Goal: Task Accomplishment & Management: Manage account settings

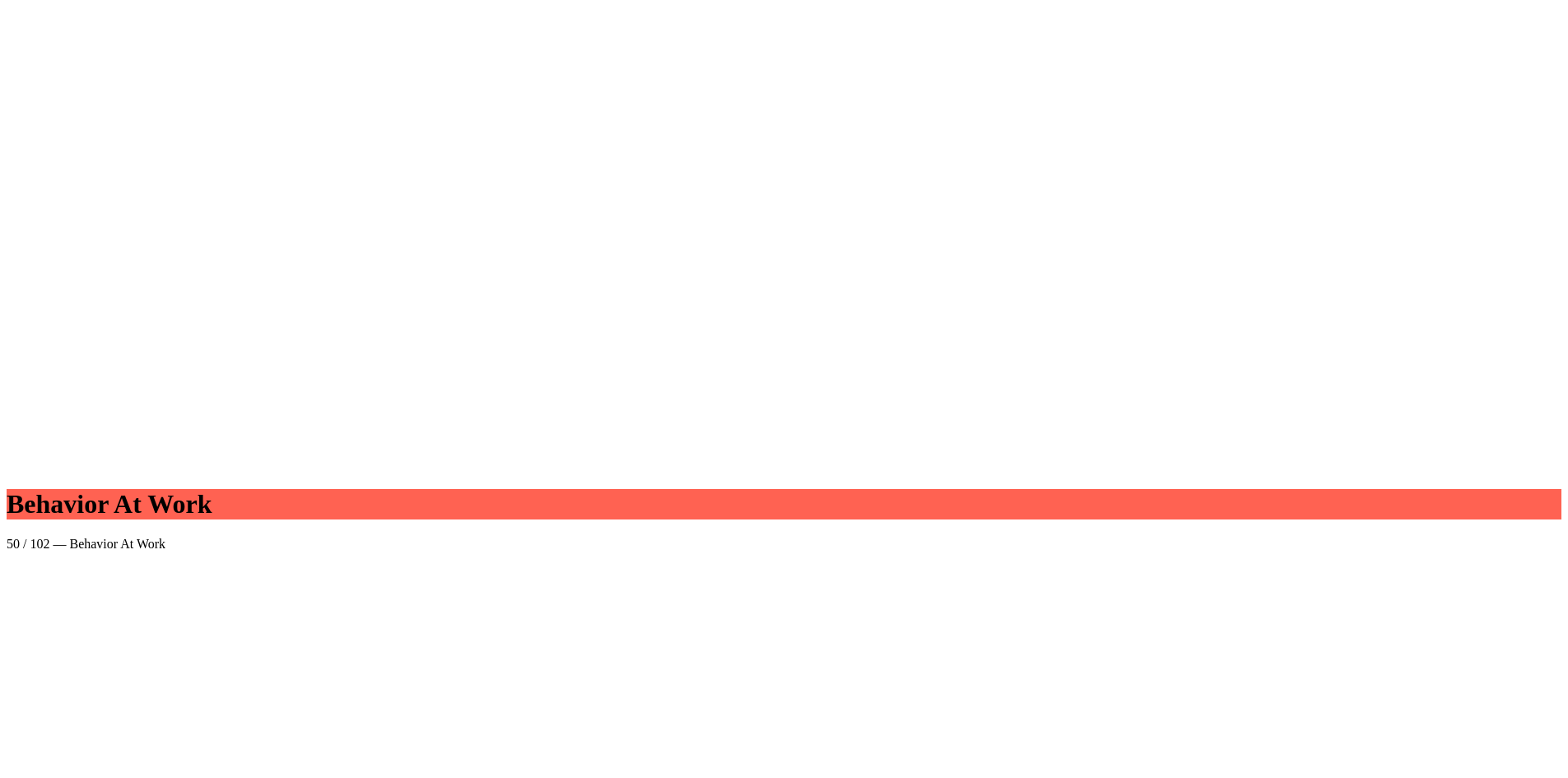
scroll to position [83167, 0]
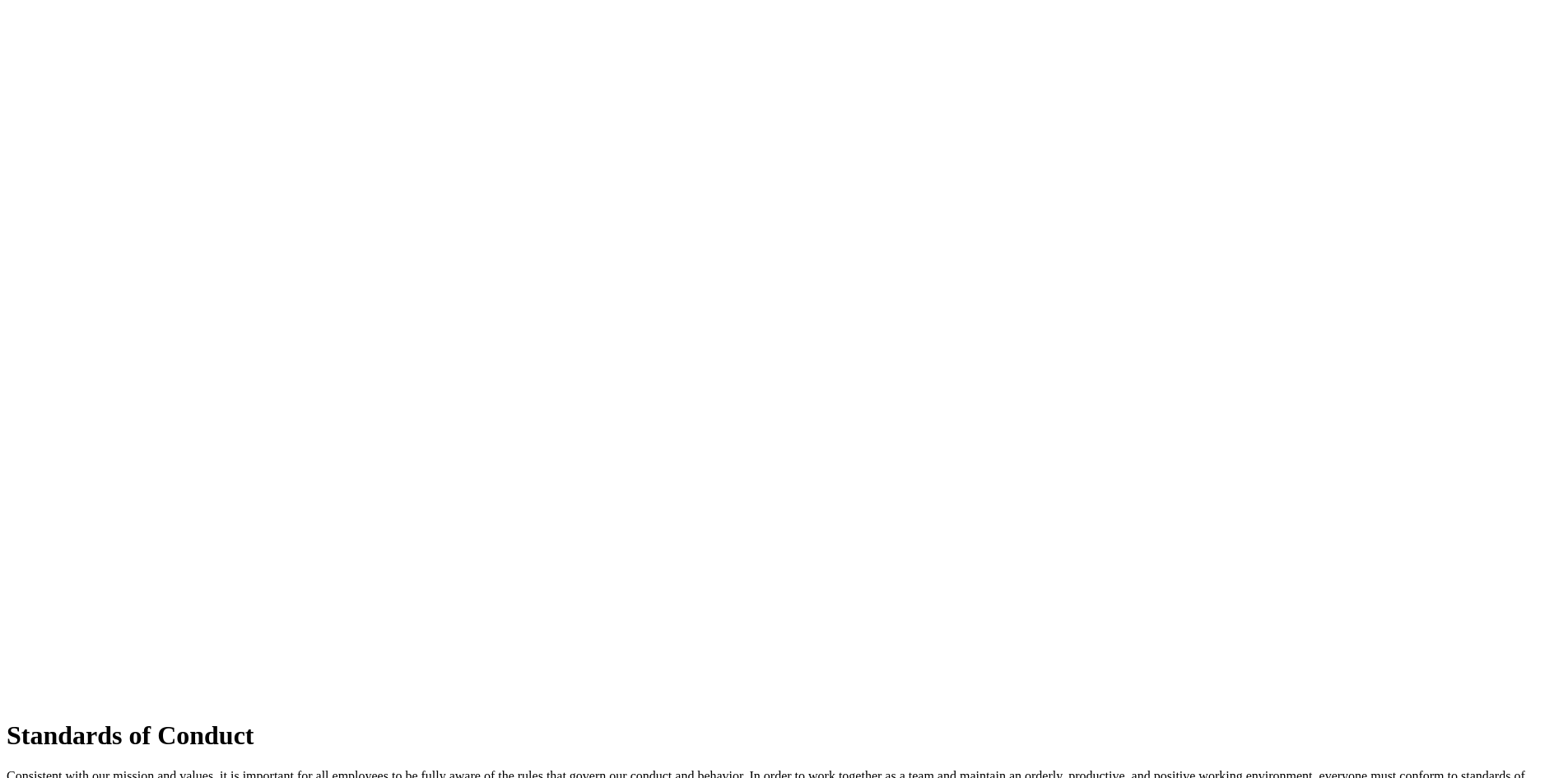
scroll to position [83990, 0]
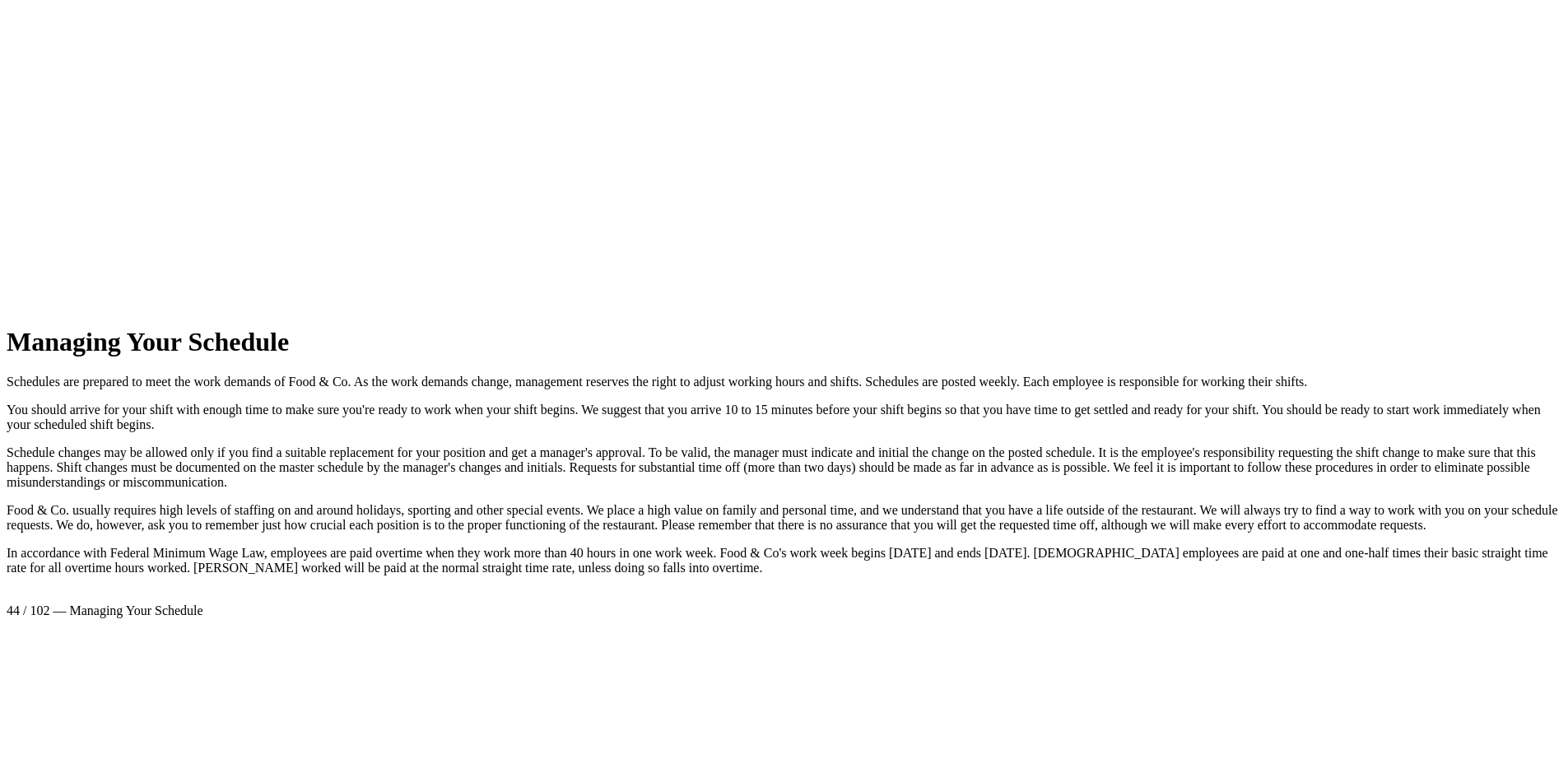
scroll to position [86377, 0]
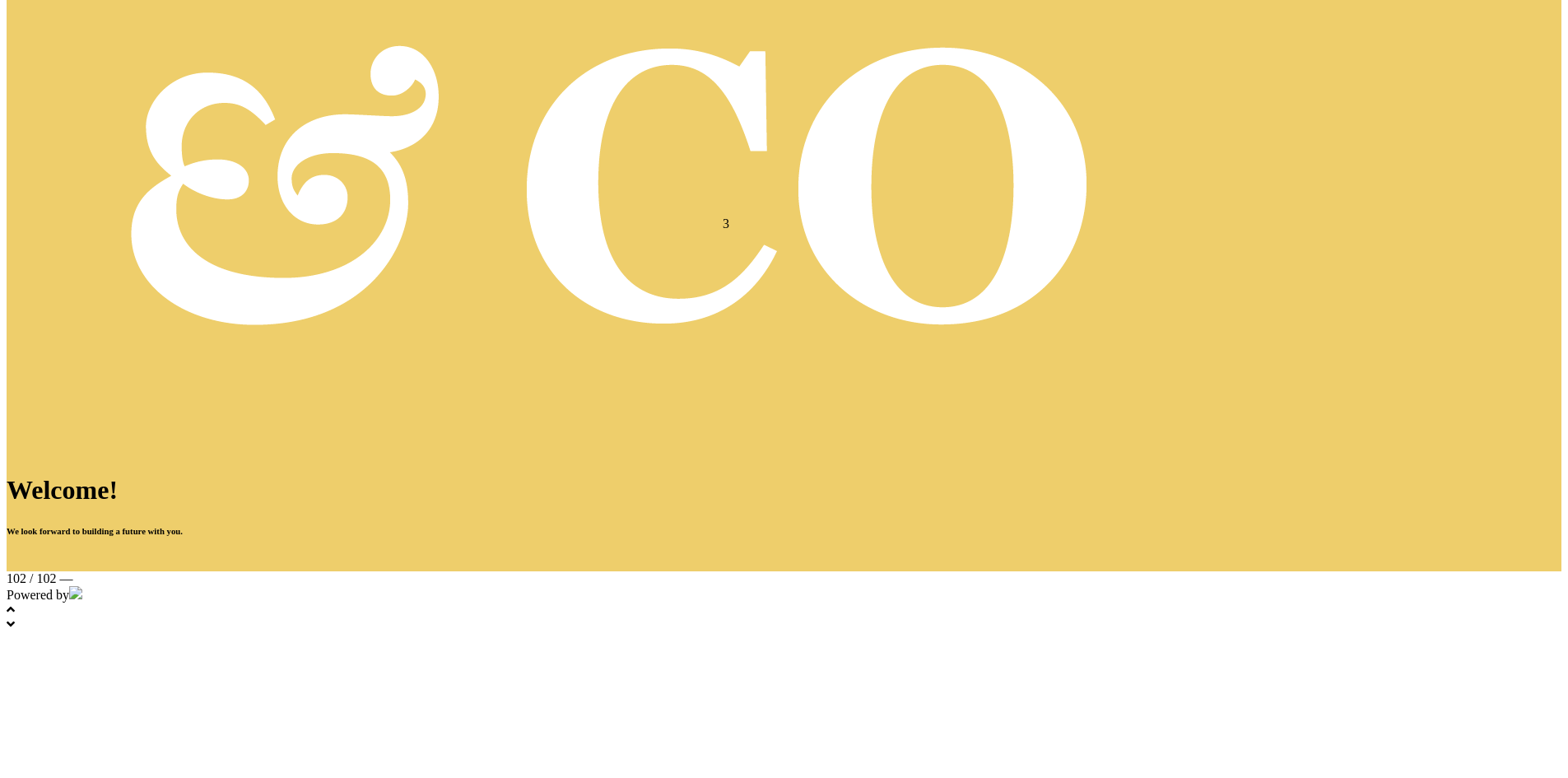
scroll to position [82311, 0]
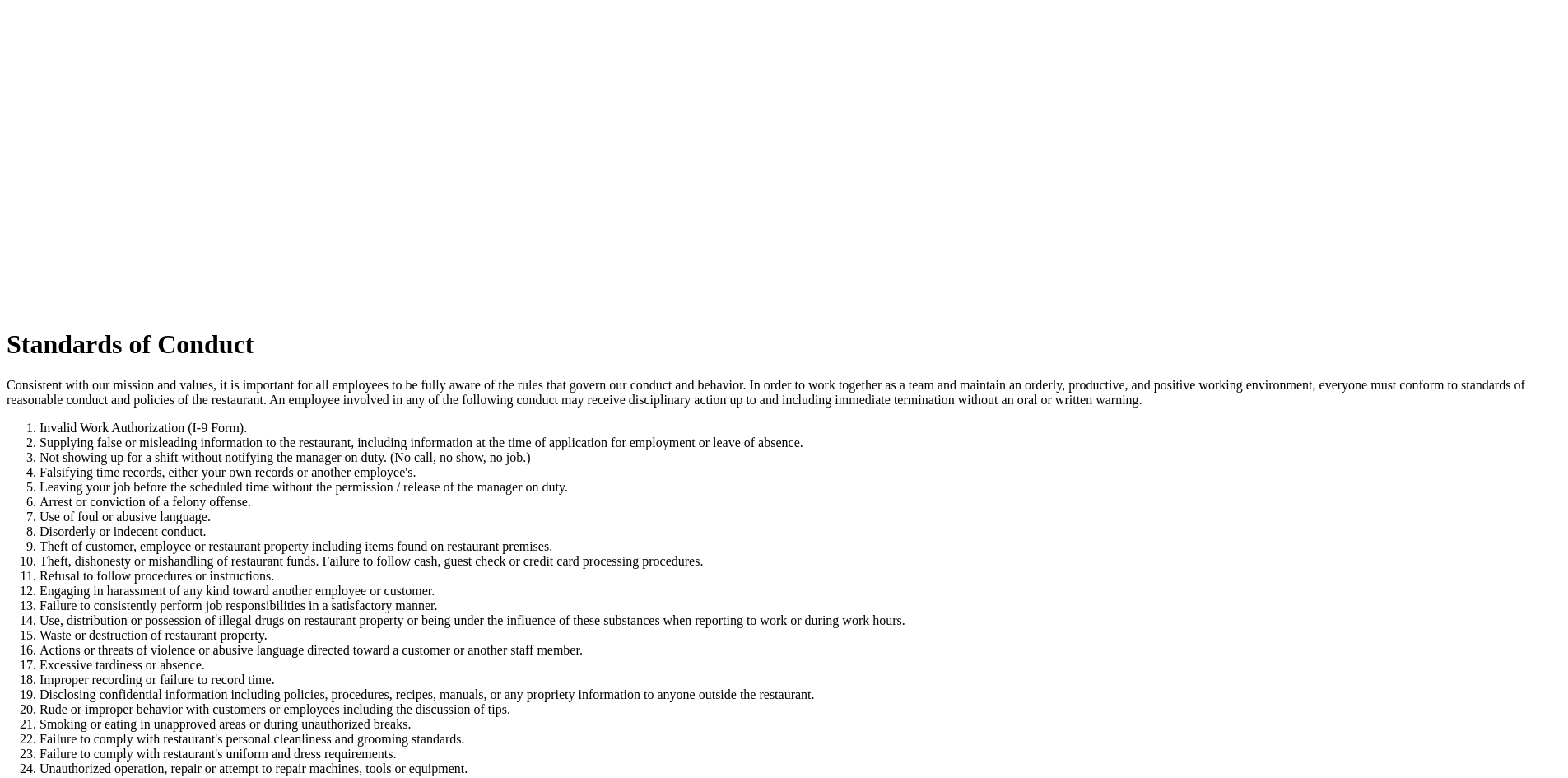
scroll to position [83990, 0]
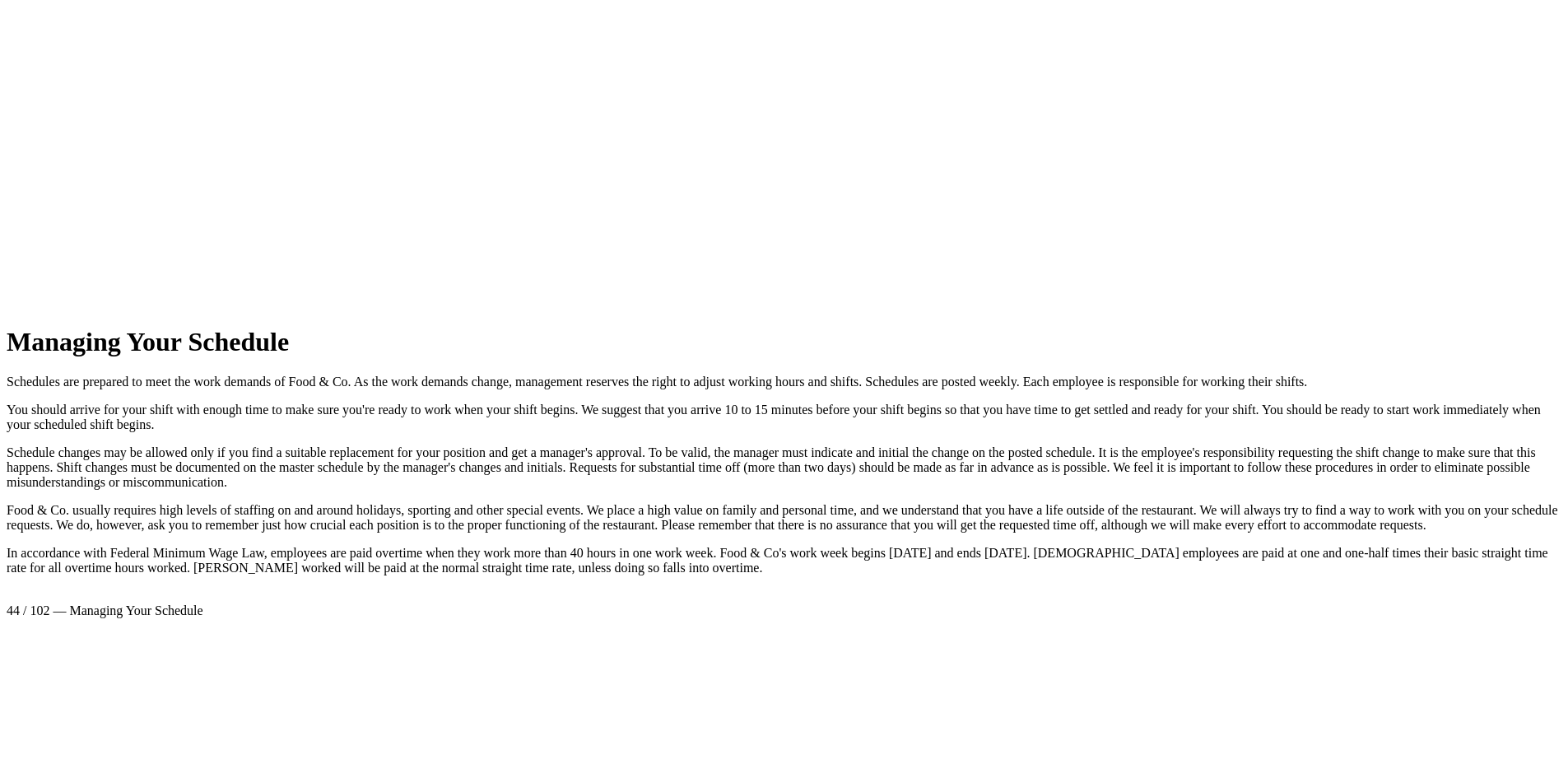
scroll to position [86377, 0]
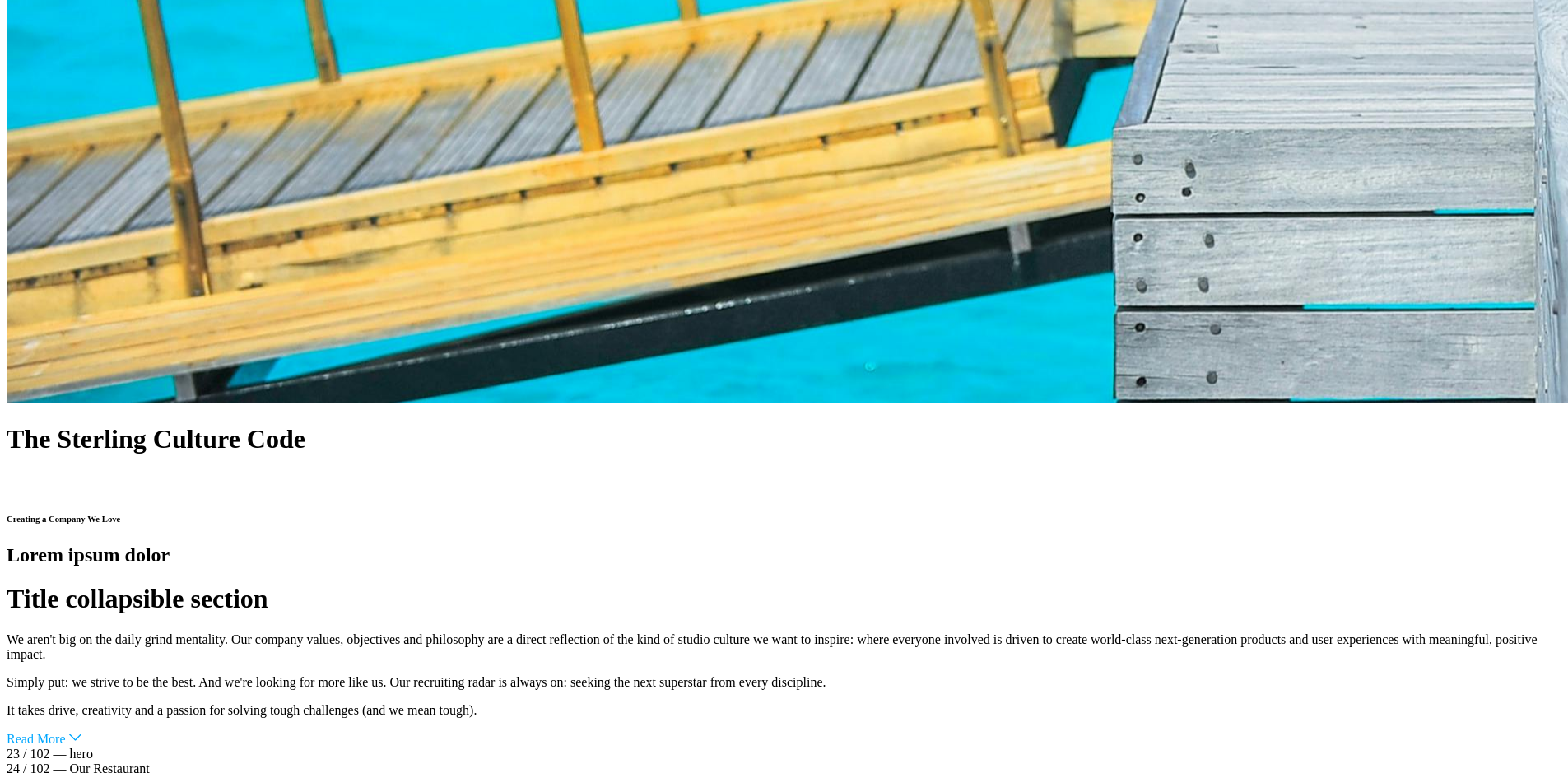
scroll to position [61381, 0]
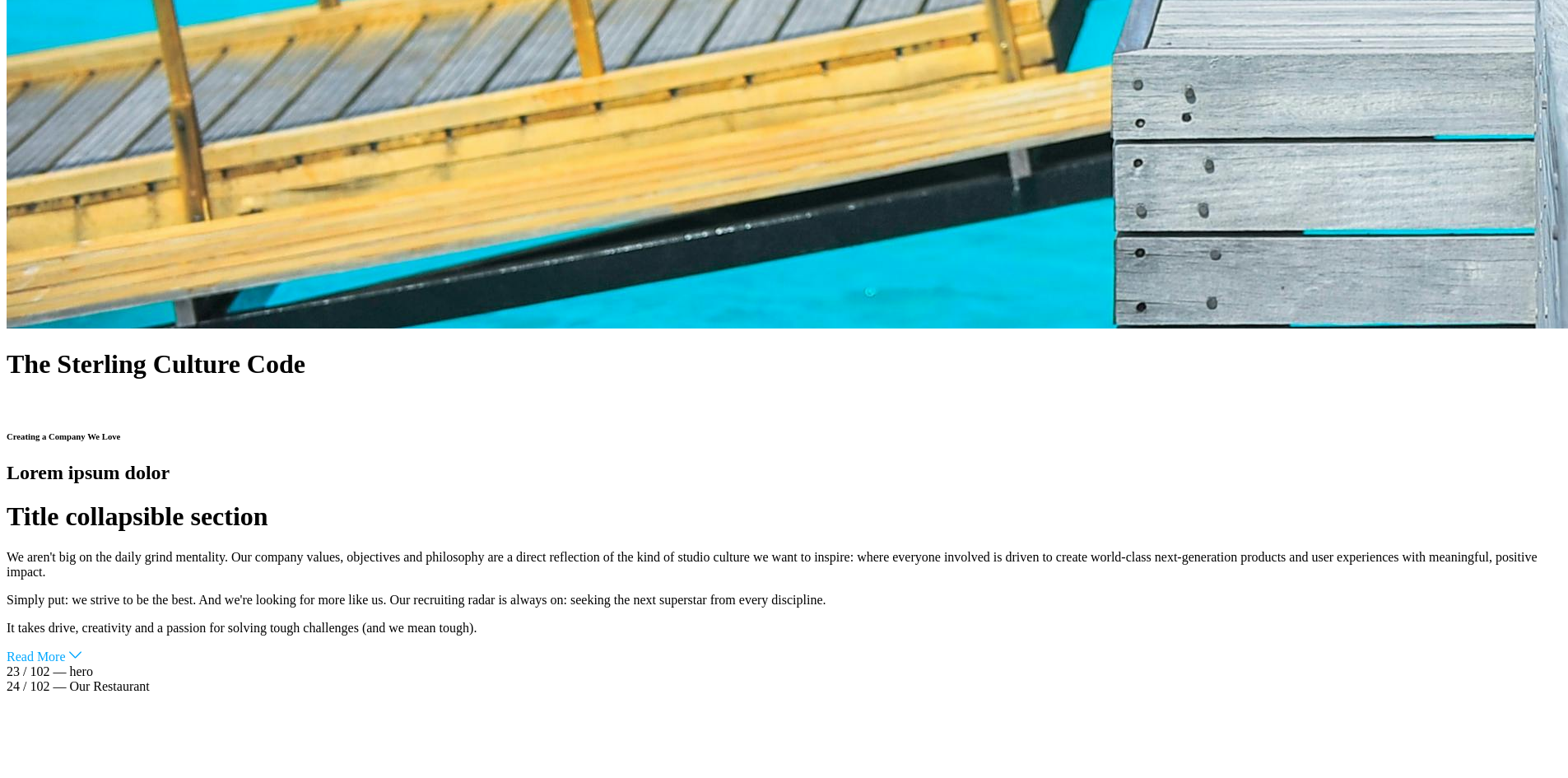
scroll to position [67669, 0]
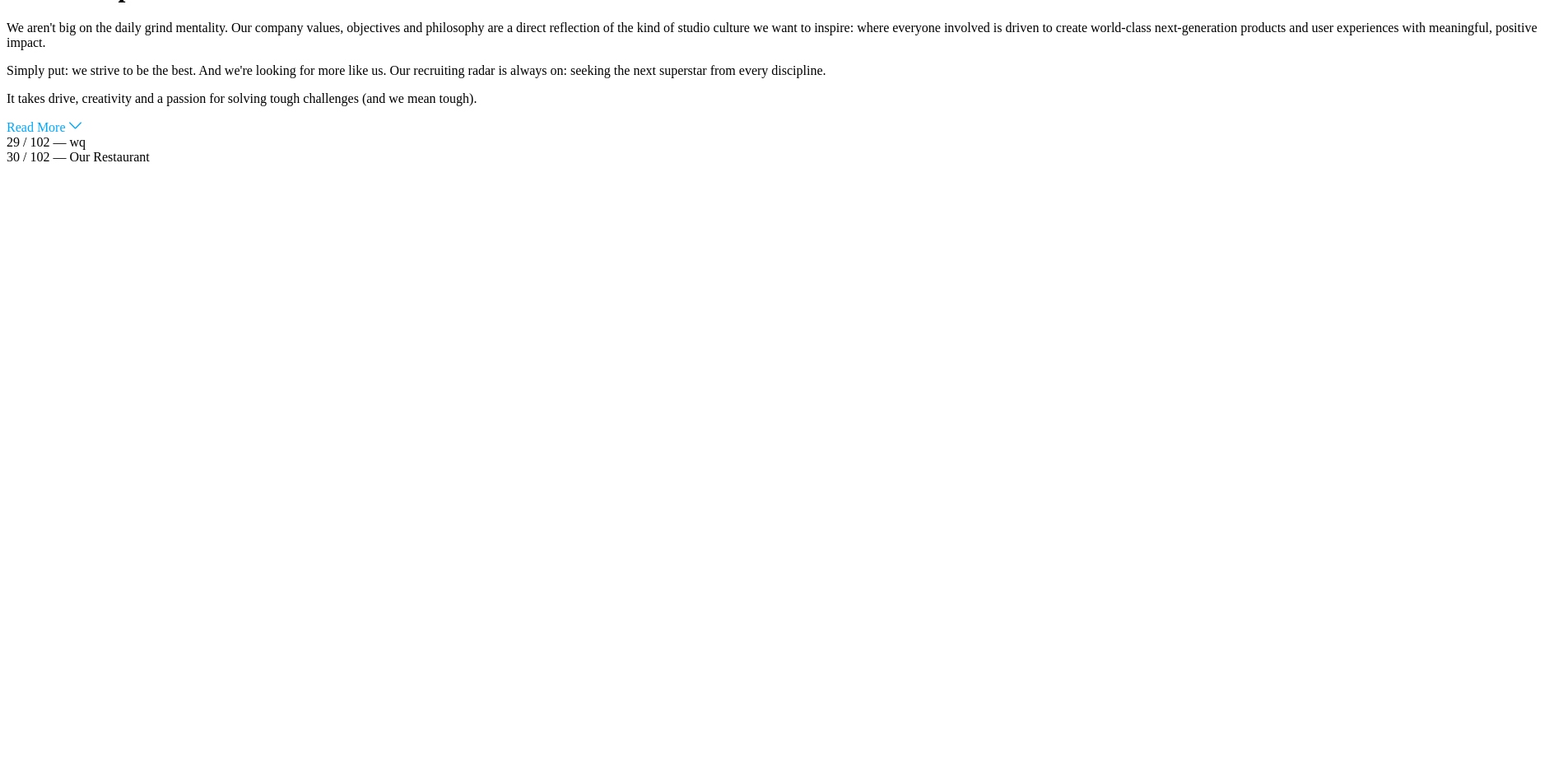
scroll to position [75134, 0]
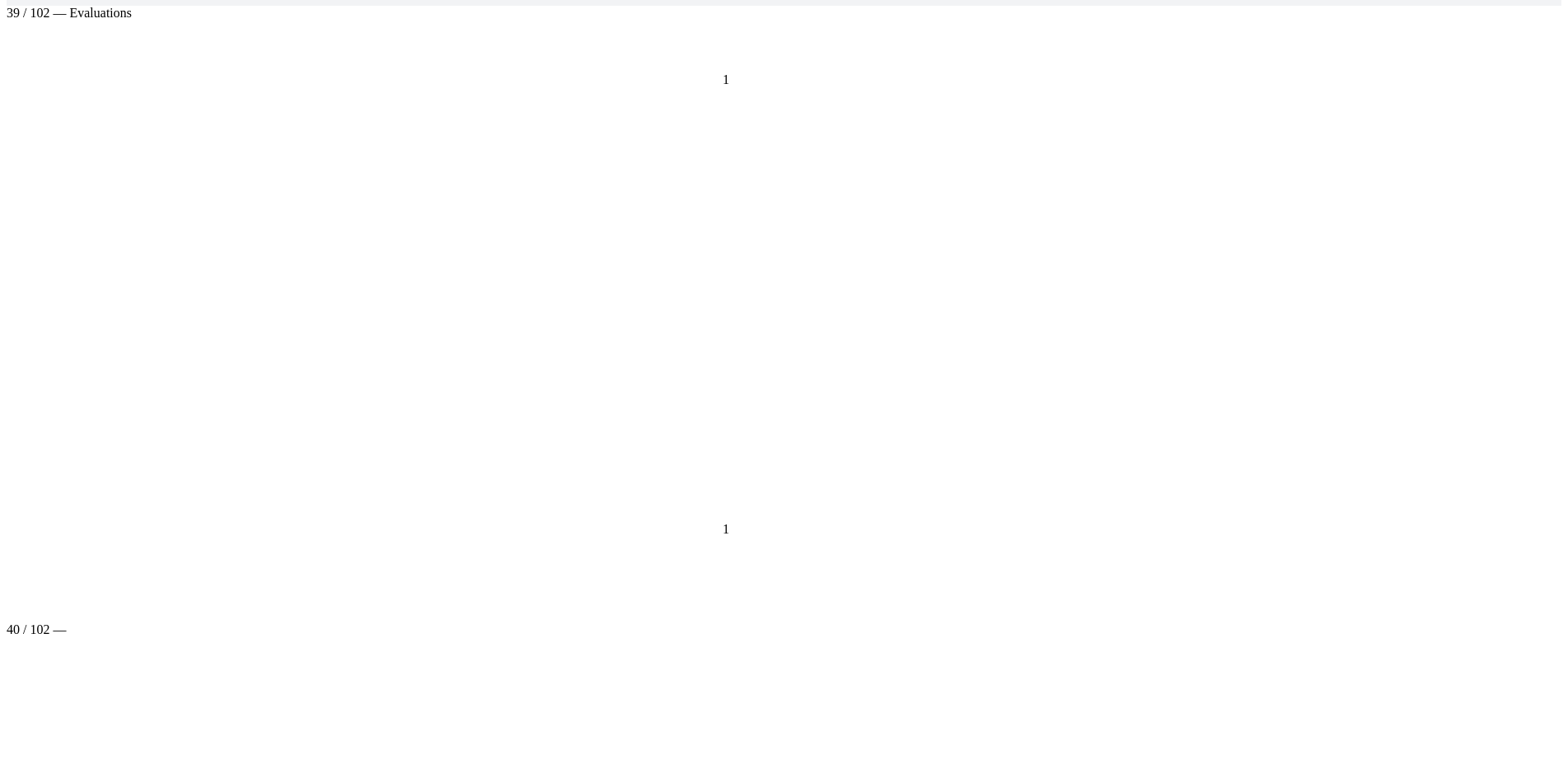
scroll to position [82899, 0]
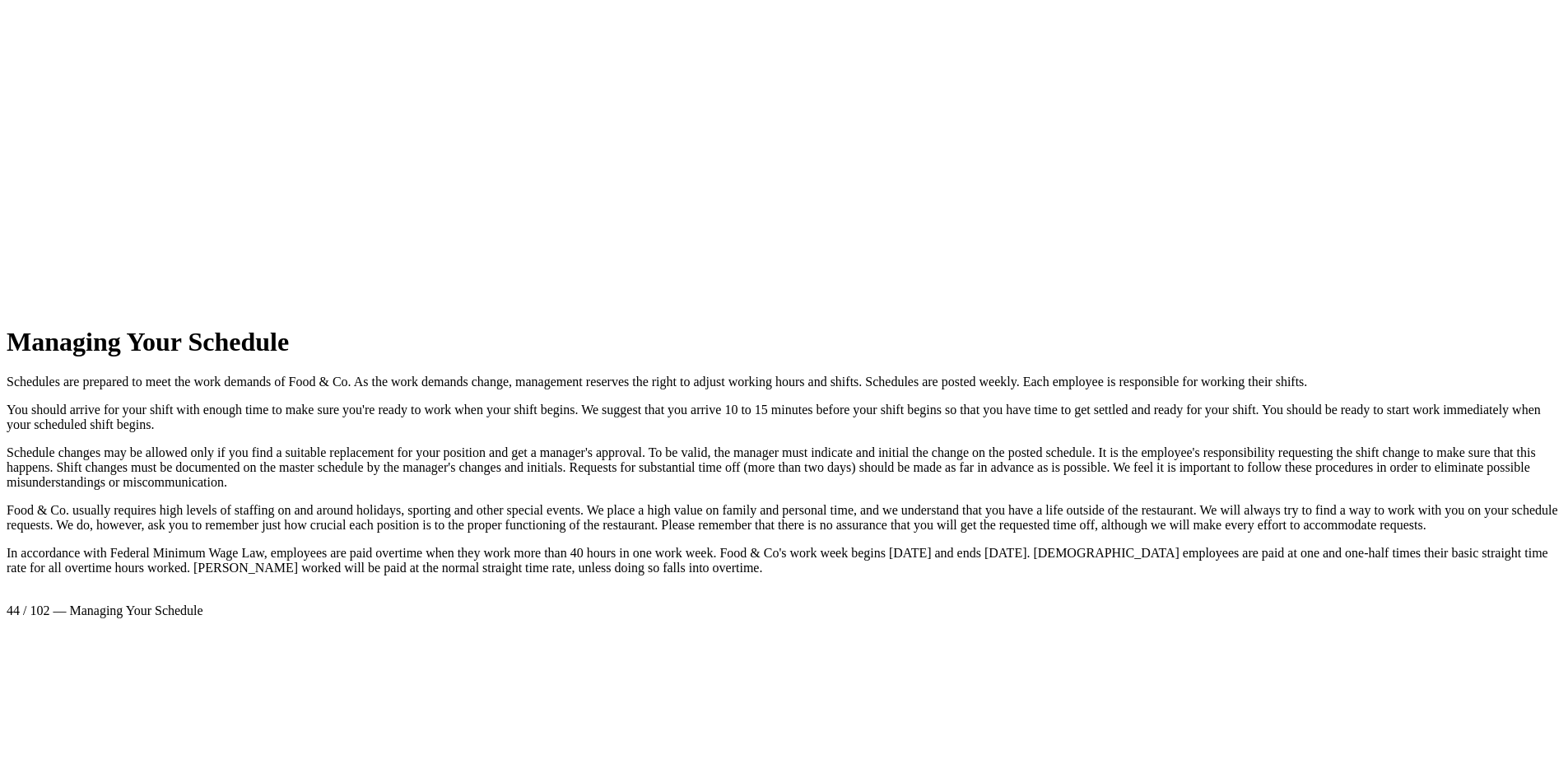
scroll to position [86377, 0]
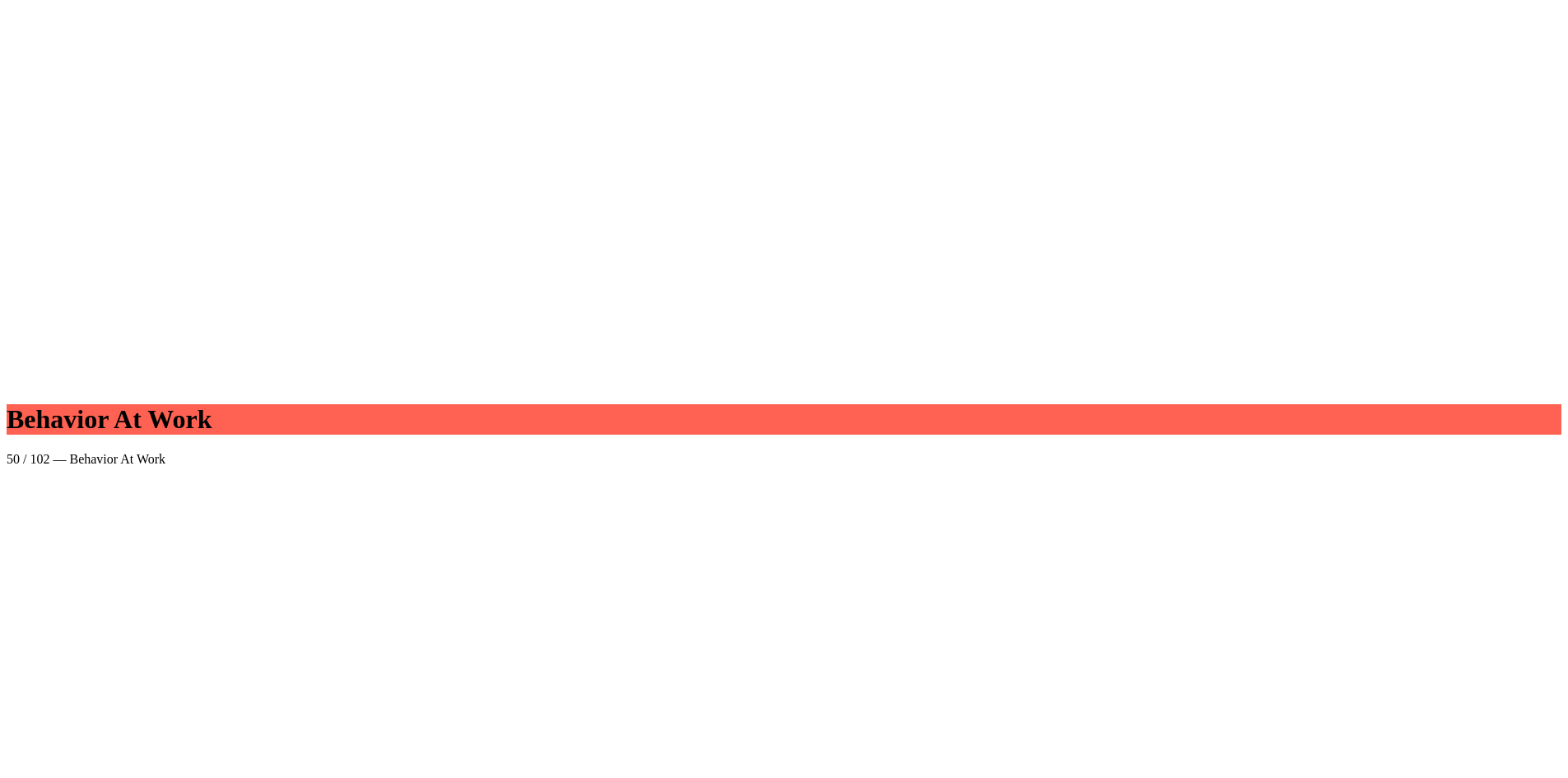
scroll to position [83218, 0]
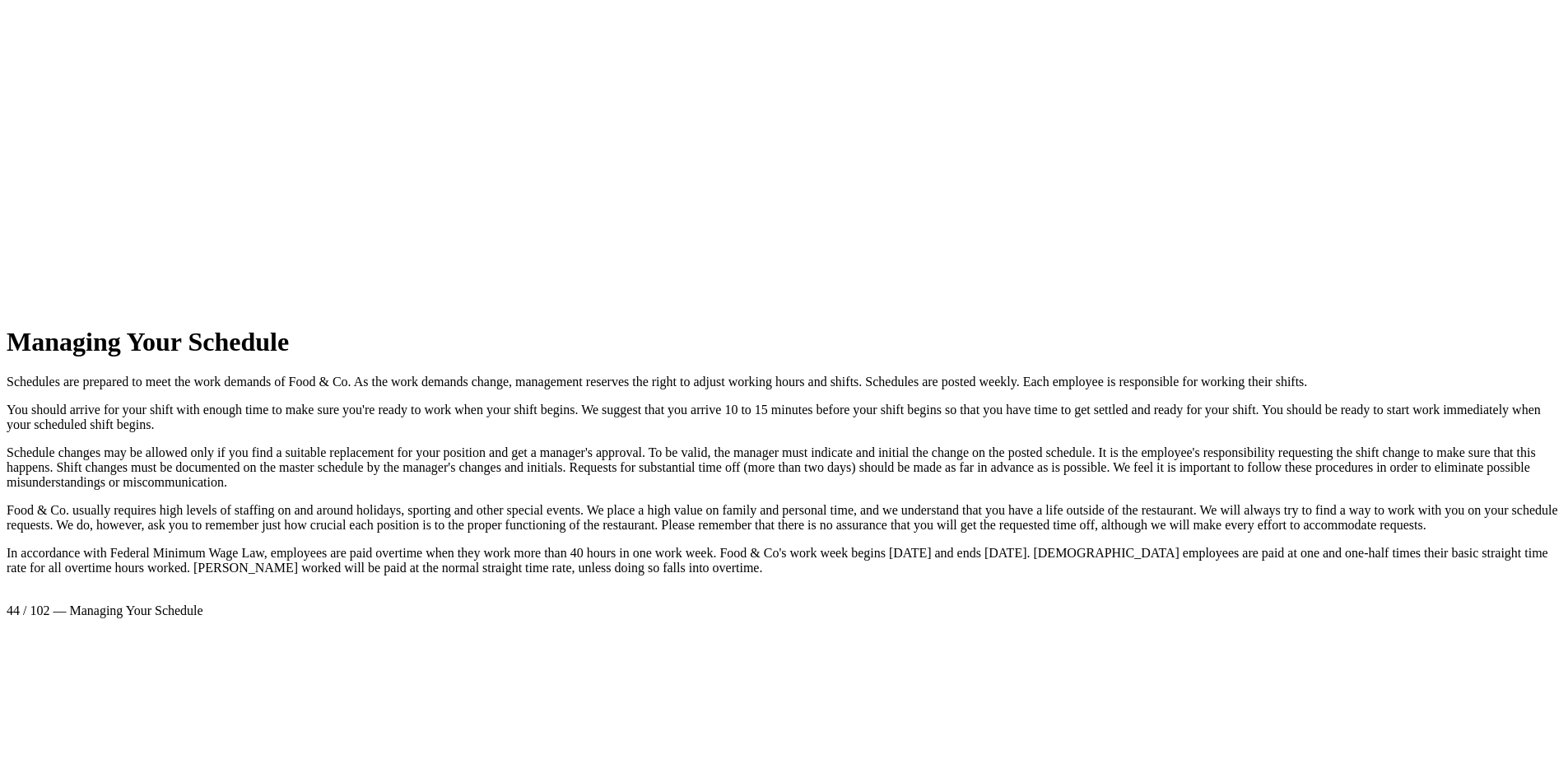
scroll to position [86377, 0]
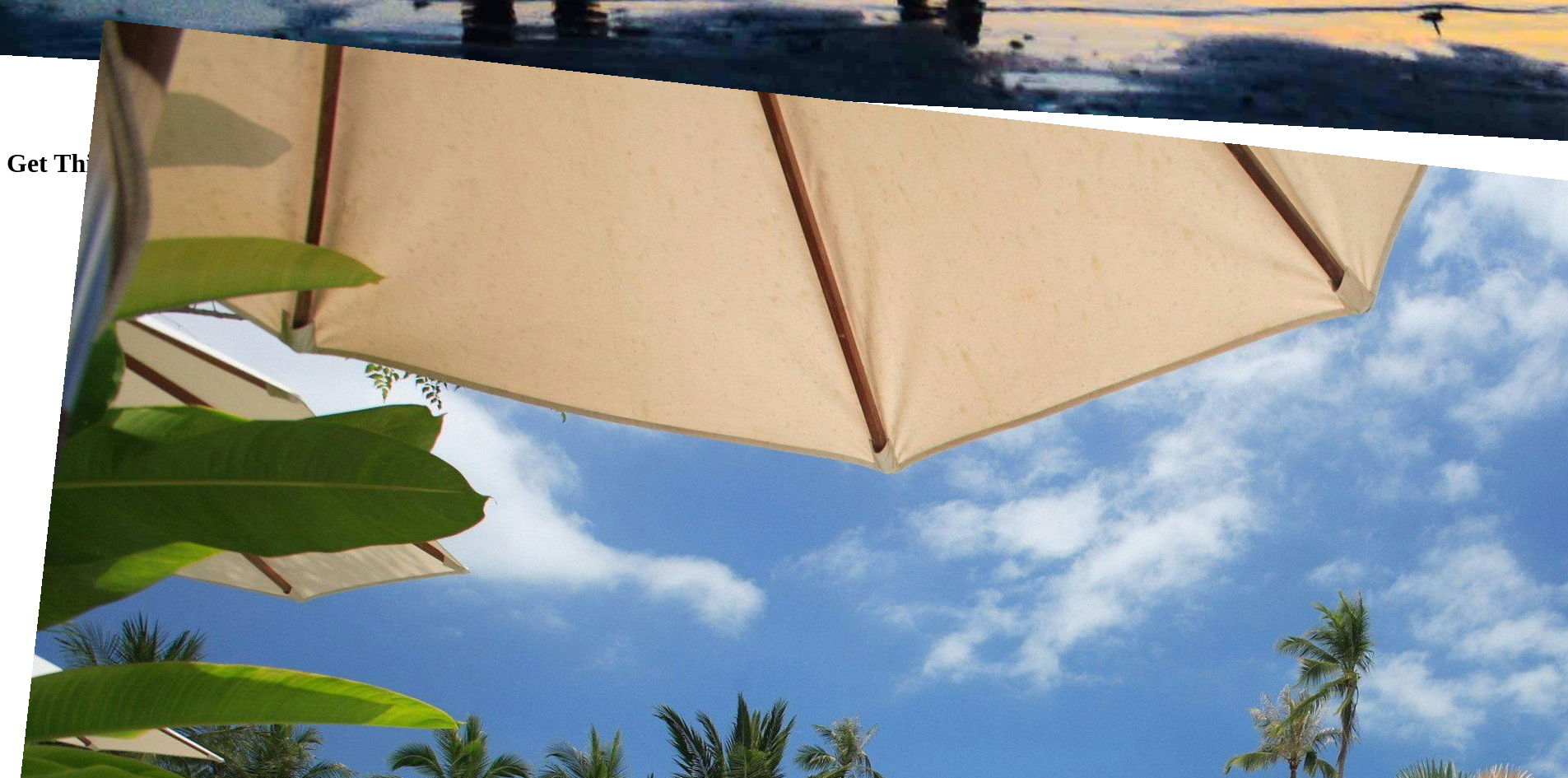
scroll to position [18710, 0]
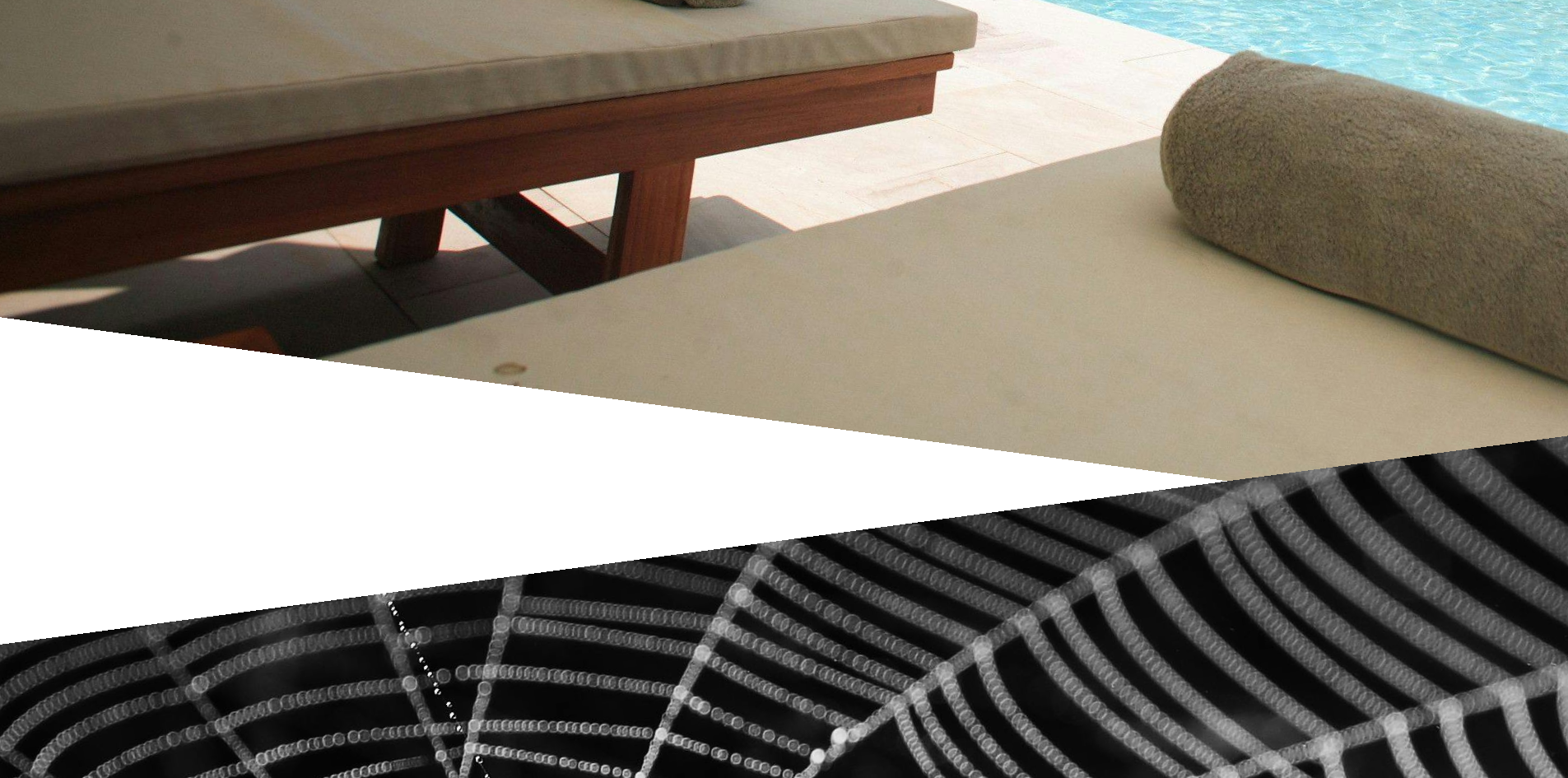
scroll to position [20021, 0]
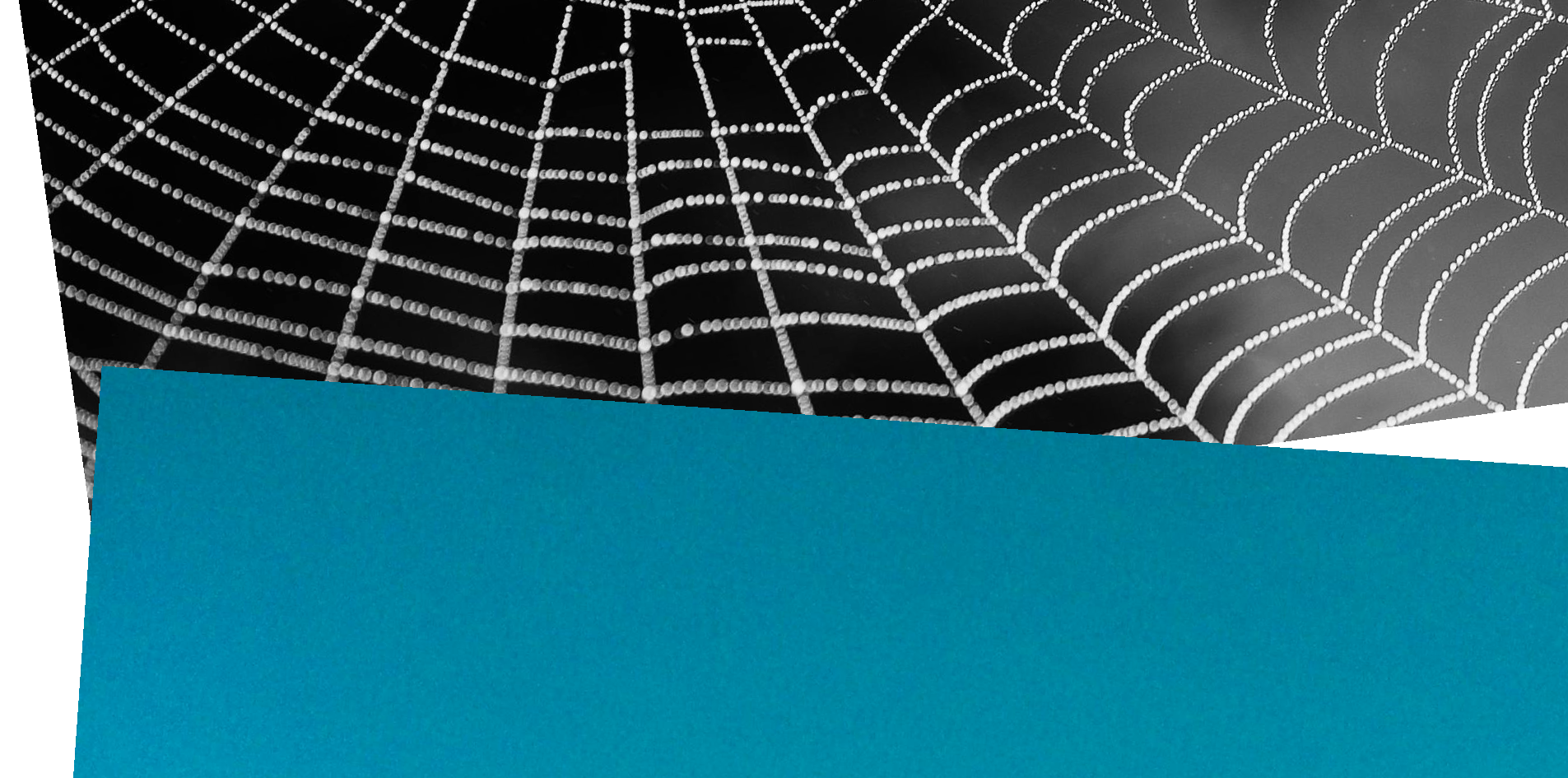
scroll to position [21695, 0]
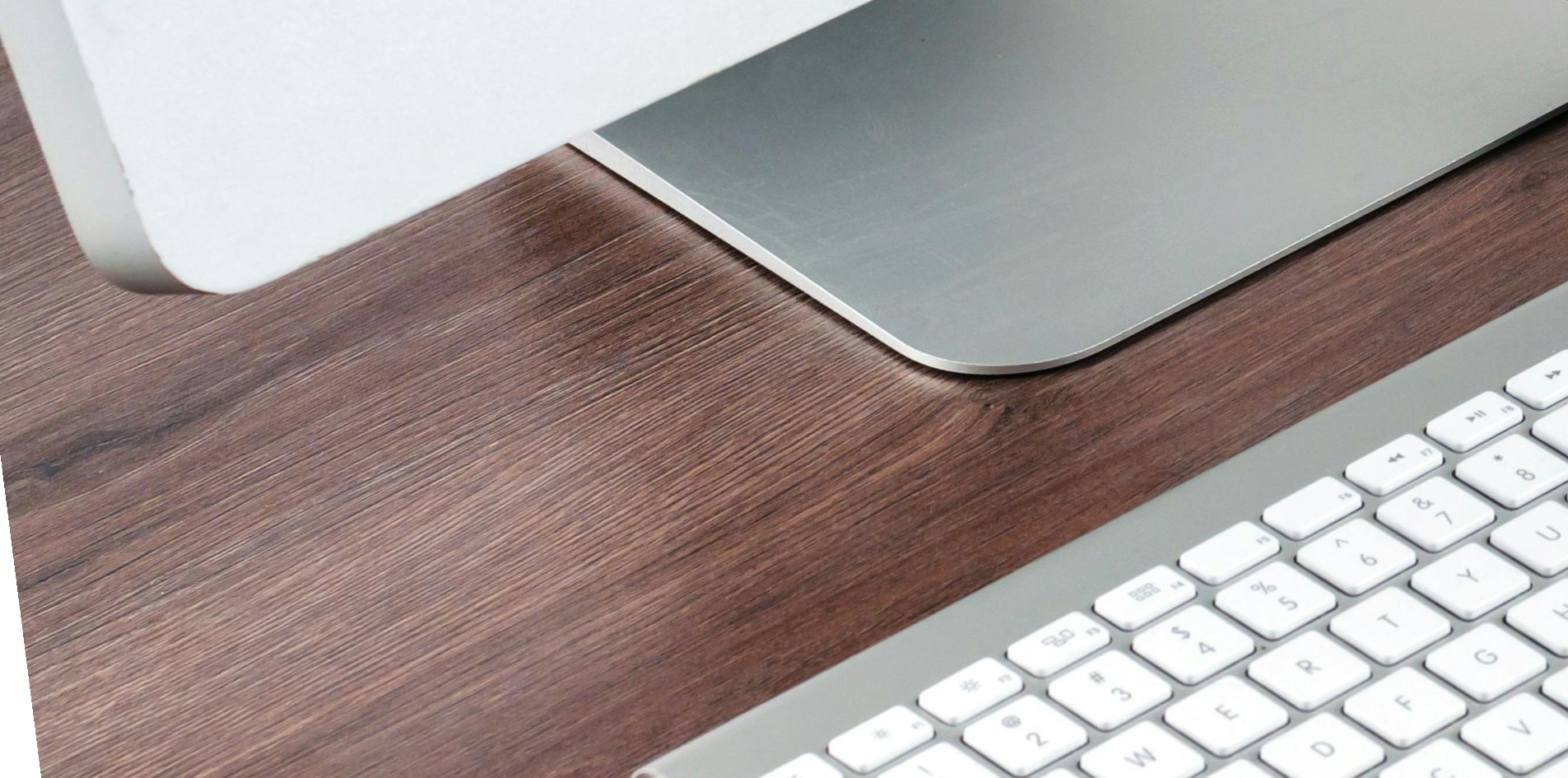
scroll to position [21695, 0]
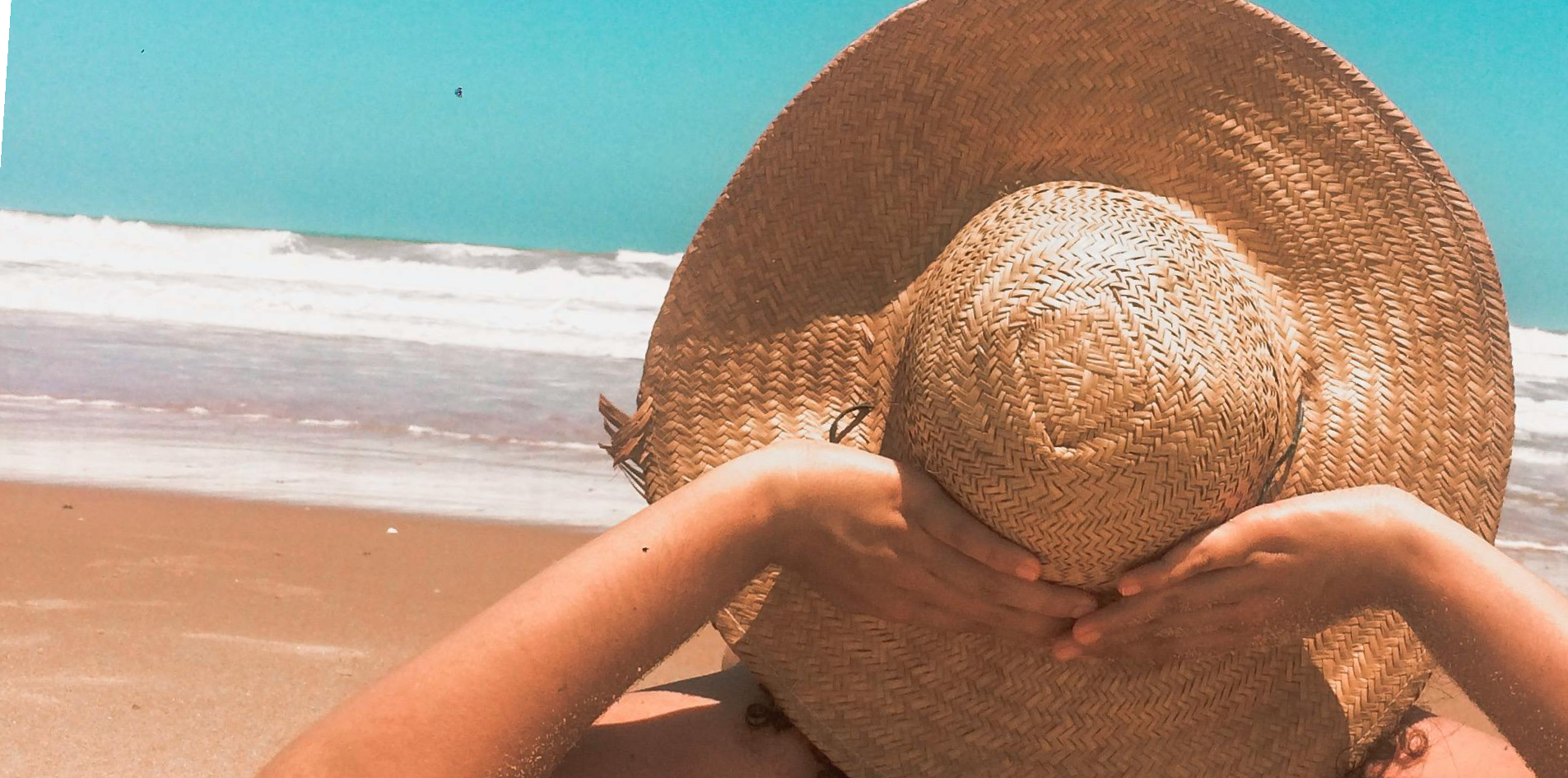
scroll to position [23958, 0]
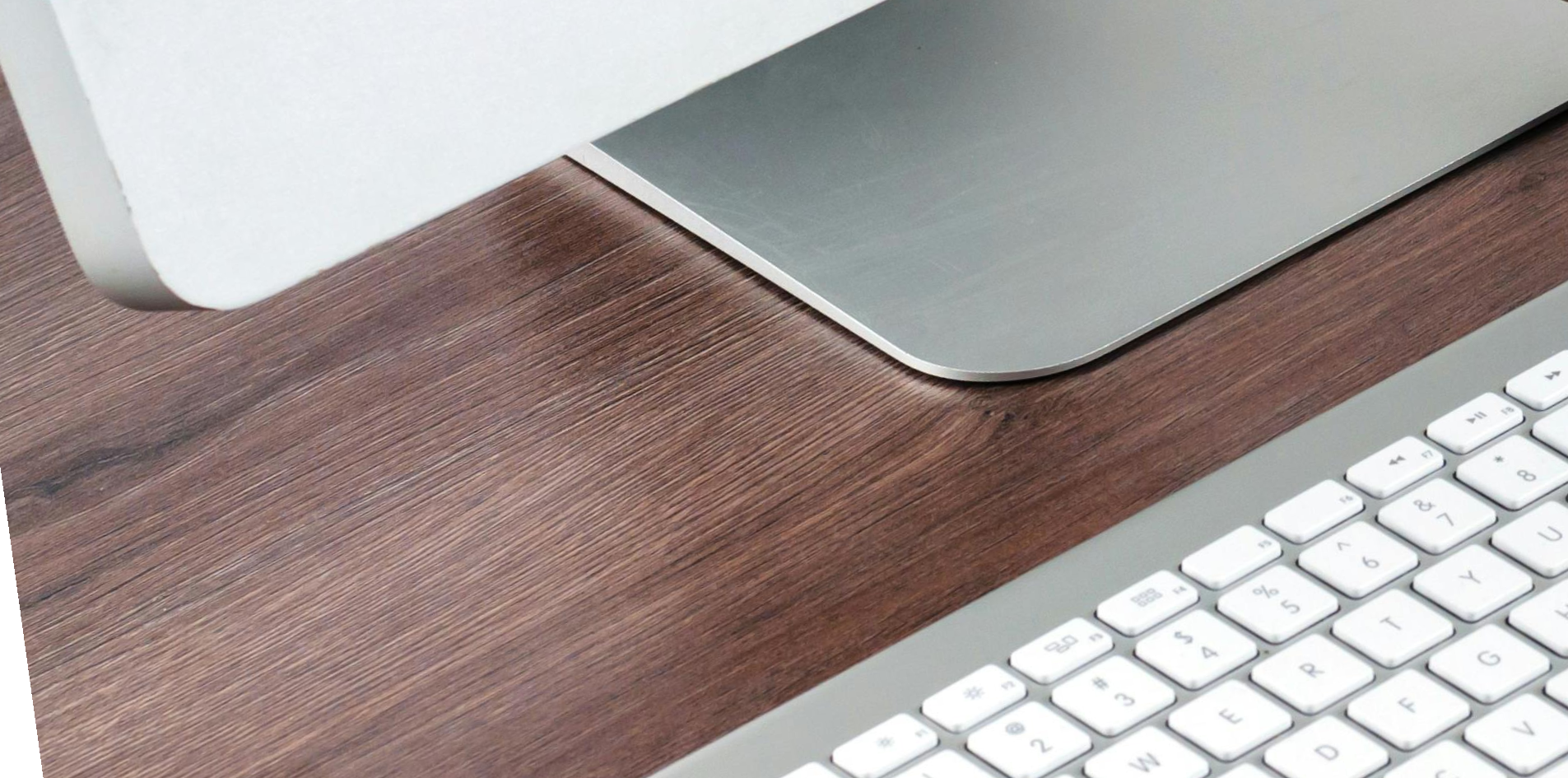
scroll to position [26219, 0]
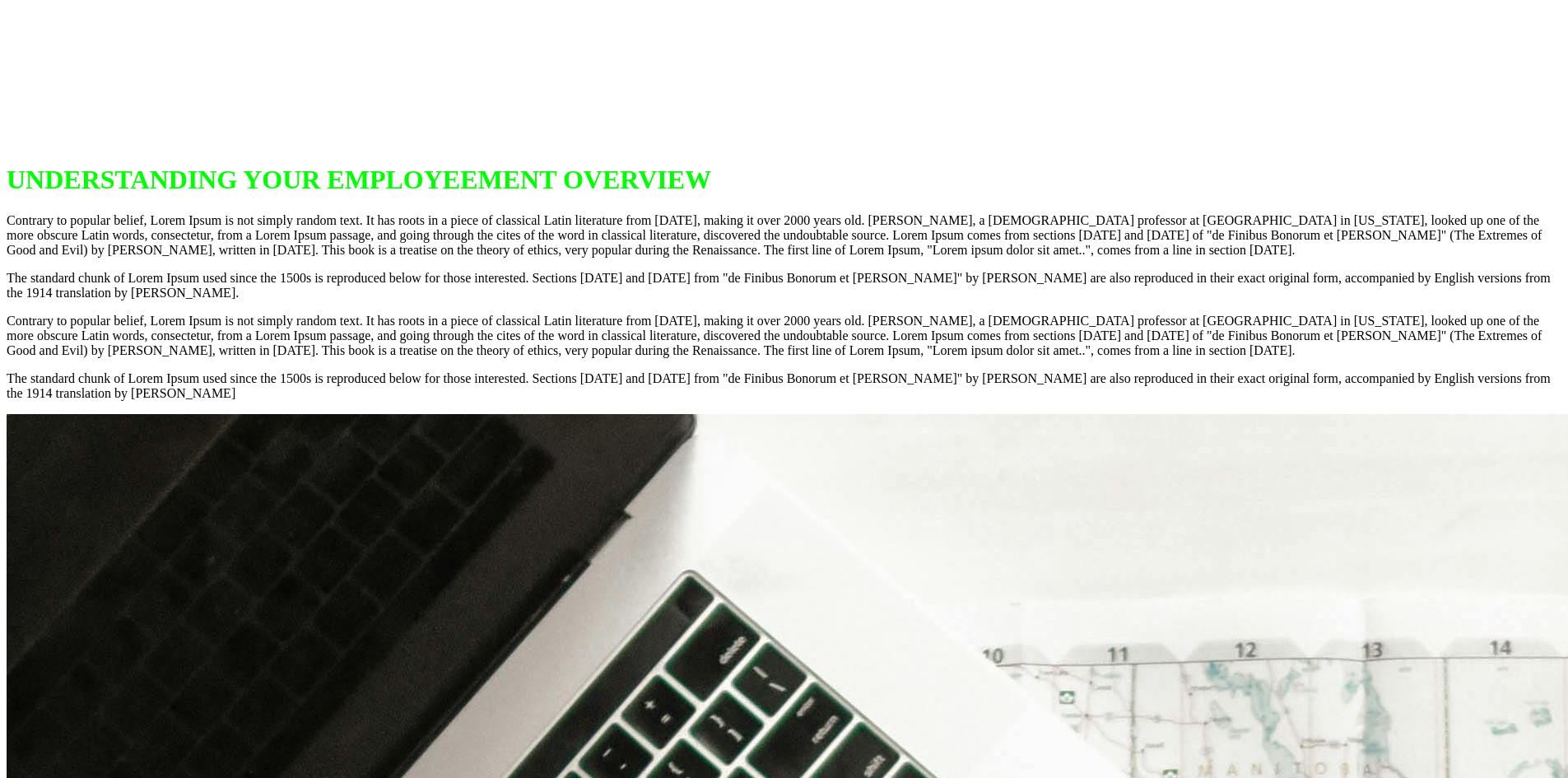
scroll to position [28482, 0]
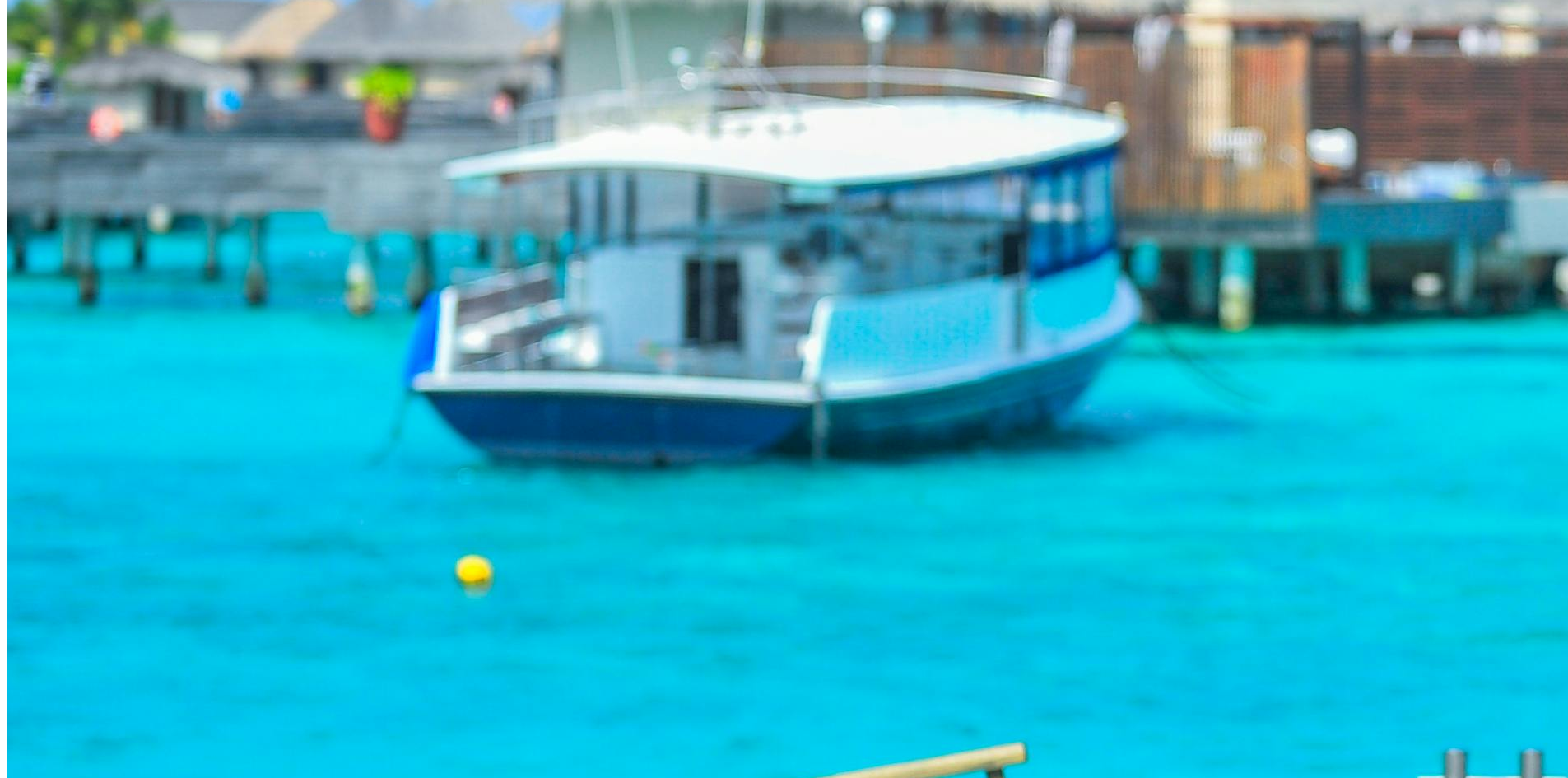
scroll to position [30020, 0]
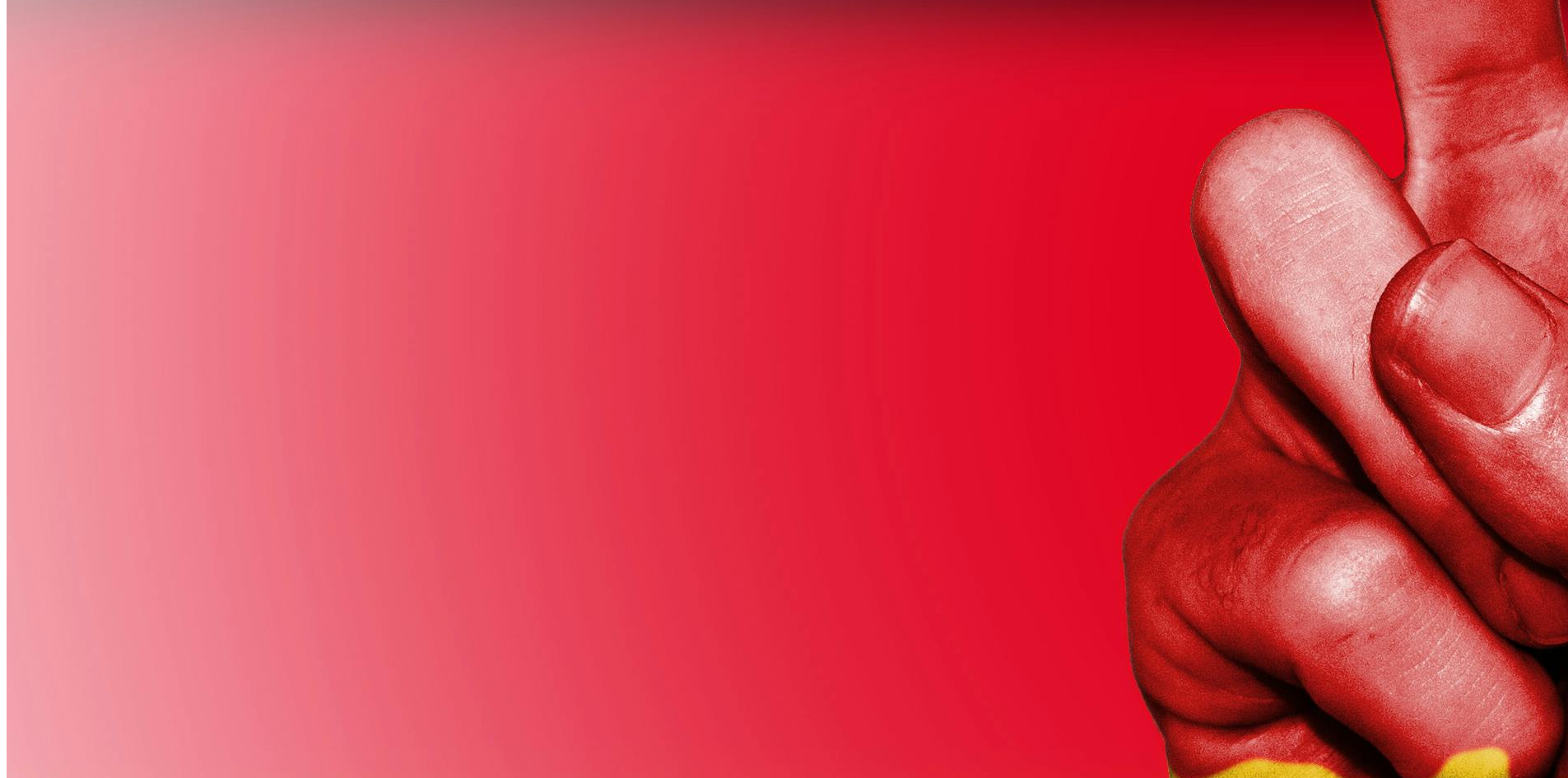
scroll to position [0, 0]
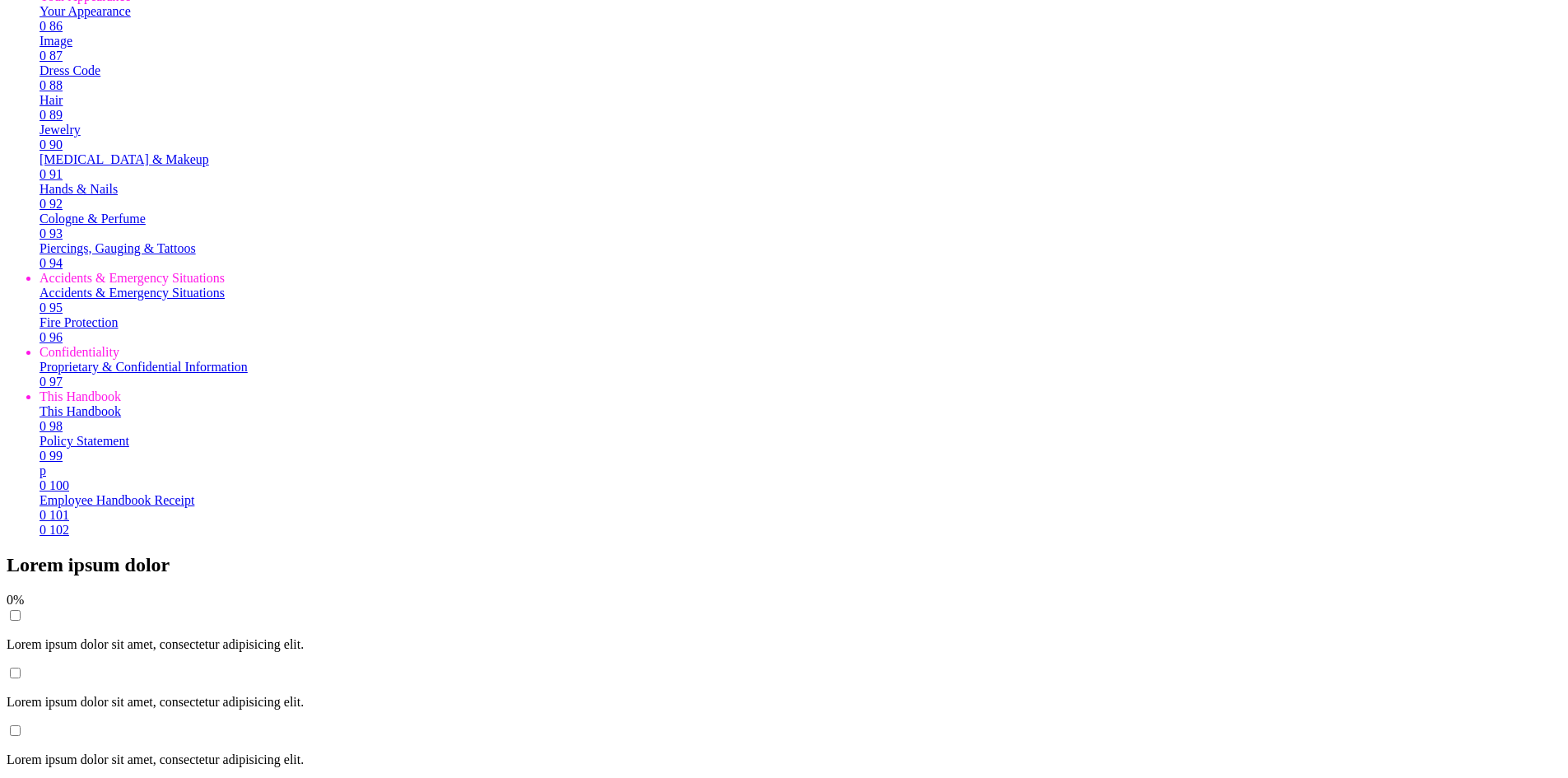
scroll to position [16089, 0]
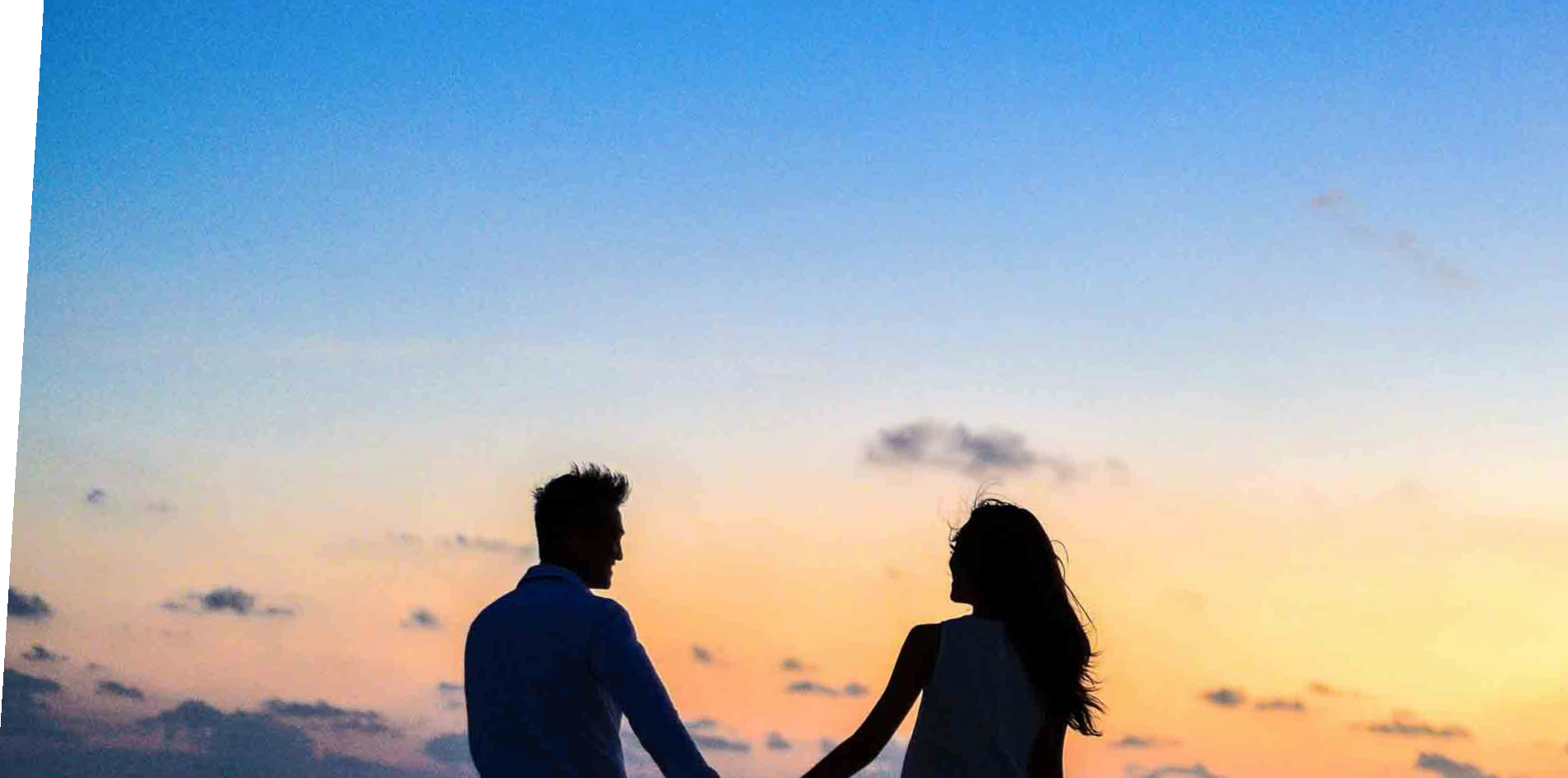
scroll to position [17400, 0]
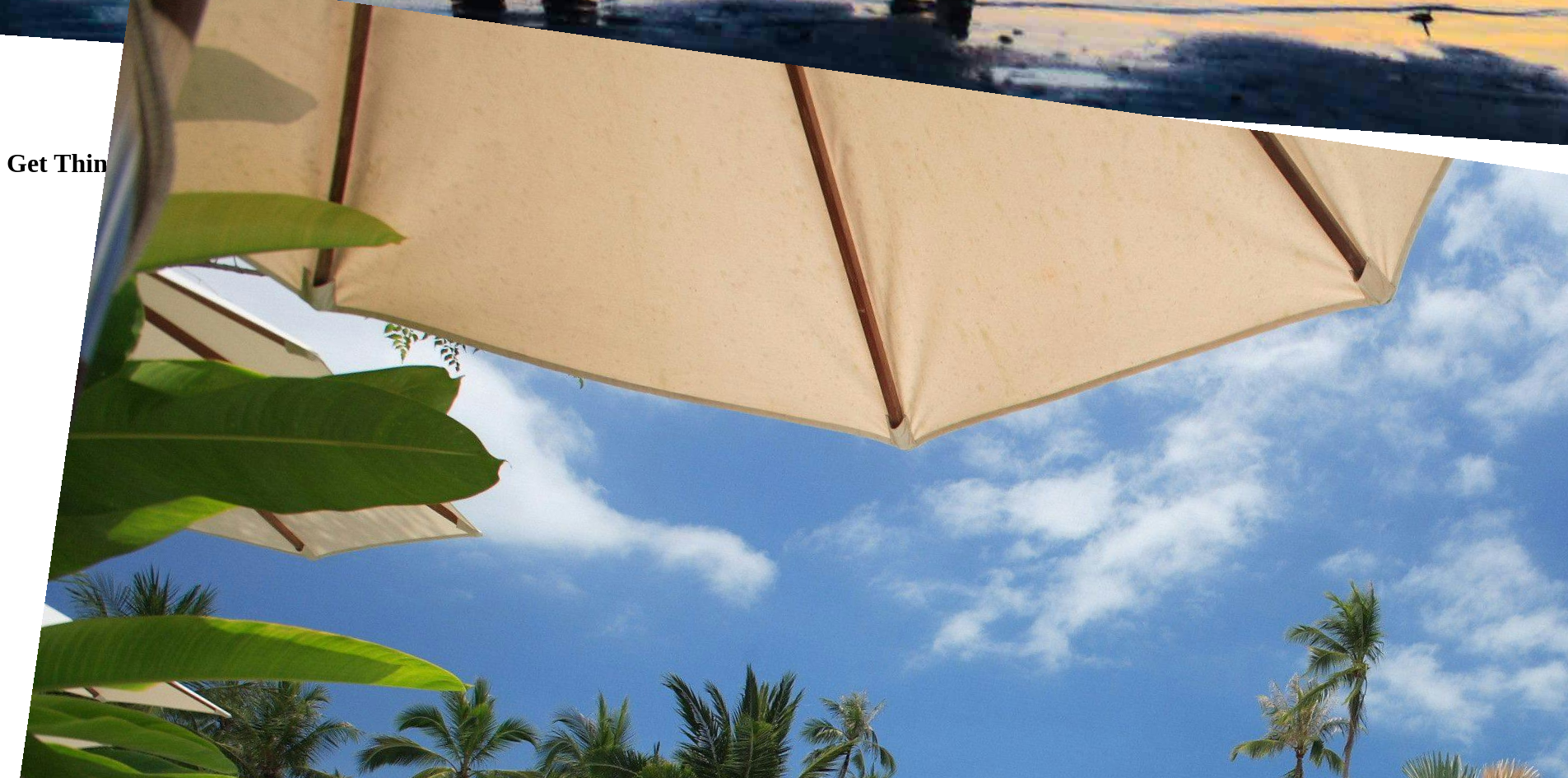
scroll to position [18710, 0]
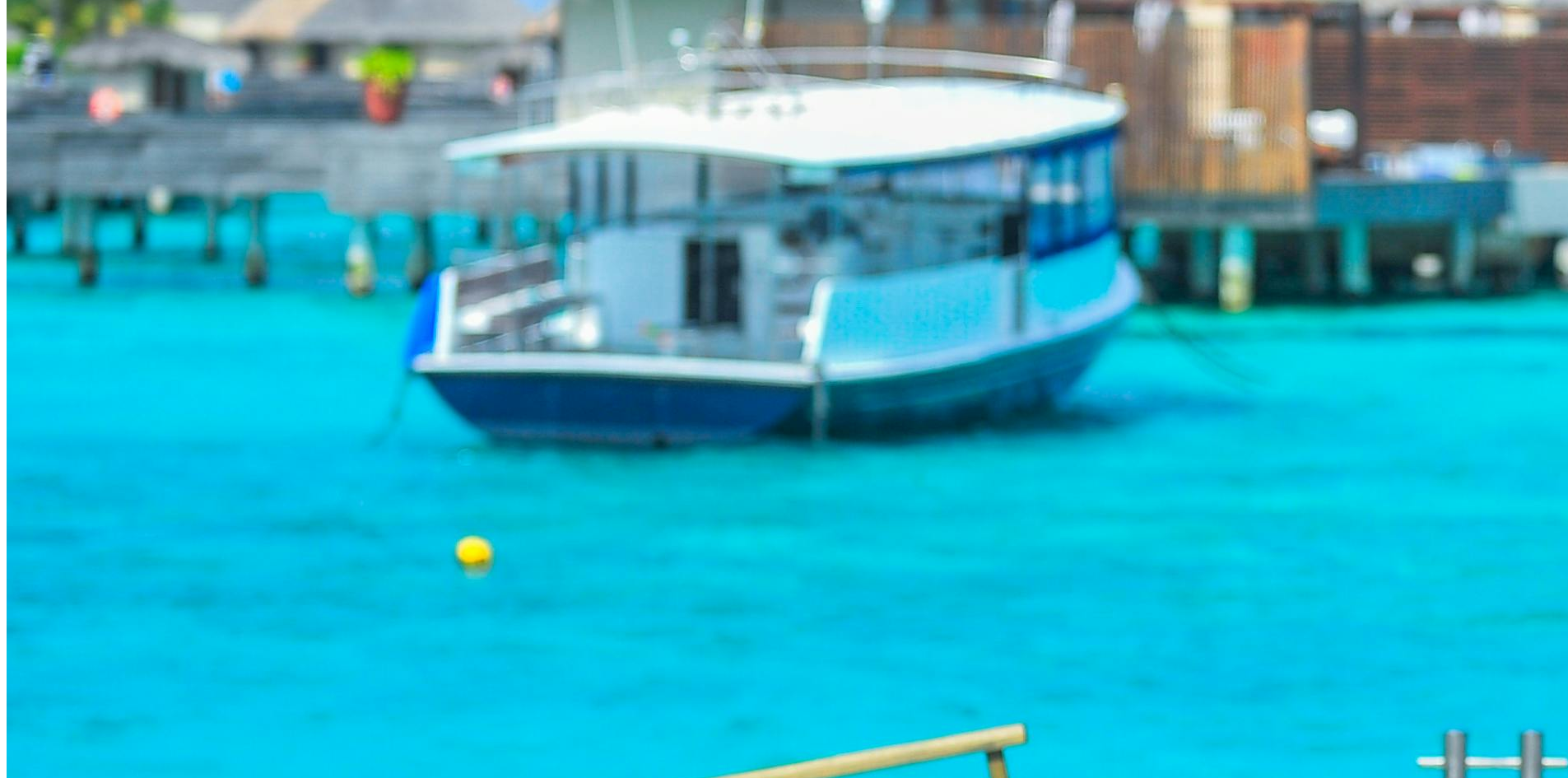
scroll to position [56628, 0]
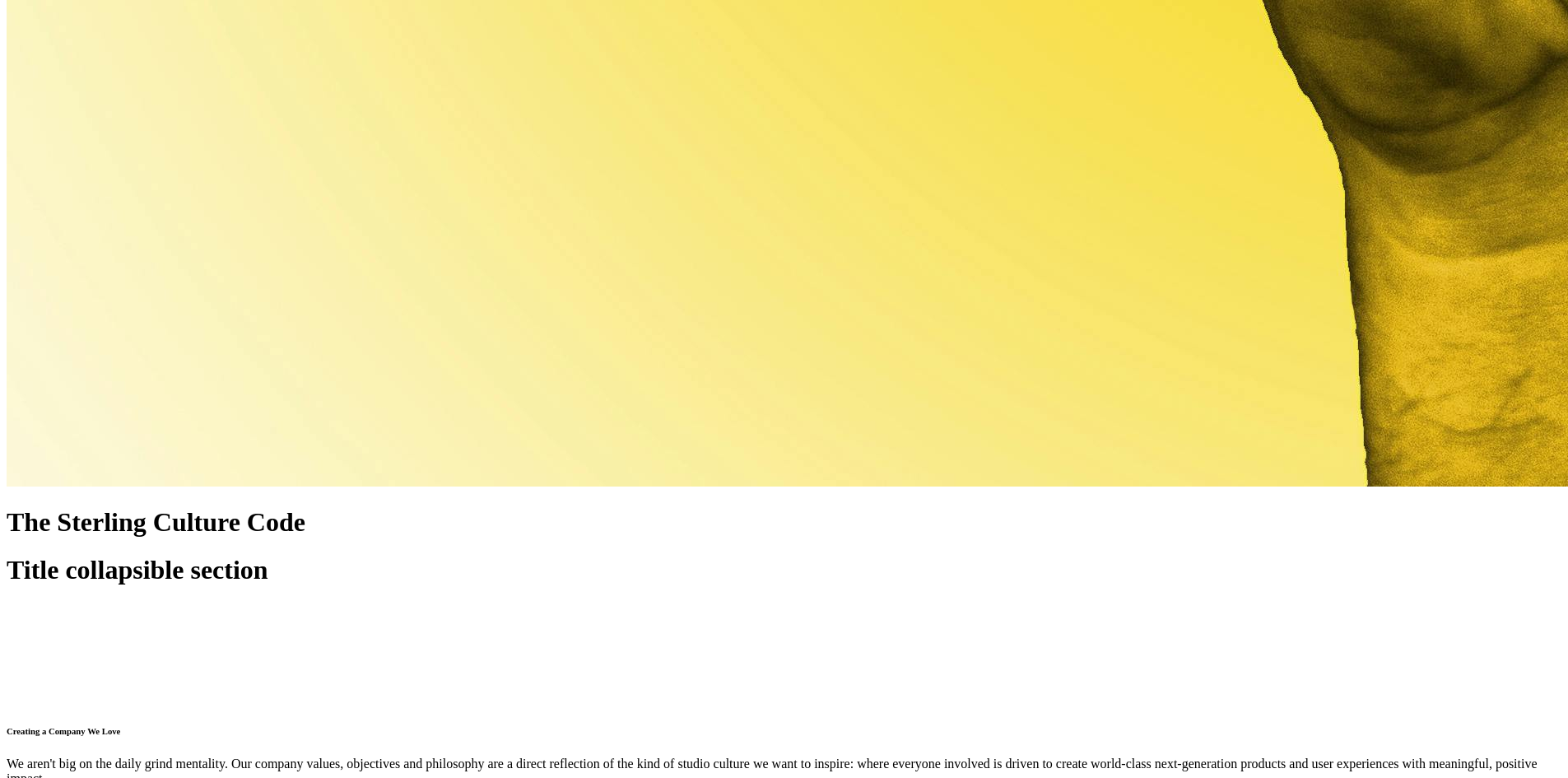
scroll to position [62073, 0]
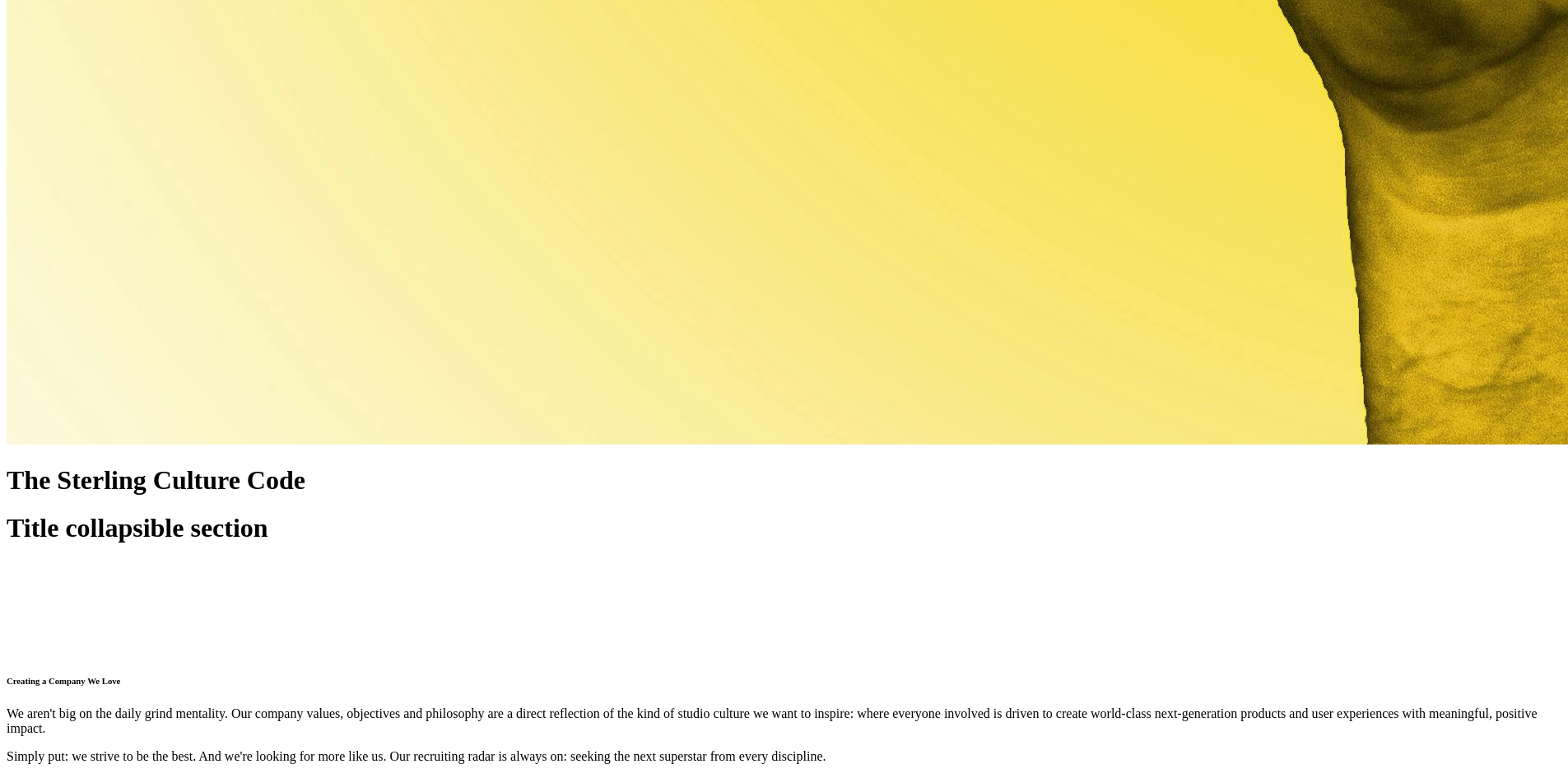
scroll to position [68480, 0]
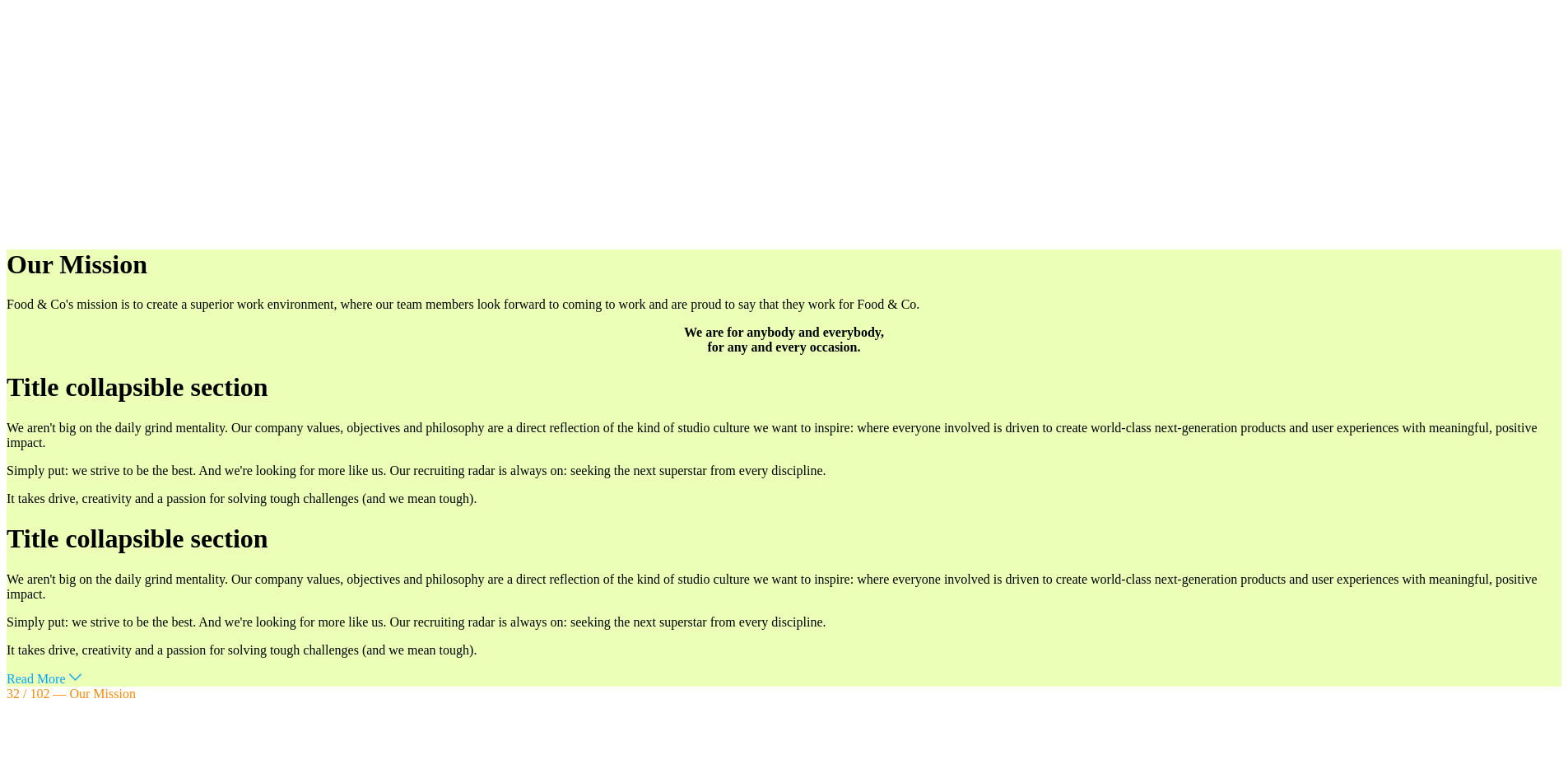
scroll to position [76064, 0]
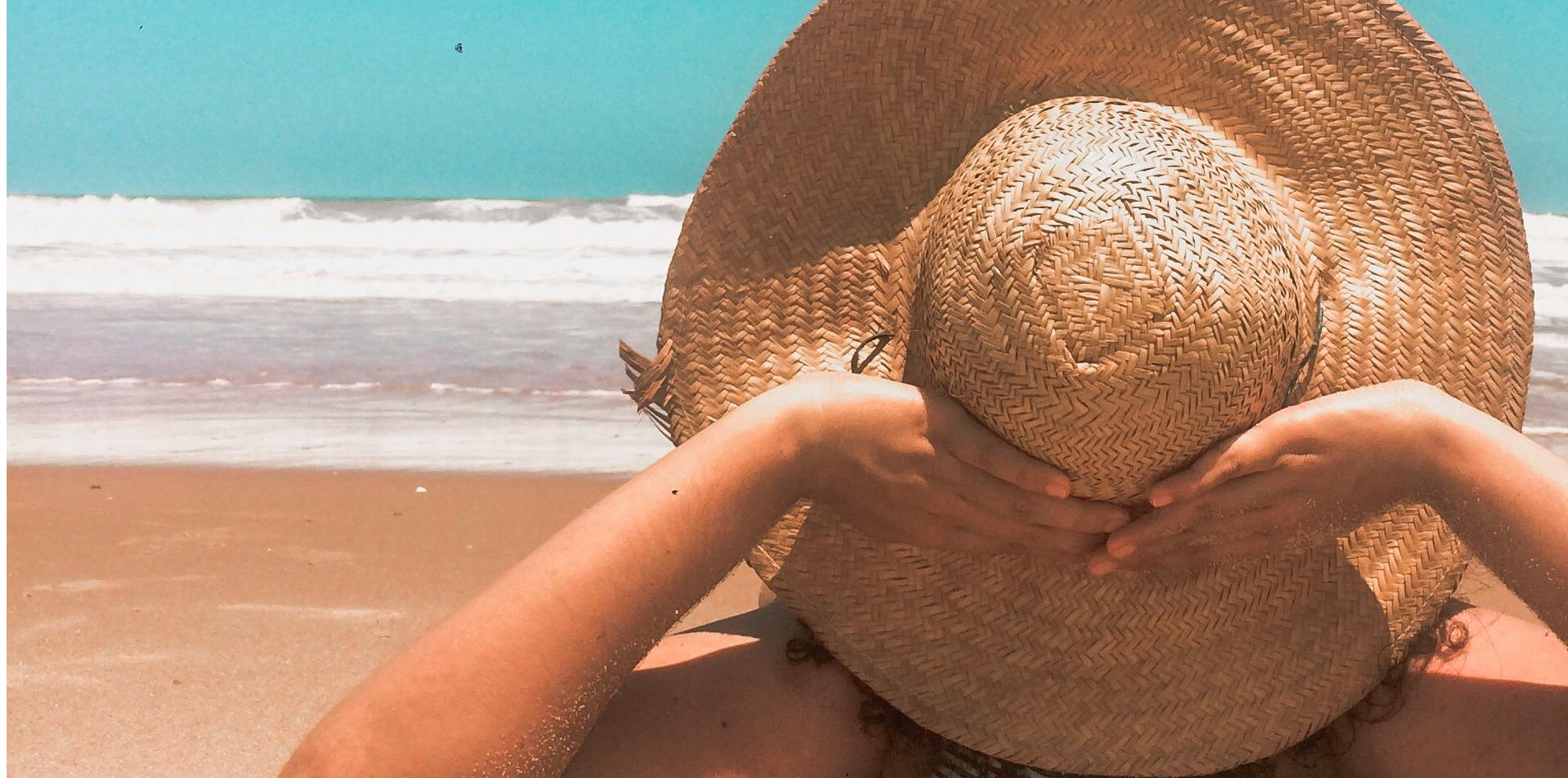
scroll to position [76064, 0]
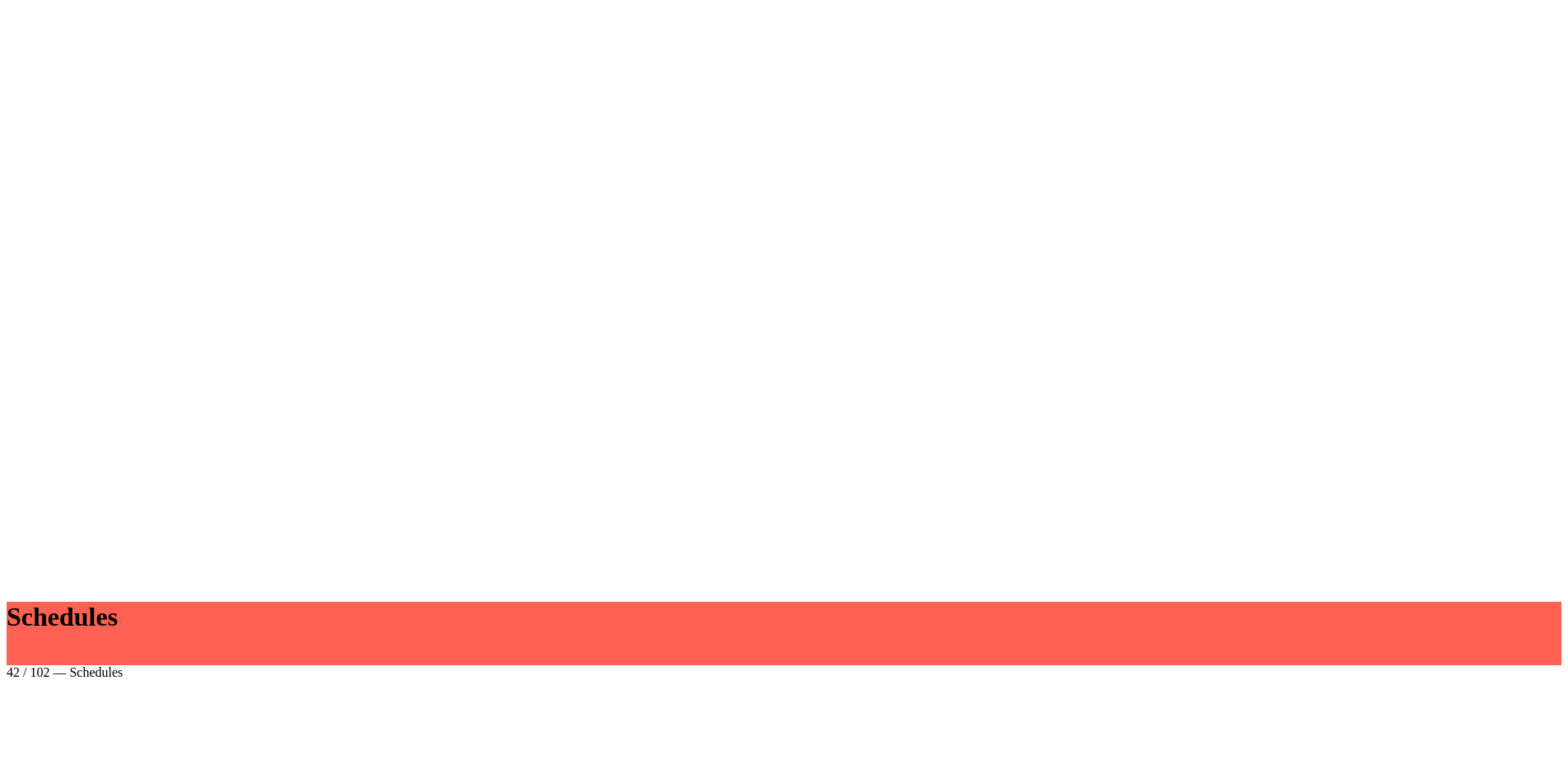
scroll to position [83948, 0]
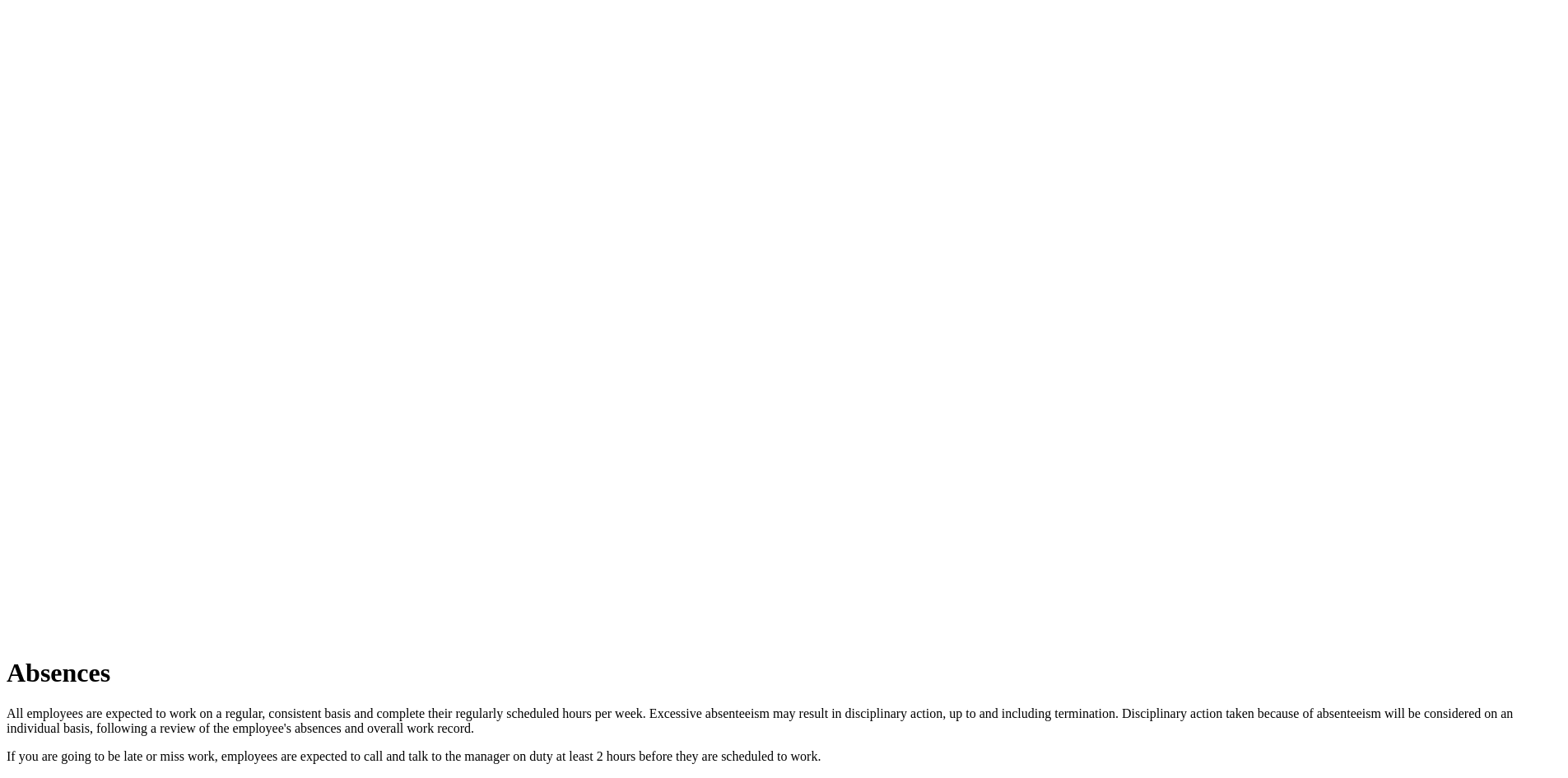
scroll to position [86274, 0]
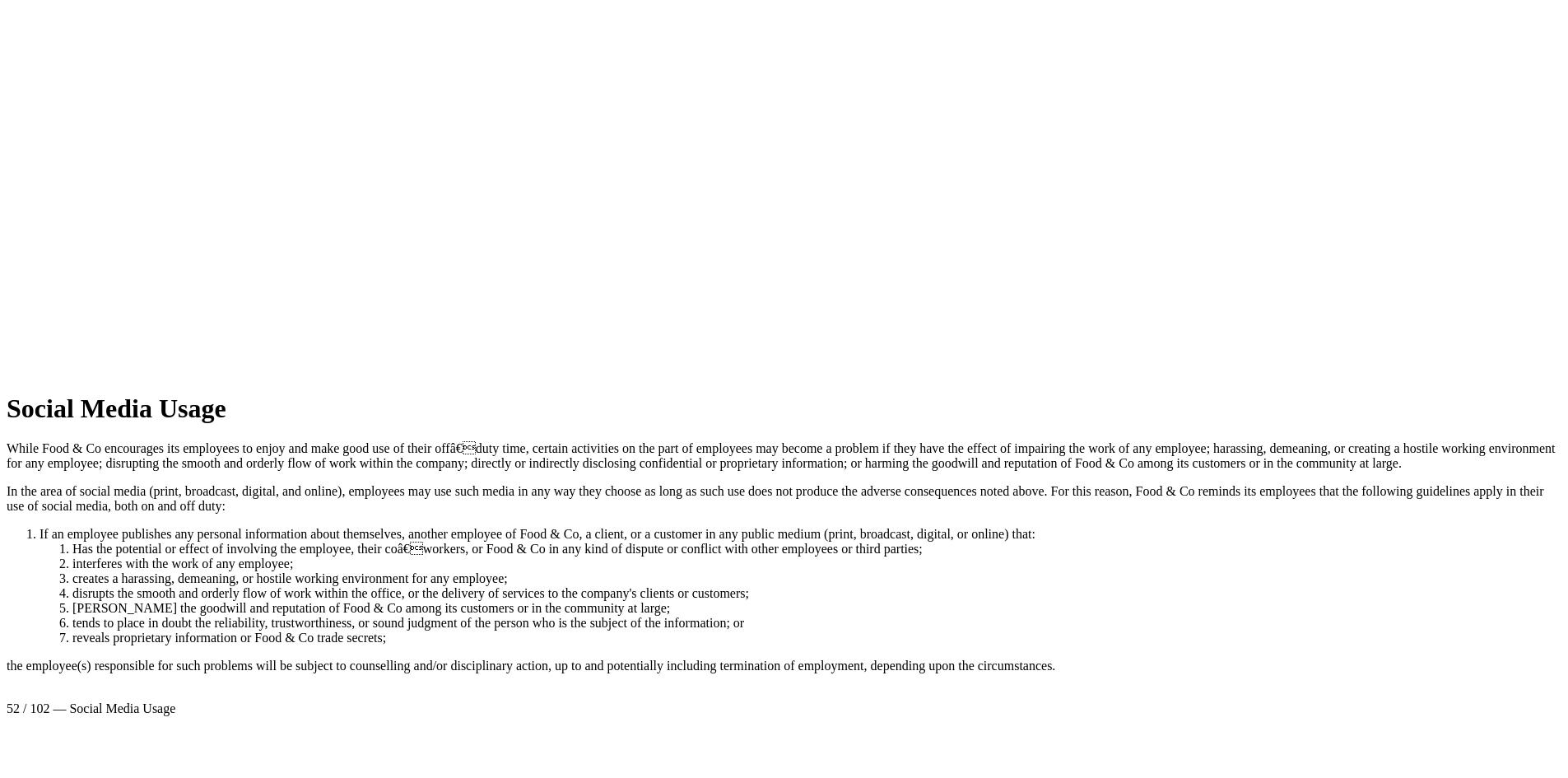
scroll to position [84052, 0]
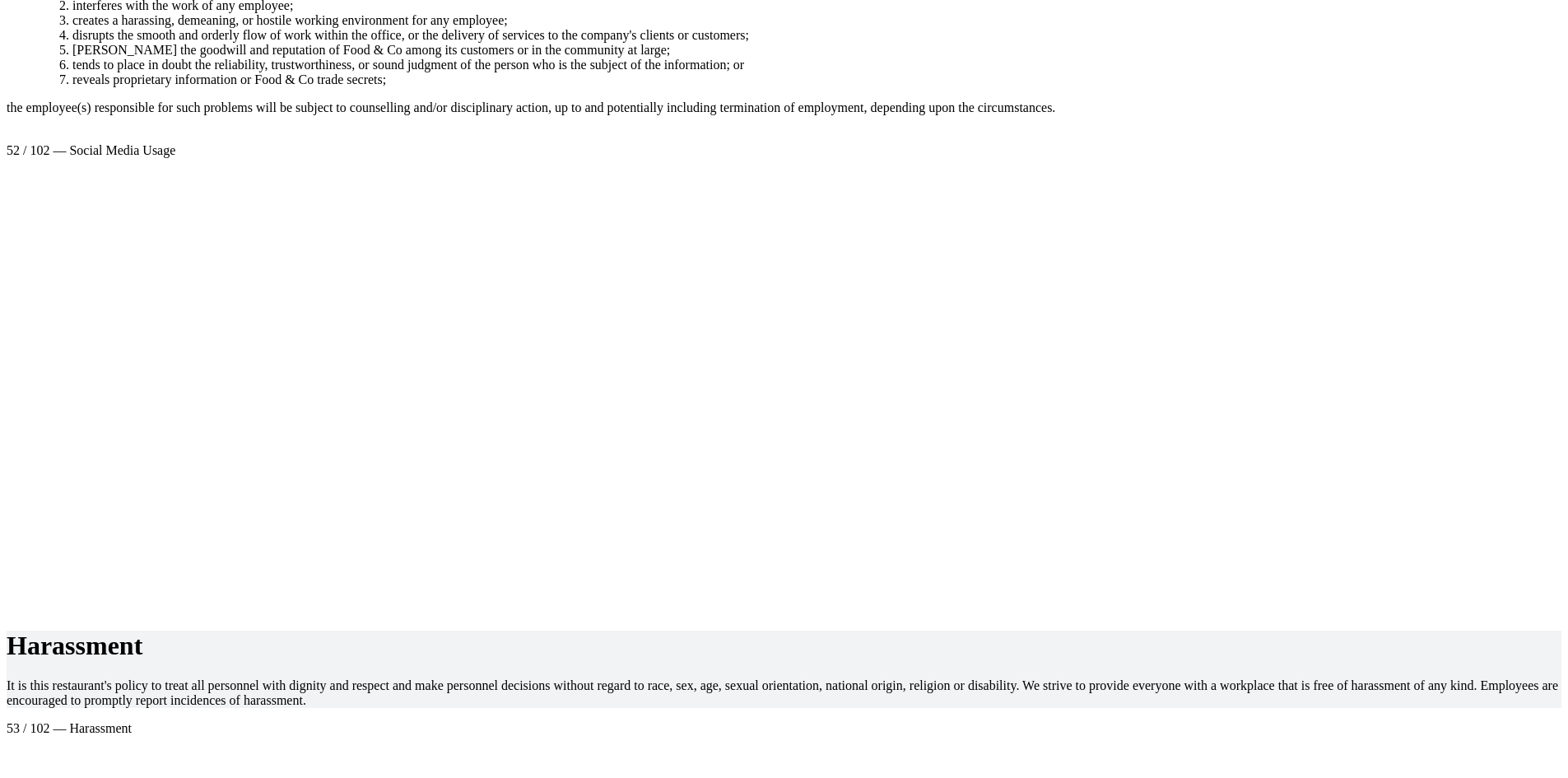
scroll to position [84628, 0]
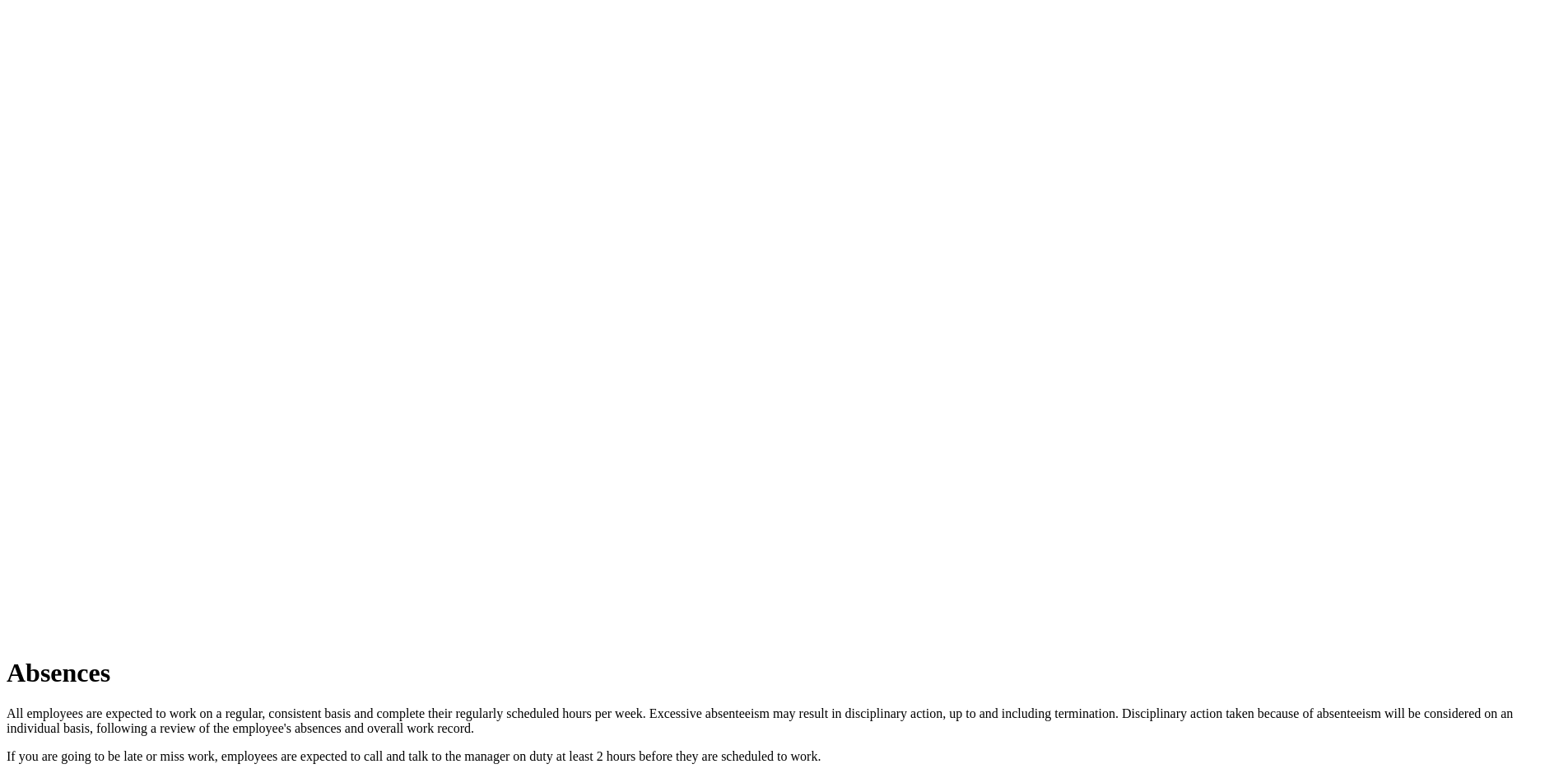
scroll to position [84628, 0]
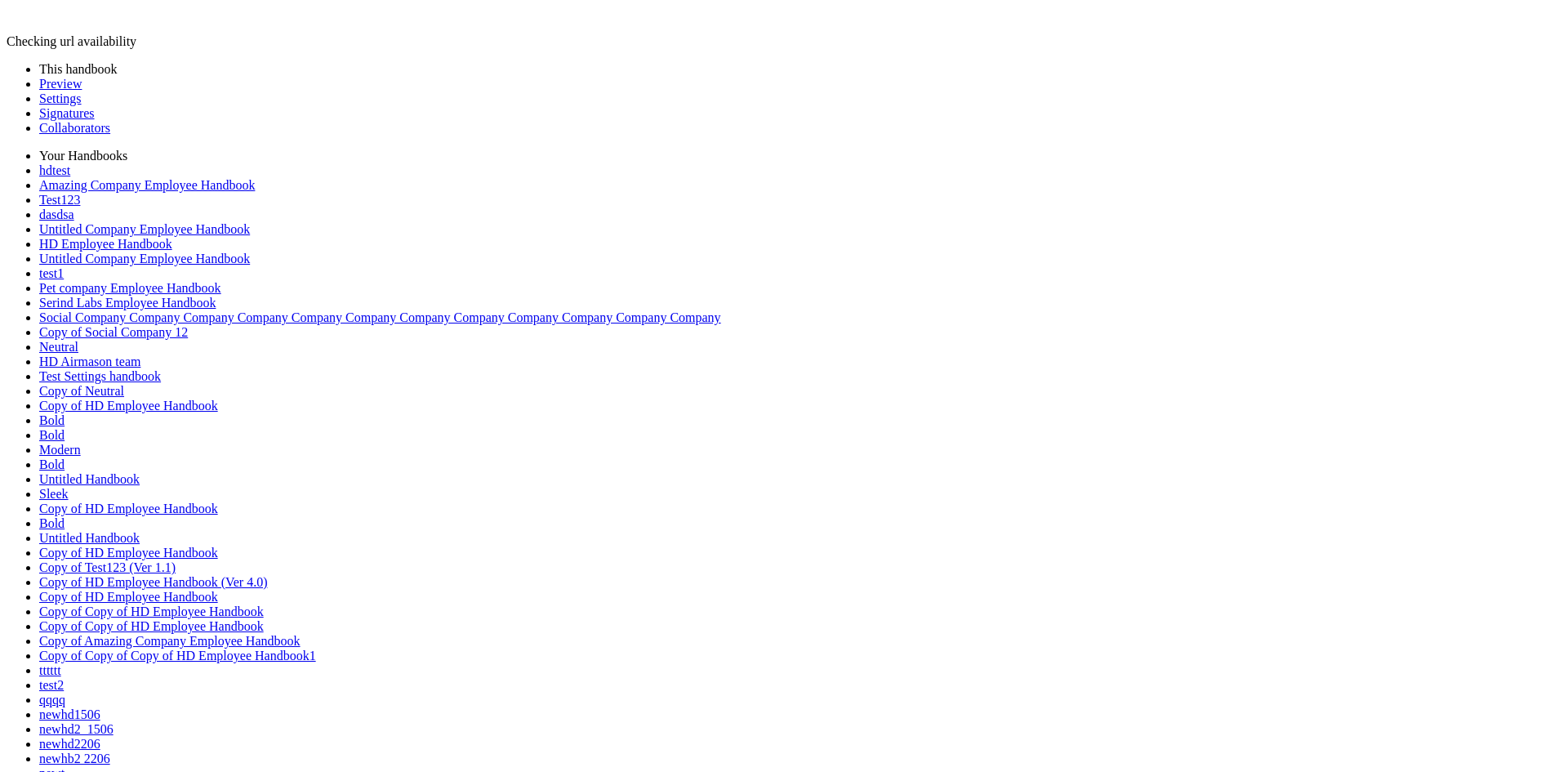
type input "********"
type input "*"
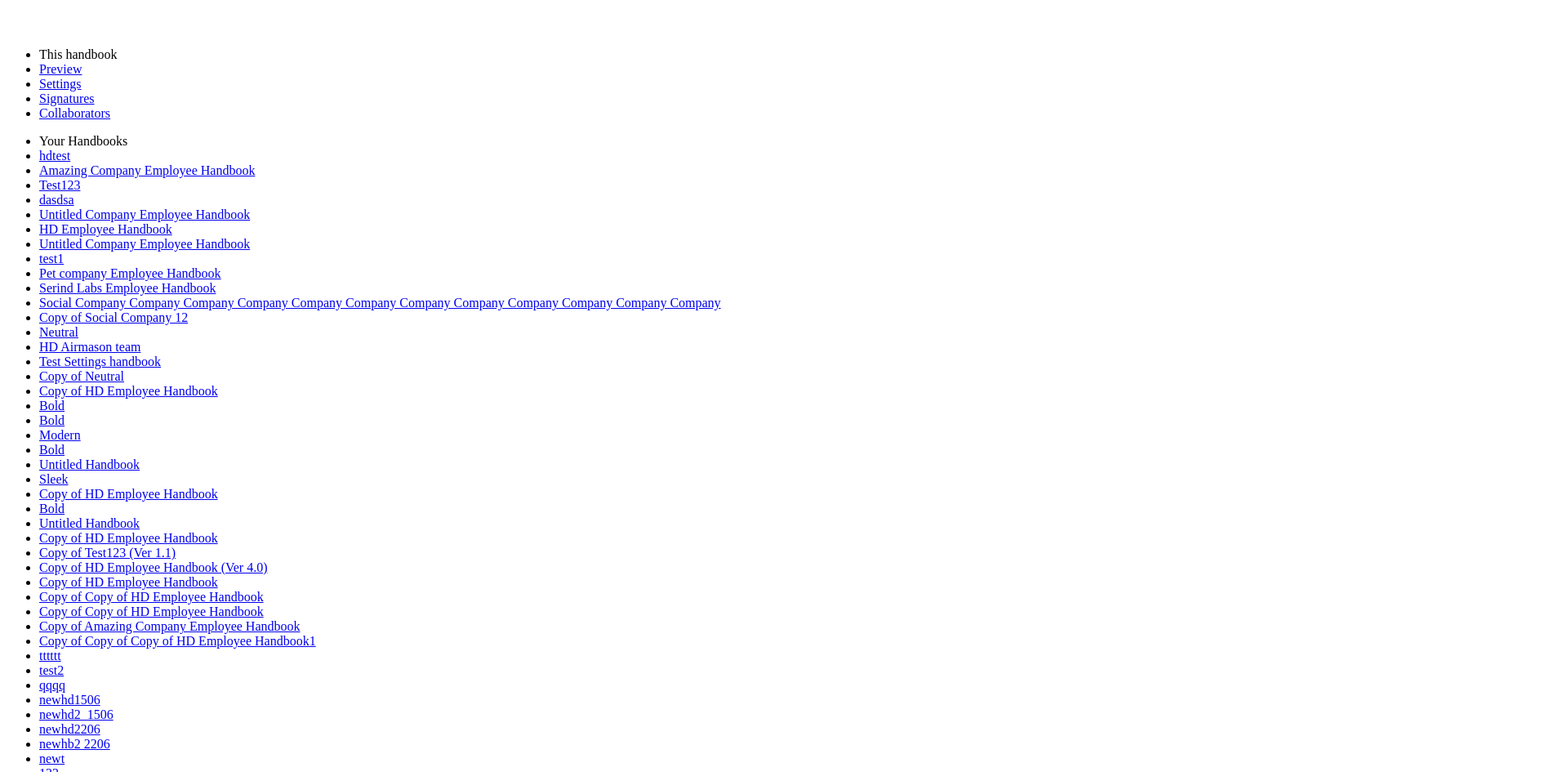
type input "*"
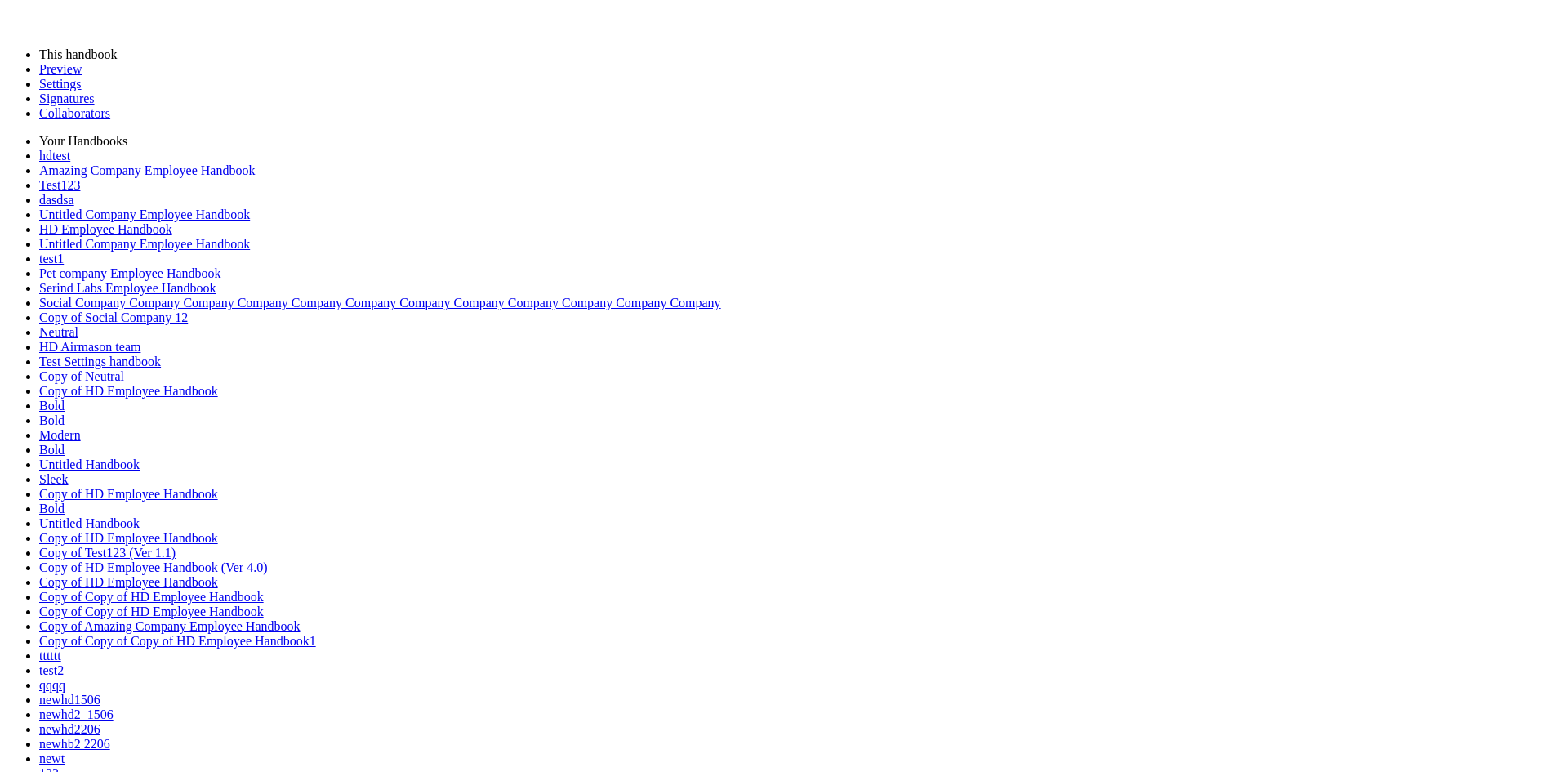
click at [53, 76] on link "Preview" at bounding box center [60, 69] width 42 height 14
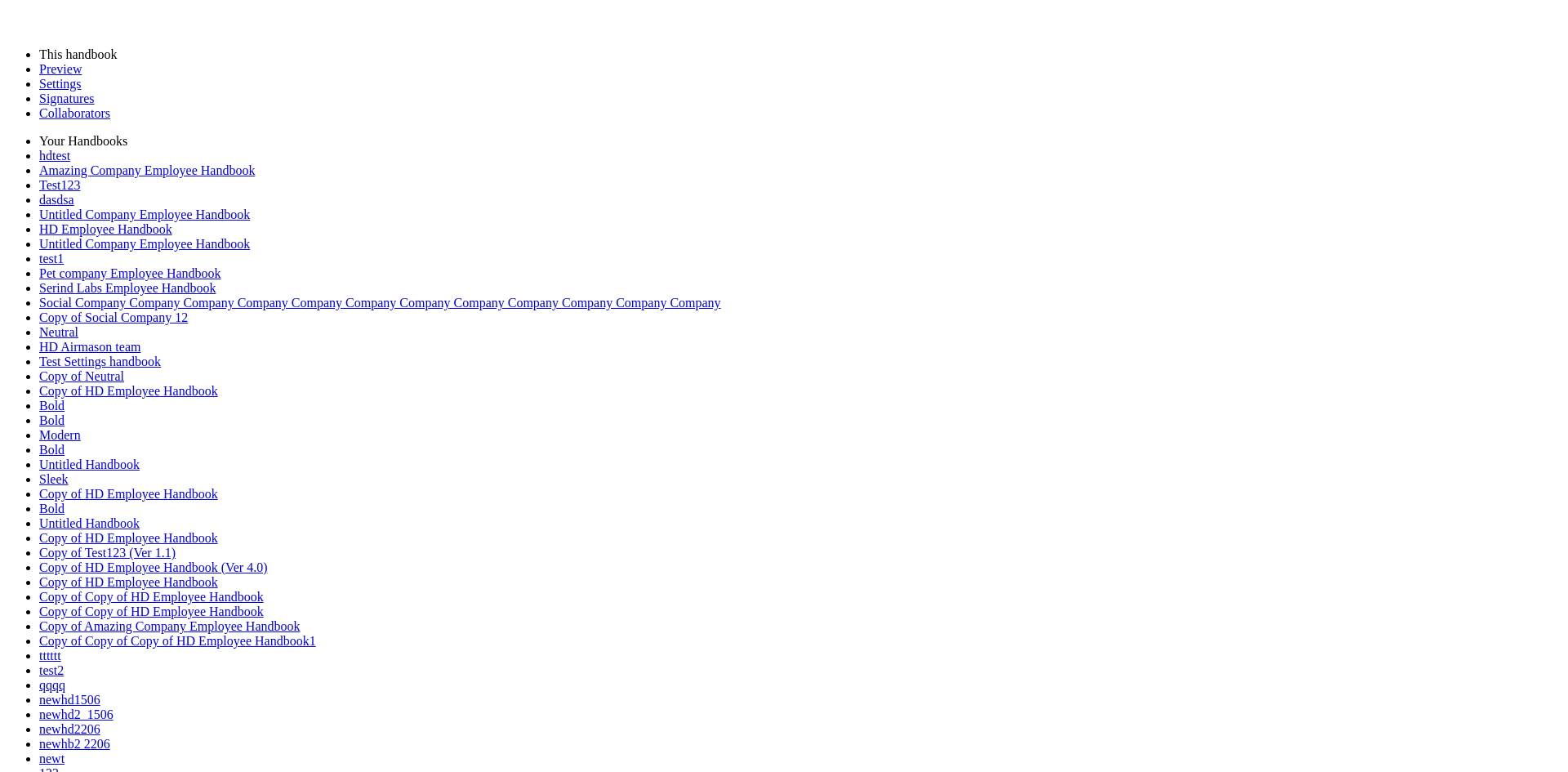
scroll to position [164, 0]
type input "*"
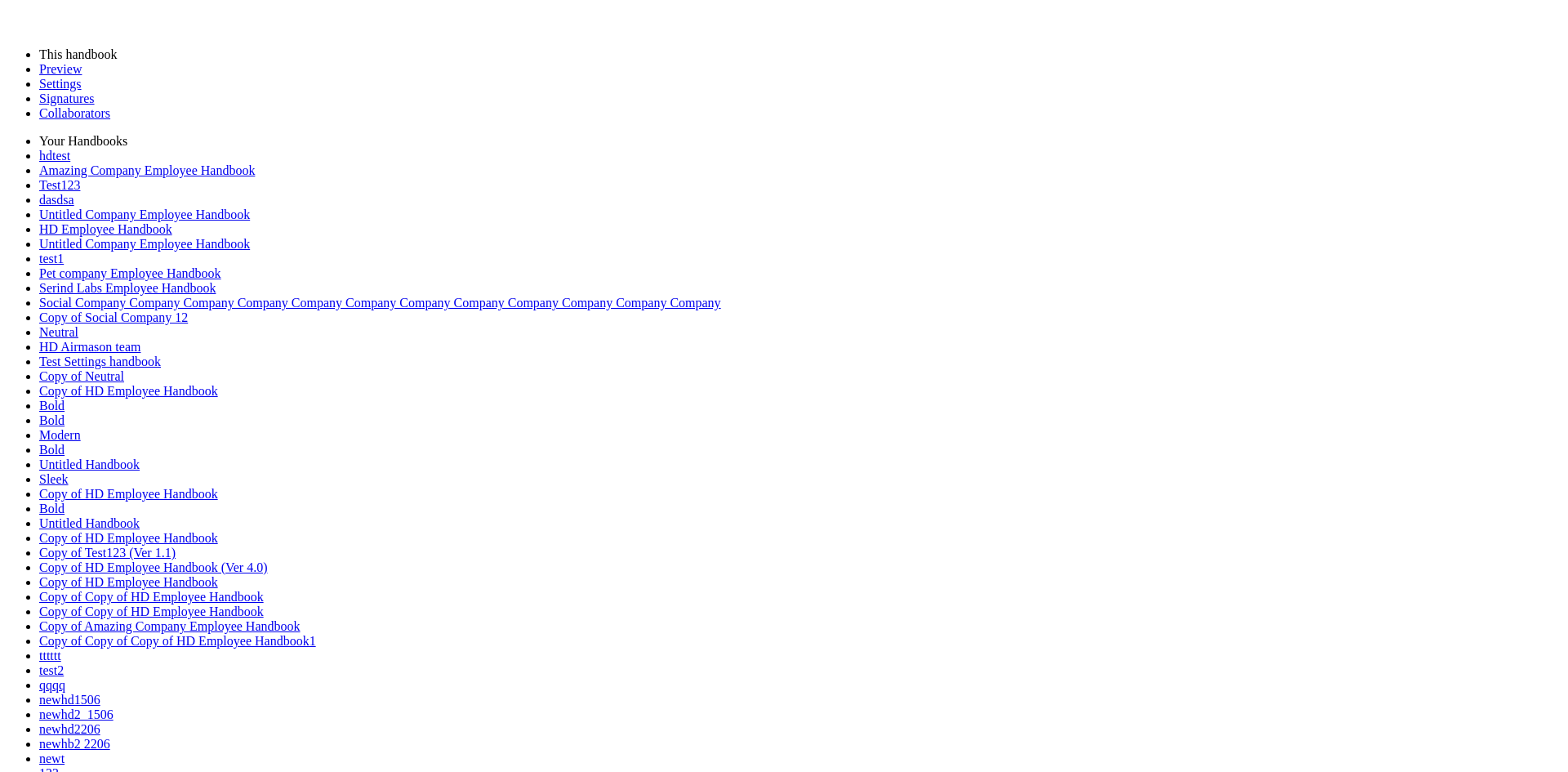
type input "*"
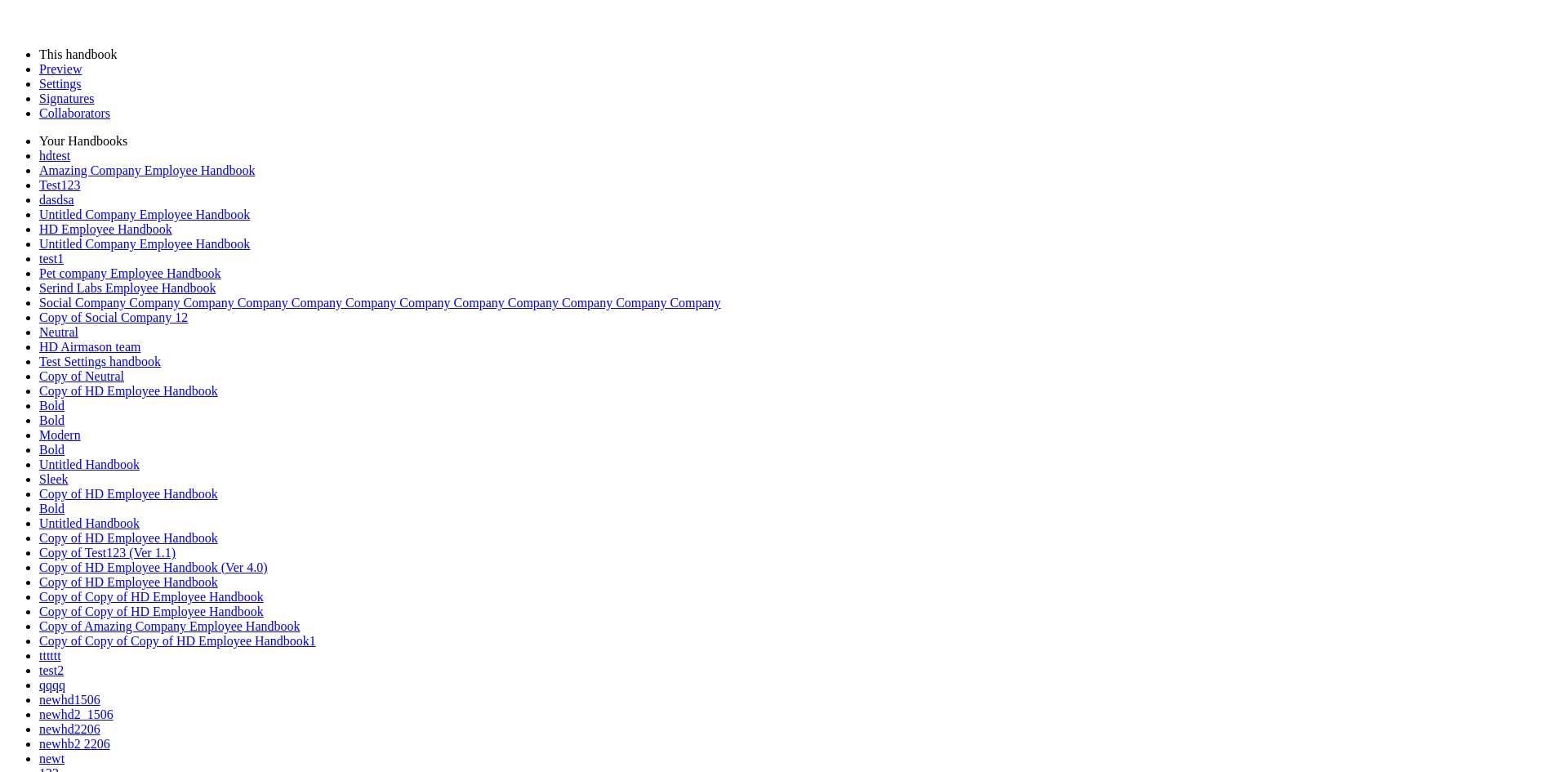
type input "*"
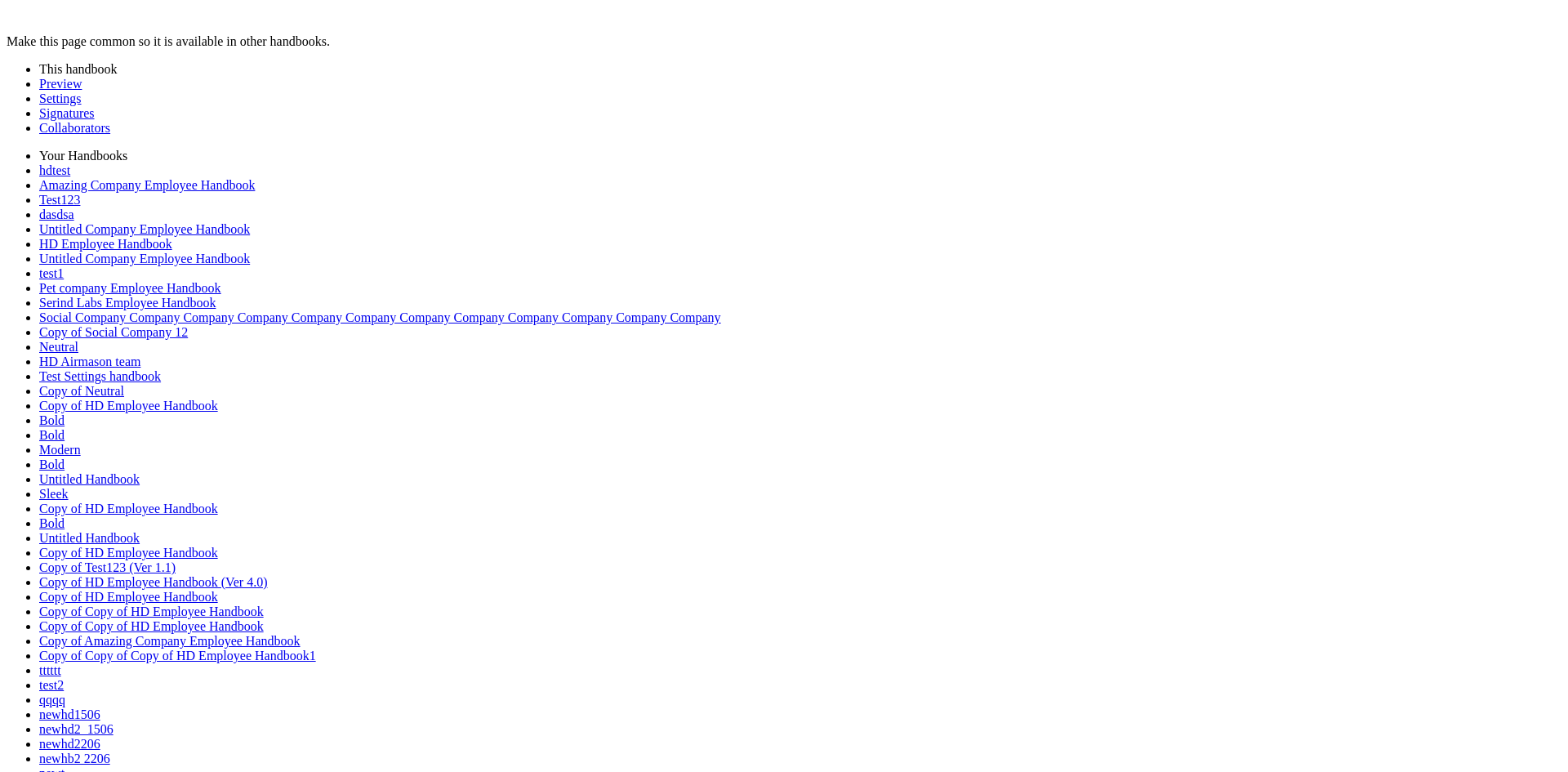
scroll to position [35, 0]
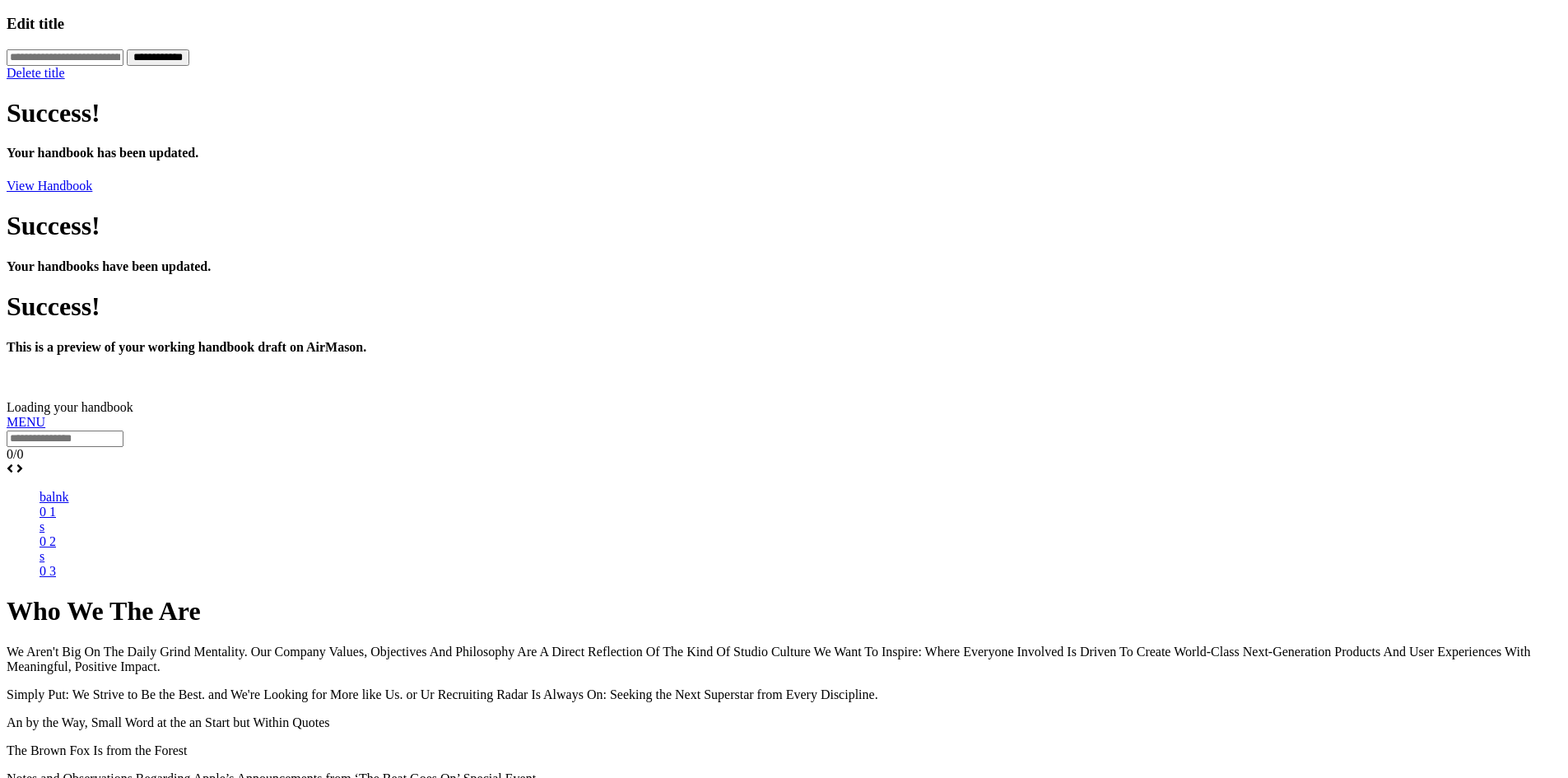
scroll to position [940, 0]
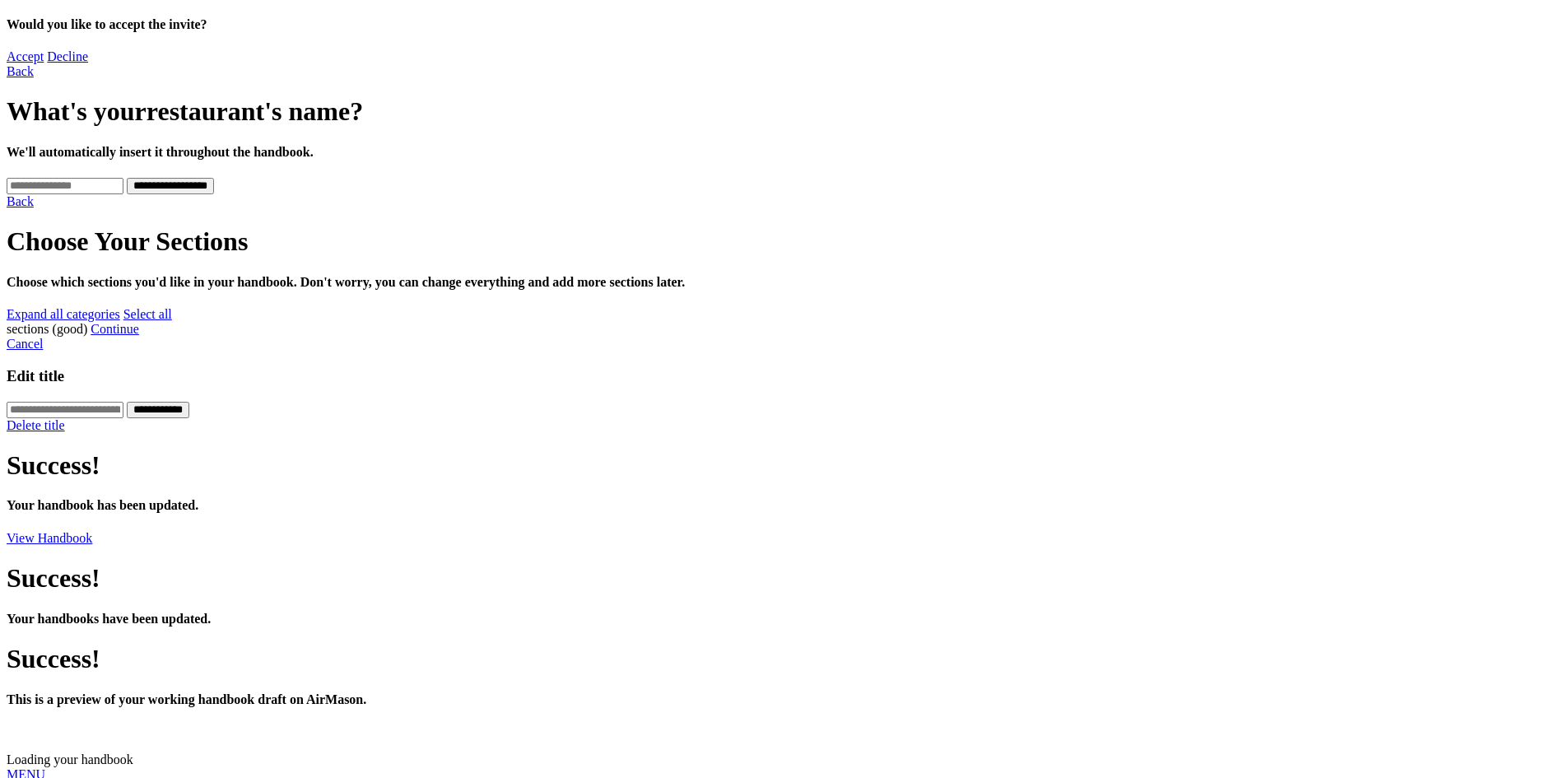
scroll to position [447, 0]
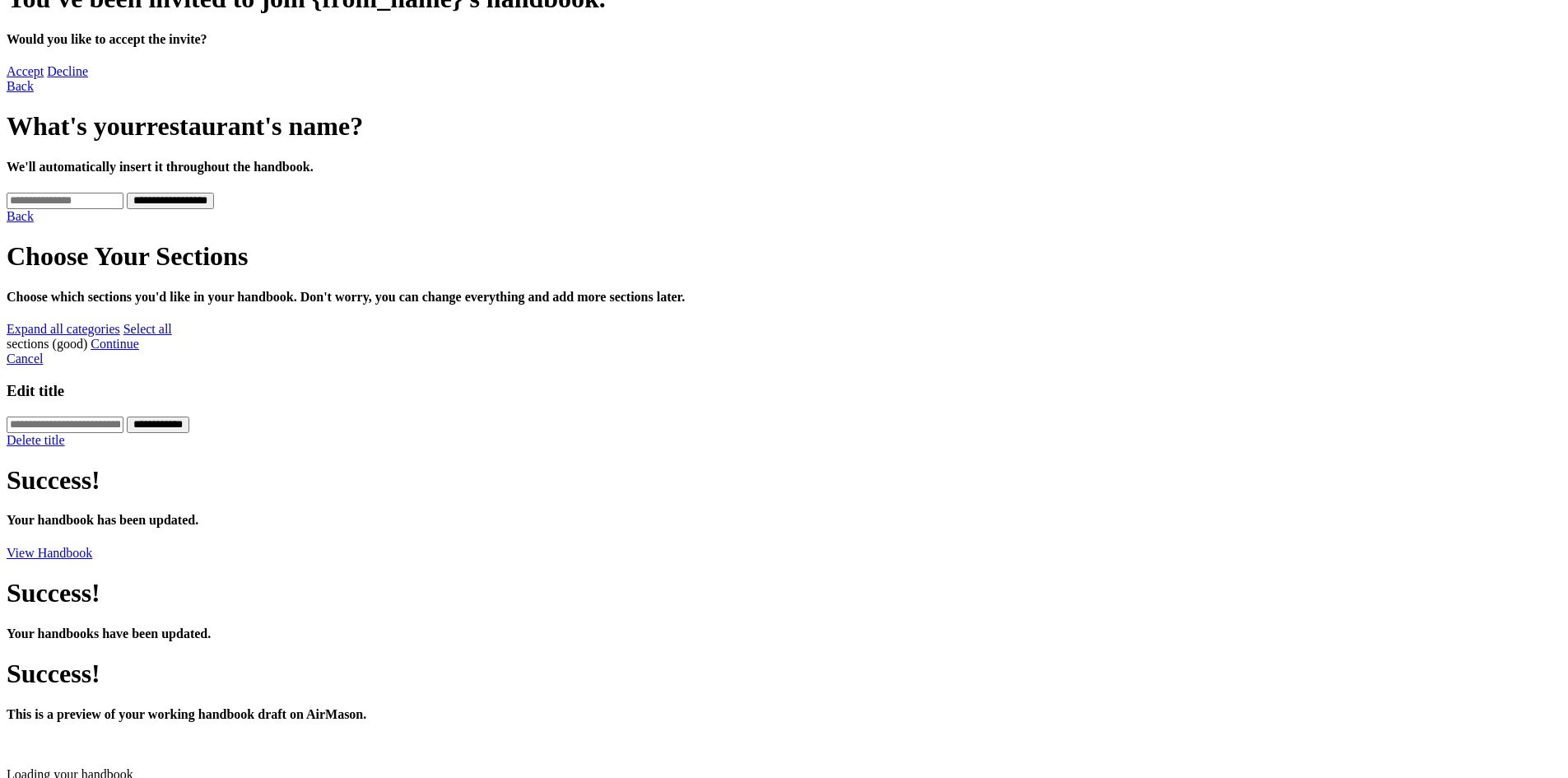
scroll to position [447, 0]
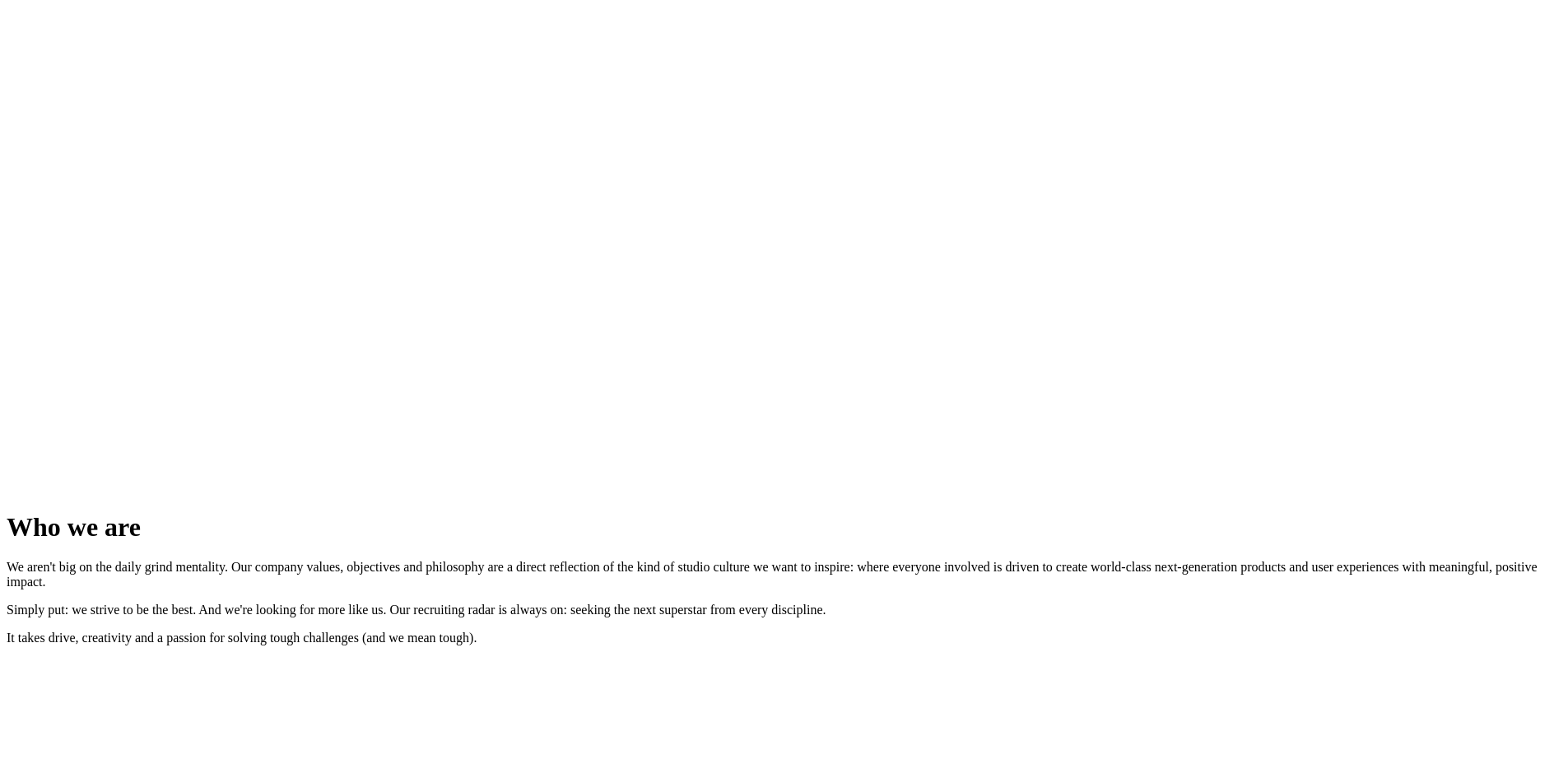
scroll to position [1680, 0]
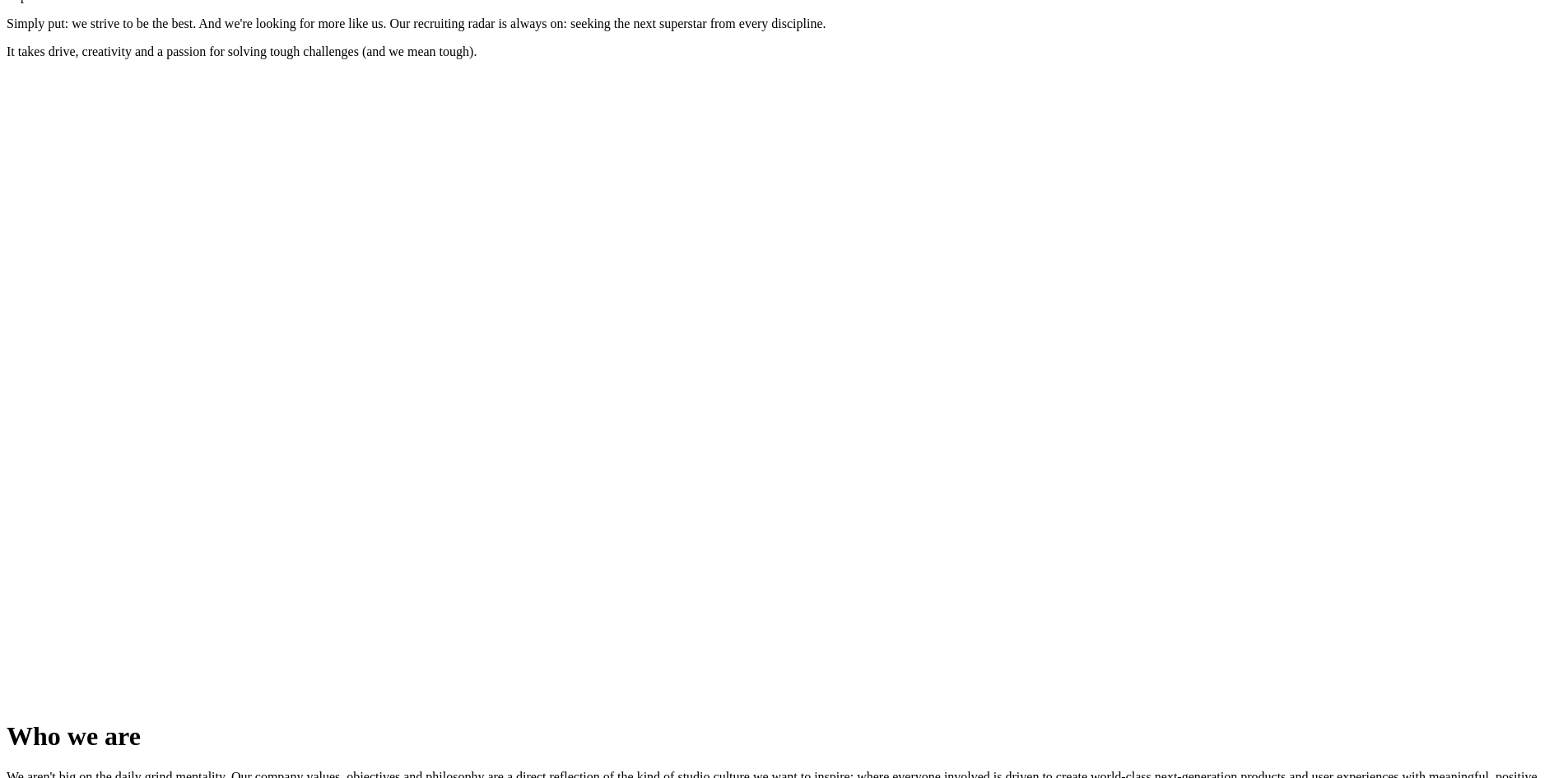
scroll to position [2338, 0]
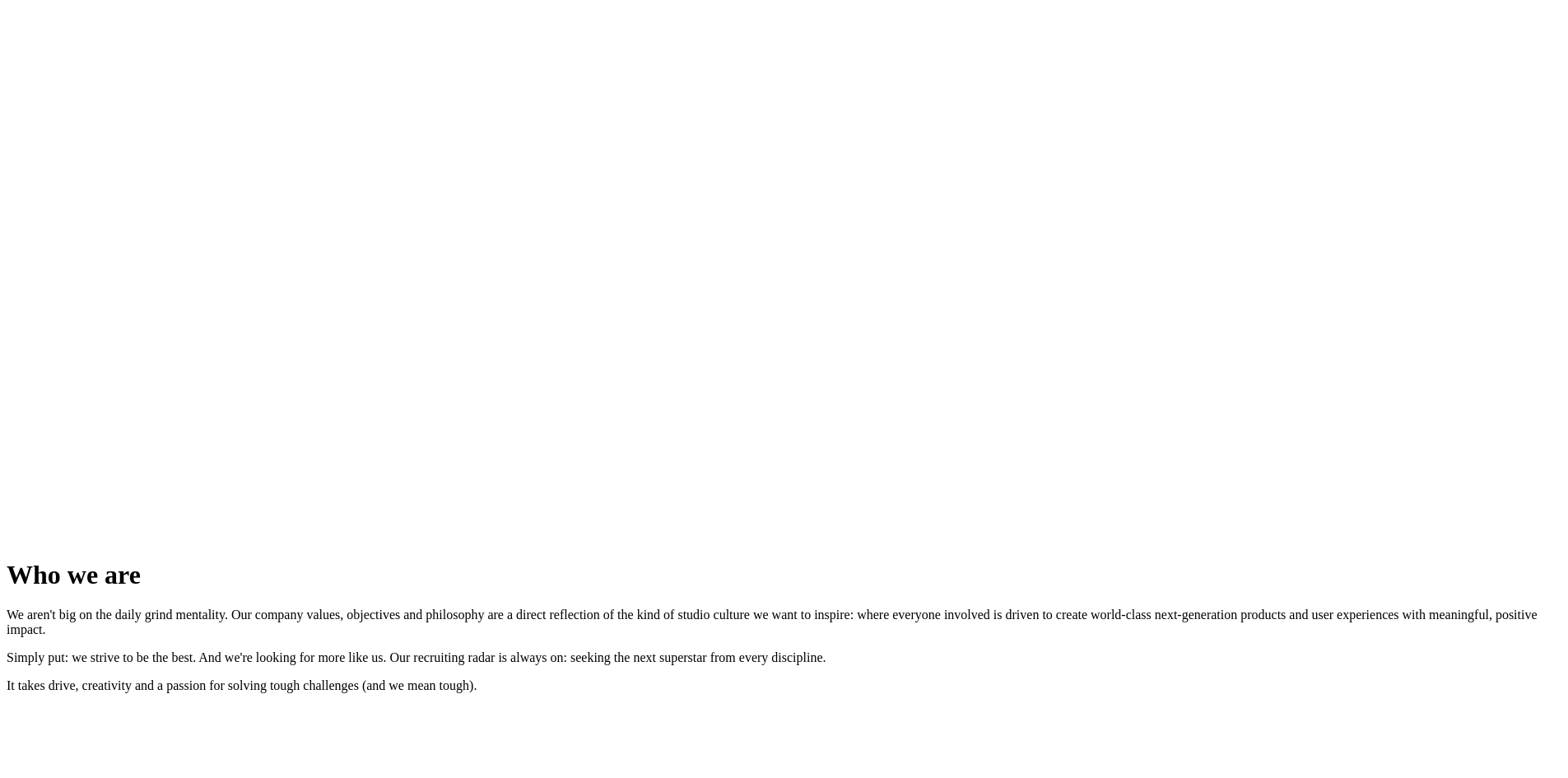
scroll to position [1763, 0]
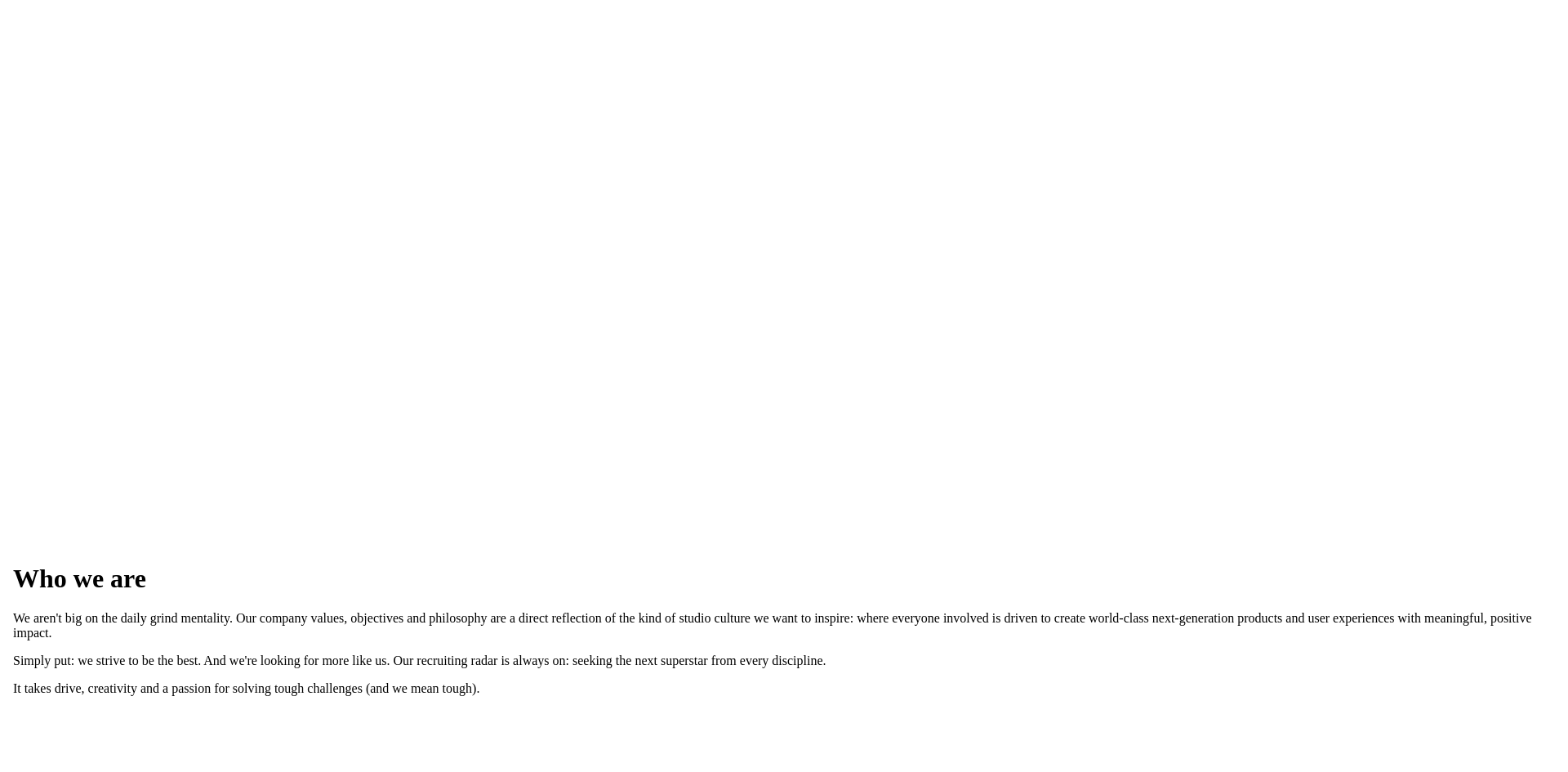
scroll to position [1683, 0]
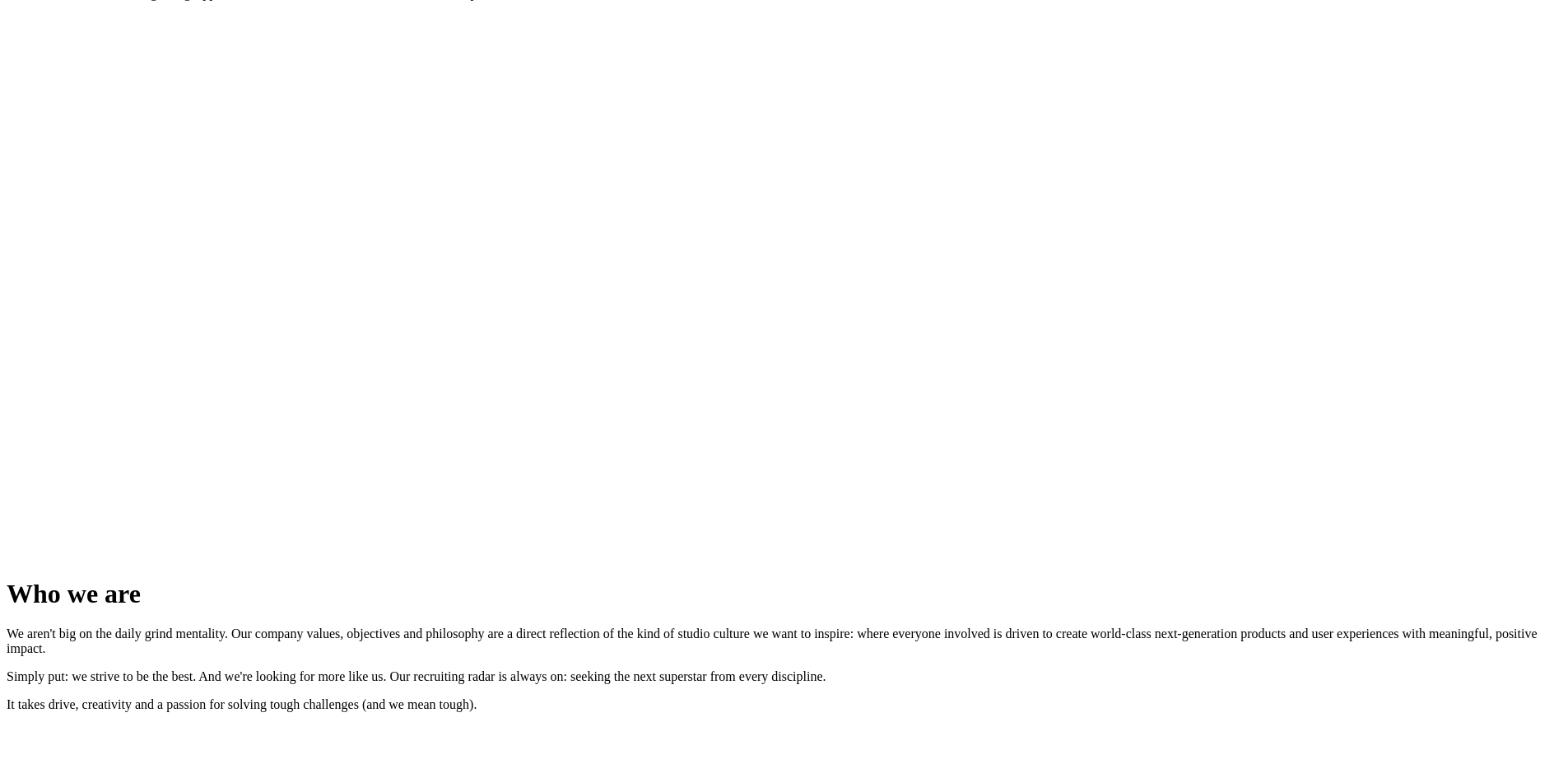
scroll to position [1718, 0]
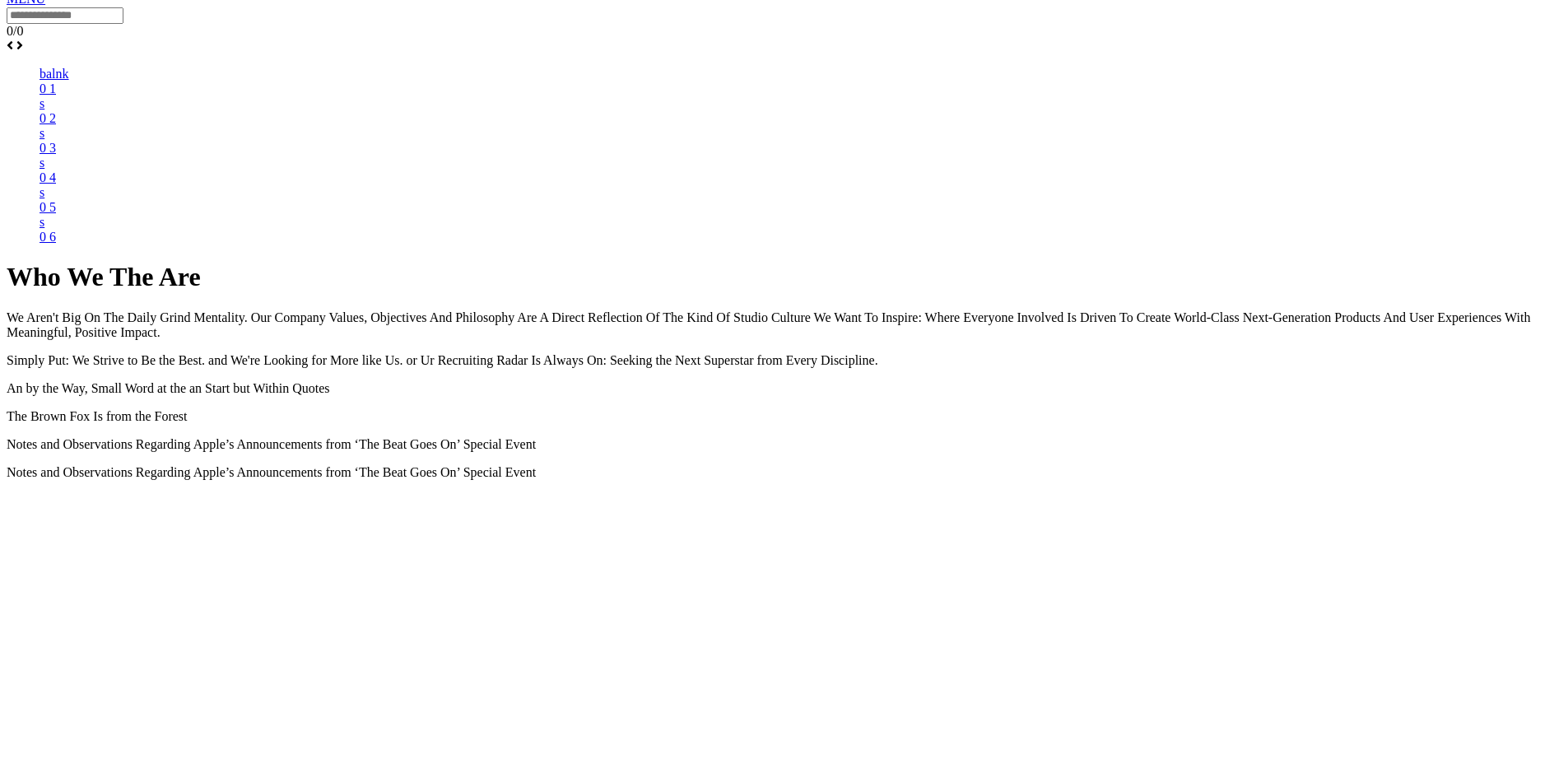
scroll to position [1235, 0]
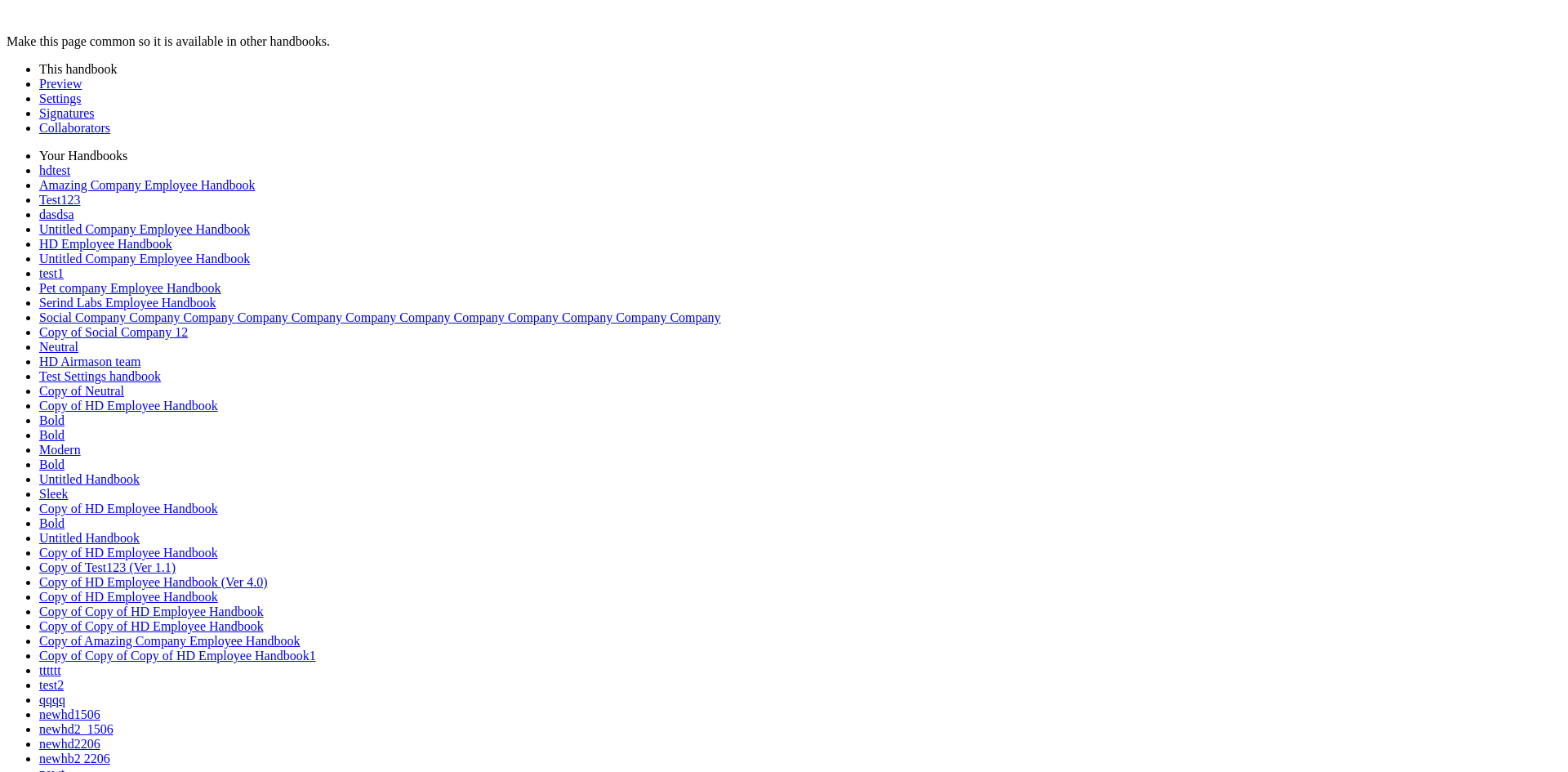
scroll to position [2542, 0]
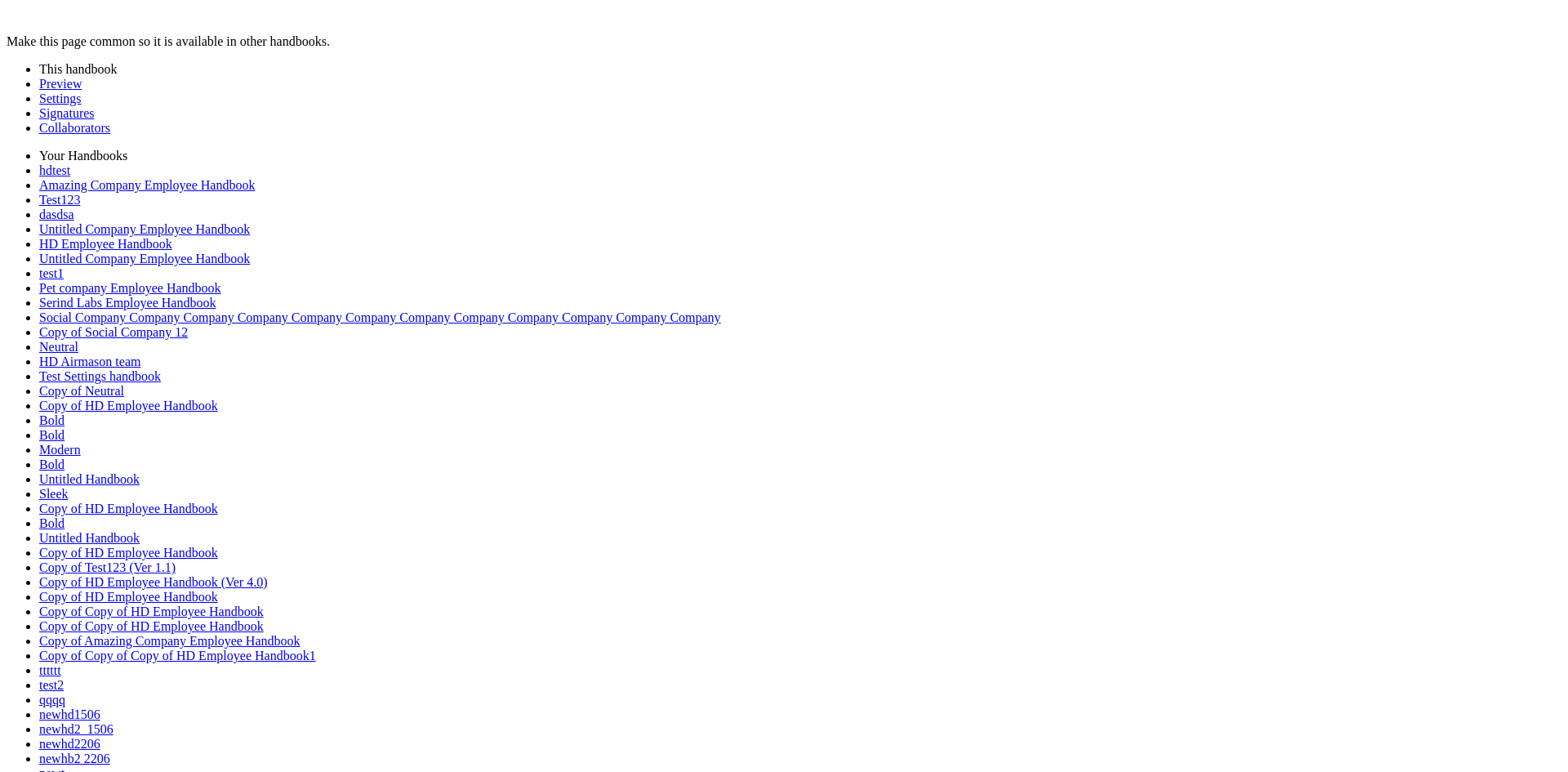
scroll to position [2176, 0]
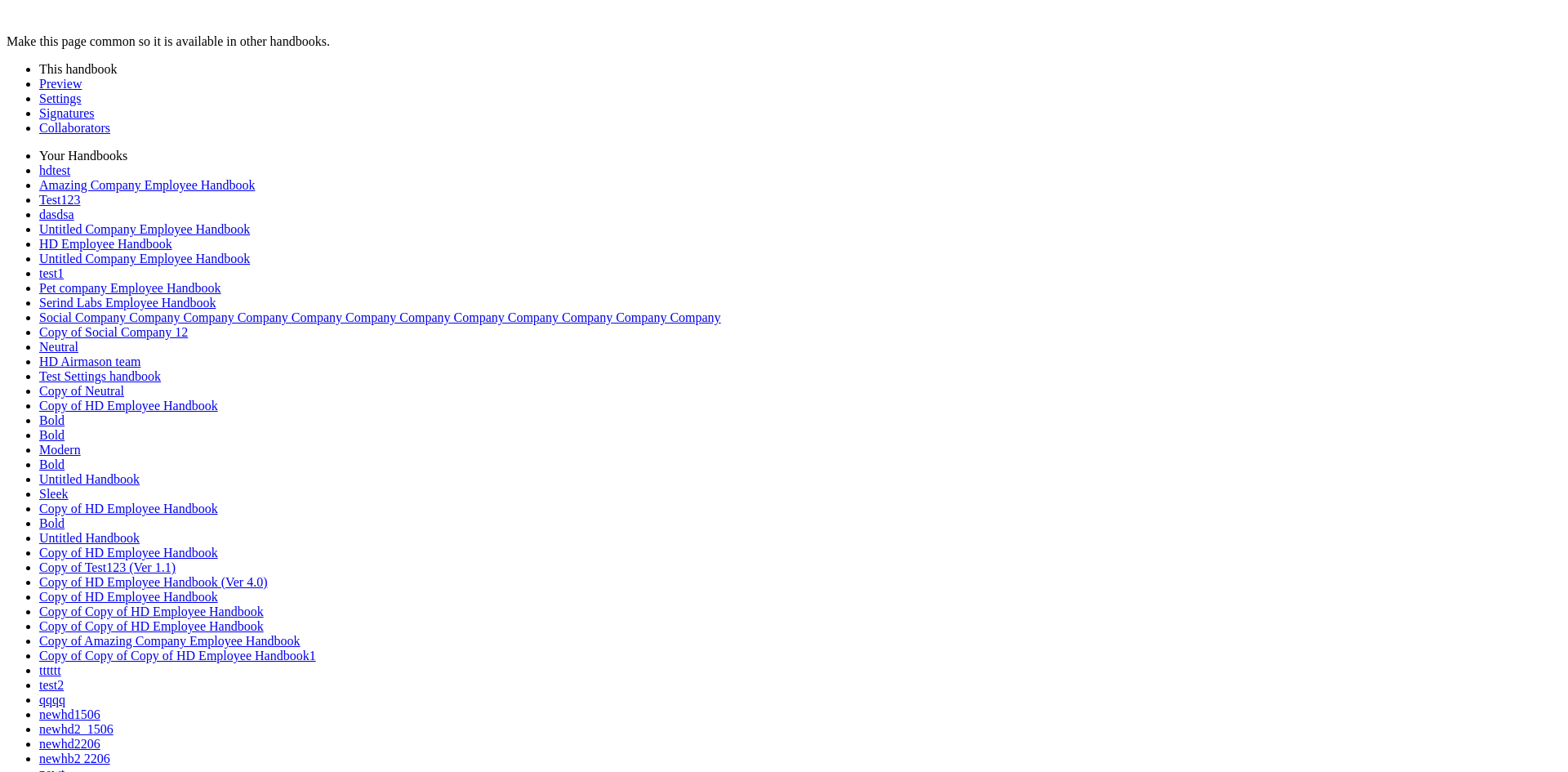
drag, startPoint x: 724, startPoint y: 525, endPoint x: 756, endPoint y: 546, distance: 38.3
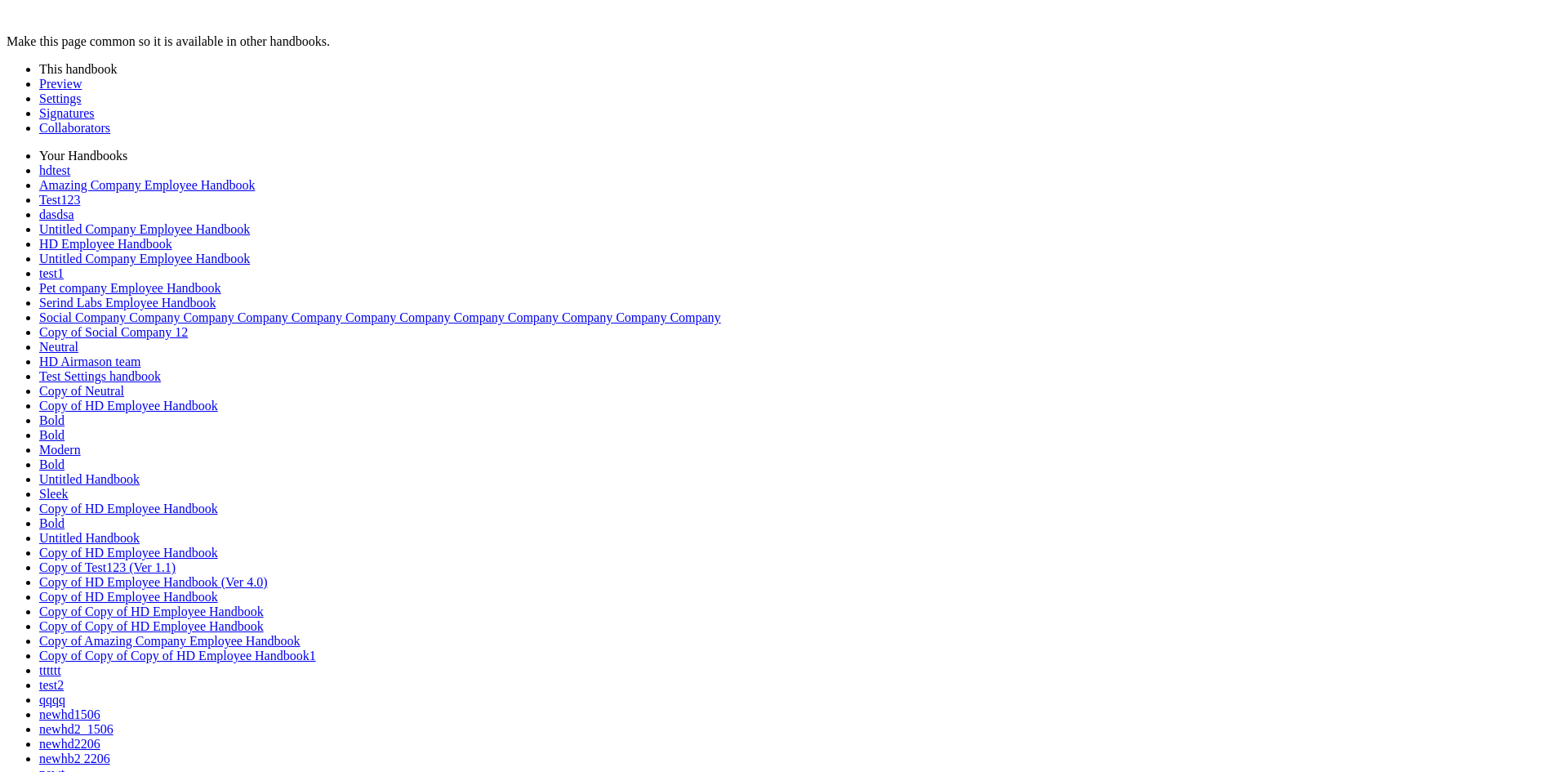
type input "*"
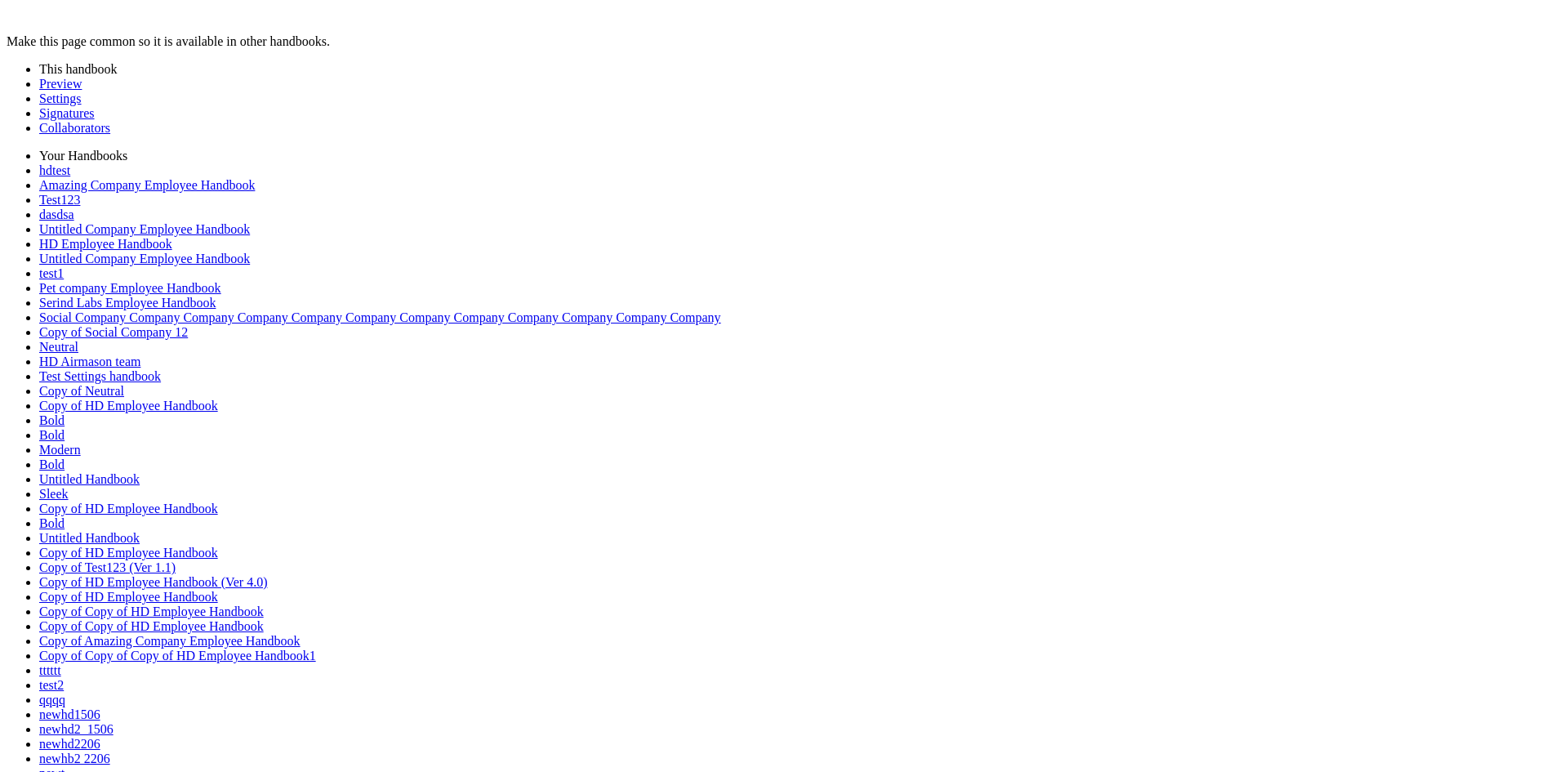
drag, startPoint x: 28, startPoint y: 550, endPoint x: 35, endPoint y: 381, distance: 169.1
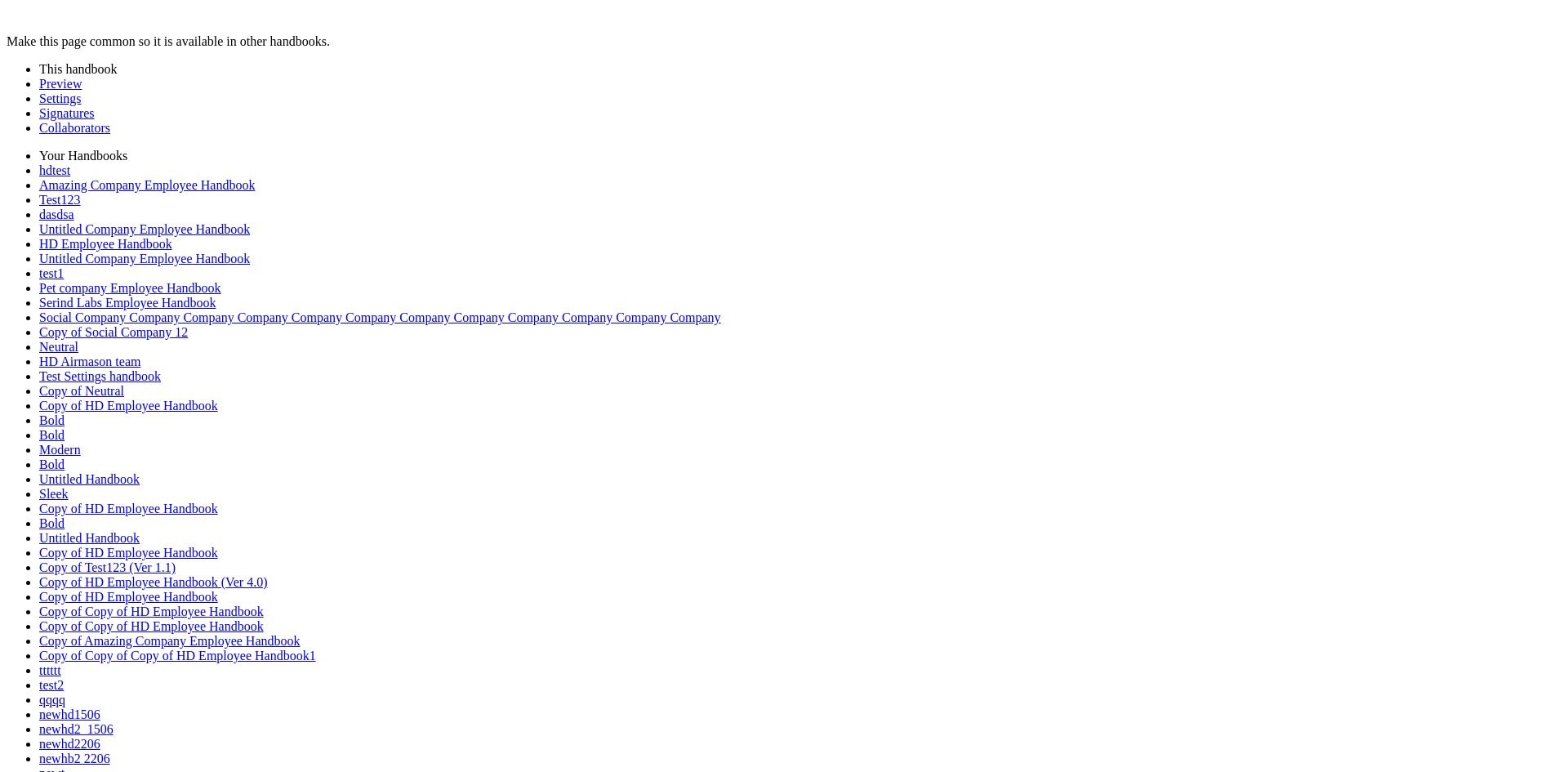
scroll to position [0, 0]
type input "*"
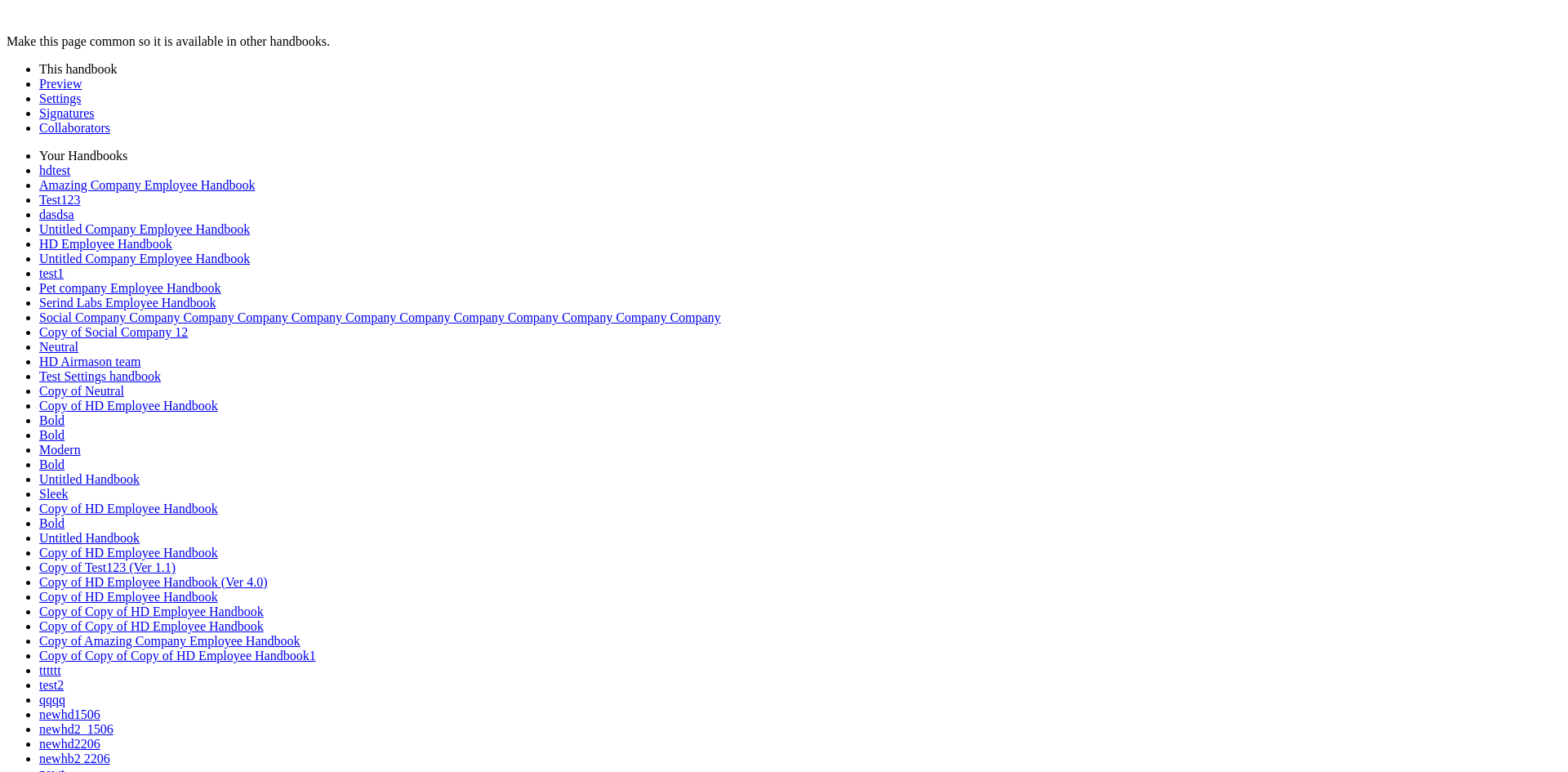
type input "*"
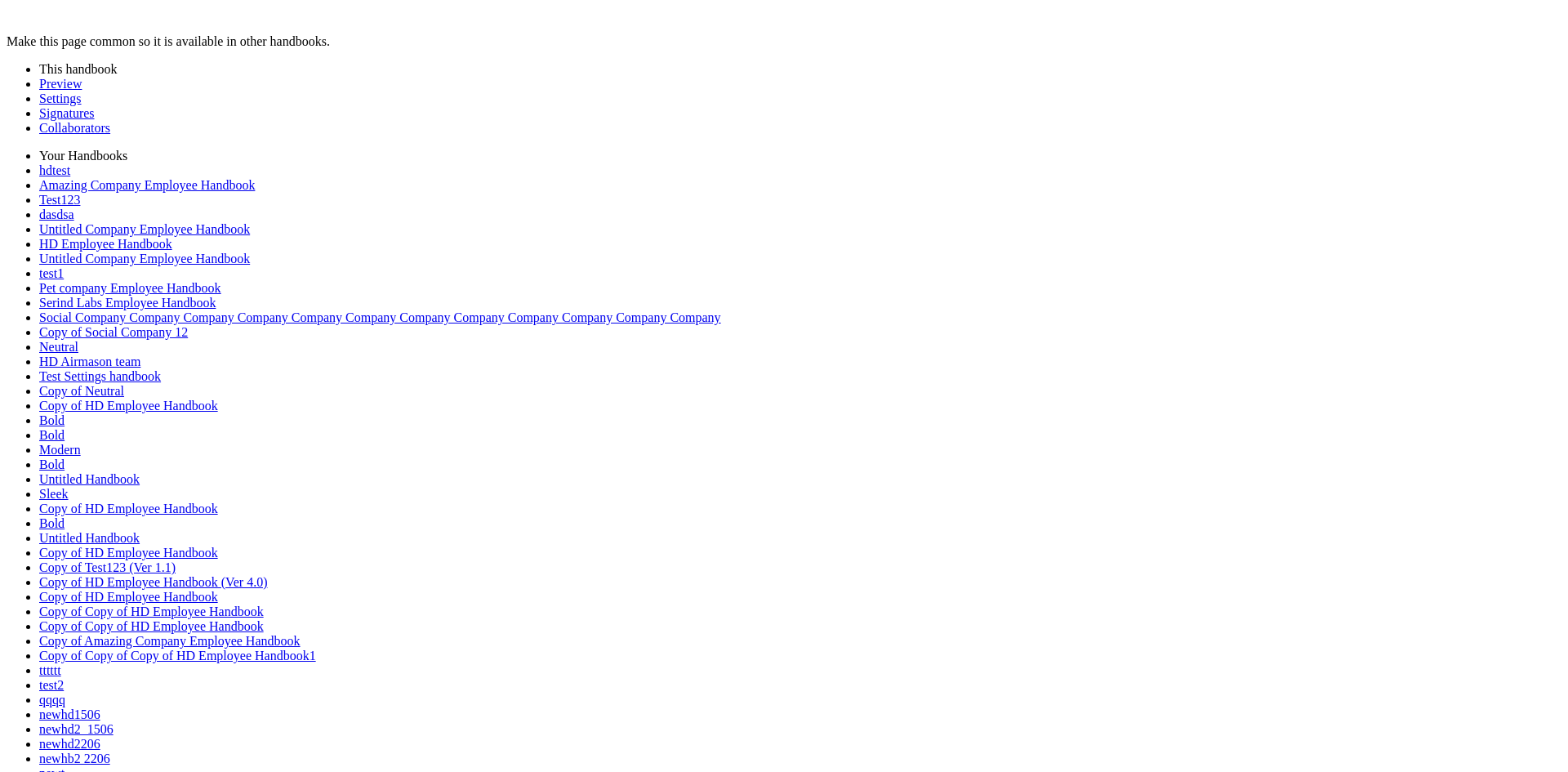
scroll to position [3143, 0]
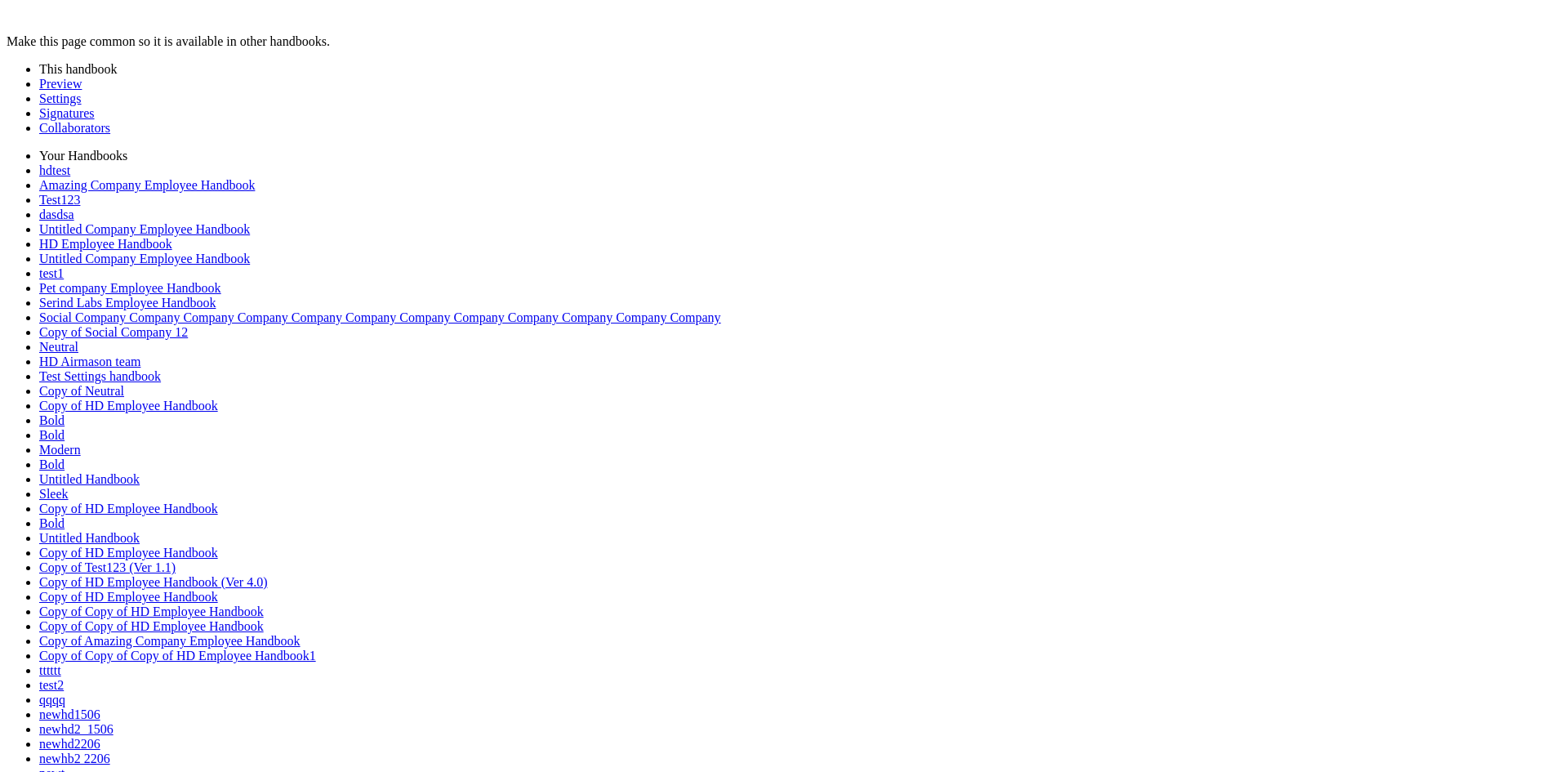
type input "*"
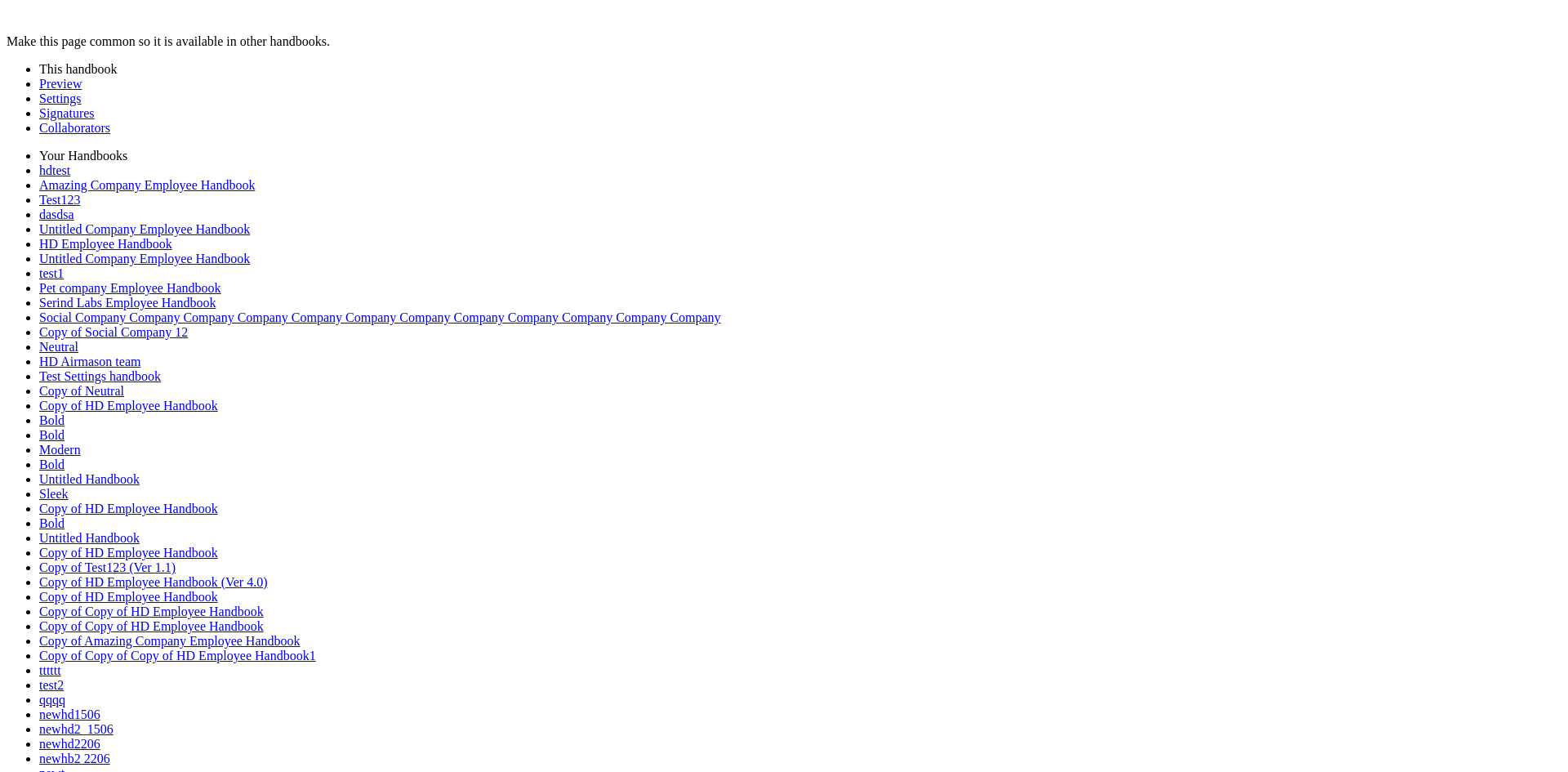
scroll to position [3808, 0]
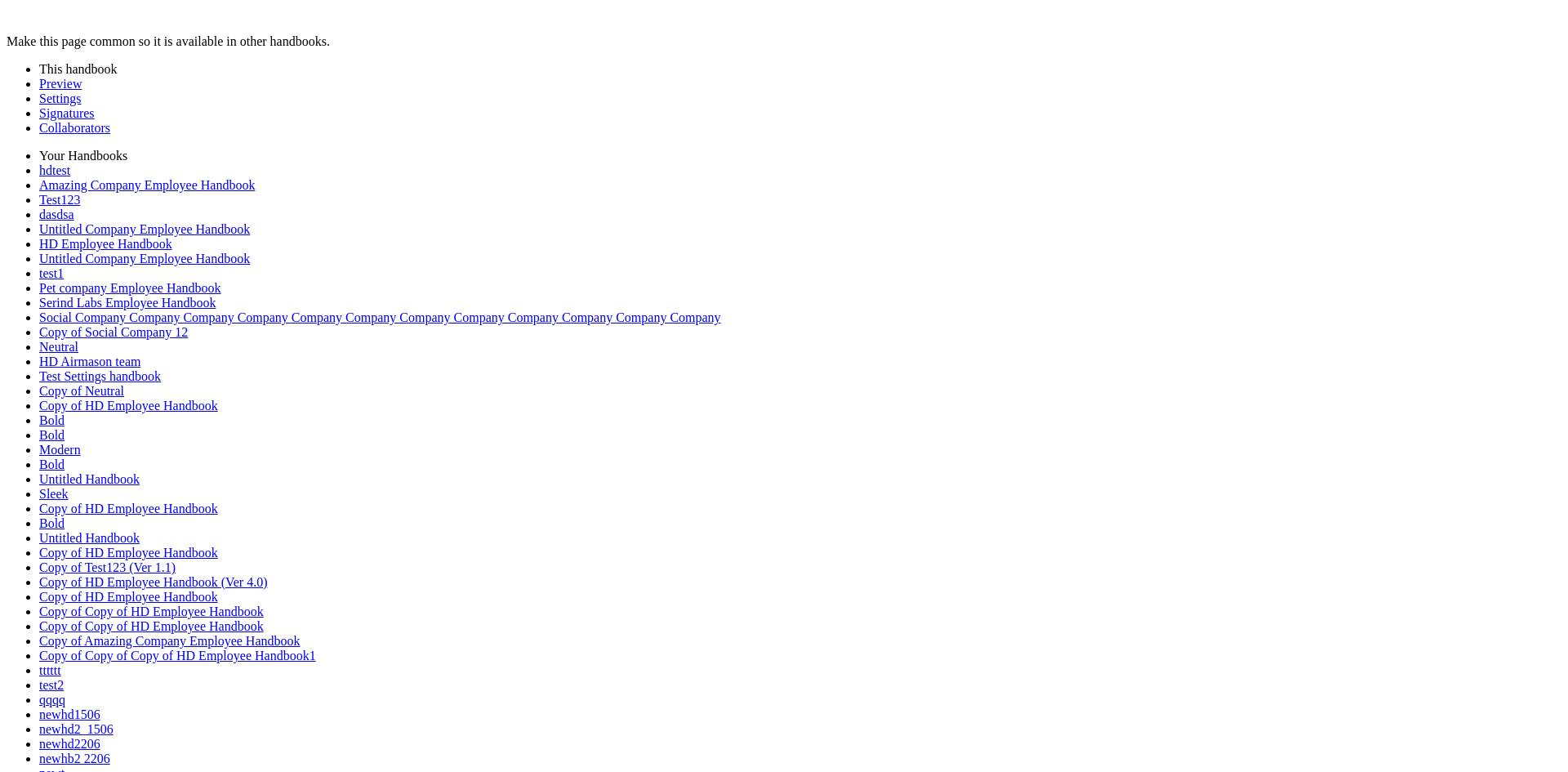
type input "*"
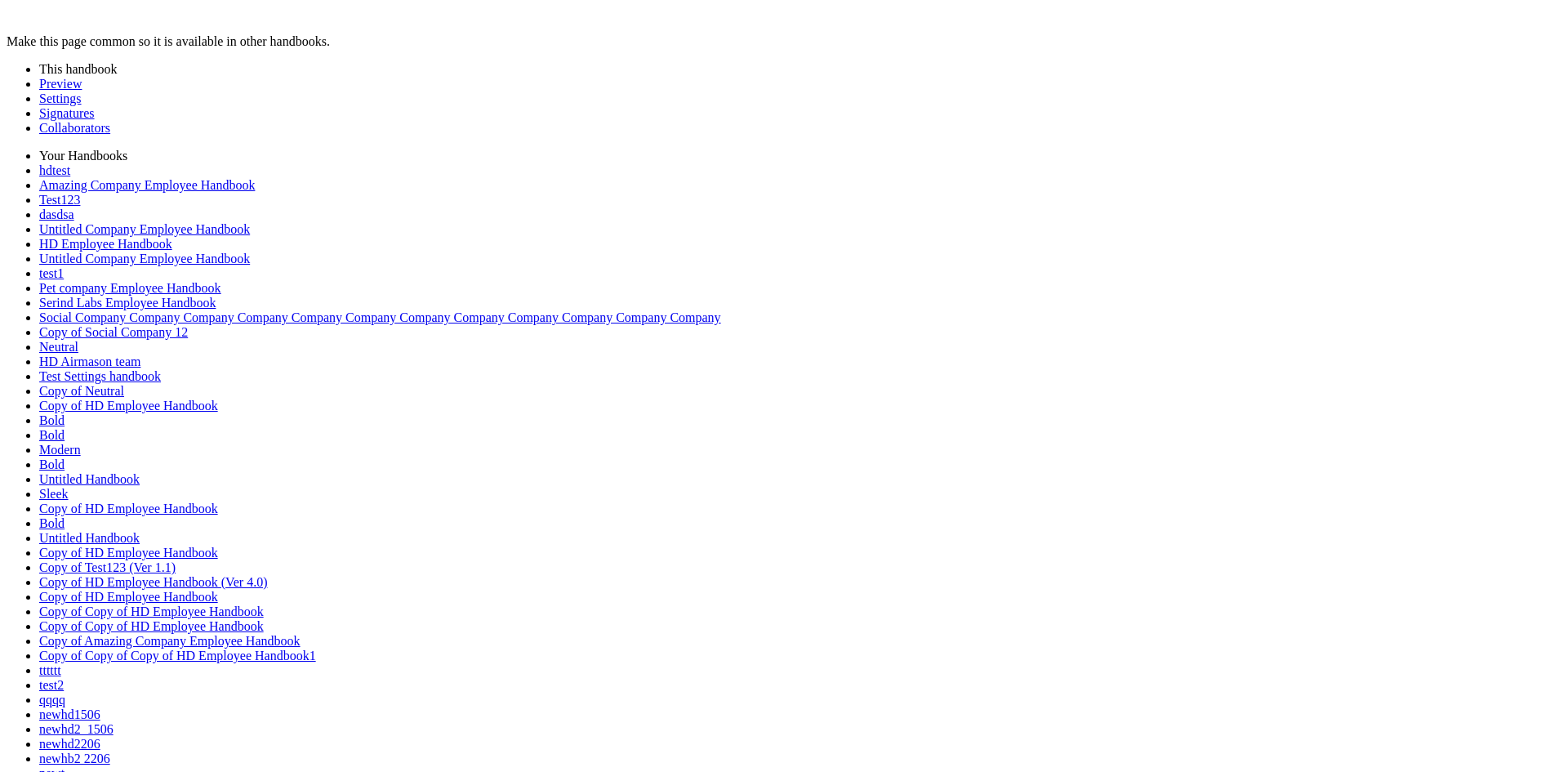
scroll to position [3143, 0]
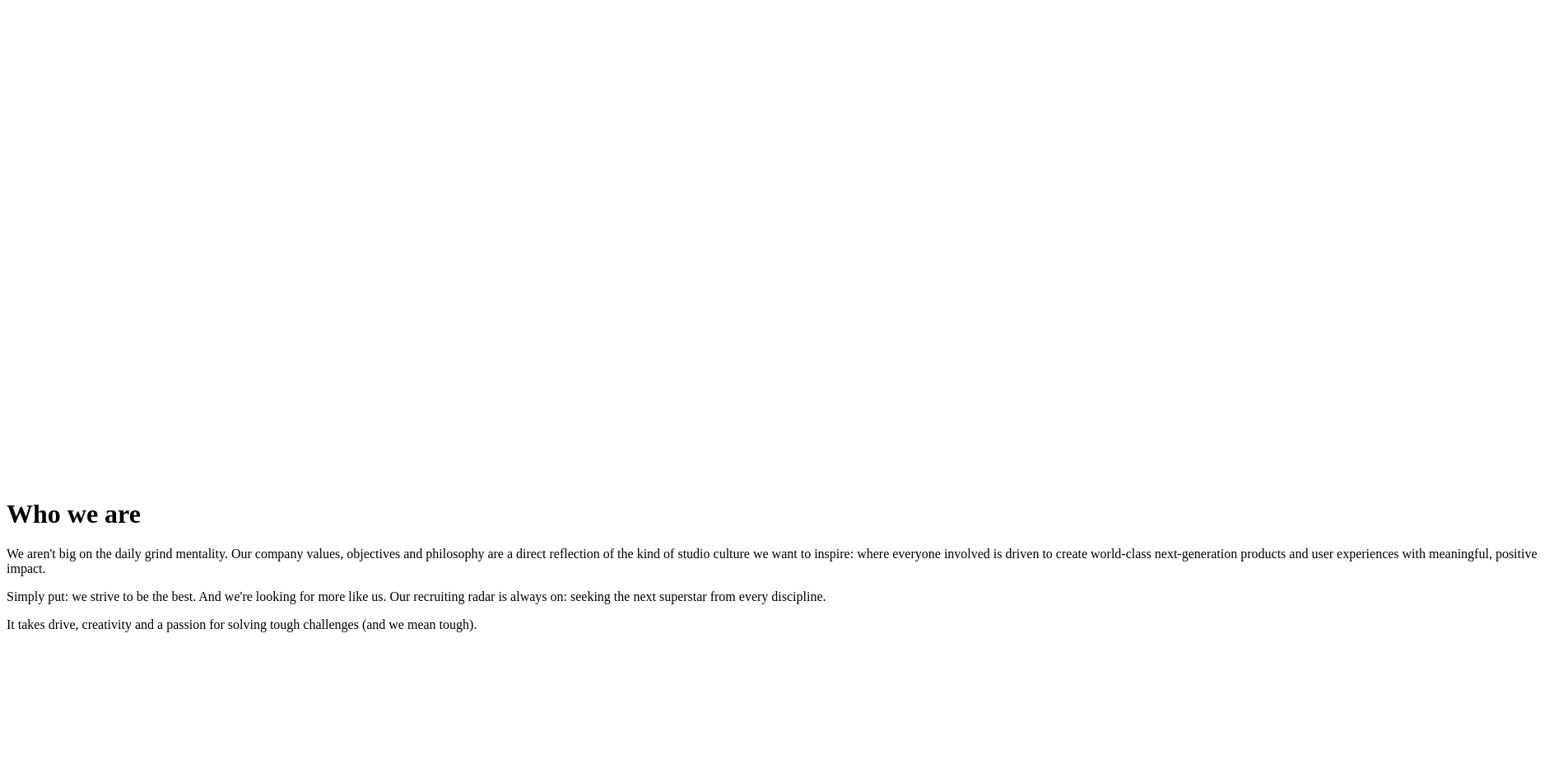
scroll to position [1241, 0]
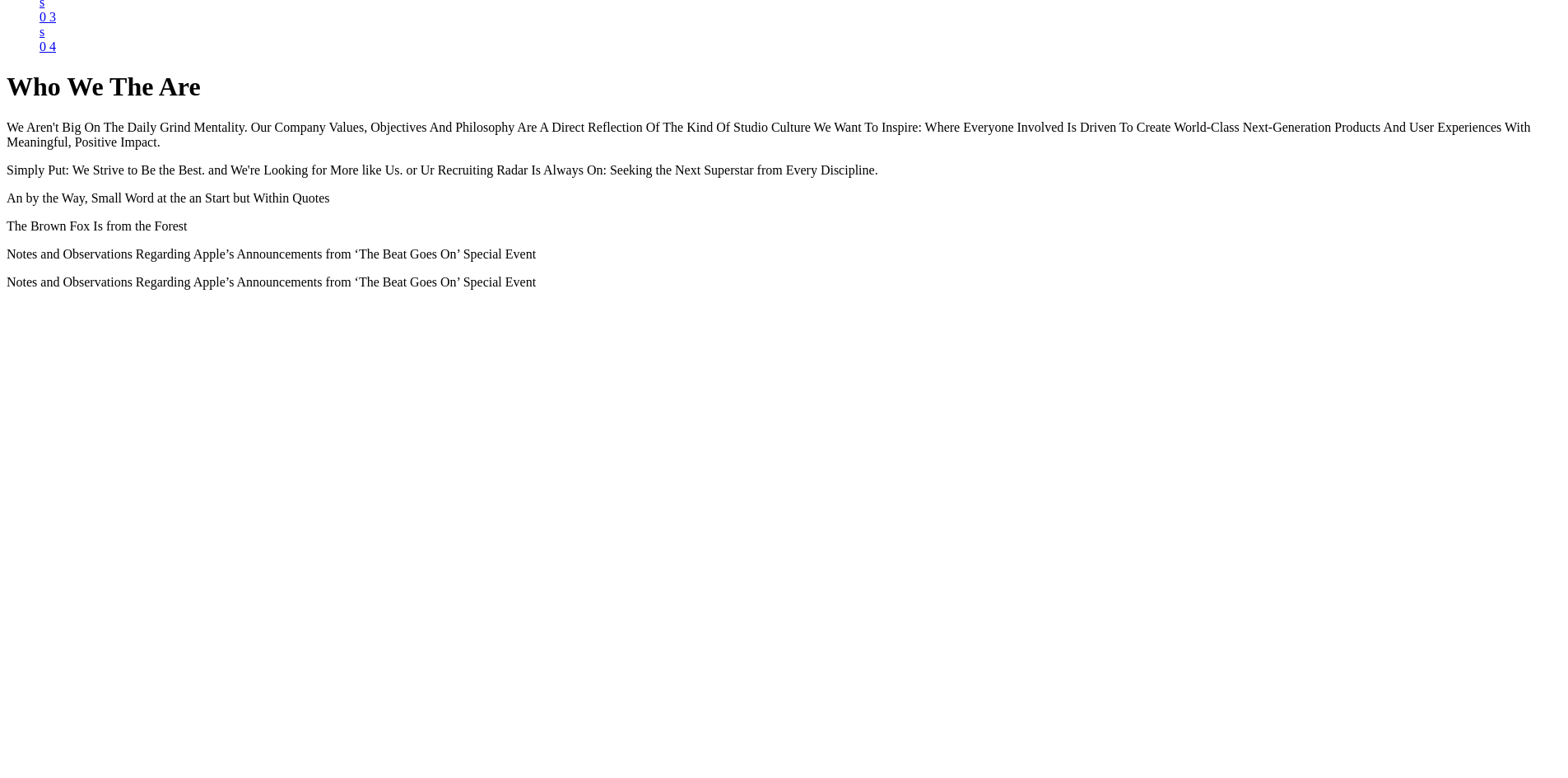
scroll to position [1241, 0]
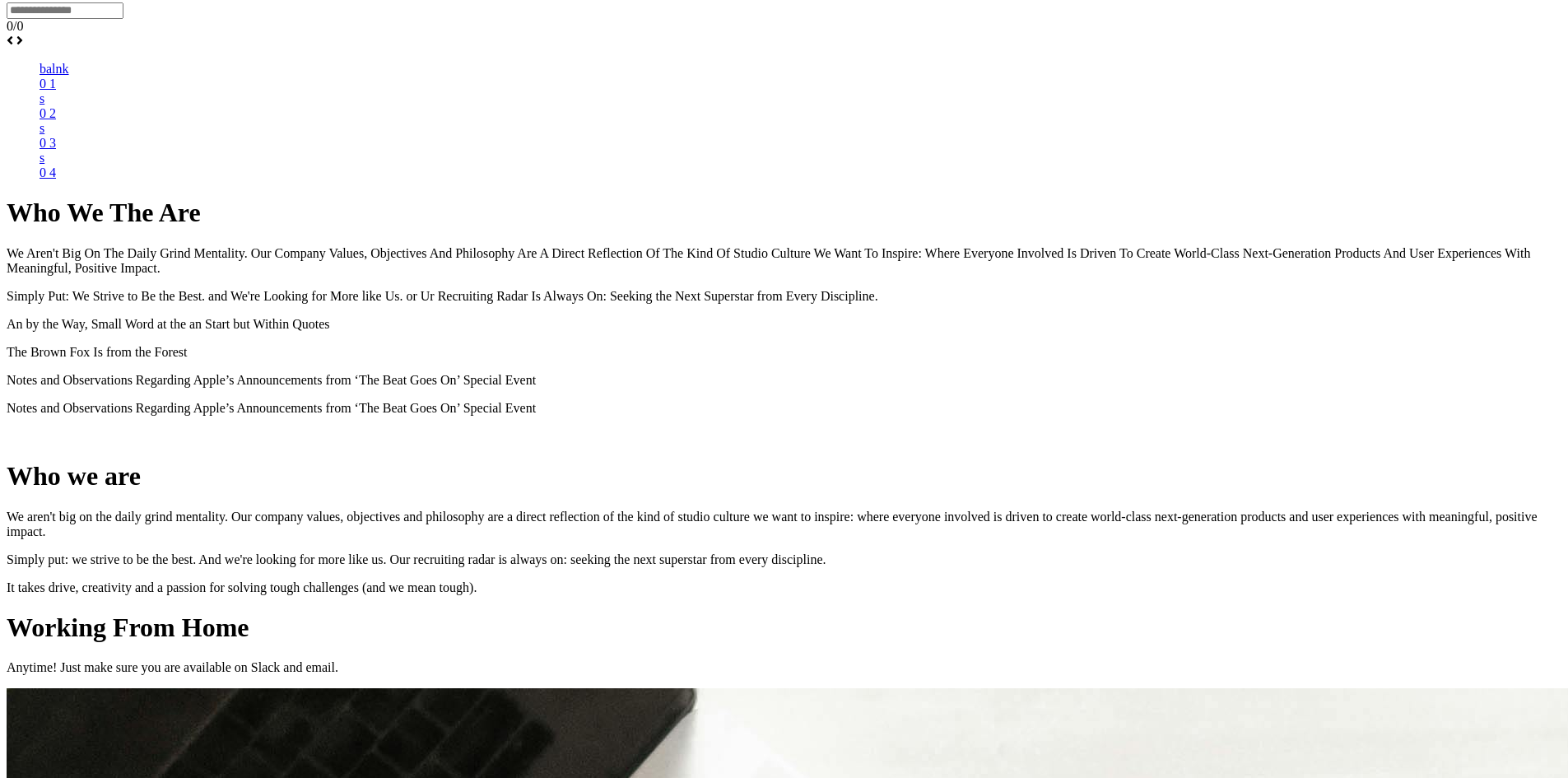
scroll to position [1241, 0]
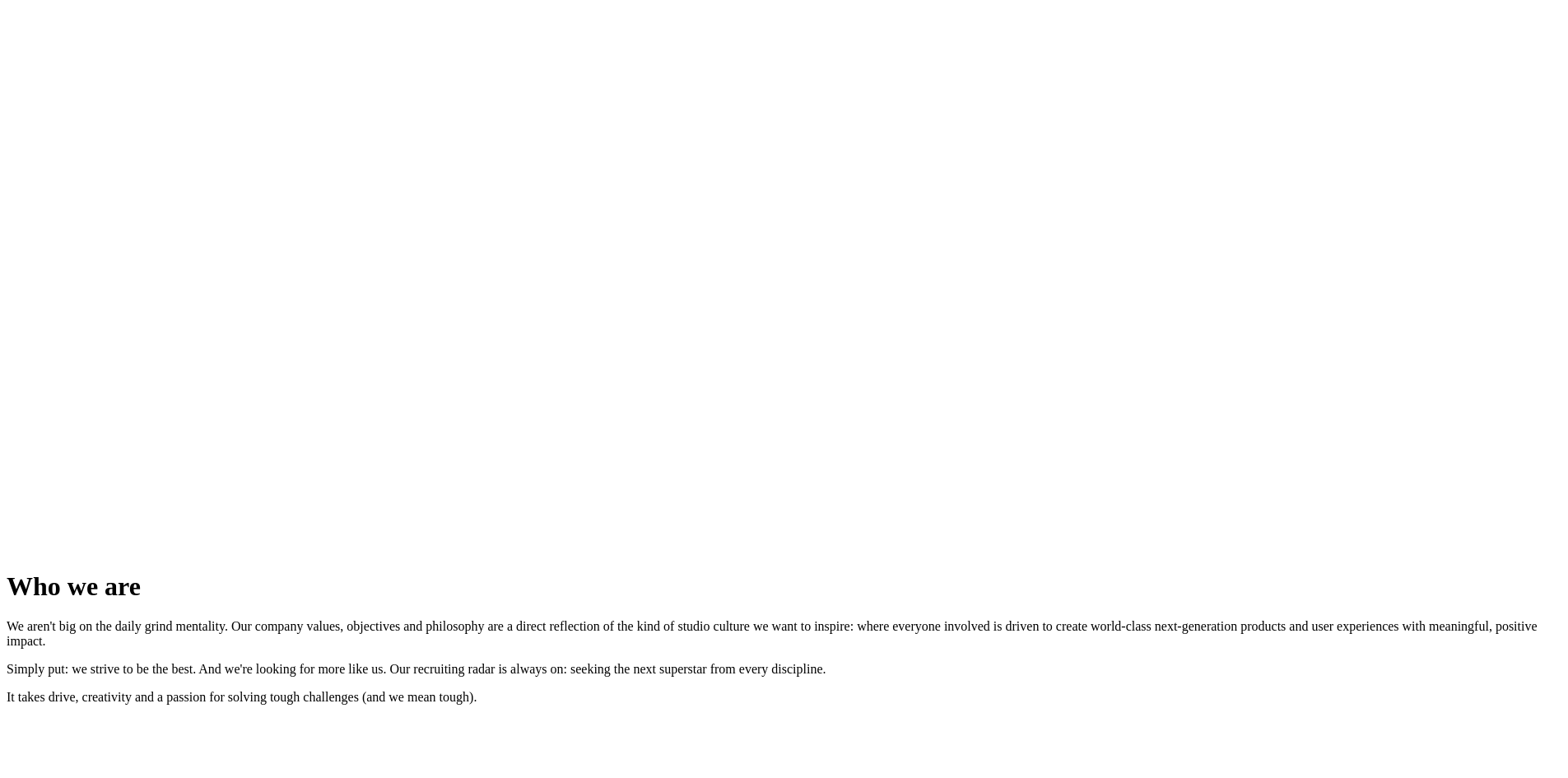
scroll to position [1735, 0]
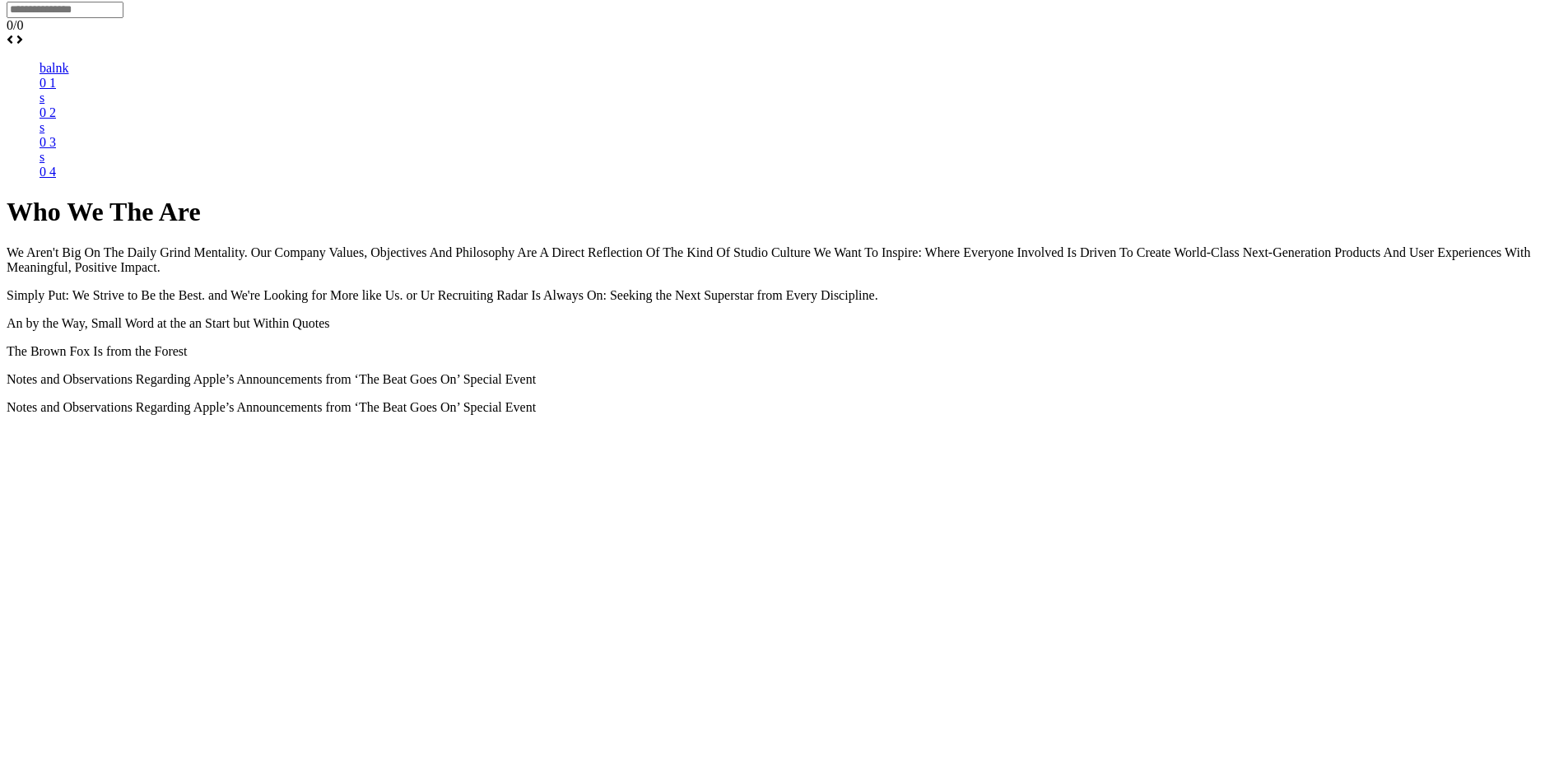
scroll to position [829, 0]
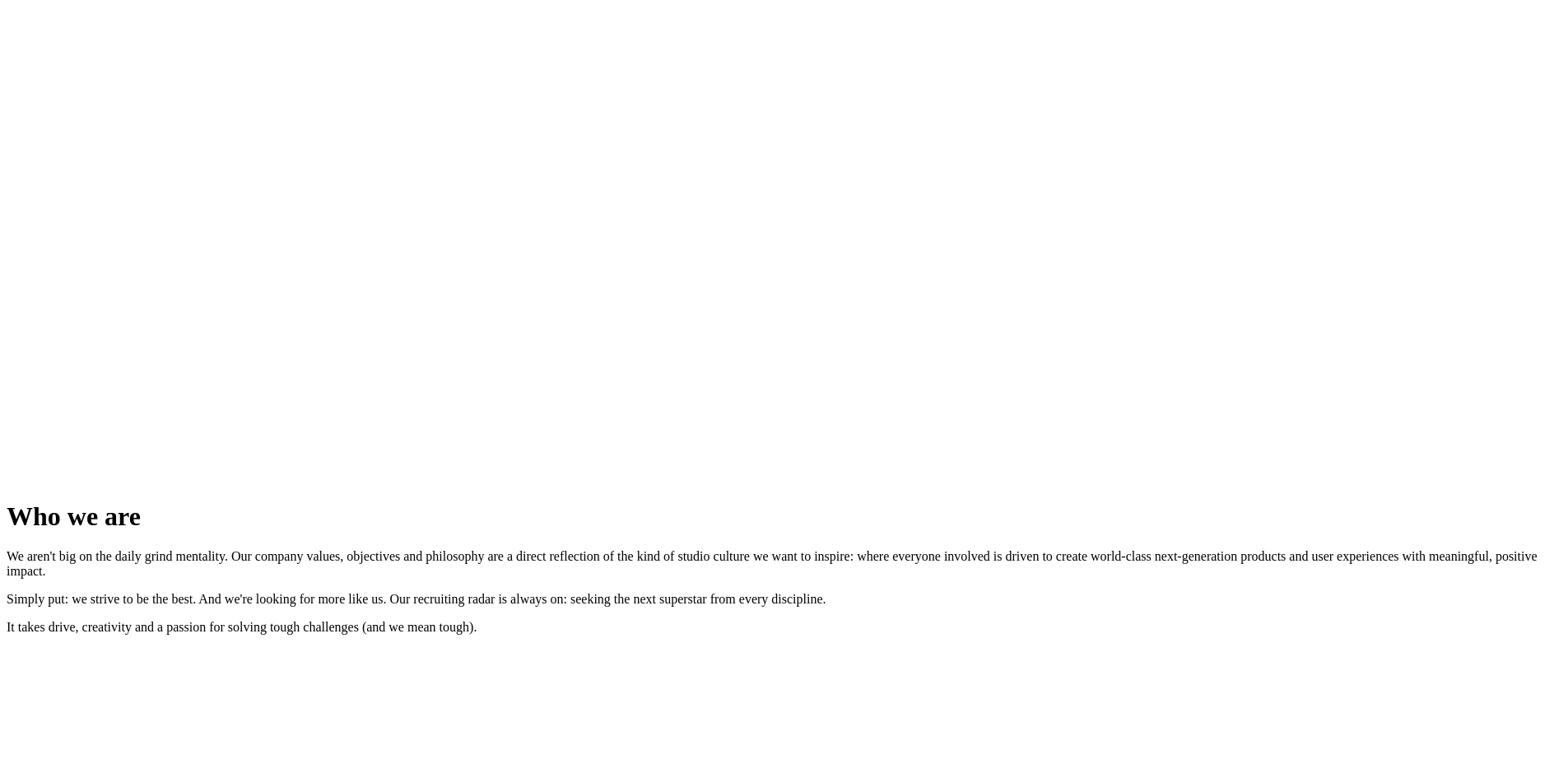
scroll to position [1735, 0]
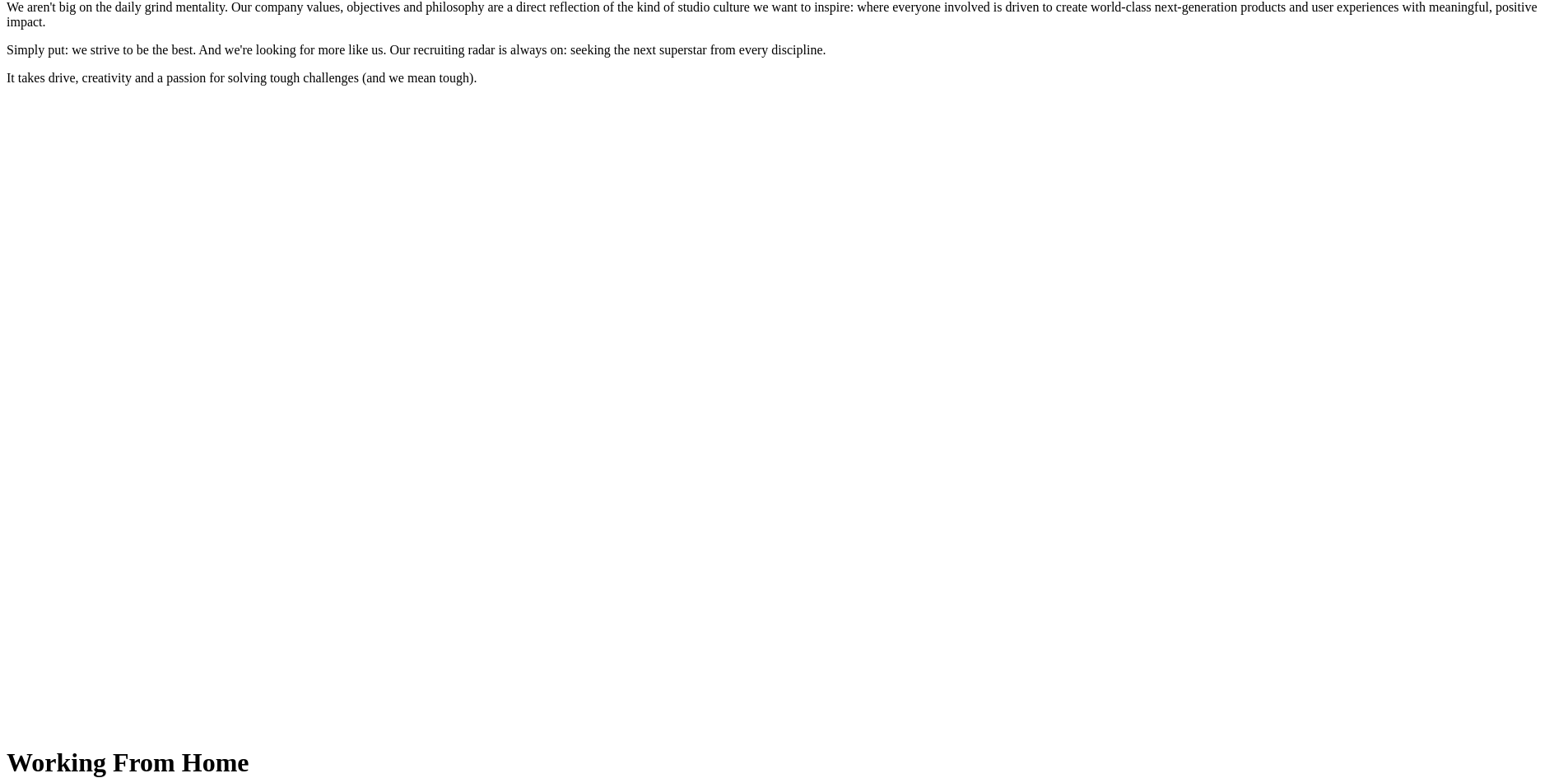
scroll to position [2513, 0]
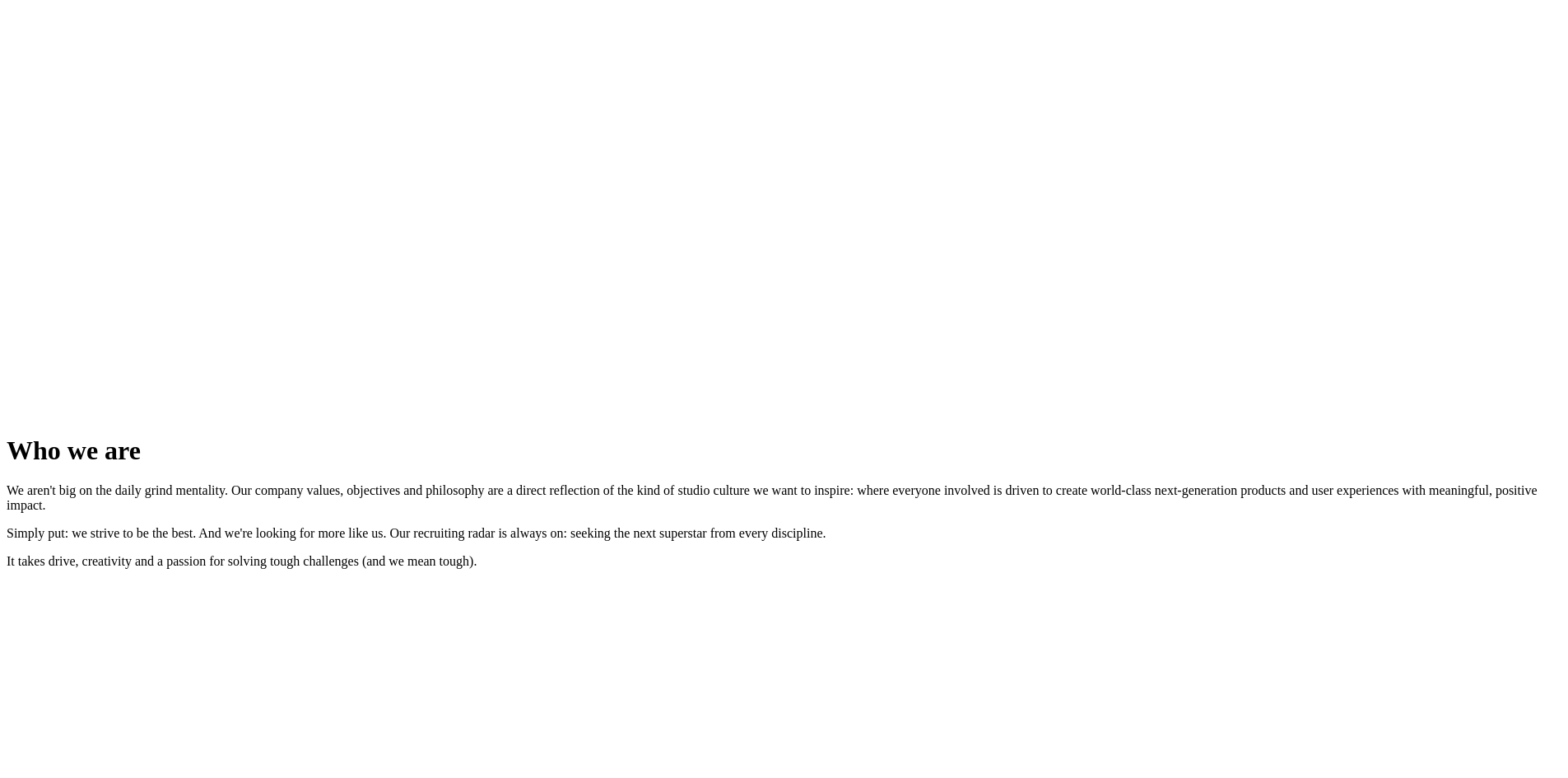
scroll to position [1772, 0]
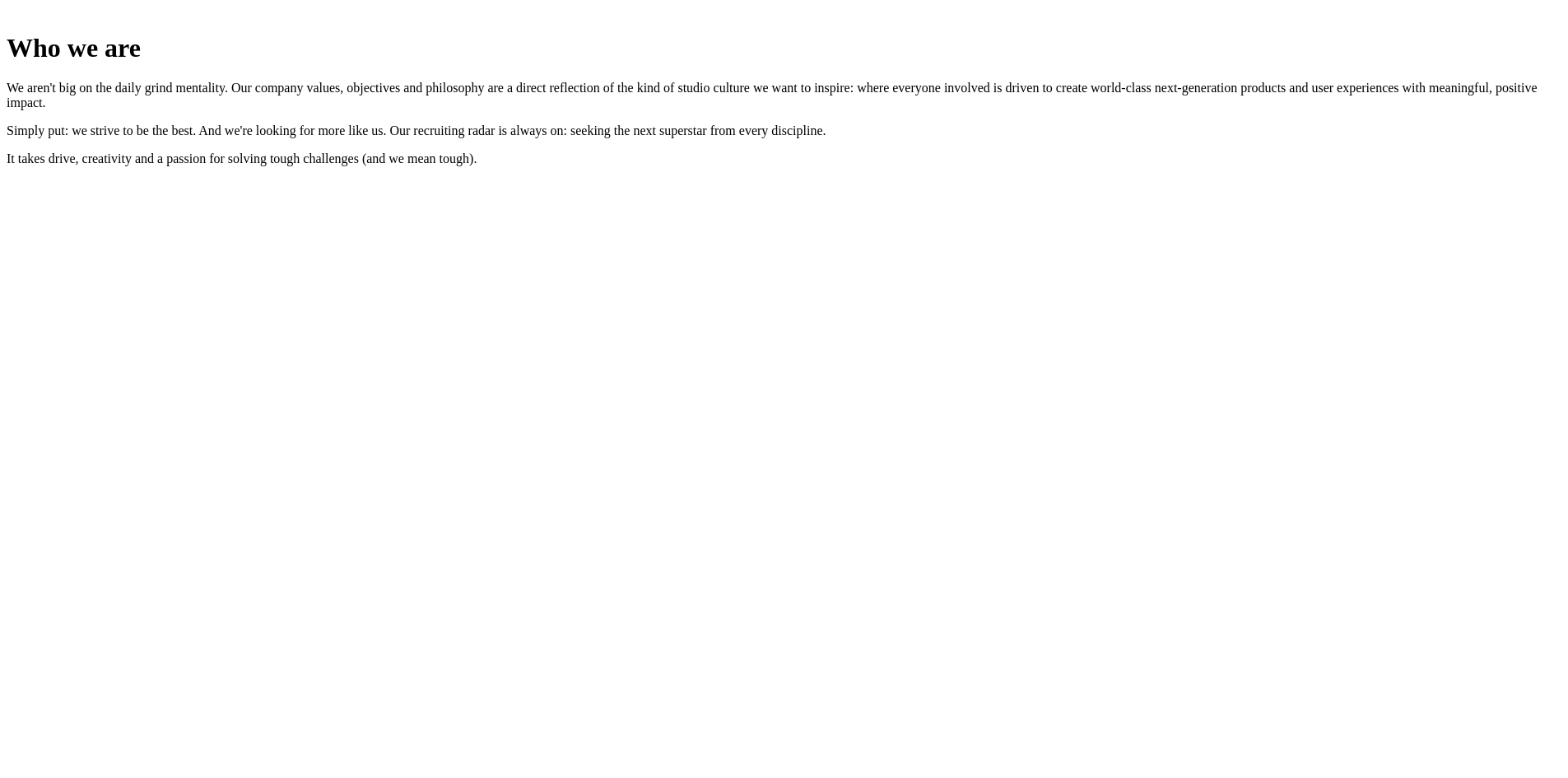
scroll to position [2019, 0]
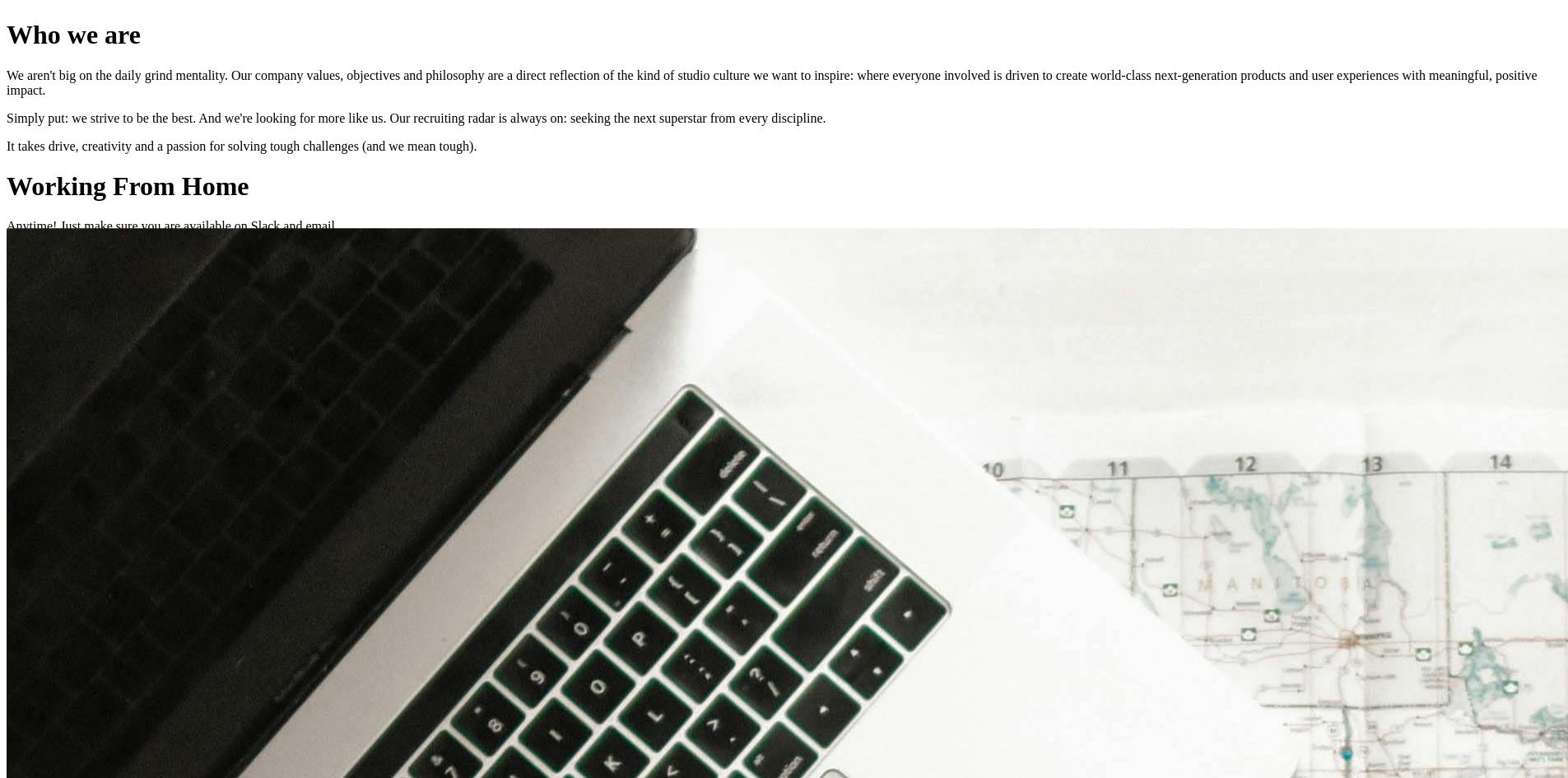
scroll to position [2019, 0]
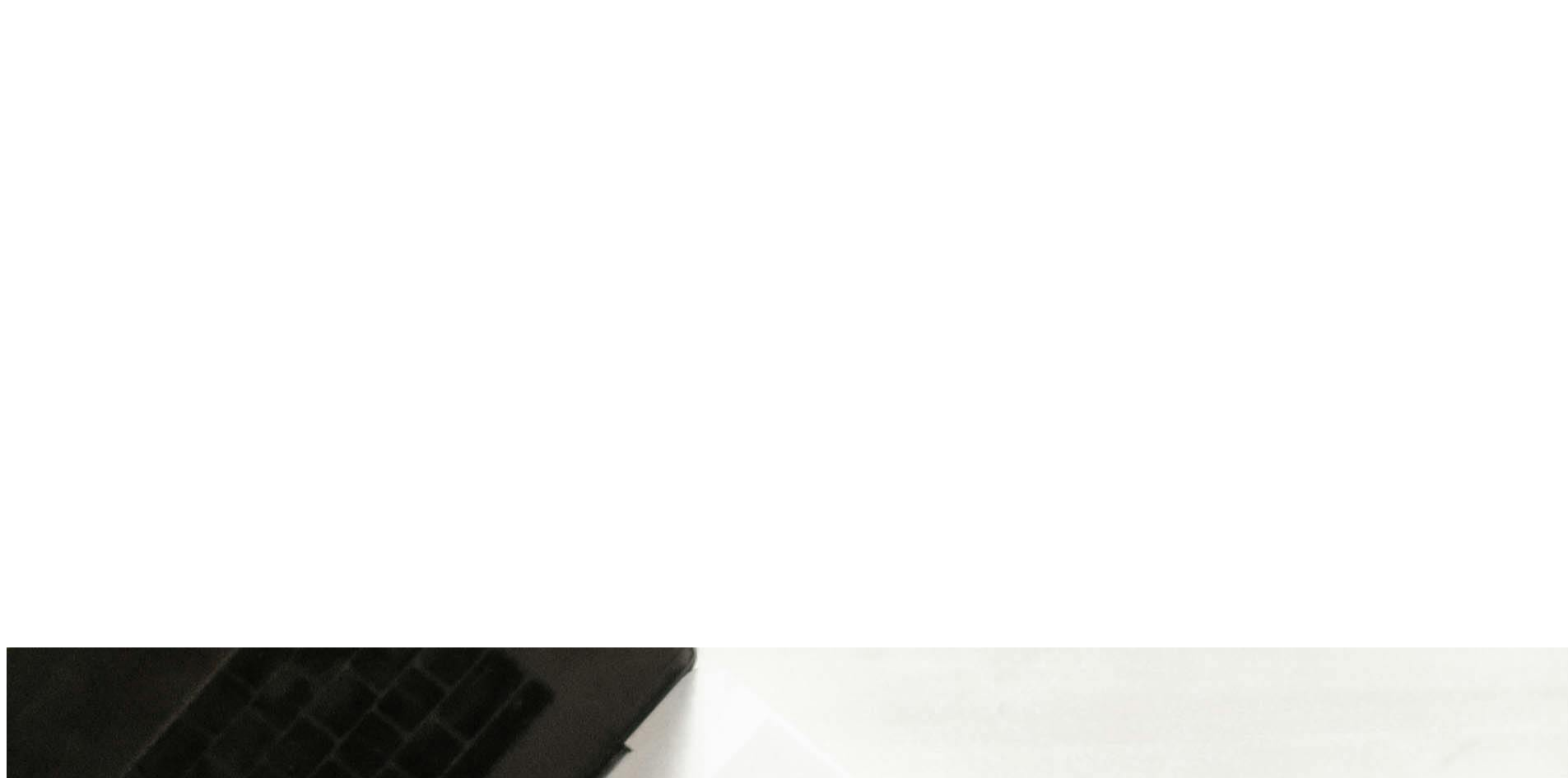
scroll to position [3336, 0]
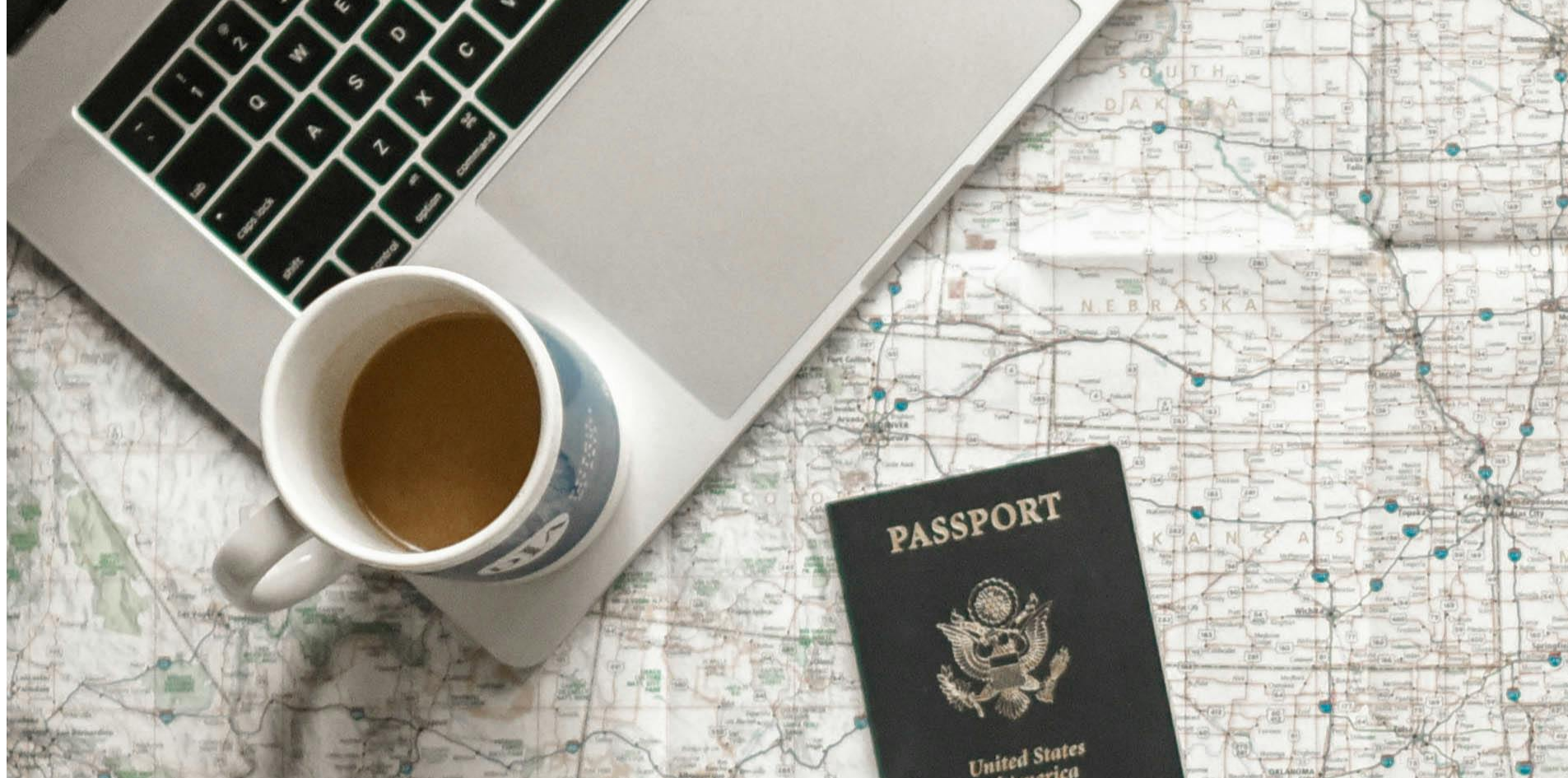
scroll to position [3336, 0]
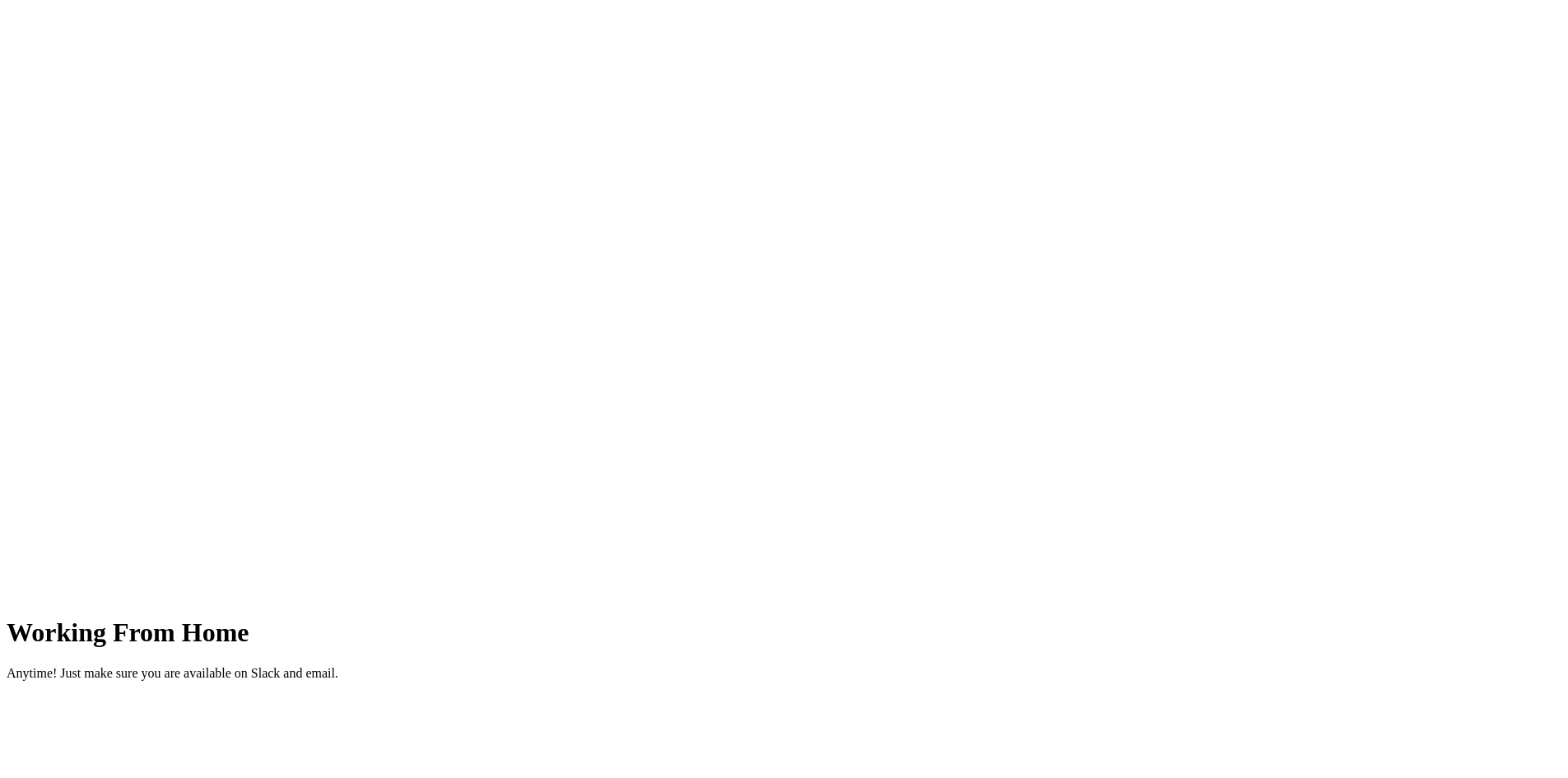
scroll to position [2349, 0]
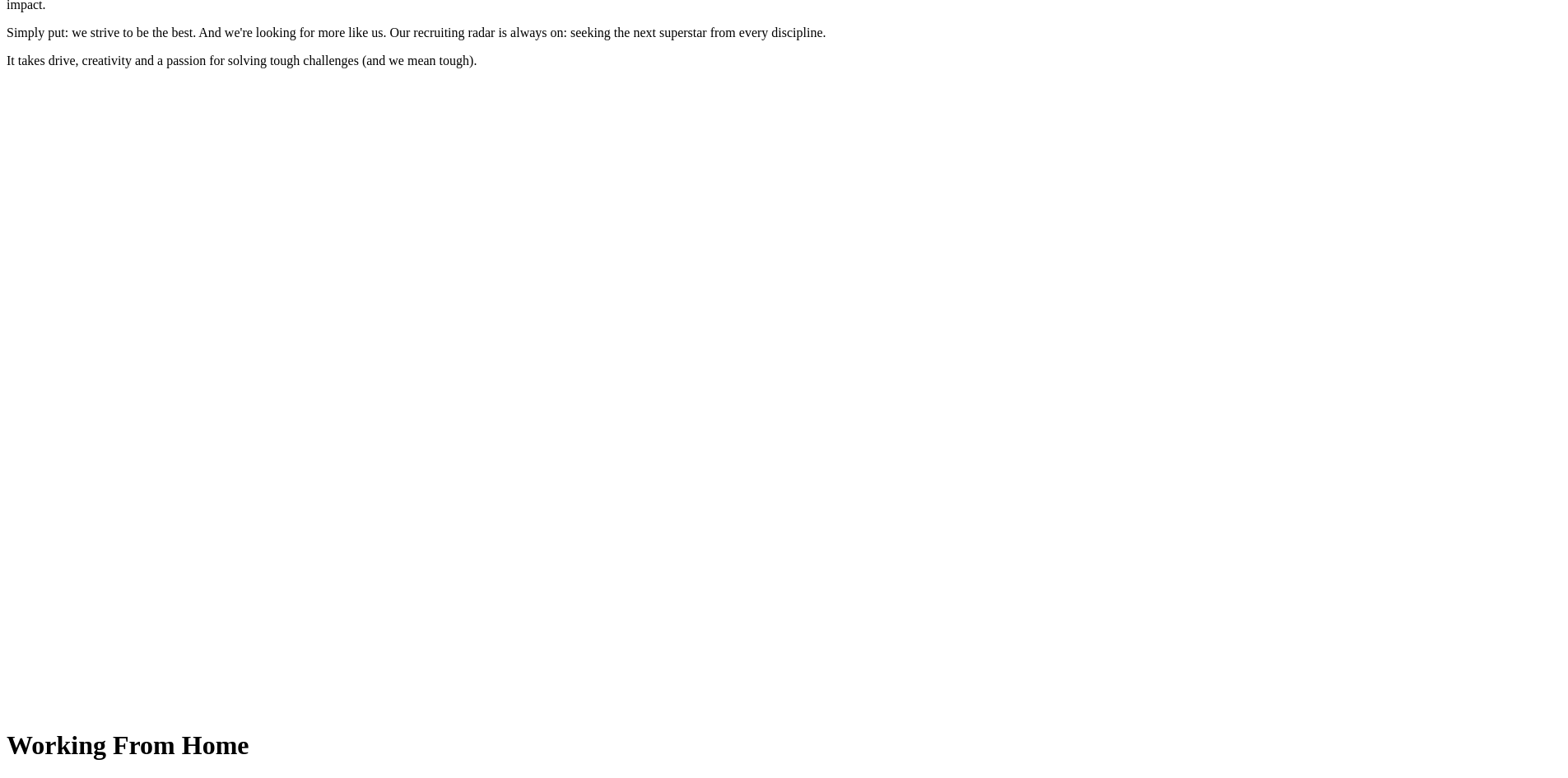
scroll to position [2513, 0]
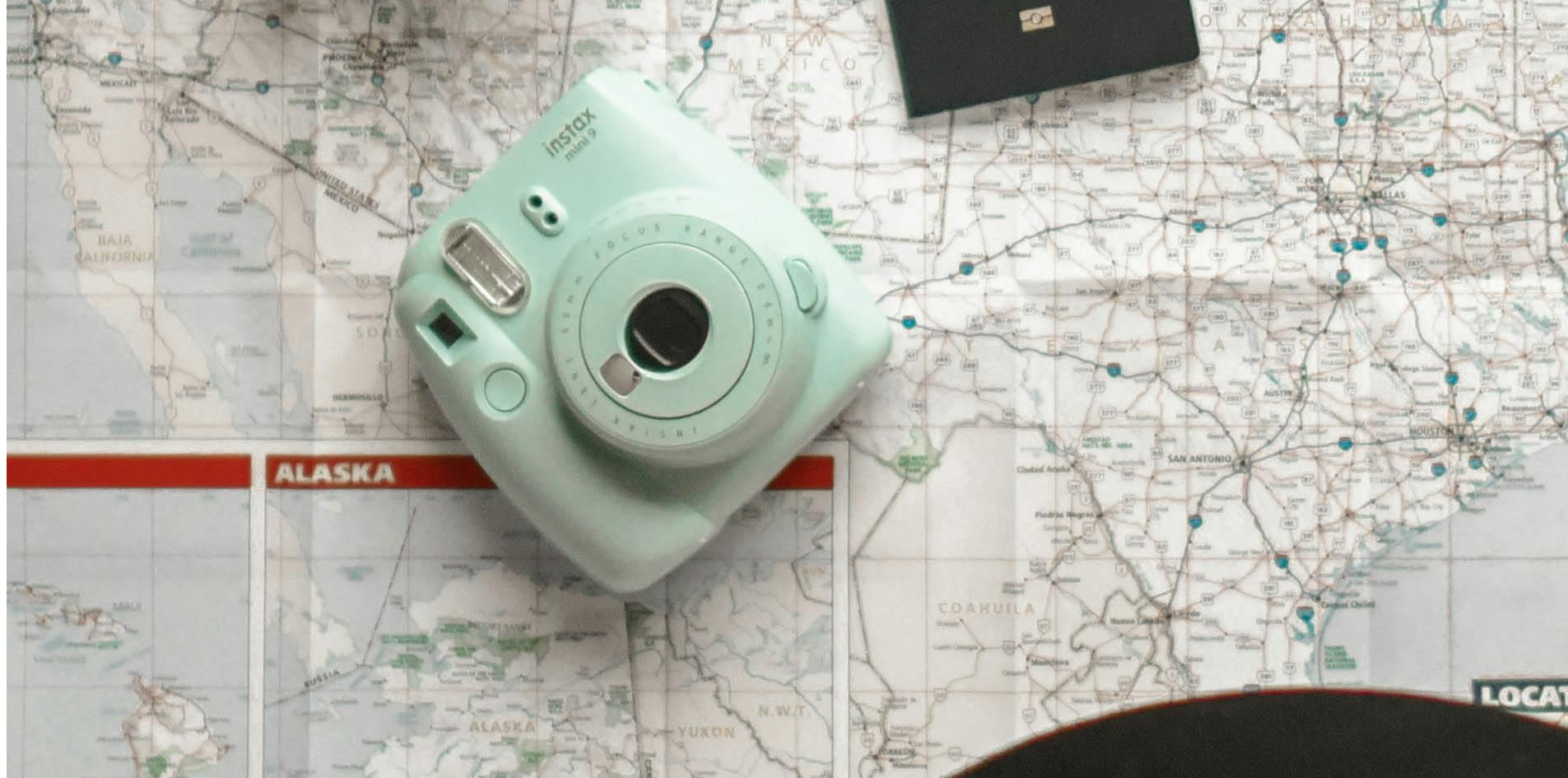
scroll to position [5417, 0]
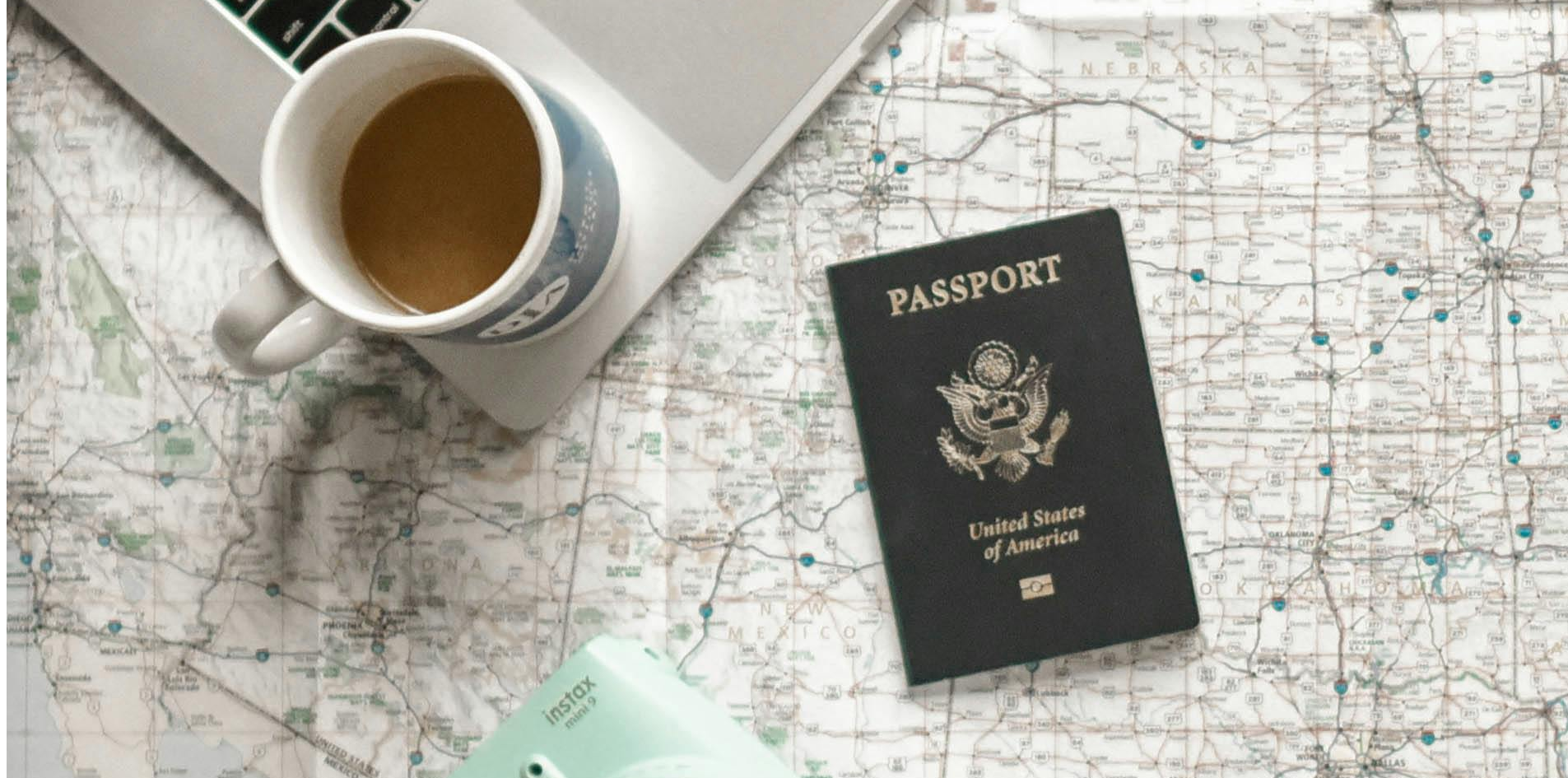
scroll to position [4676, 0]
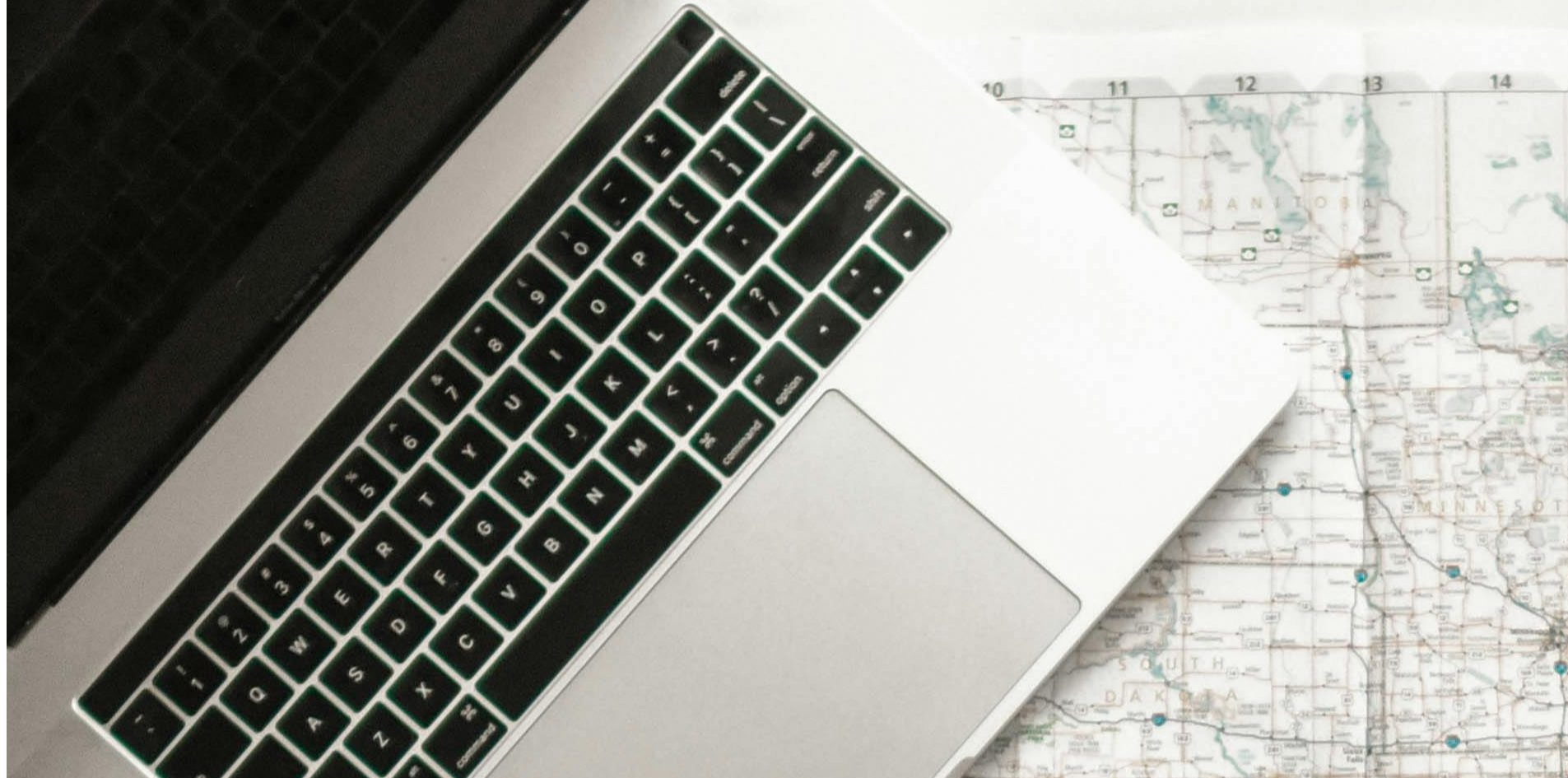
scroll to position [3771, 0]
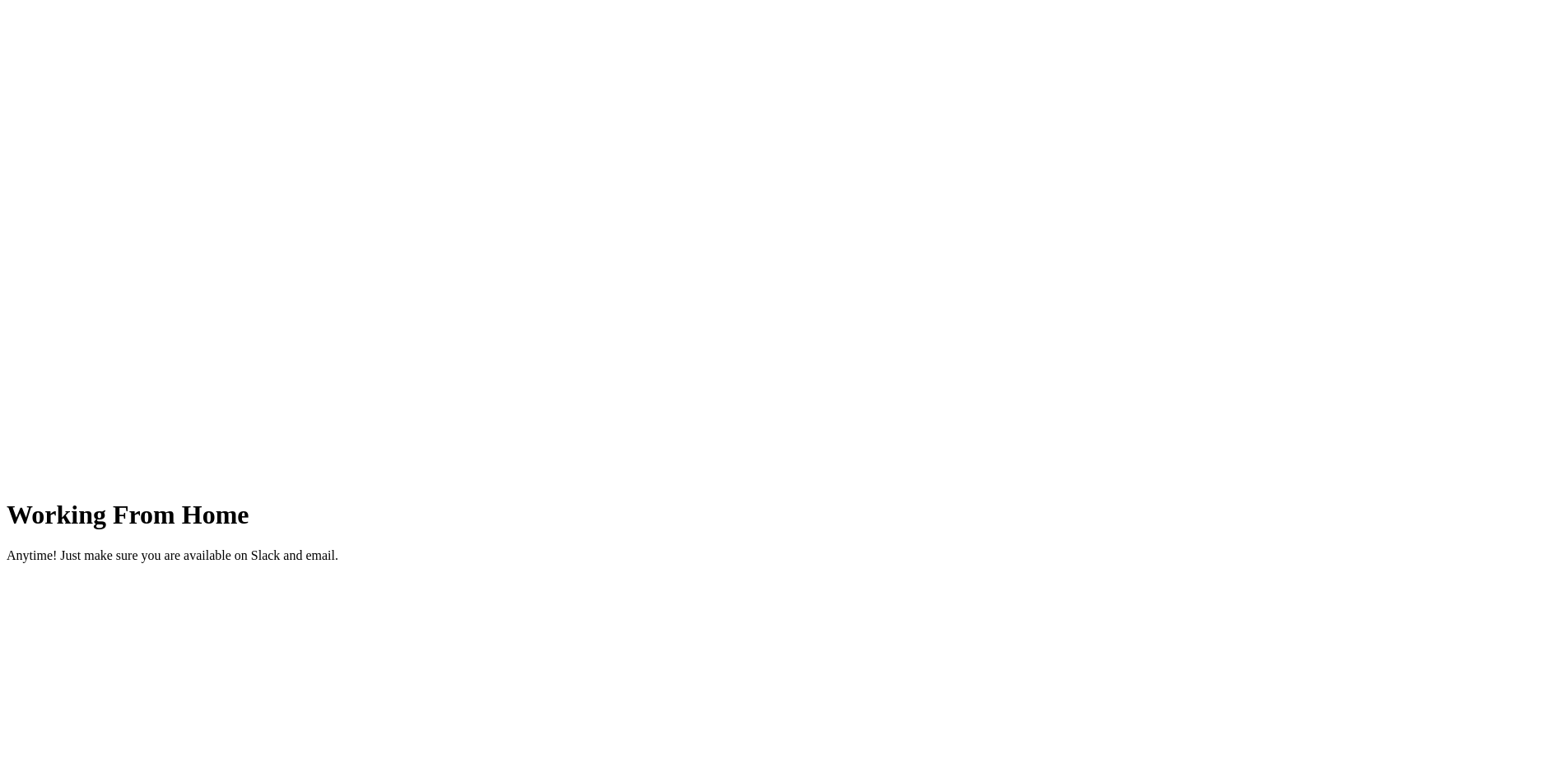
scroll to position [2290, 0]
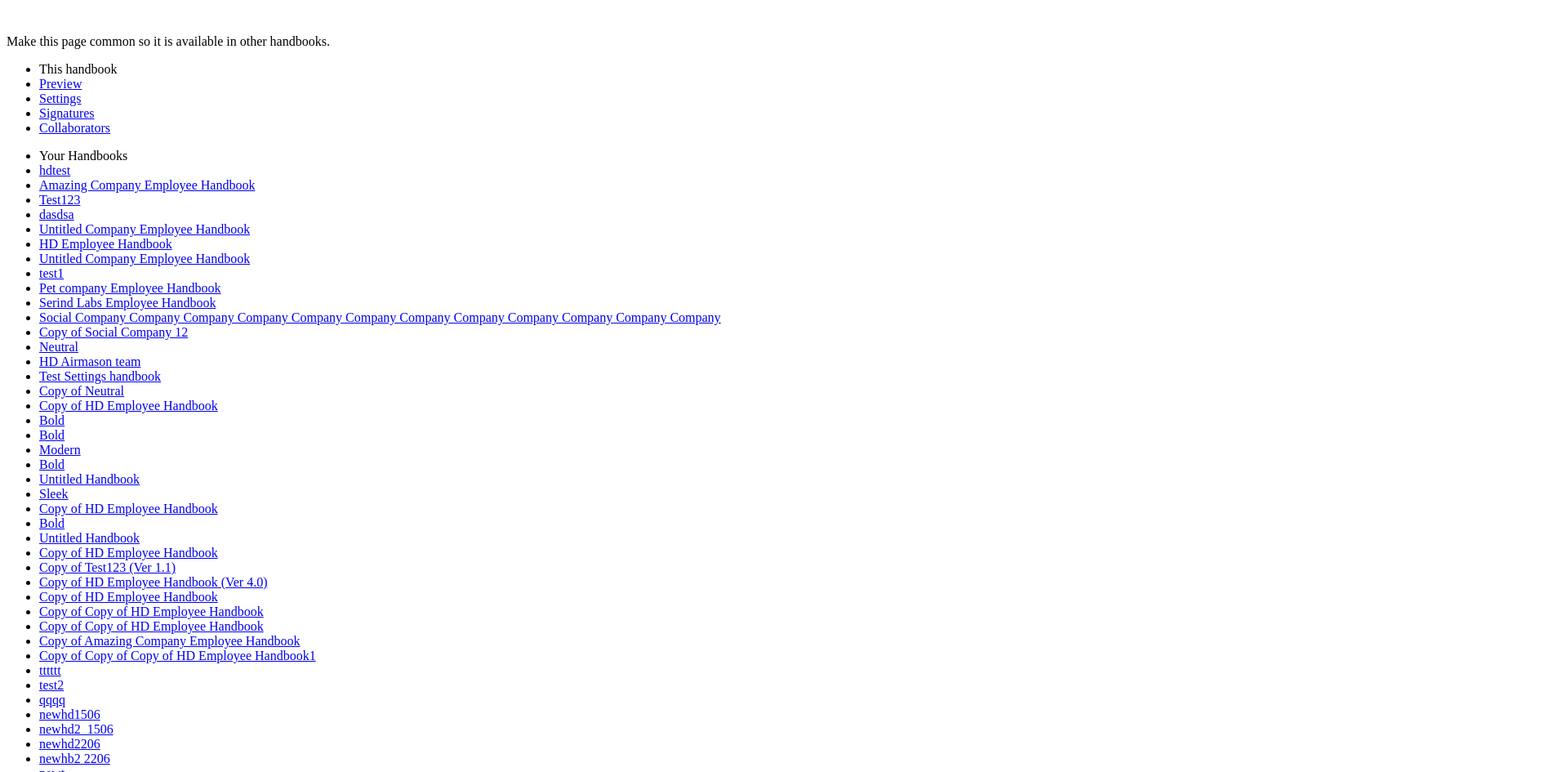
scroll to position [264, 0]
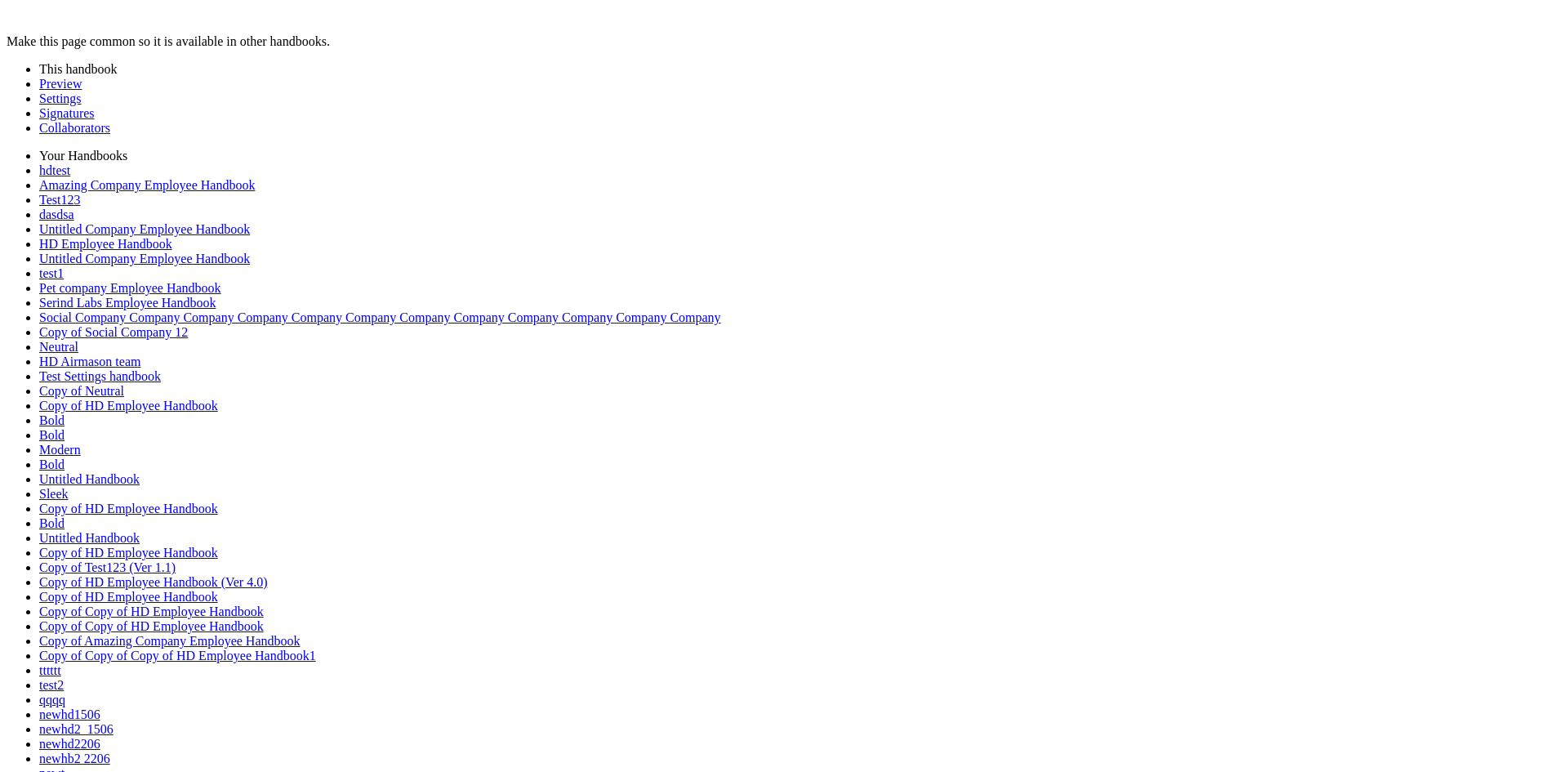
type input "*"
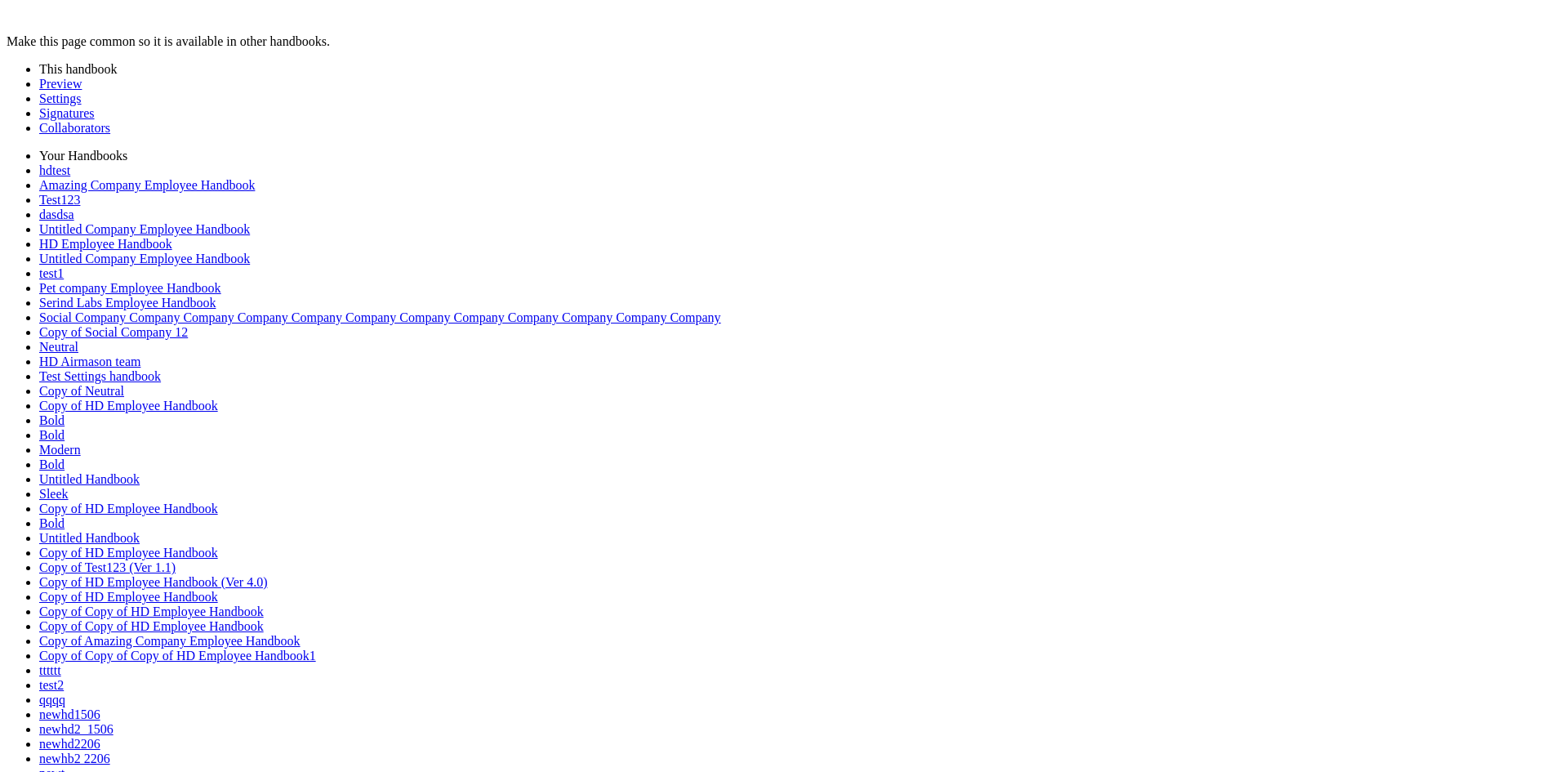
type input "*"
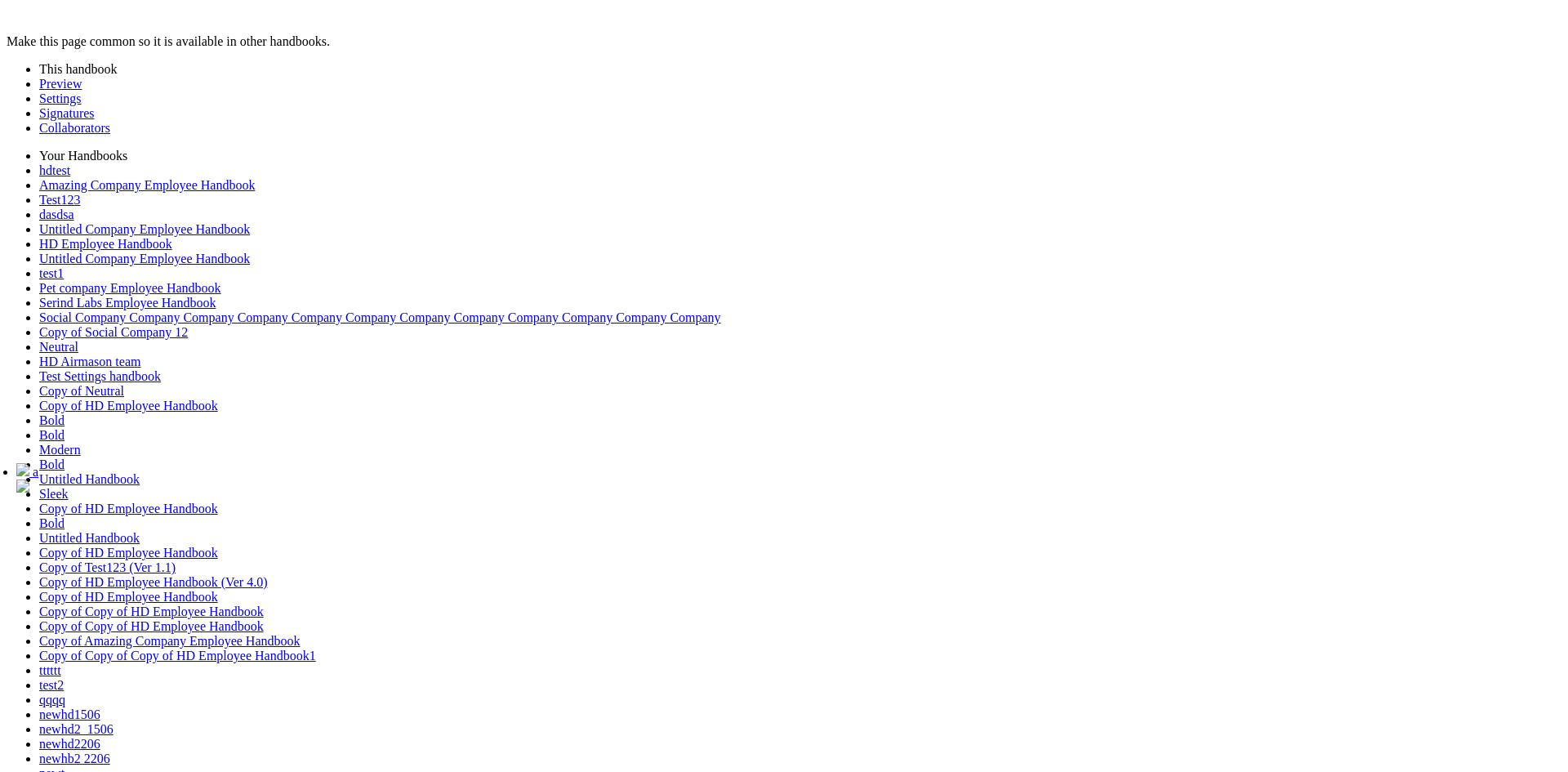
scroll to position [395, 0]
drag, startPoint x: 29, startPoint y: 627, endPoint x: 25, endPoint y: 754, distance: 127.1
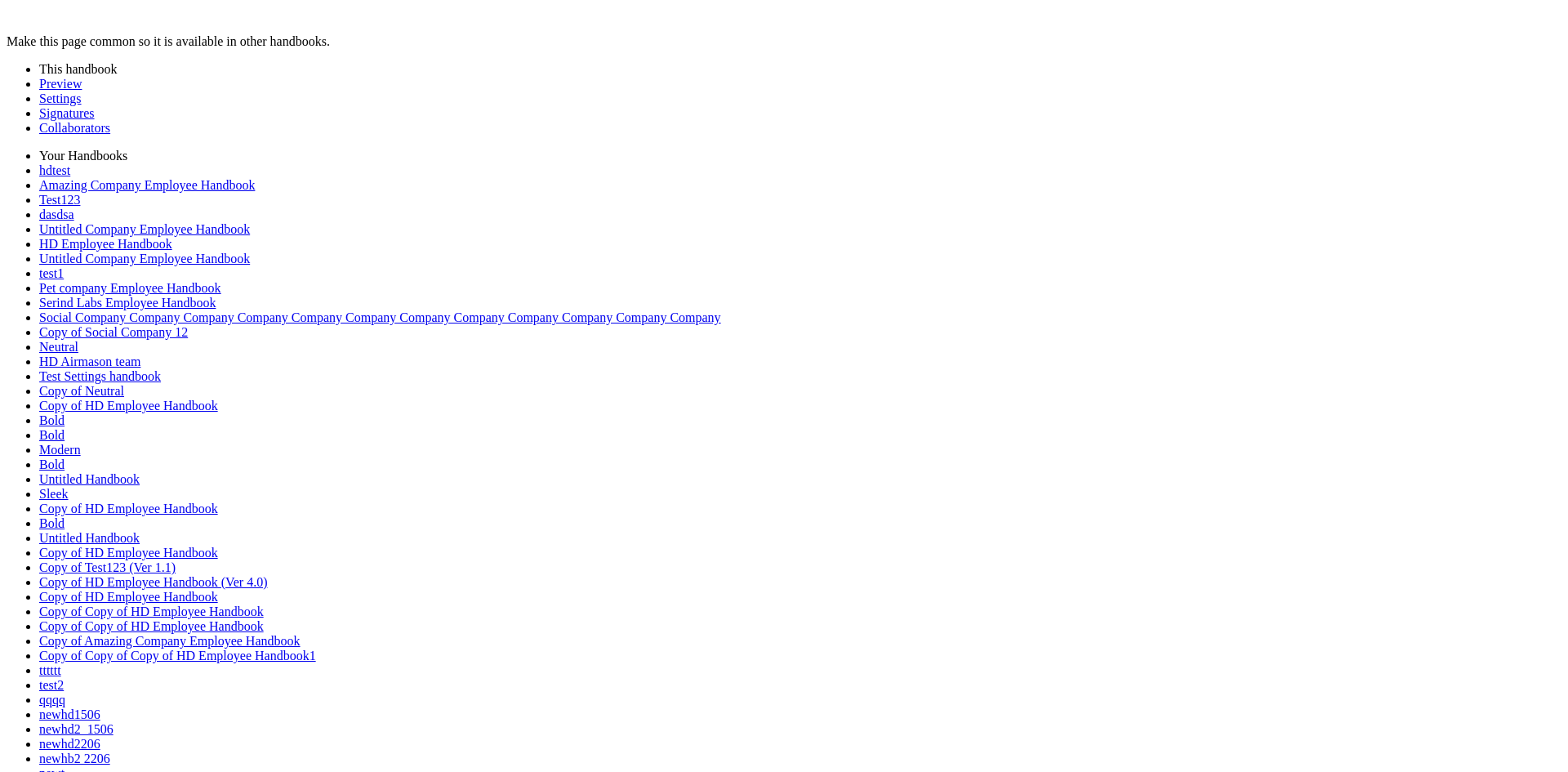
type input "*"
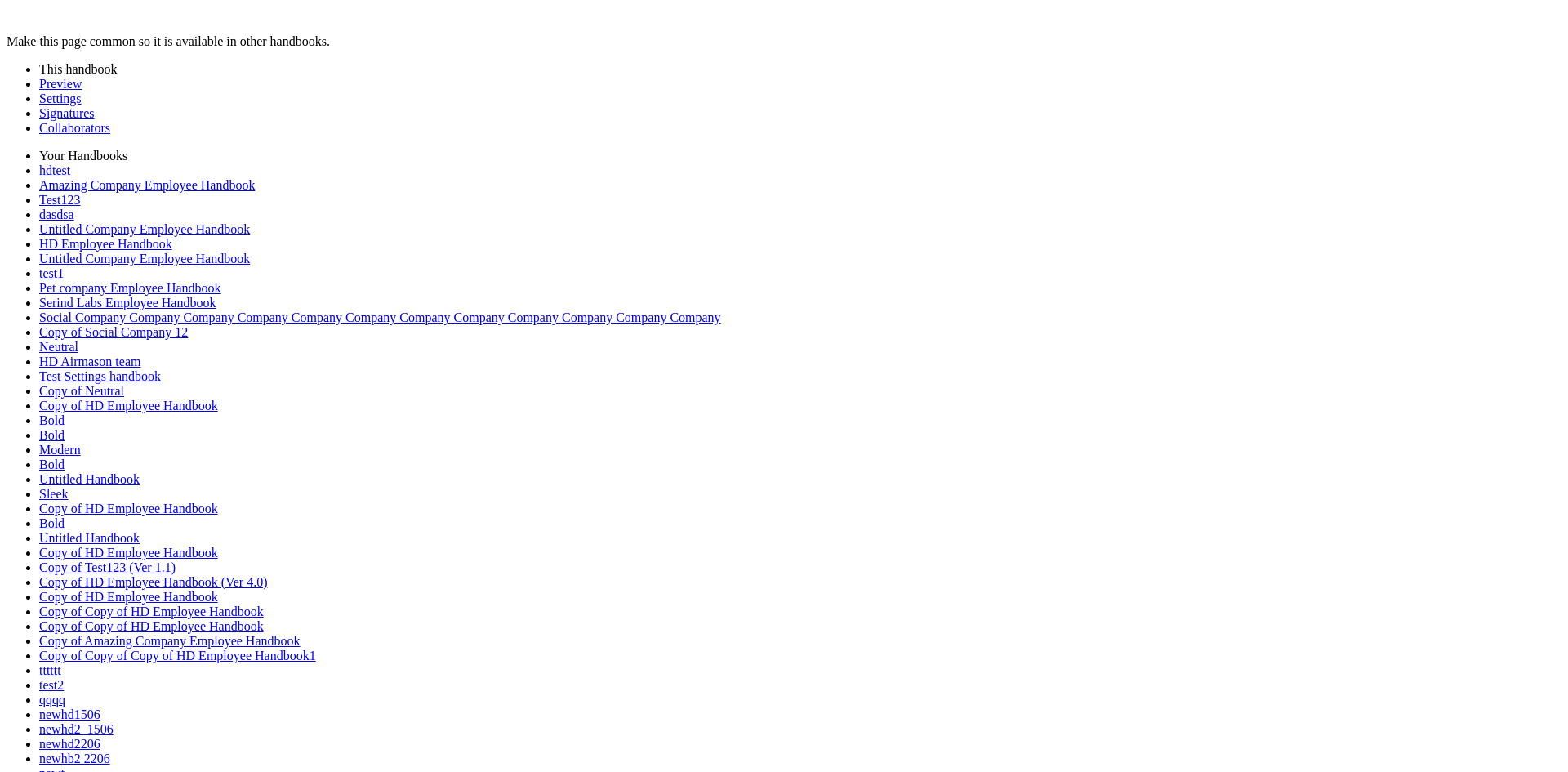
scroll to position [0, 0]
type input "*"
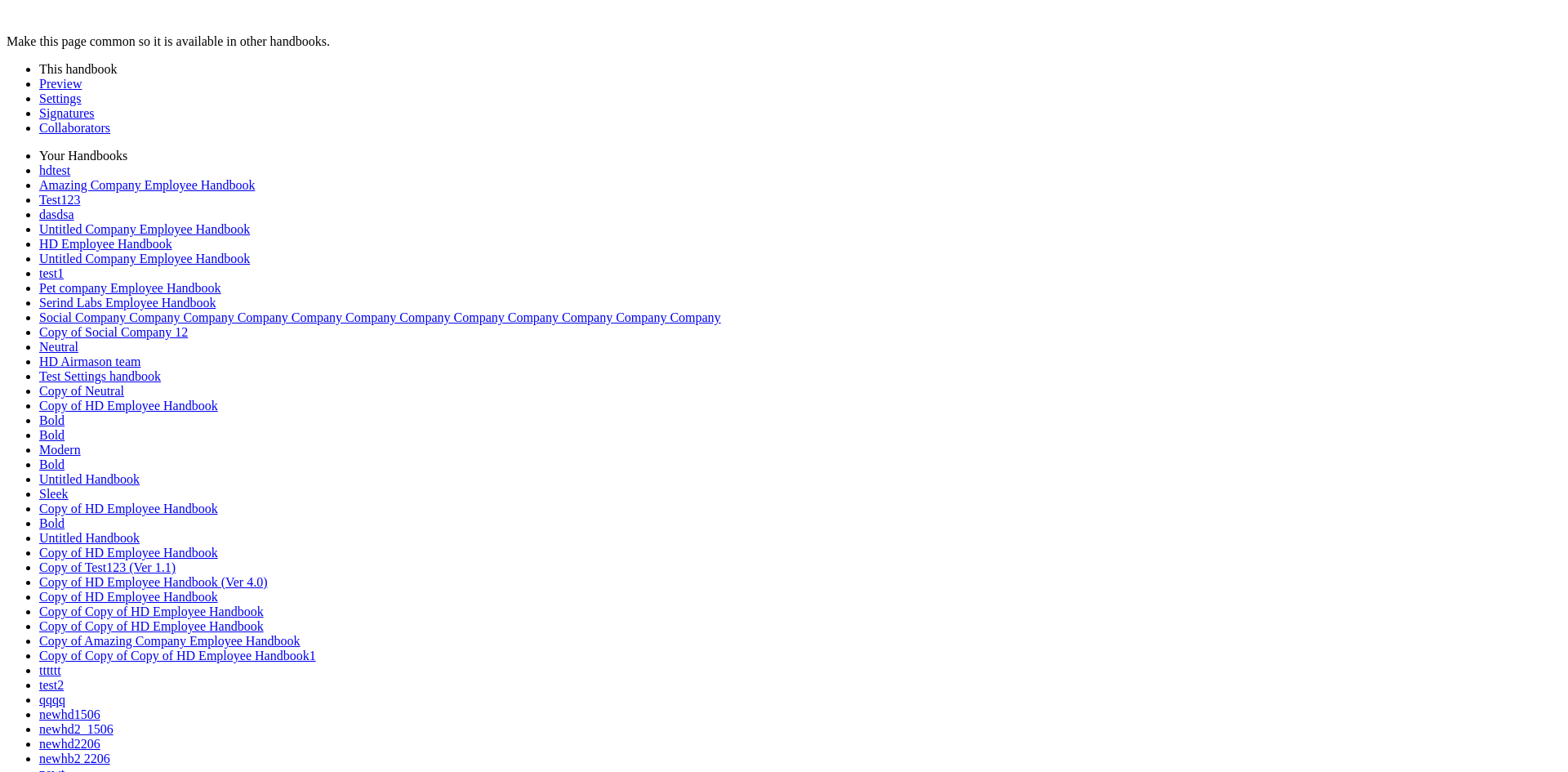
scroll to position [723, 0]
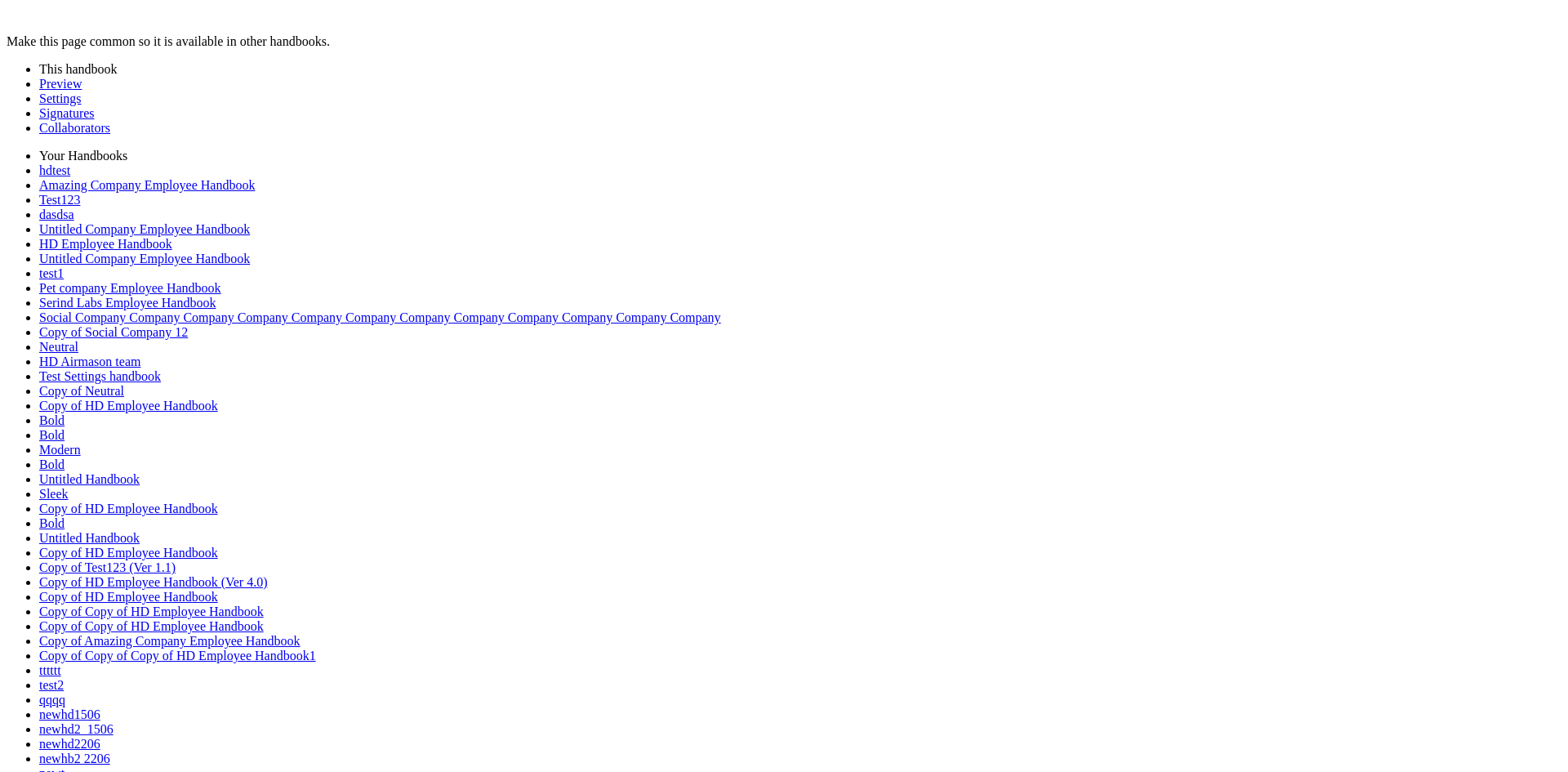
scroll to position [0, 0]
type input "*"
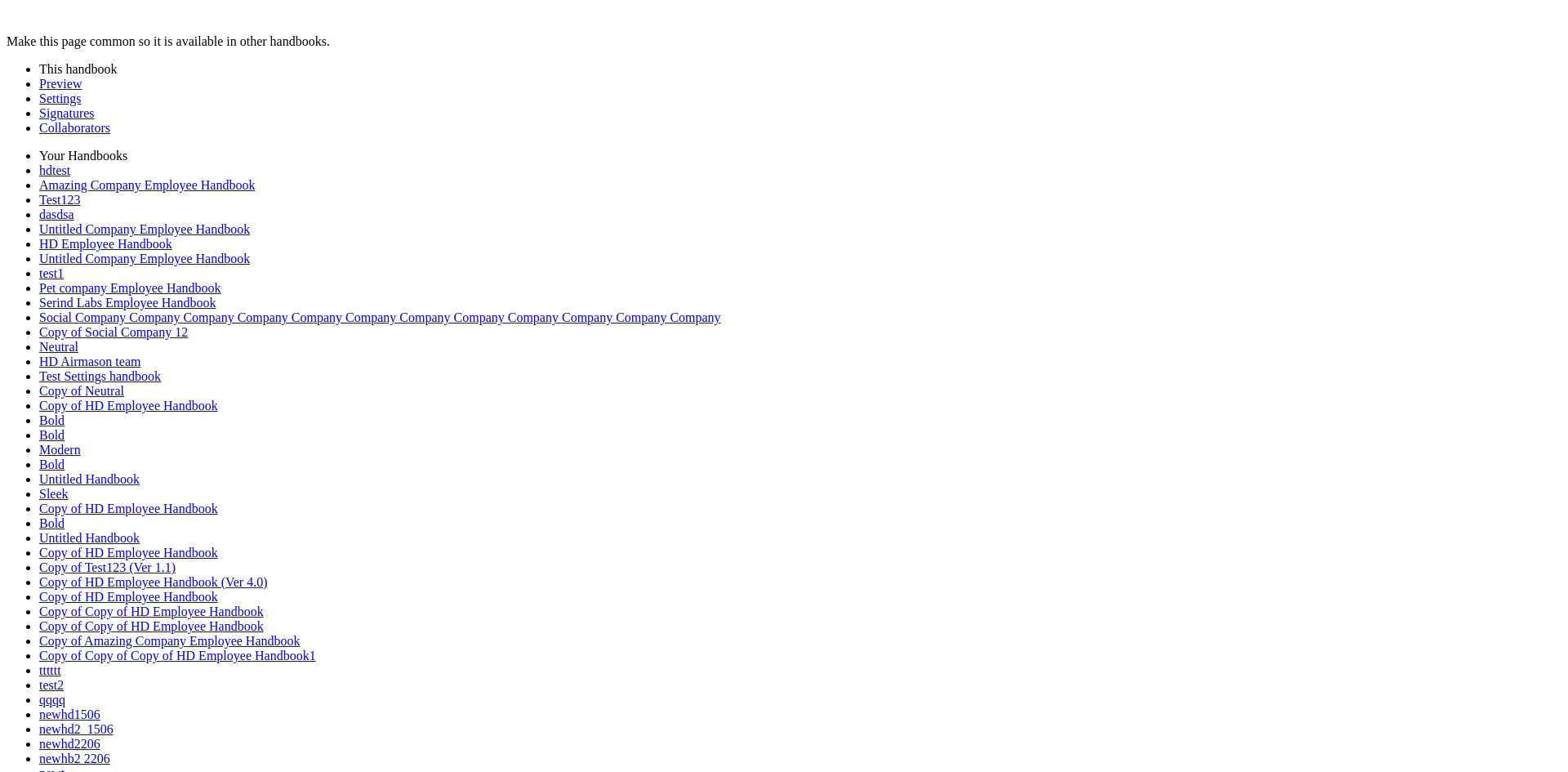
scroll to position [838, 0]
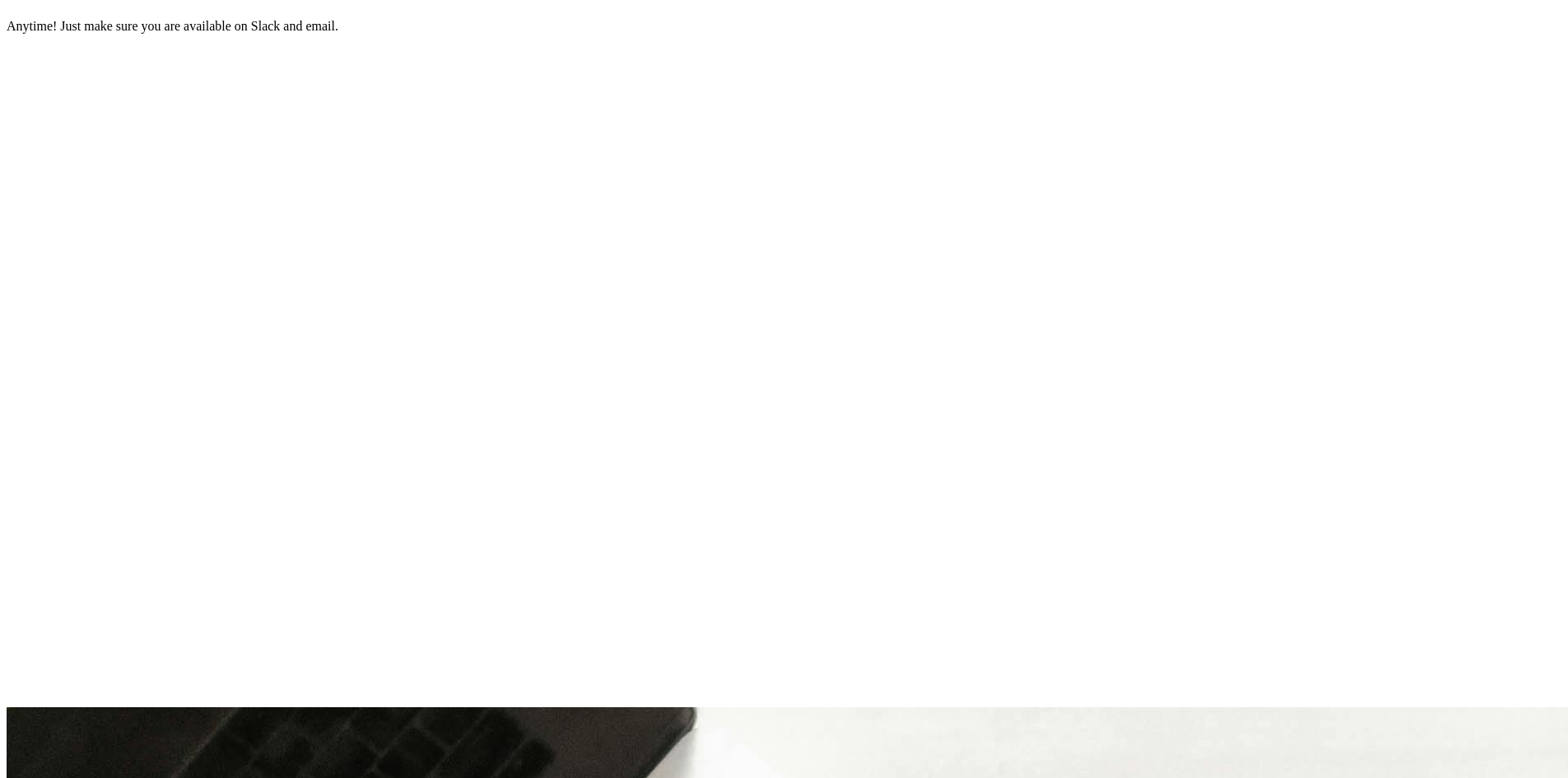
scroll to position [3112, 0]
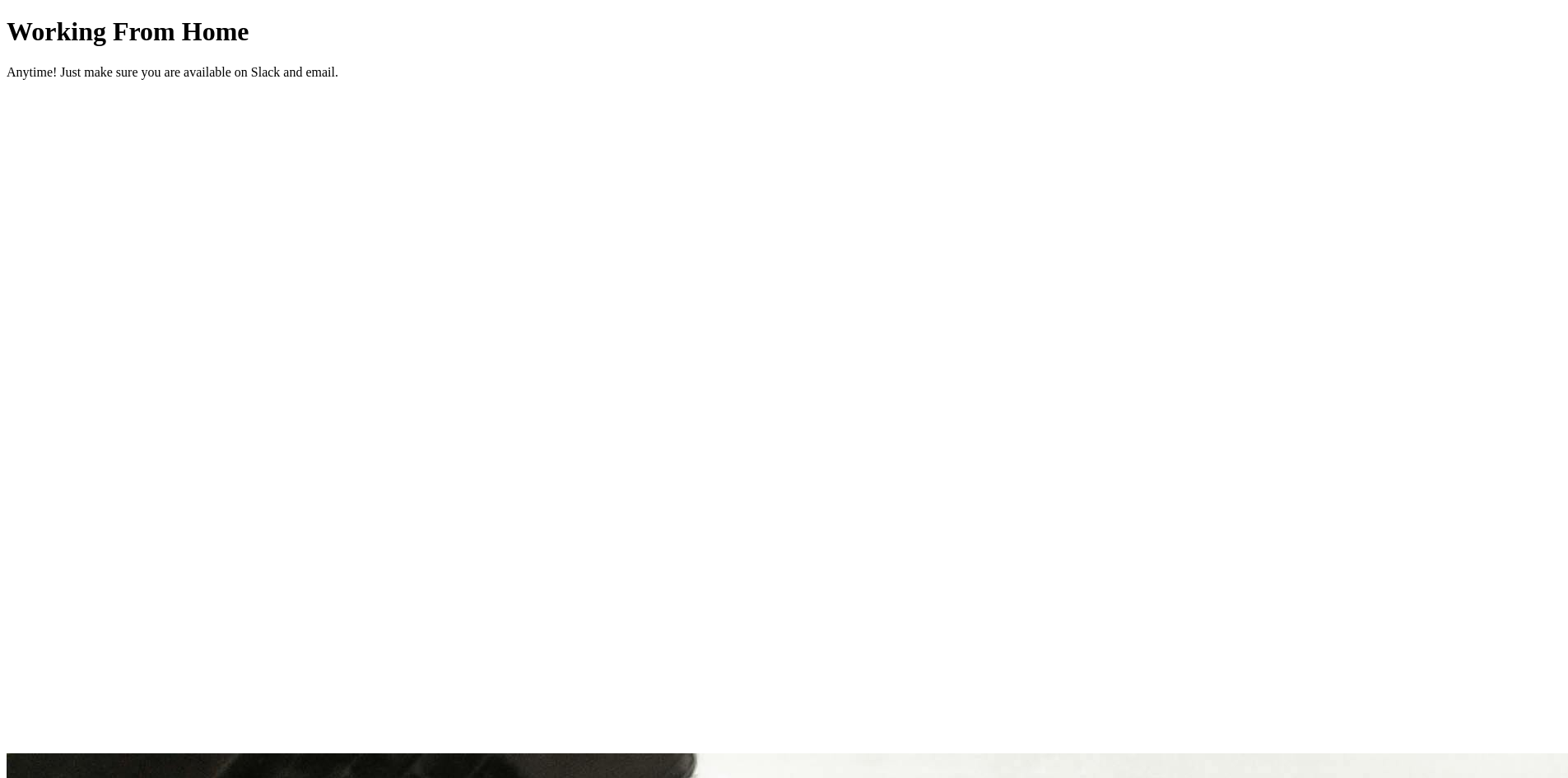
scroll to position [3607, 0]
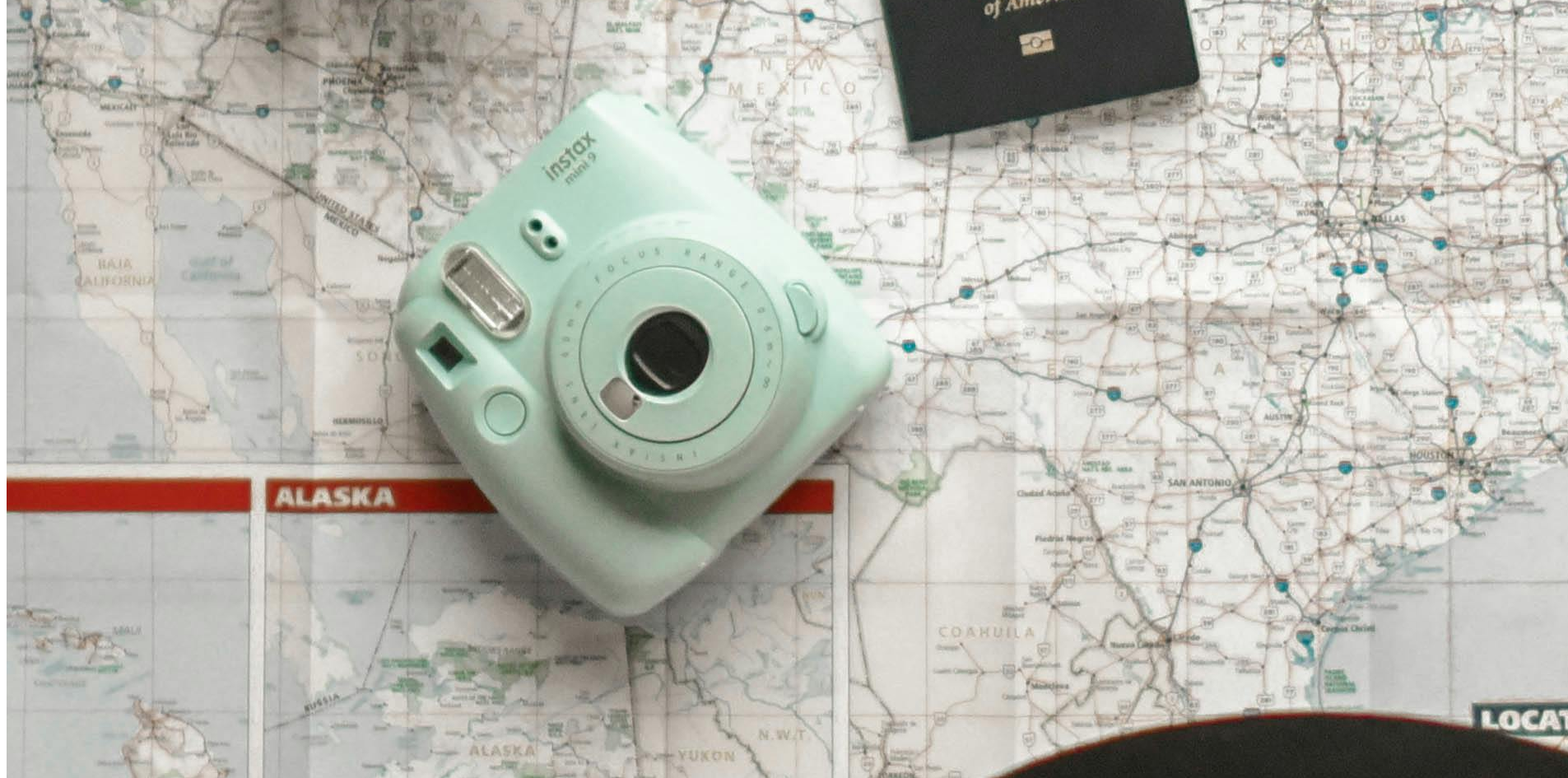
scroll to position [5407, 0]
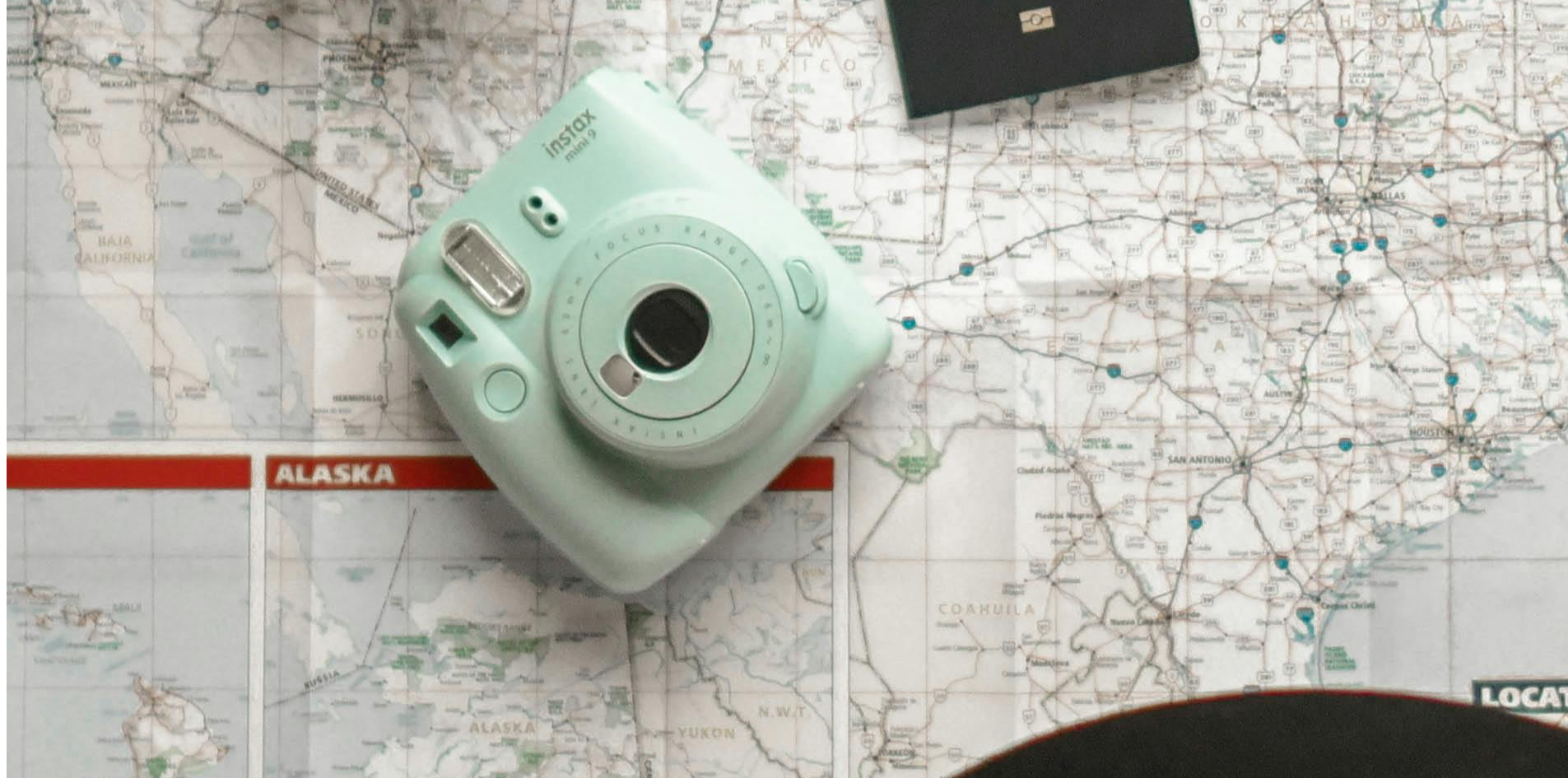
scroll to position [5407, 0]
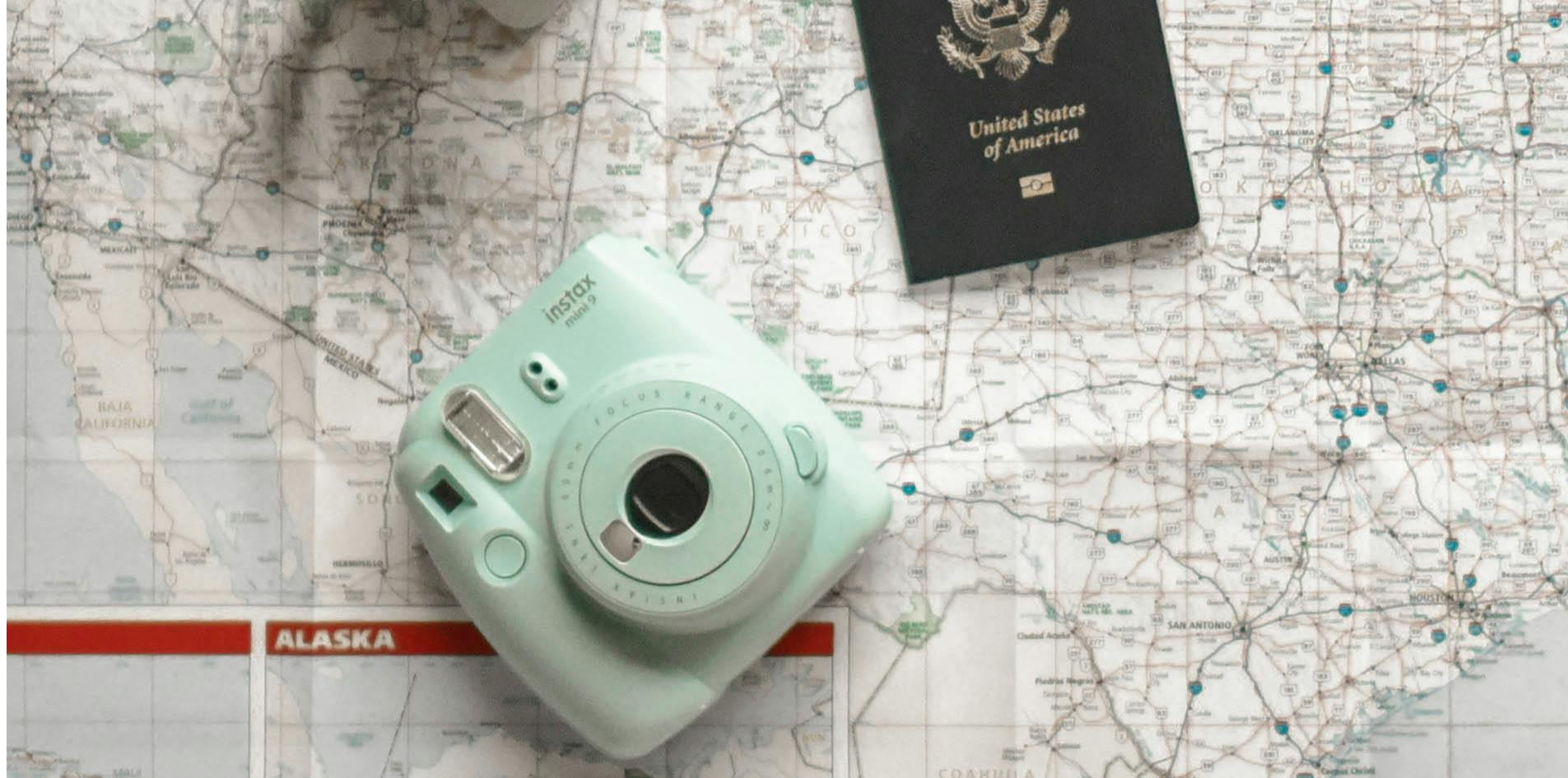
scroll to position [5078, 0]
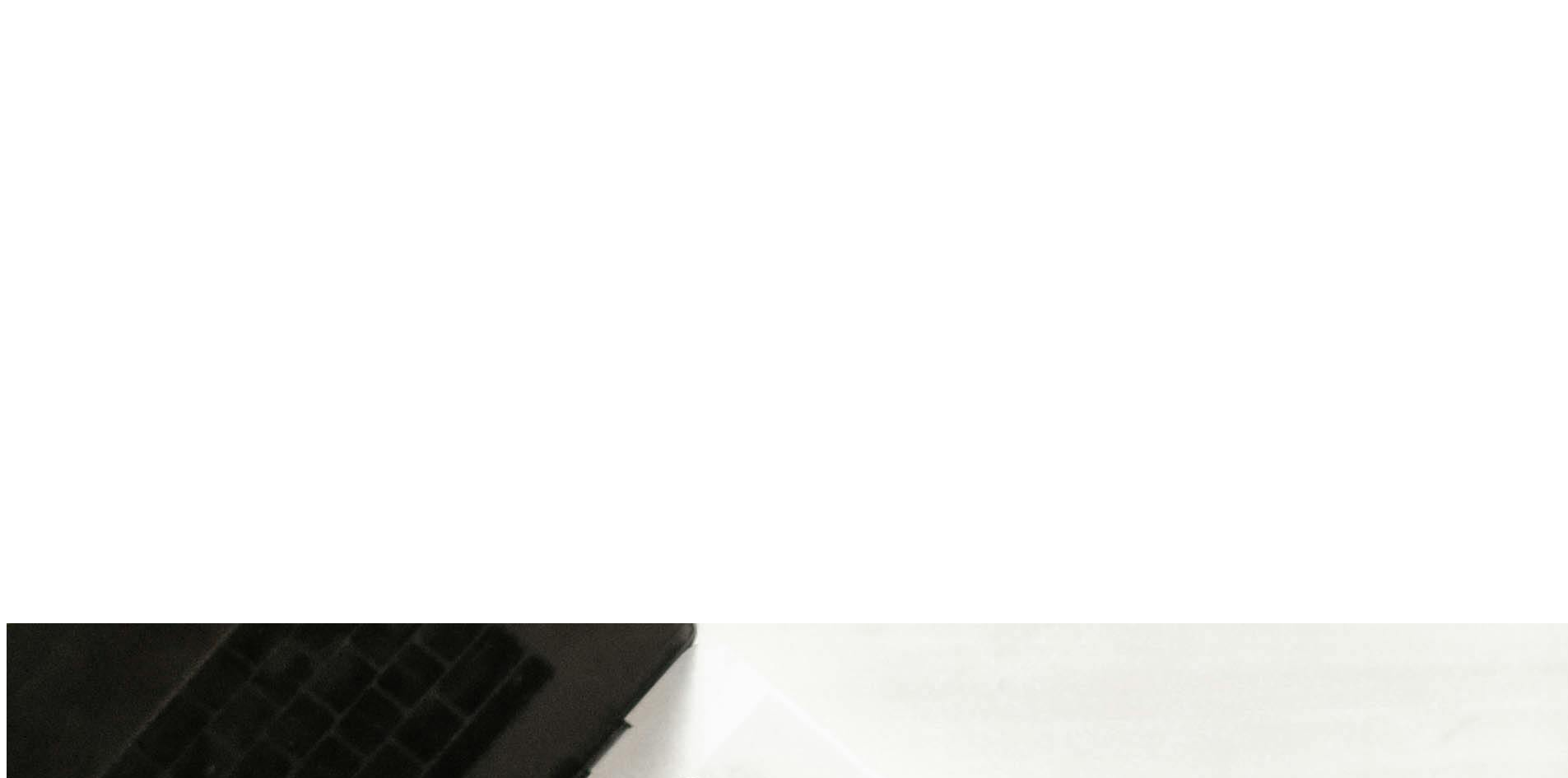
scroll to position [3102, 0]
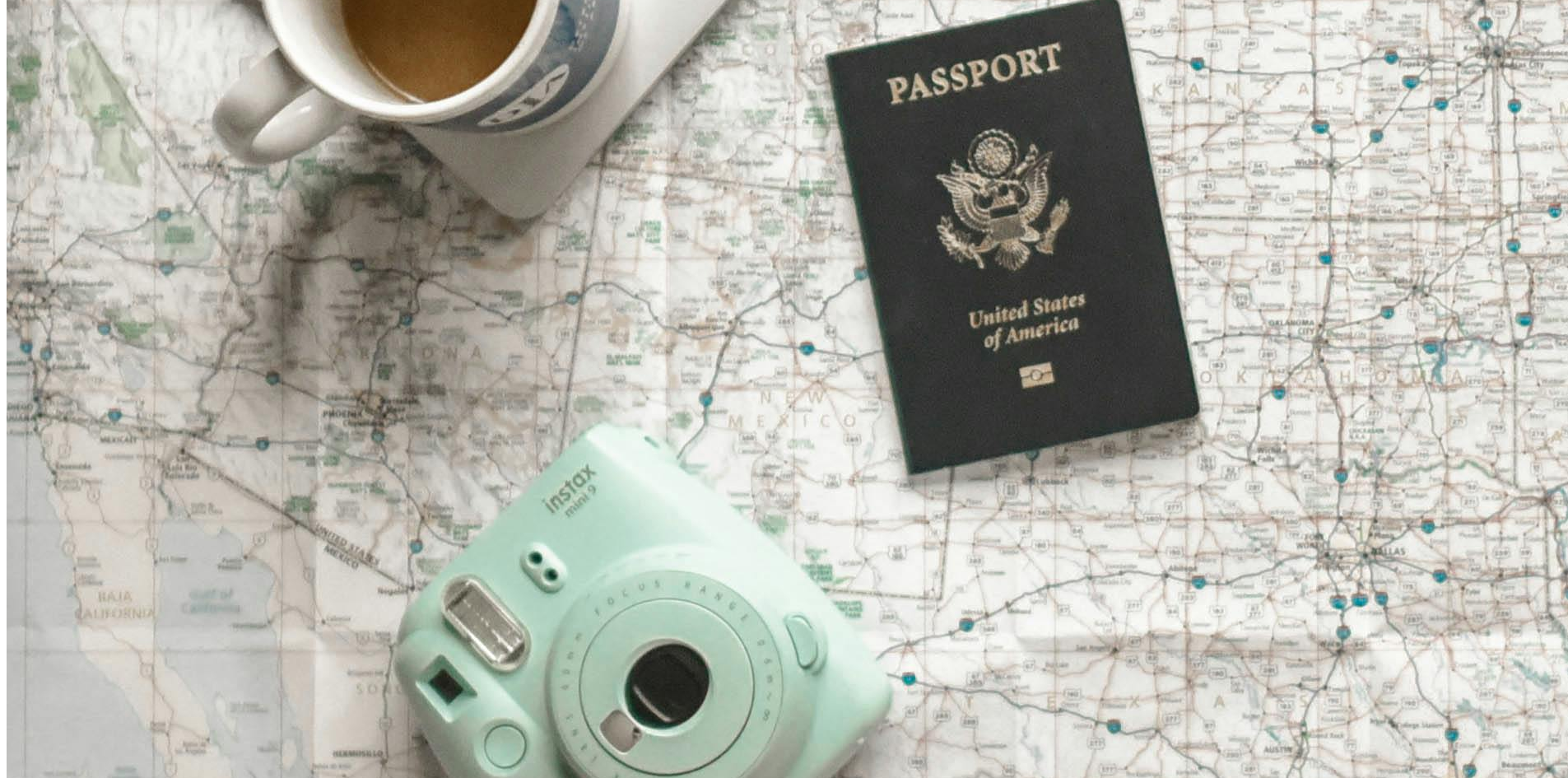
scroll to position [5243, 0]
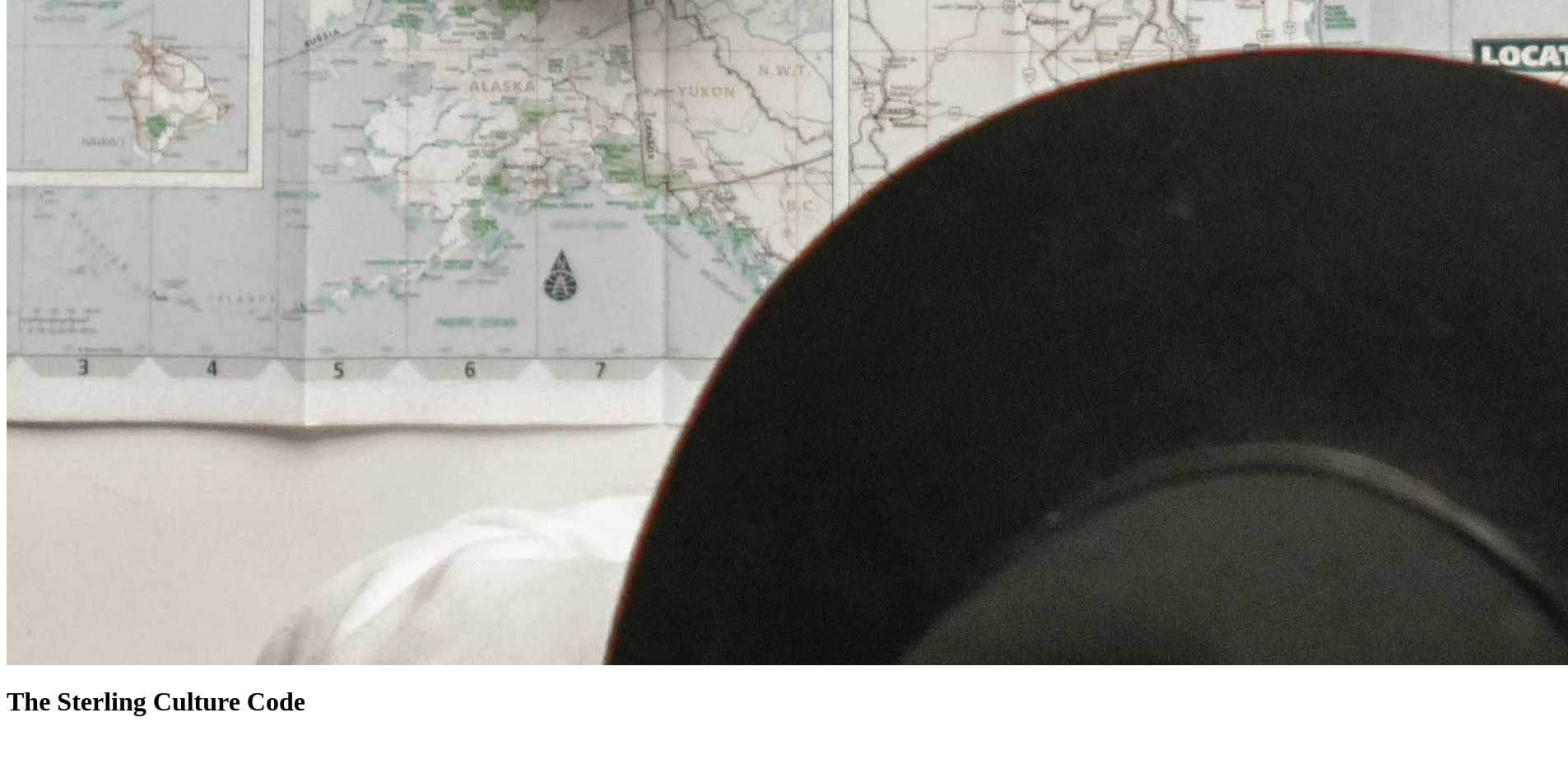
scroll to position [6103, 0]
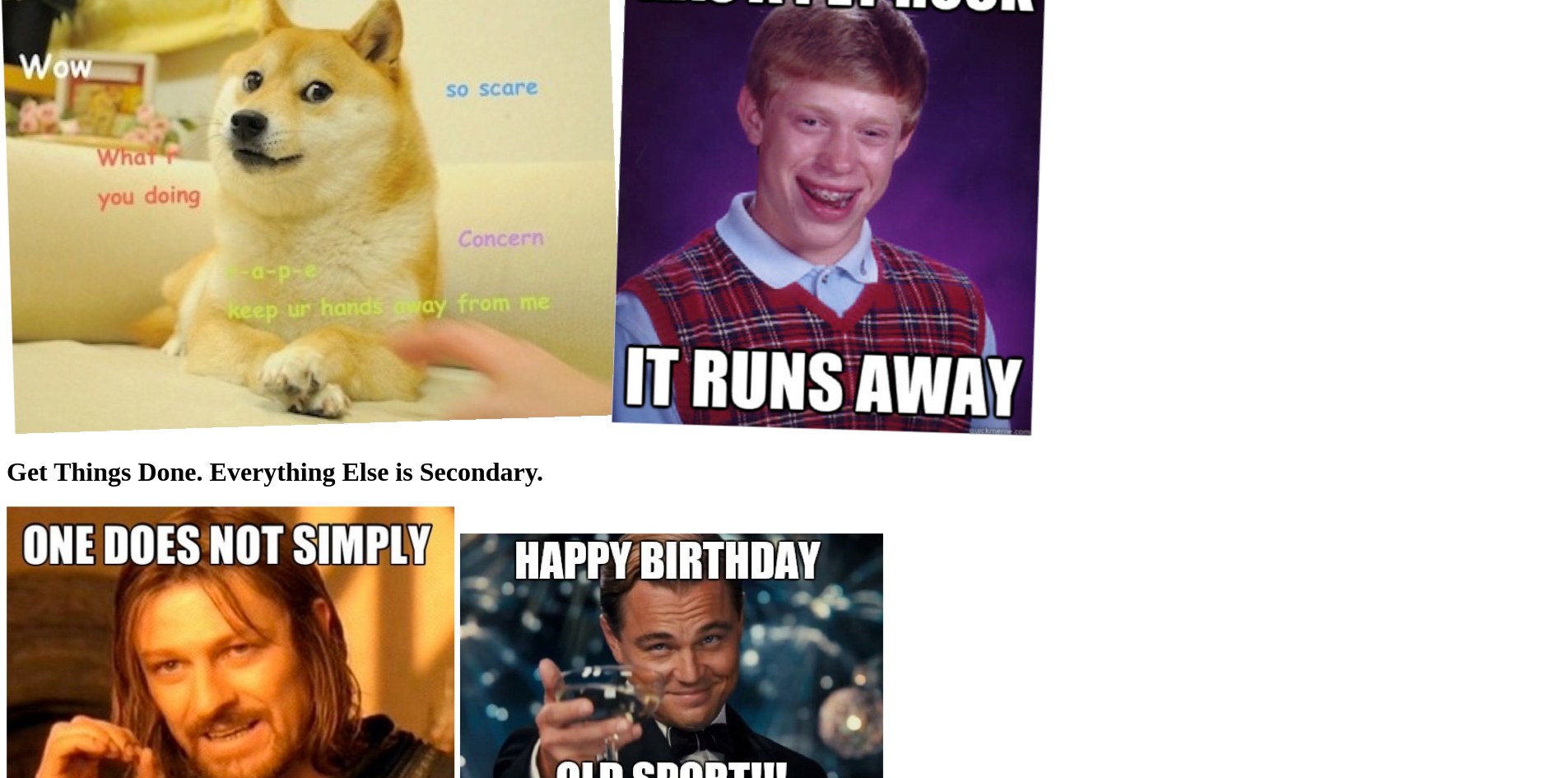
scroll to position [6103, 0]
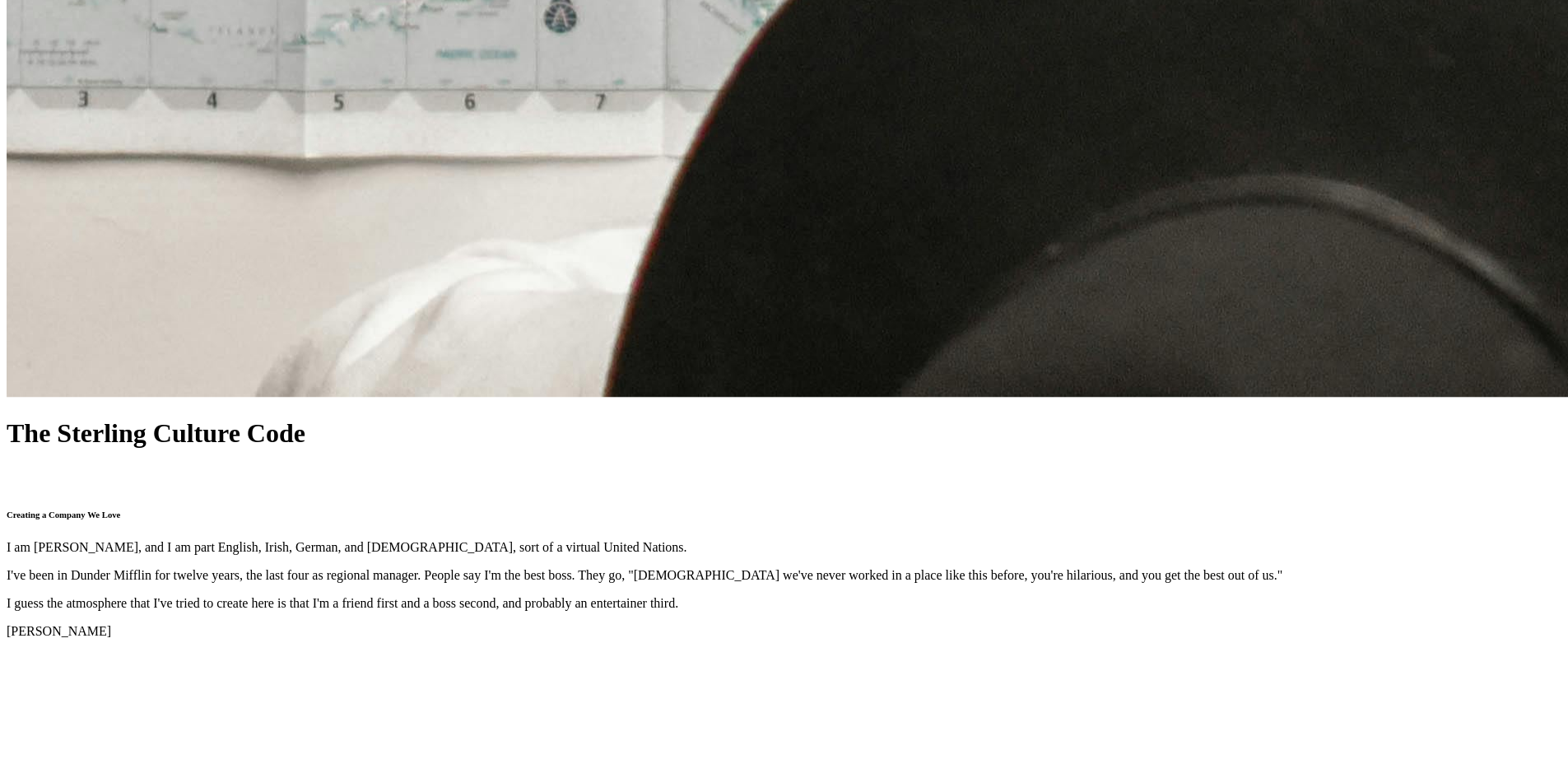
scroll to position [6514, 0]
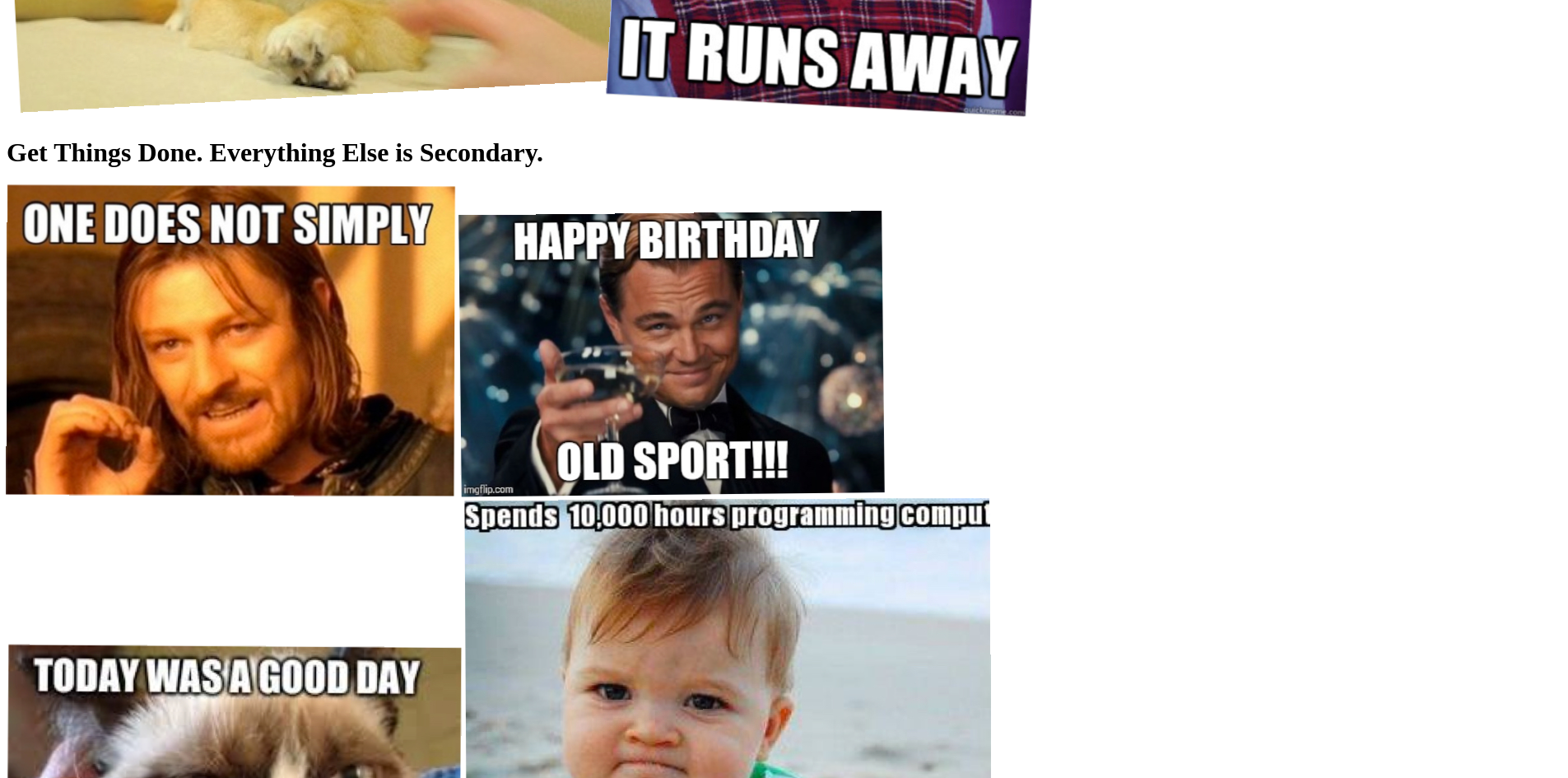
scroll to position [6514, 0]
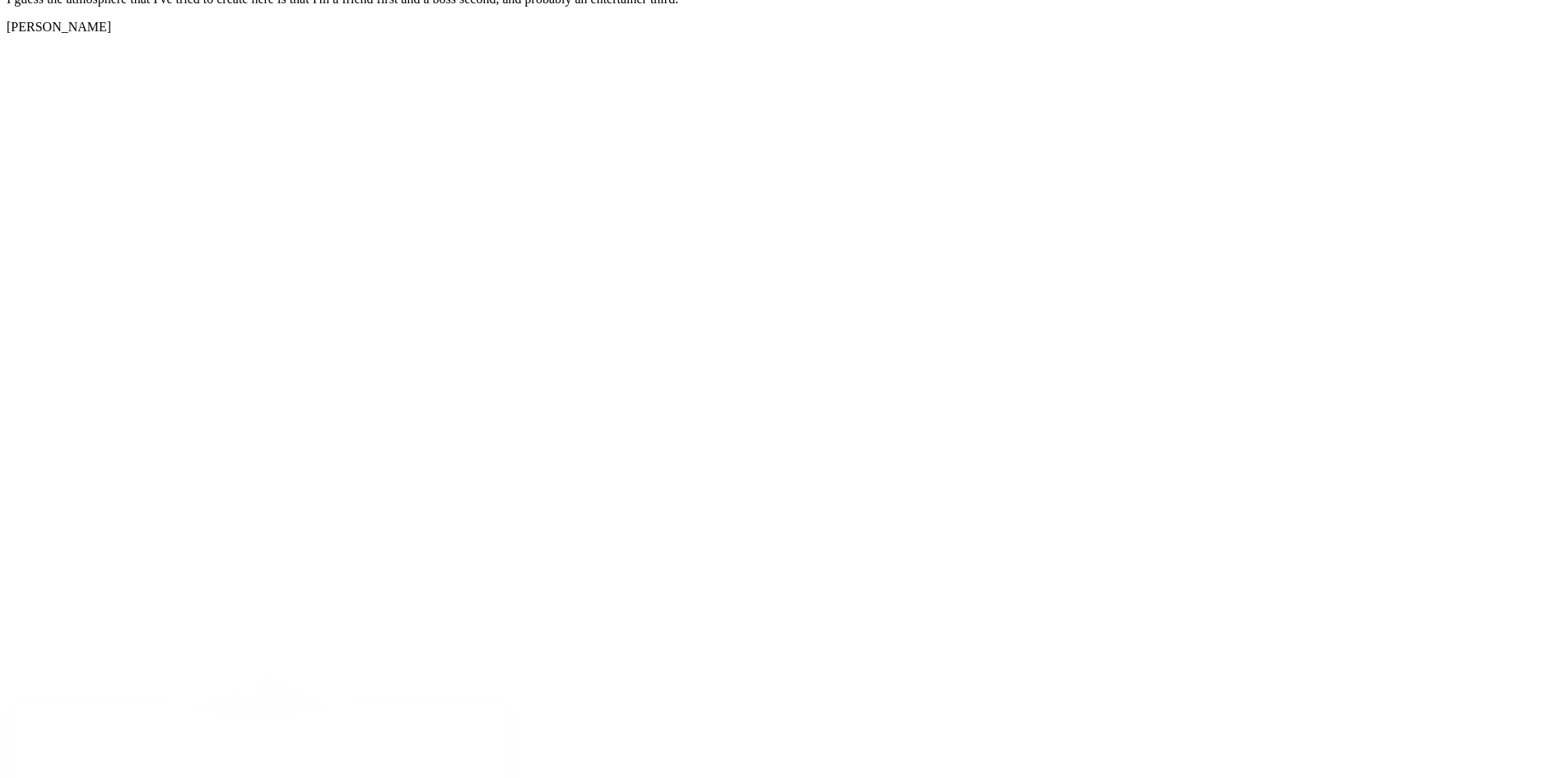
scroll to position [6963, 0]
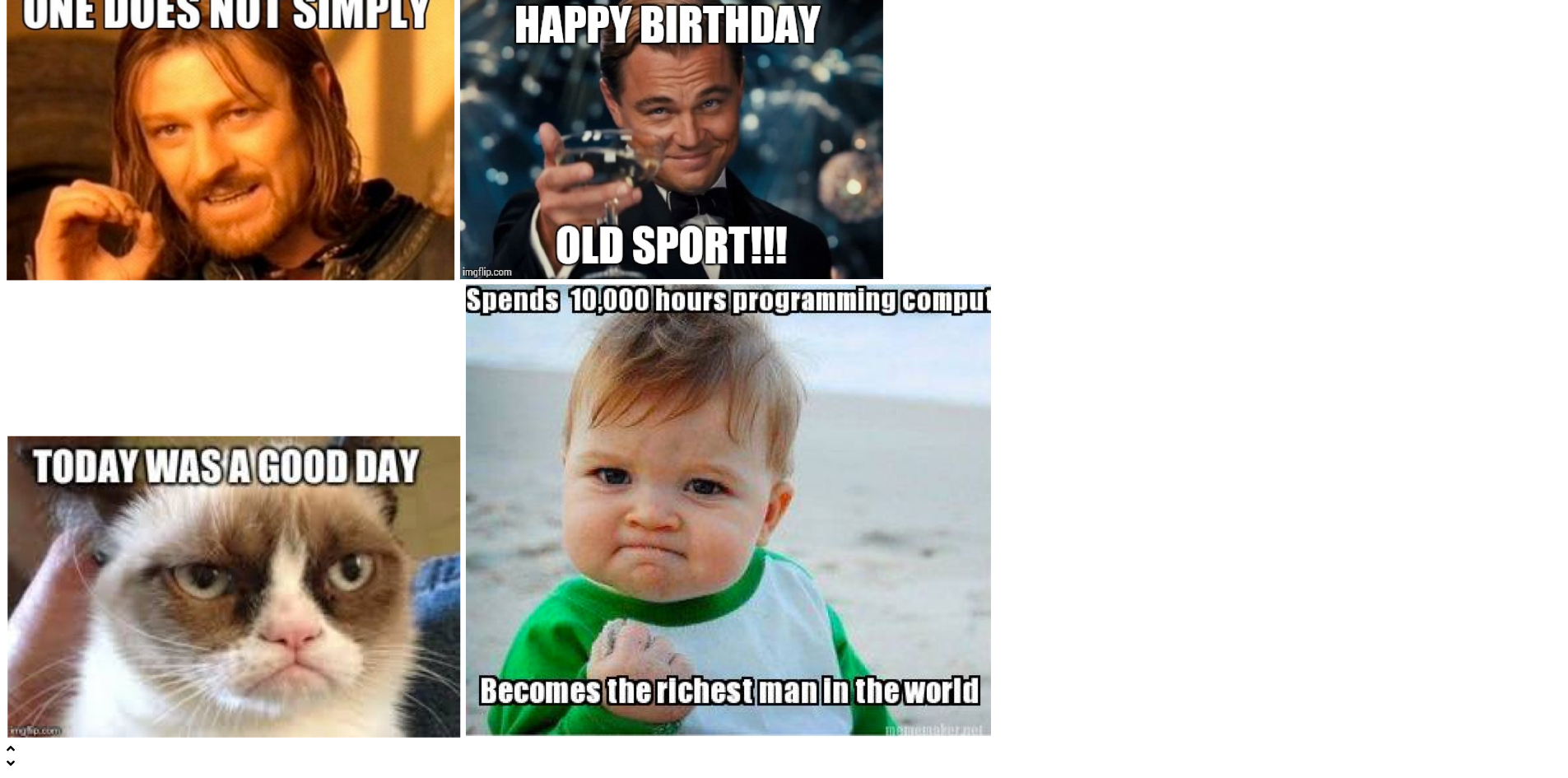
scroll to position [6963, 0]
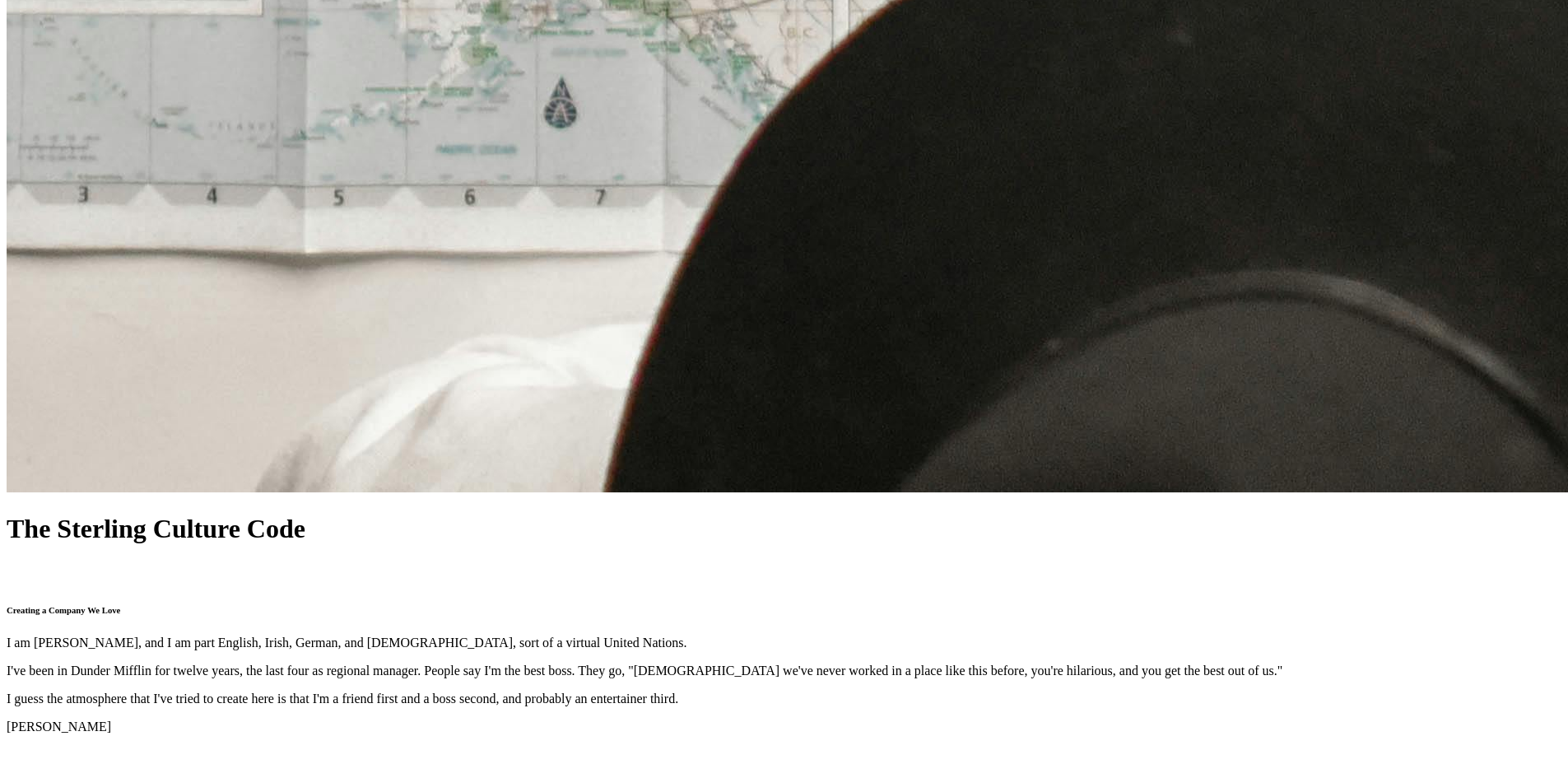
scroll to position [6304, 0]
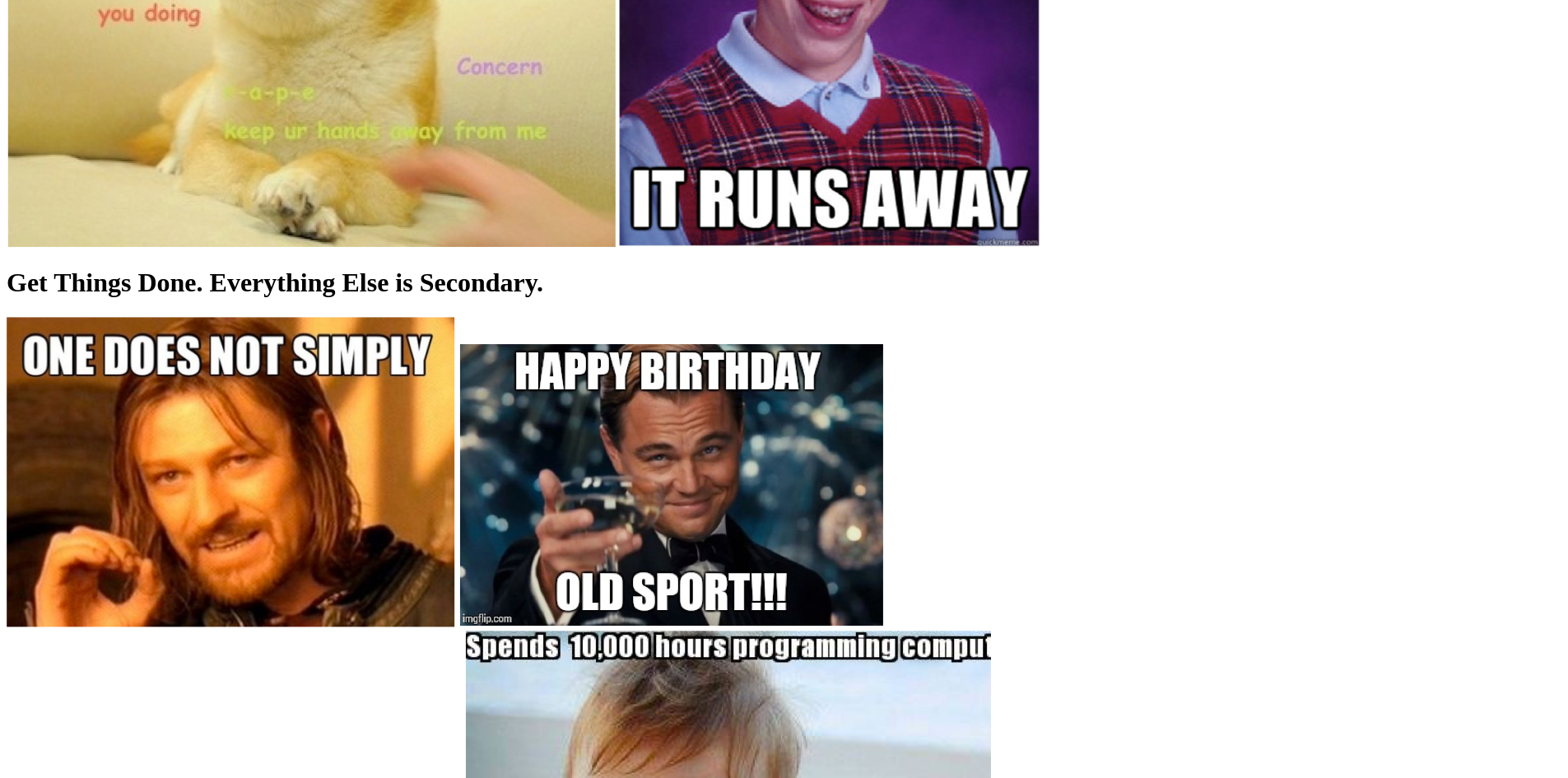
scroll to position [6304, 0]
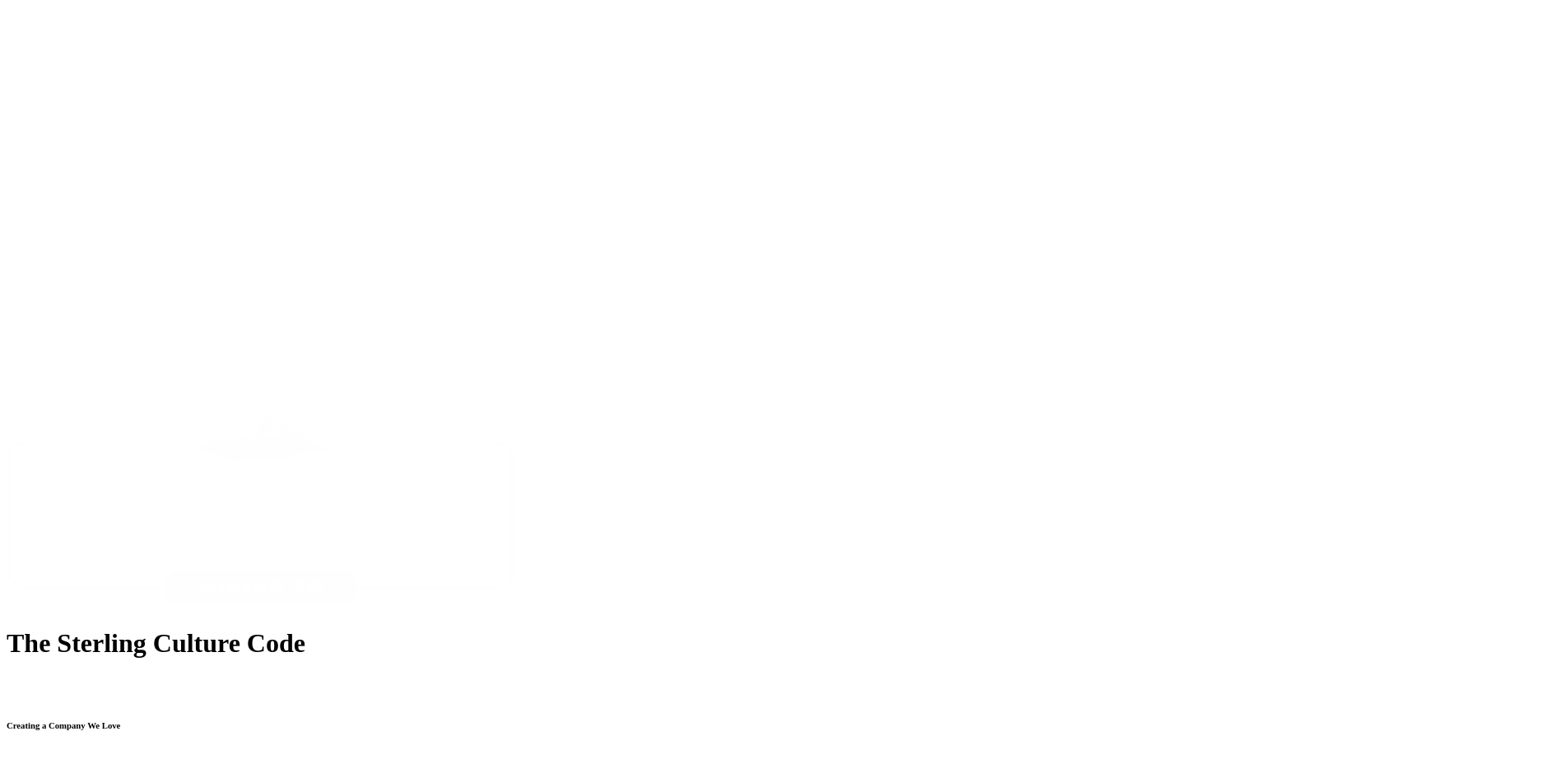
scroll to position [7292, 0]
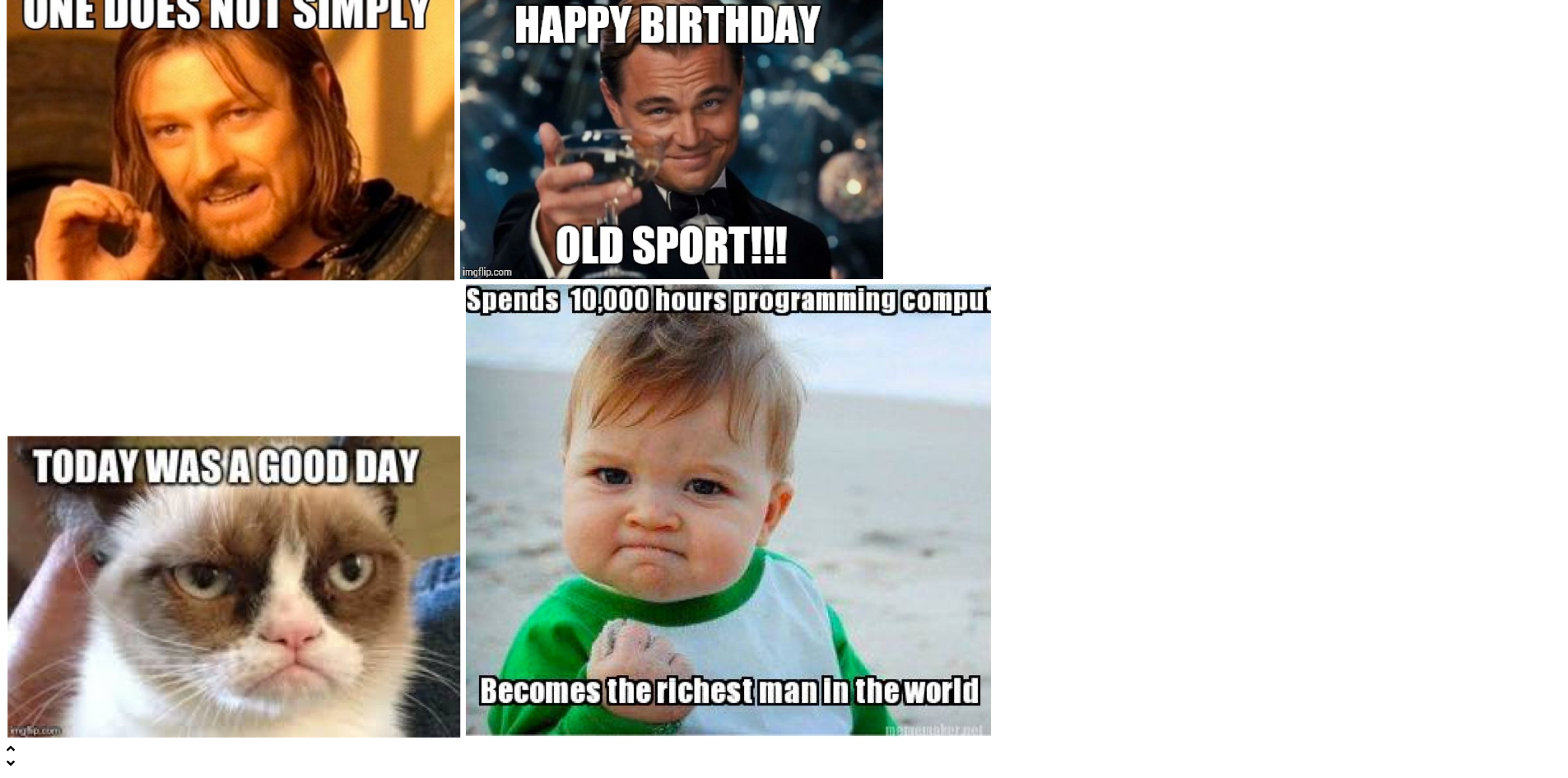
scroll to position [7046, 0]
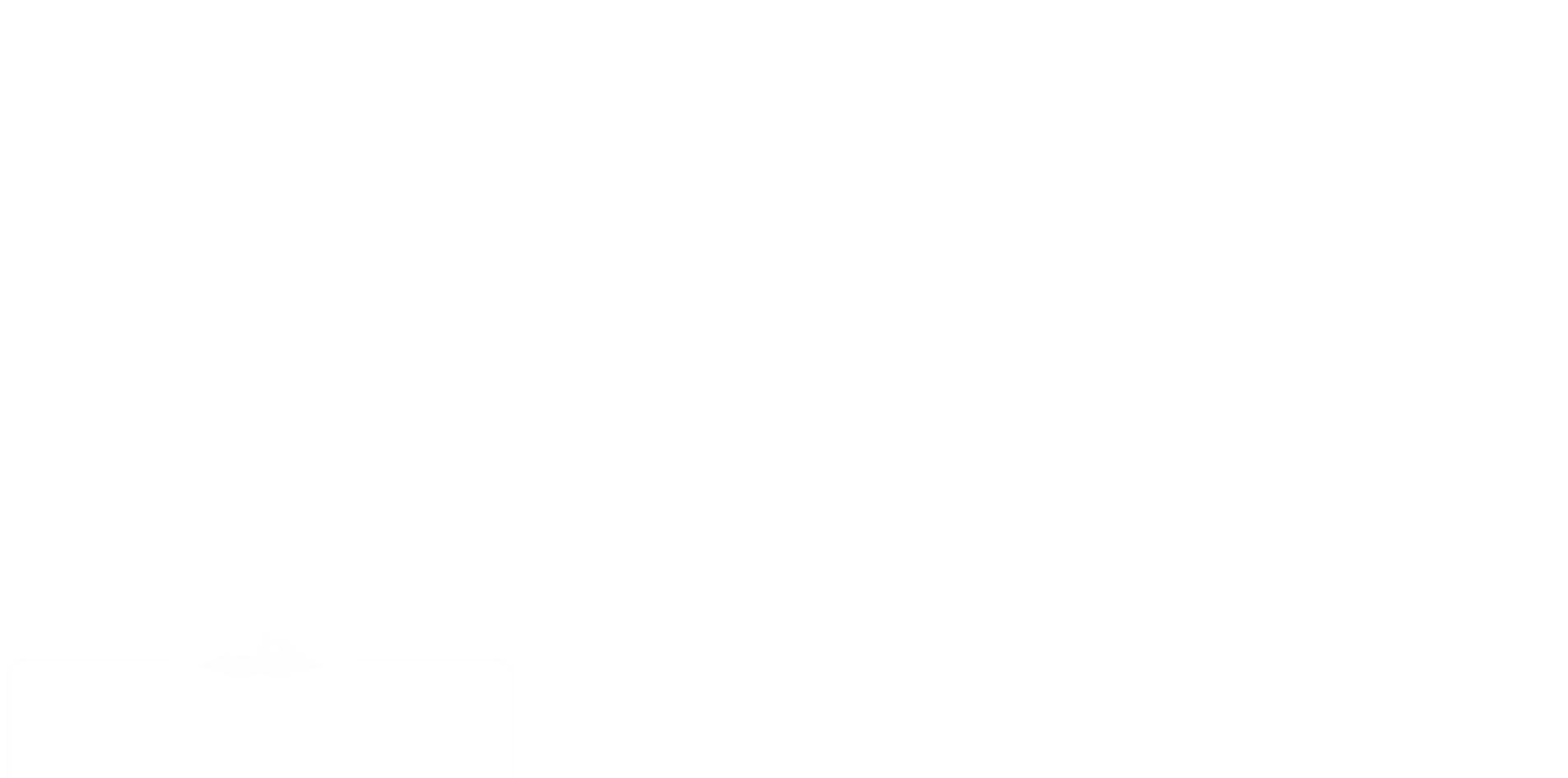
scroll to position [6798, 0]
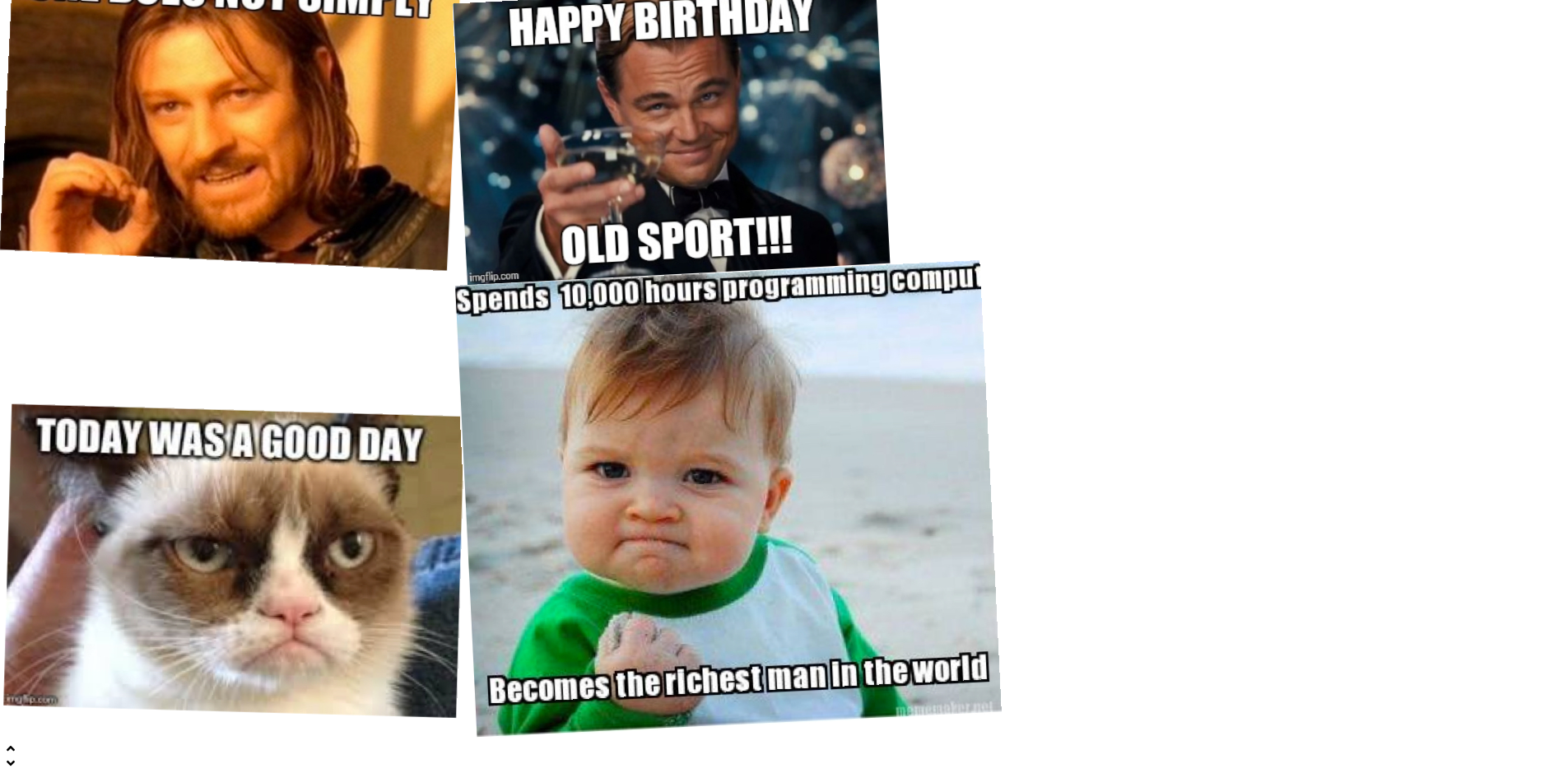
scroll to position [6798, 0]
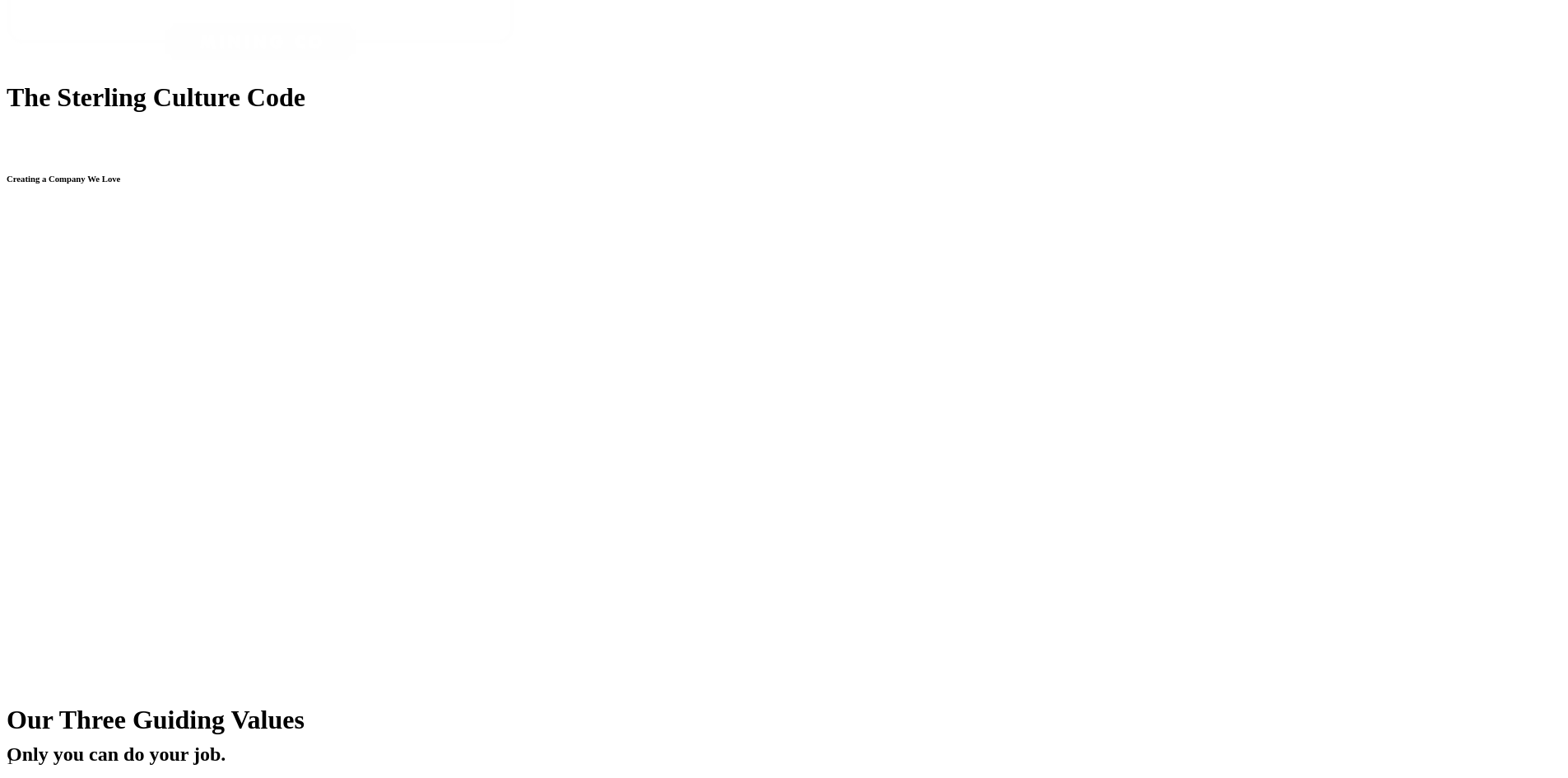
scroll to position [7951, 0]
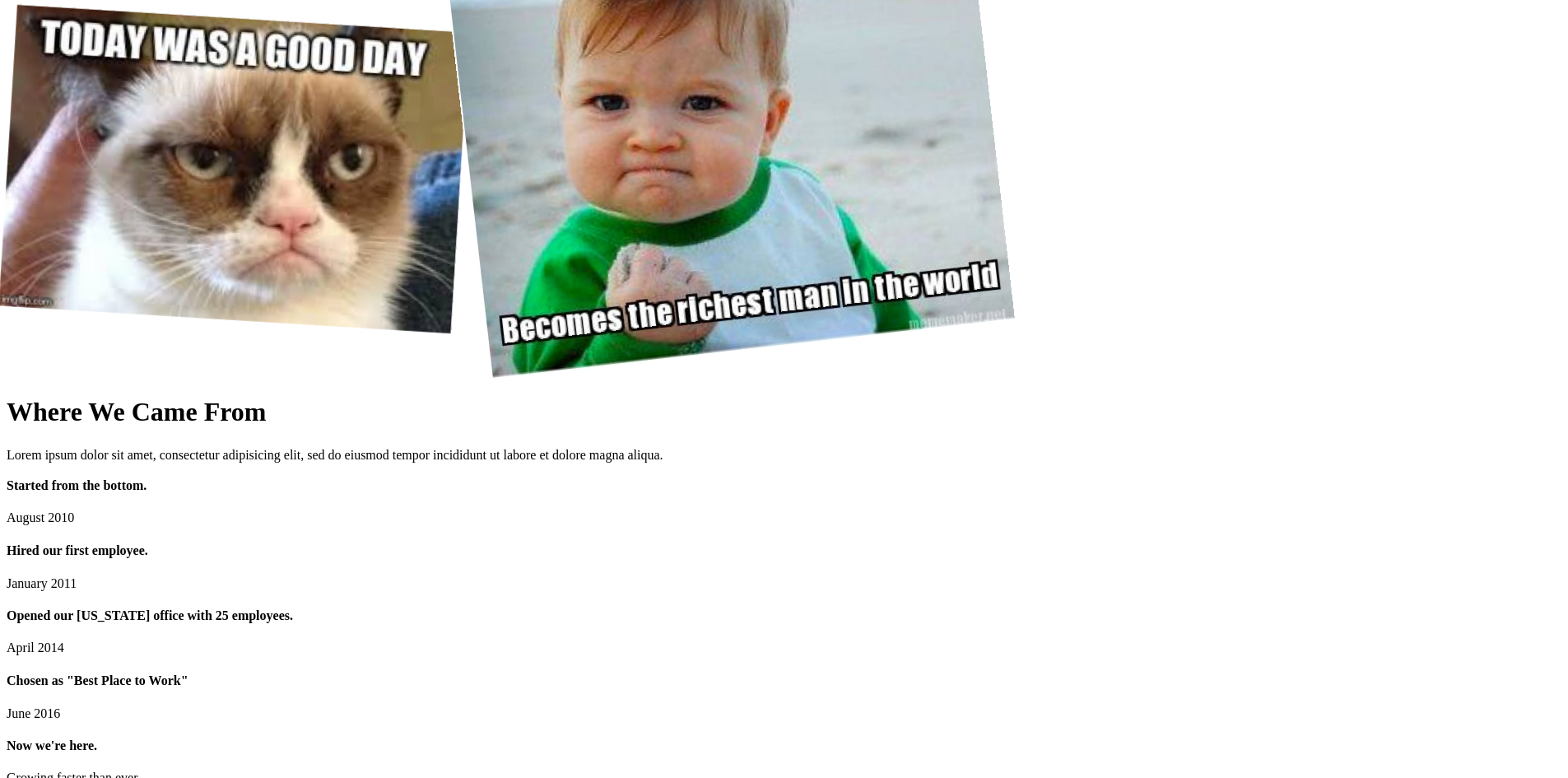
scroll to position [7951, 0]
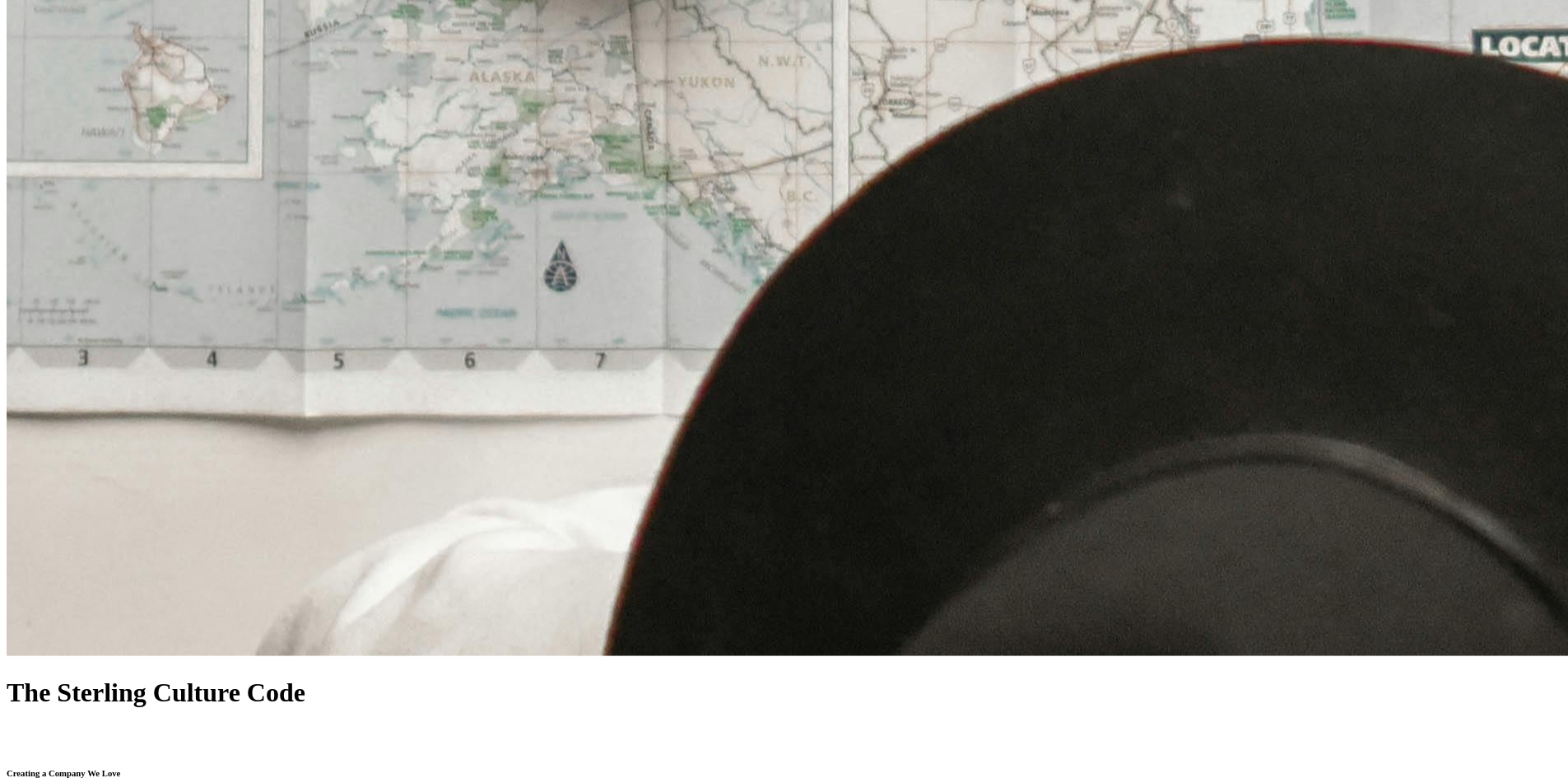
scroll to position [5893, 0]
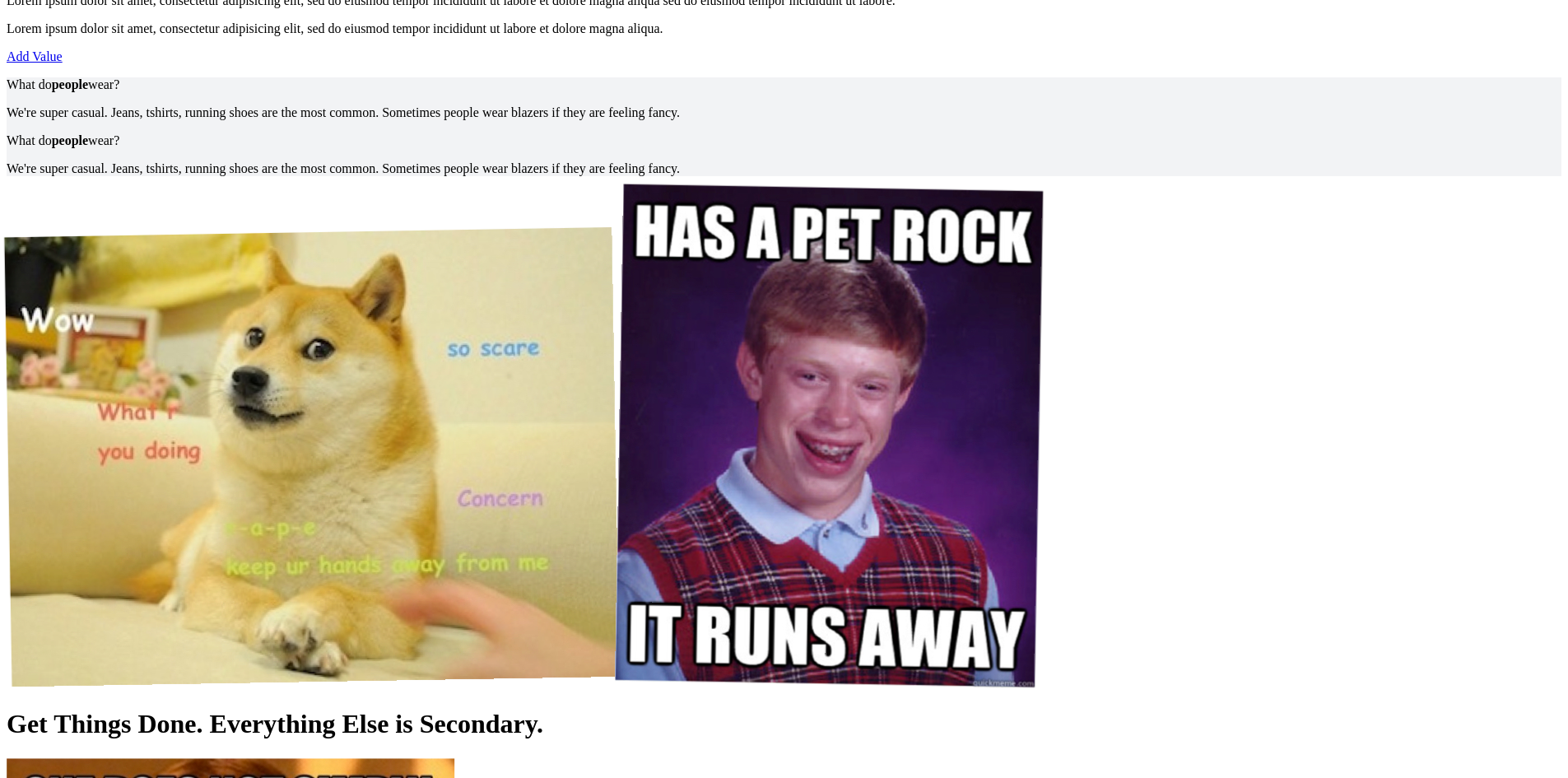
scroll to position [5893, 0]
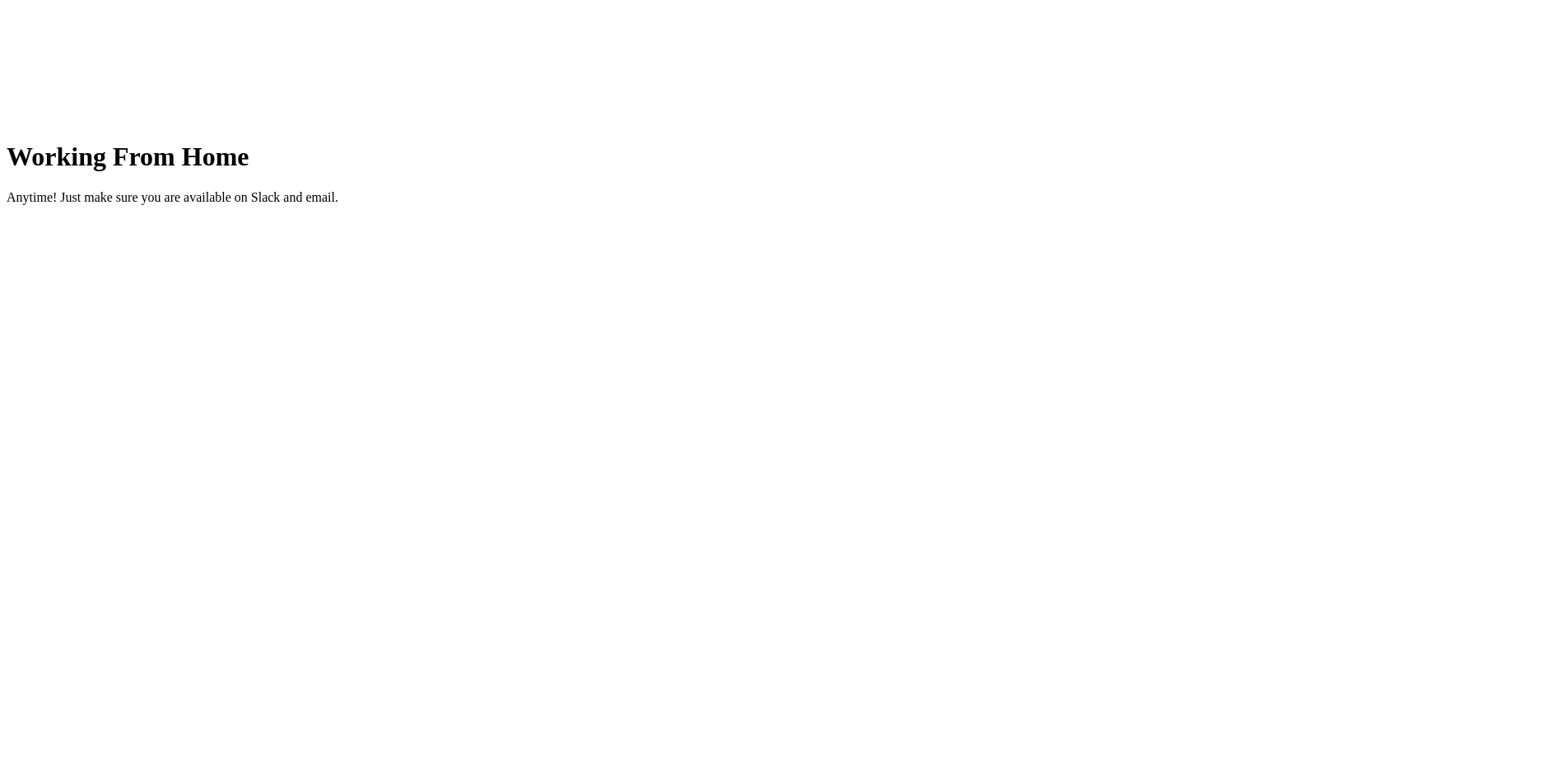
scroll to position [3095, 0]
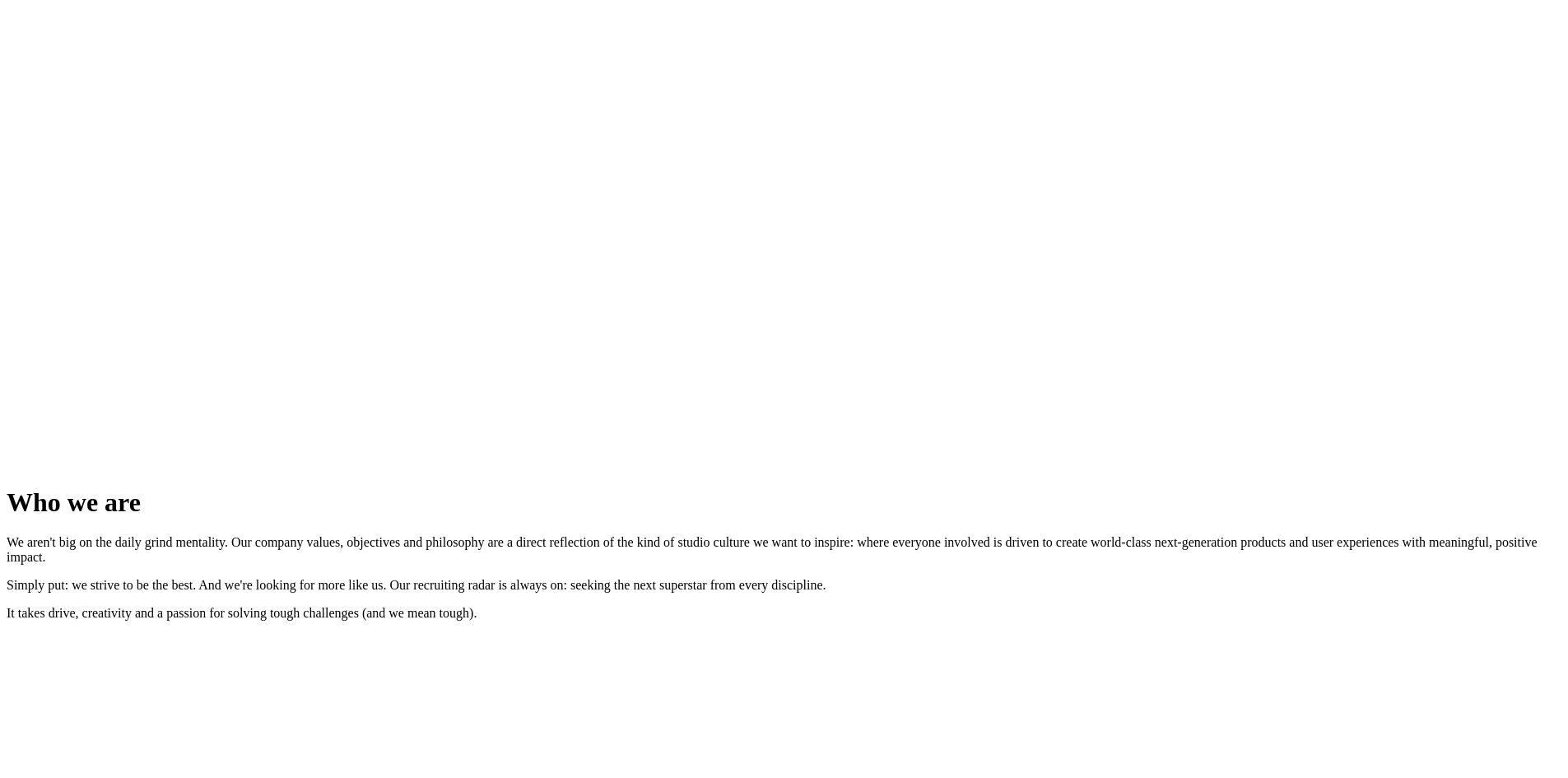
scroll to position [1860, 0]
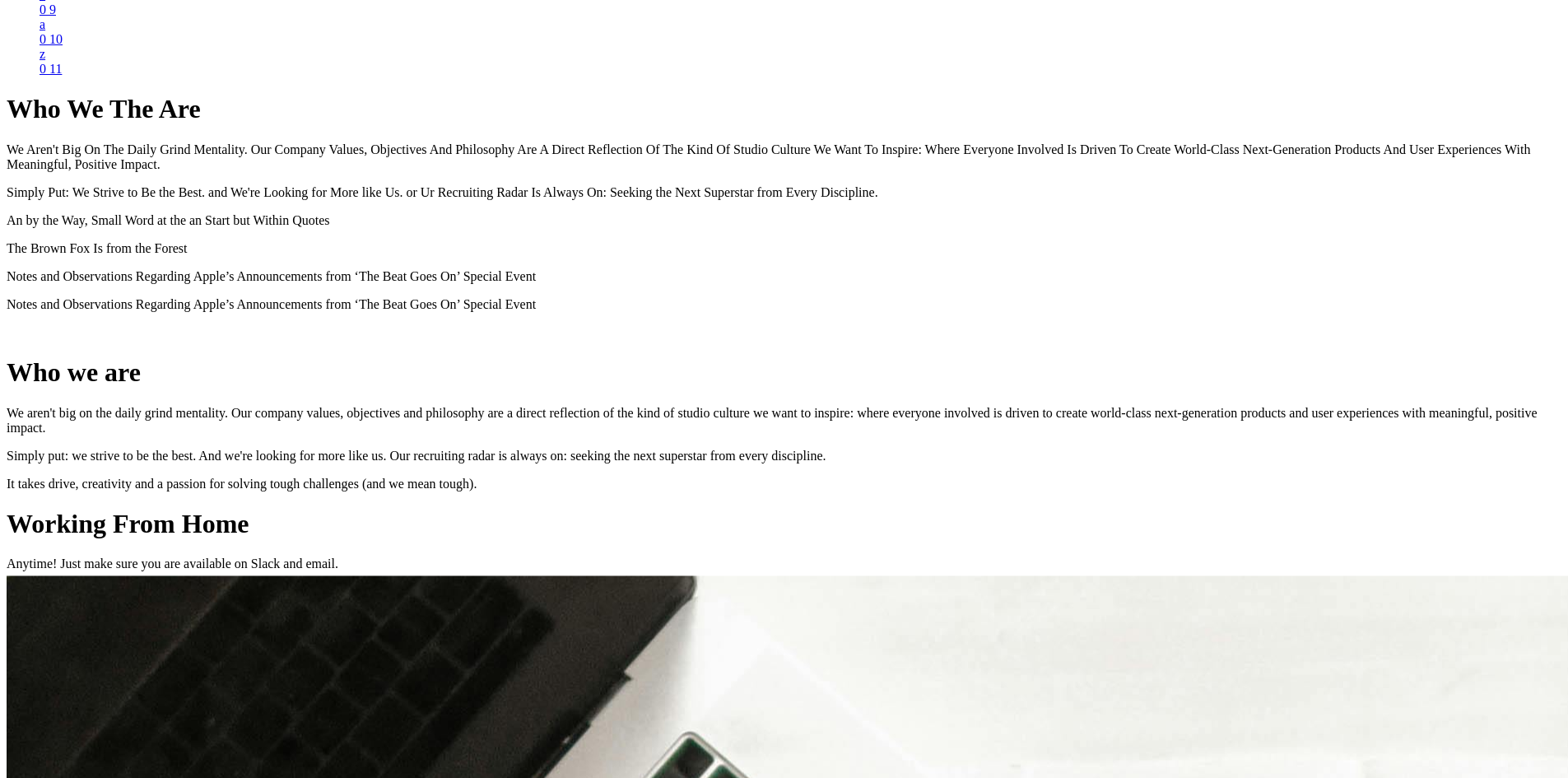
scroll to position [1860, 0]
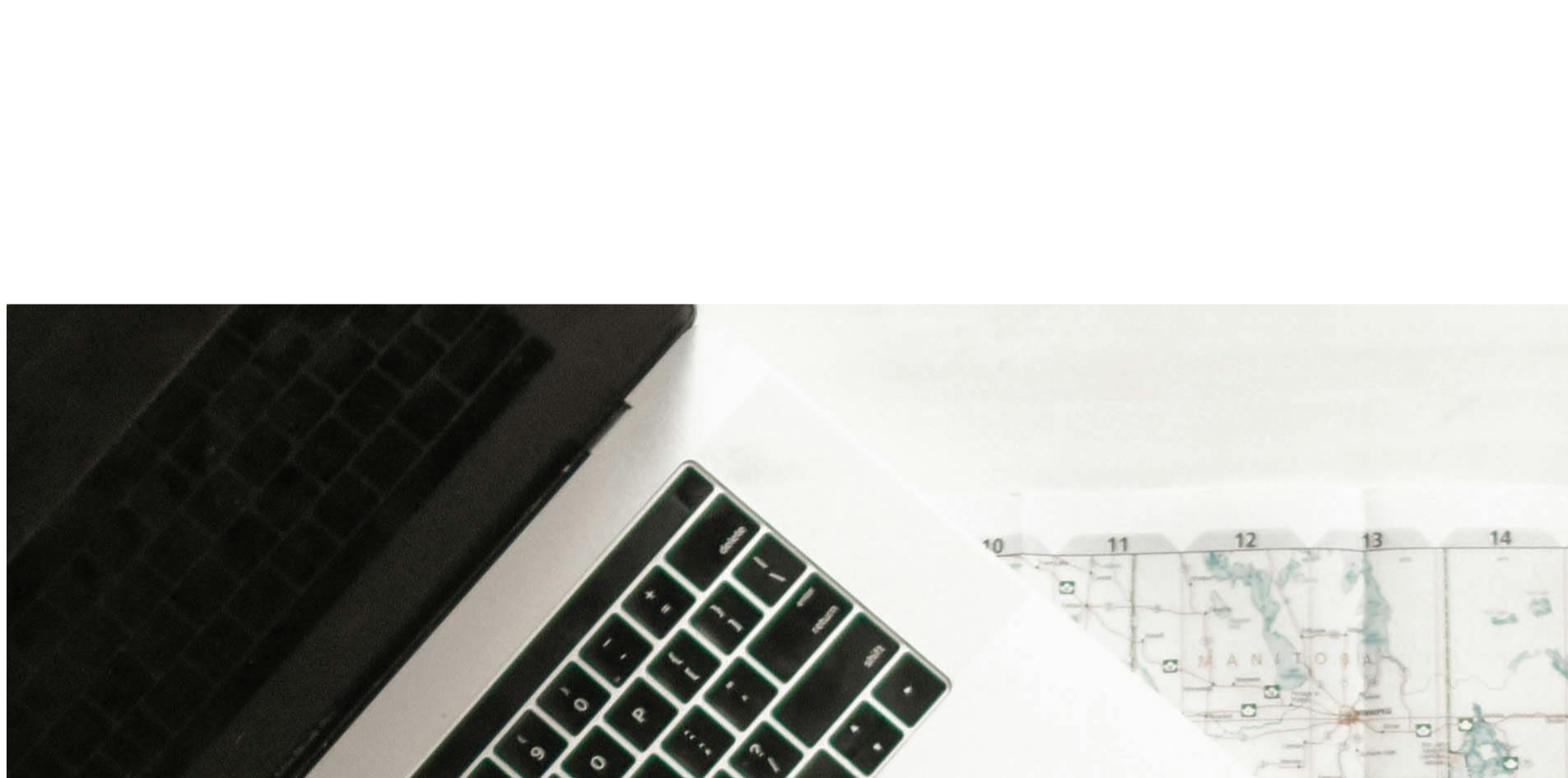
scroll to position [3917, 0]
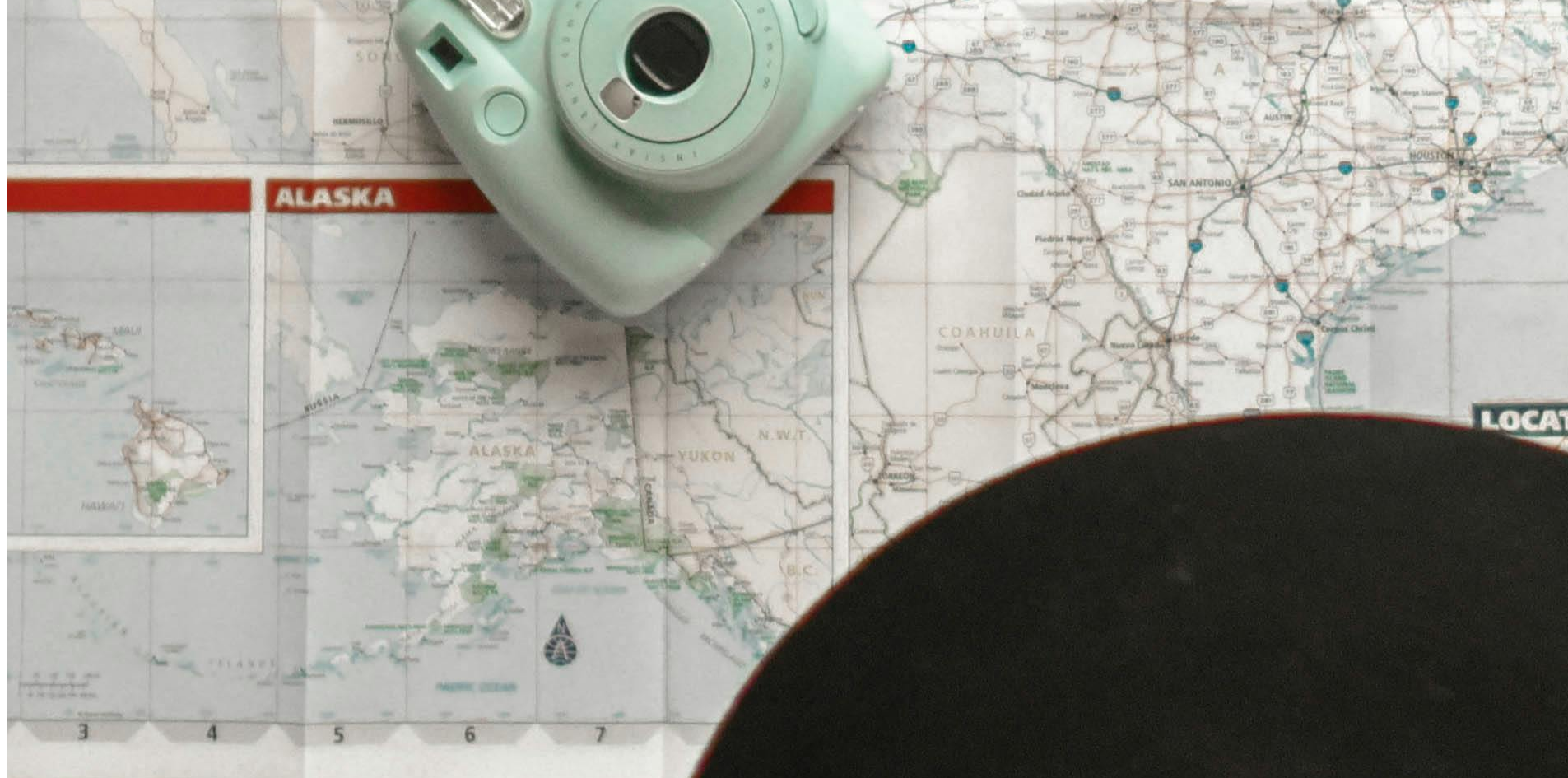
scroll to position [3917, 0]
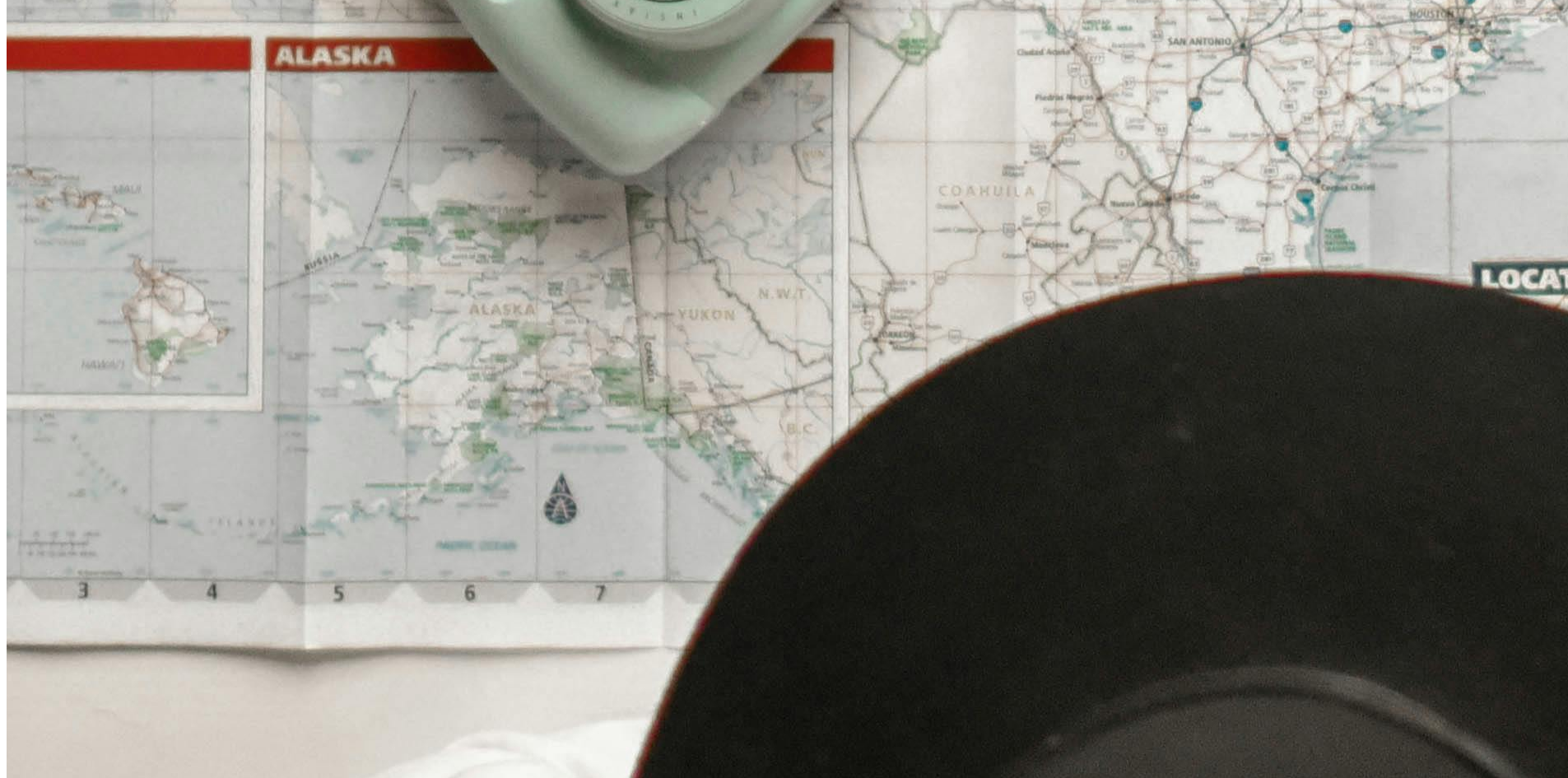
scroll to position [6304, 0]
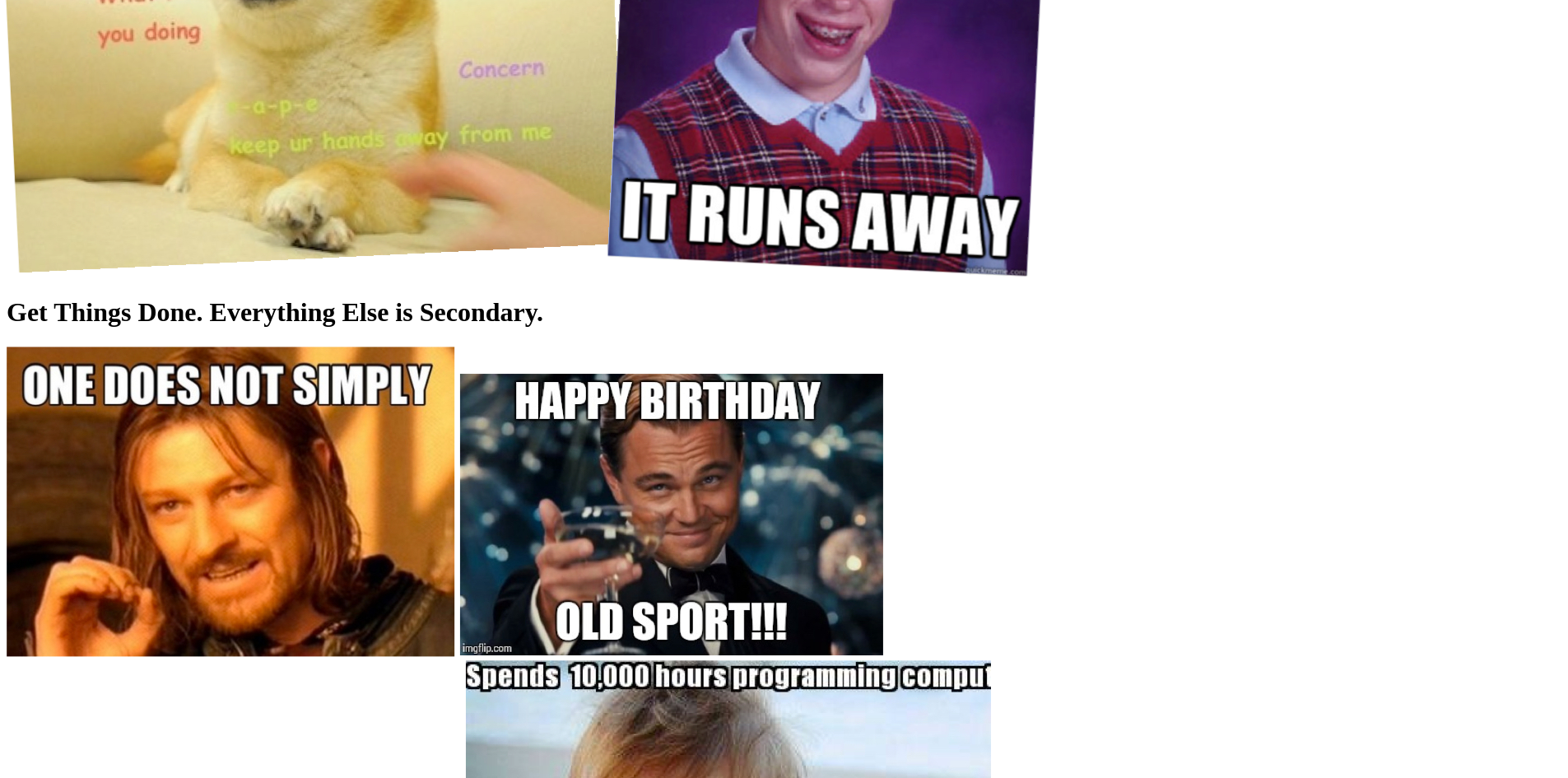
scroll to position [6304, 0]
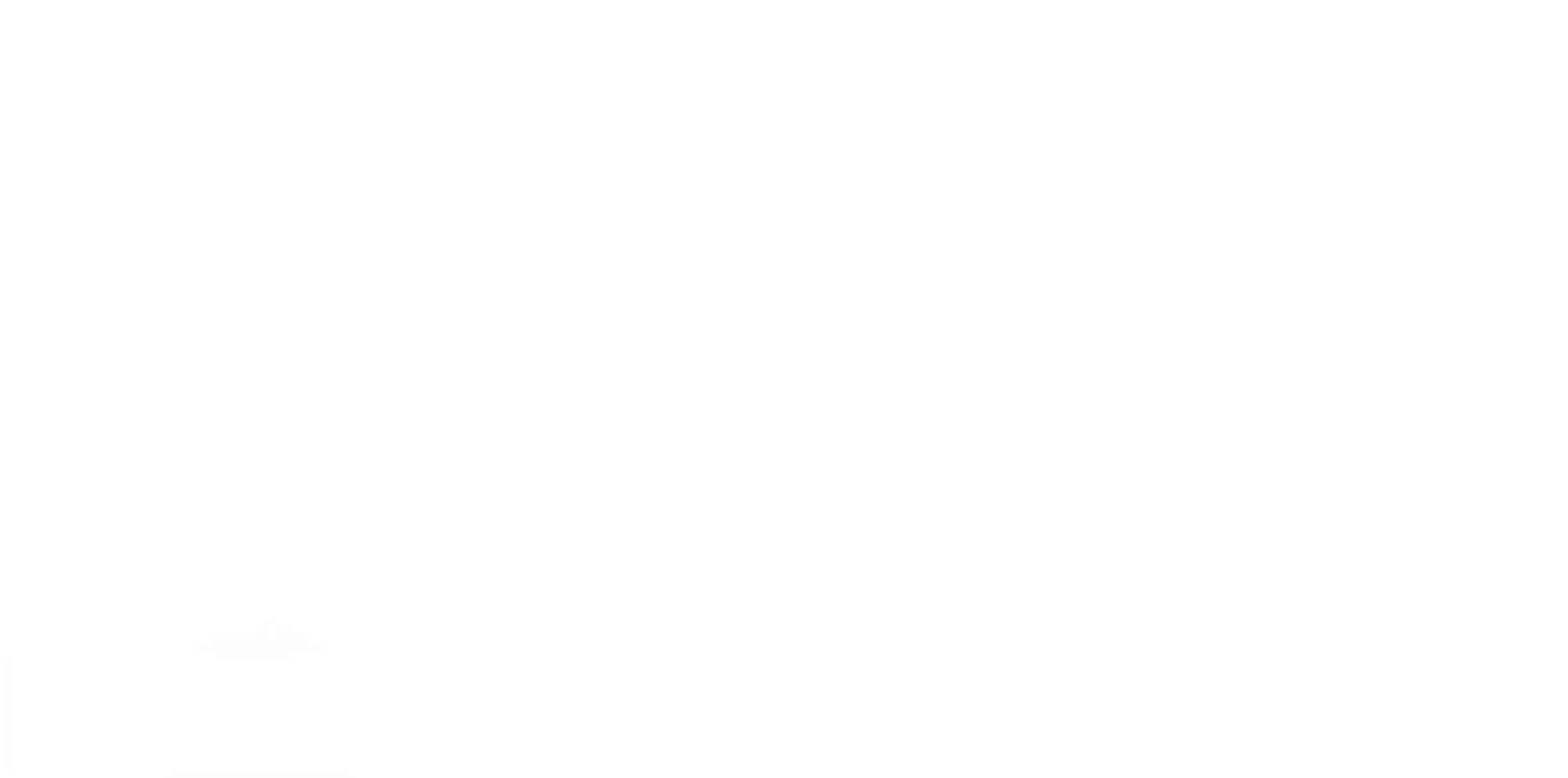
scroll to position [7210, 0]
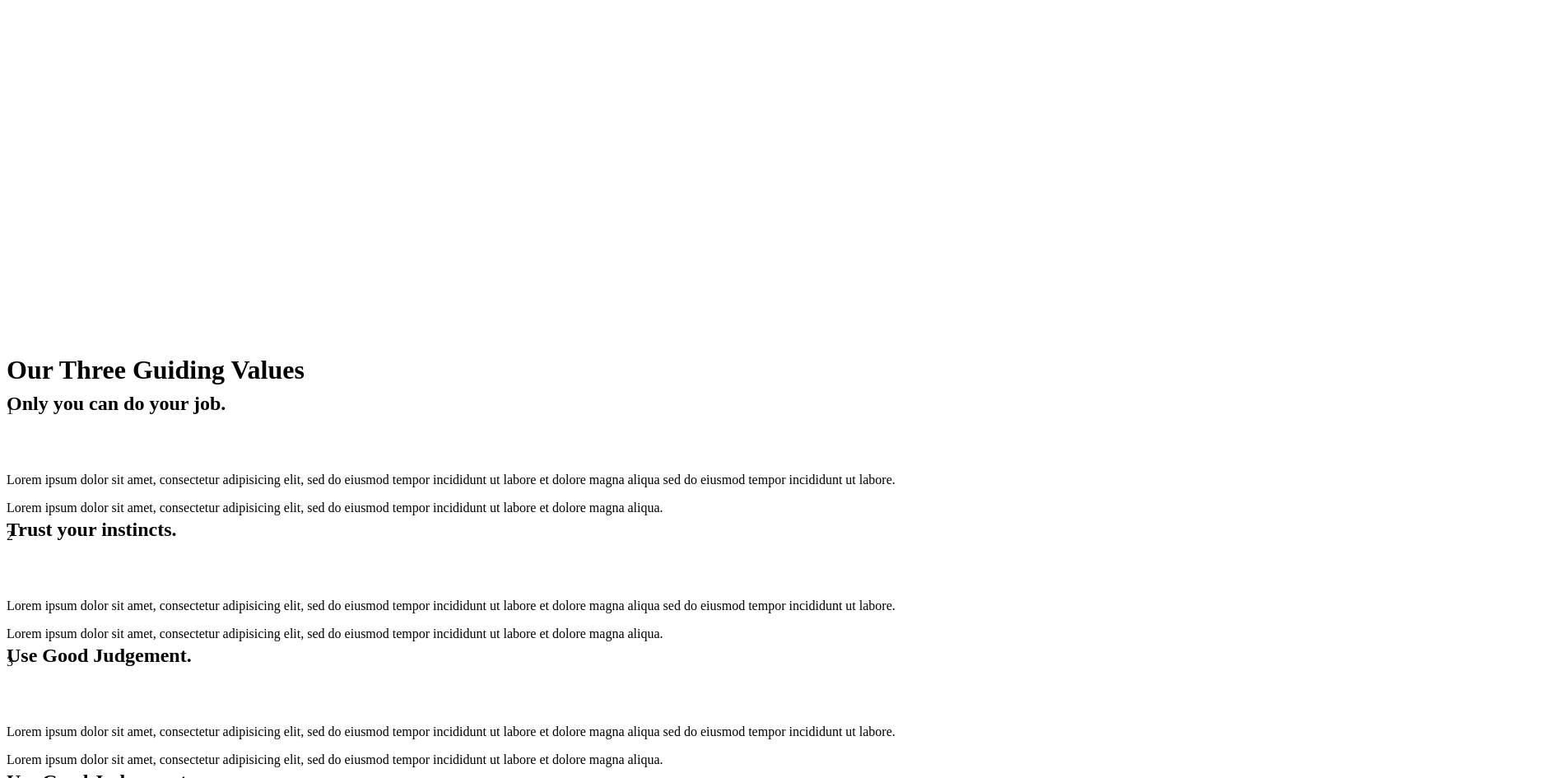
scroll to position [8042, 0]
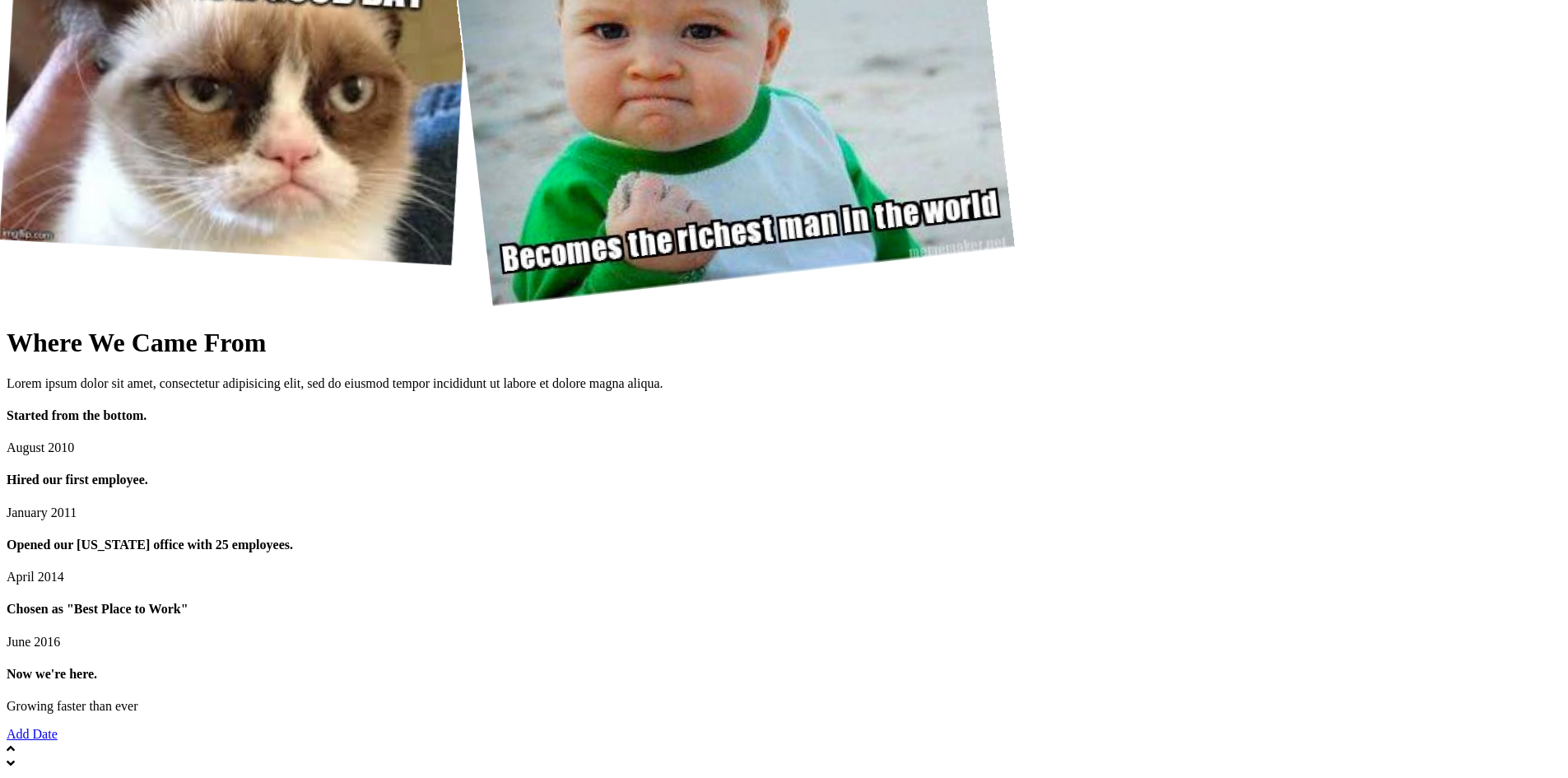
scroll to position [8042, 0]
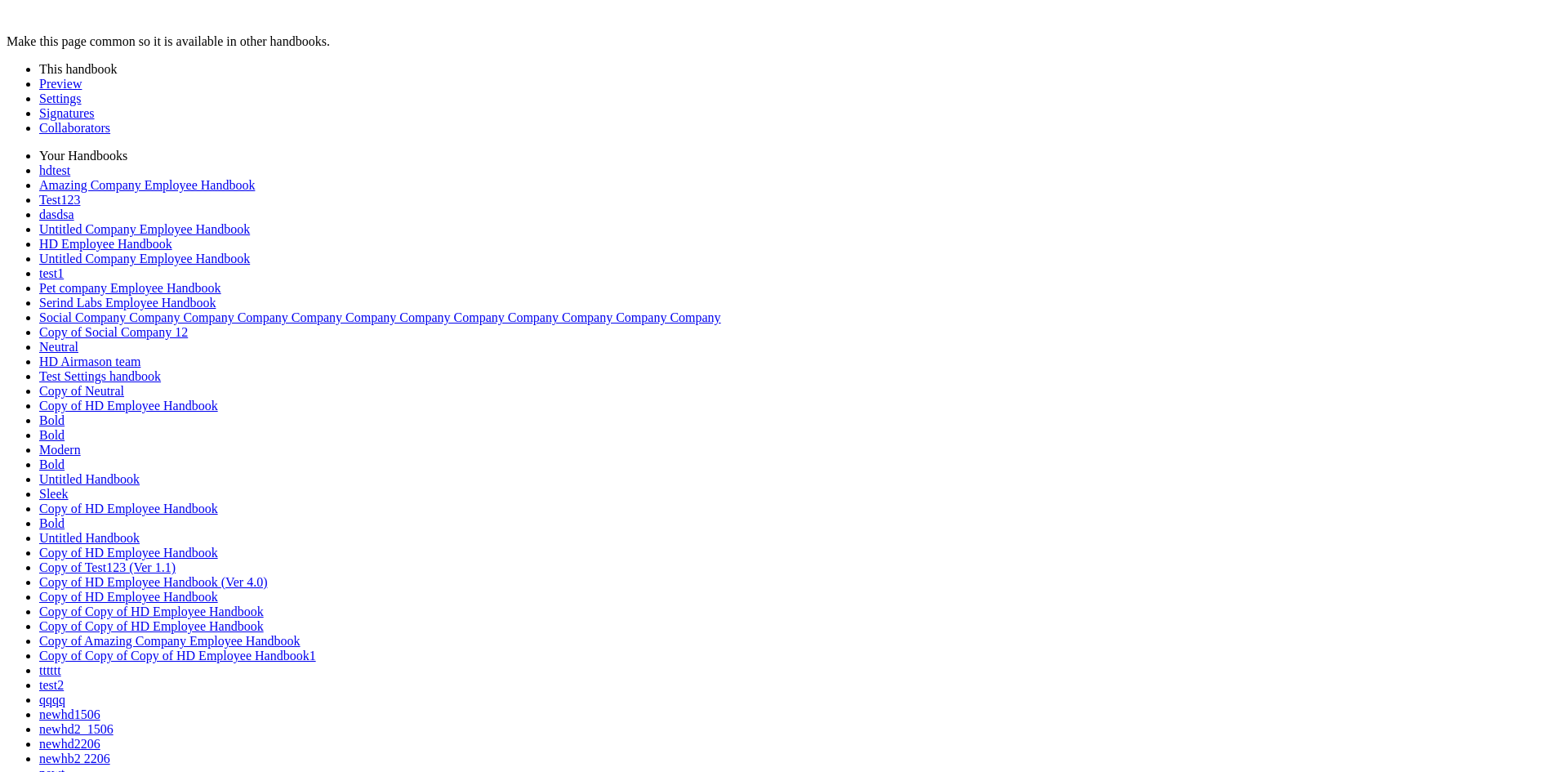
scroll to position [9844, 0]
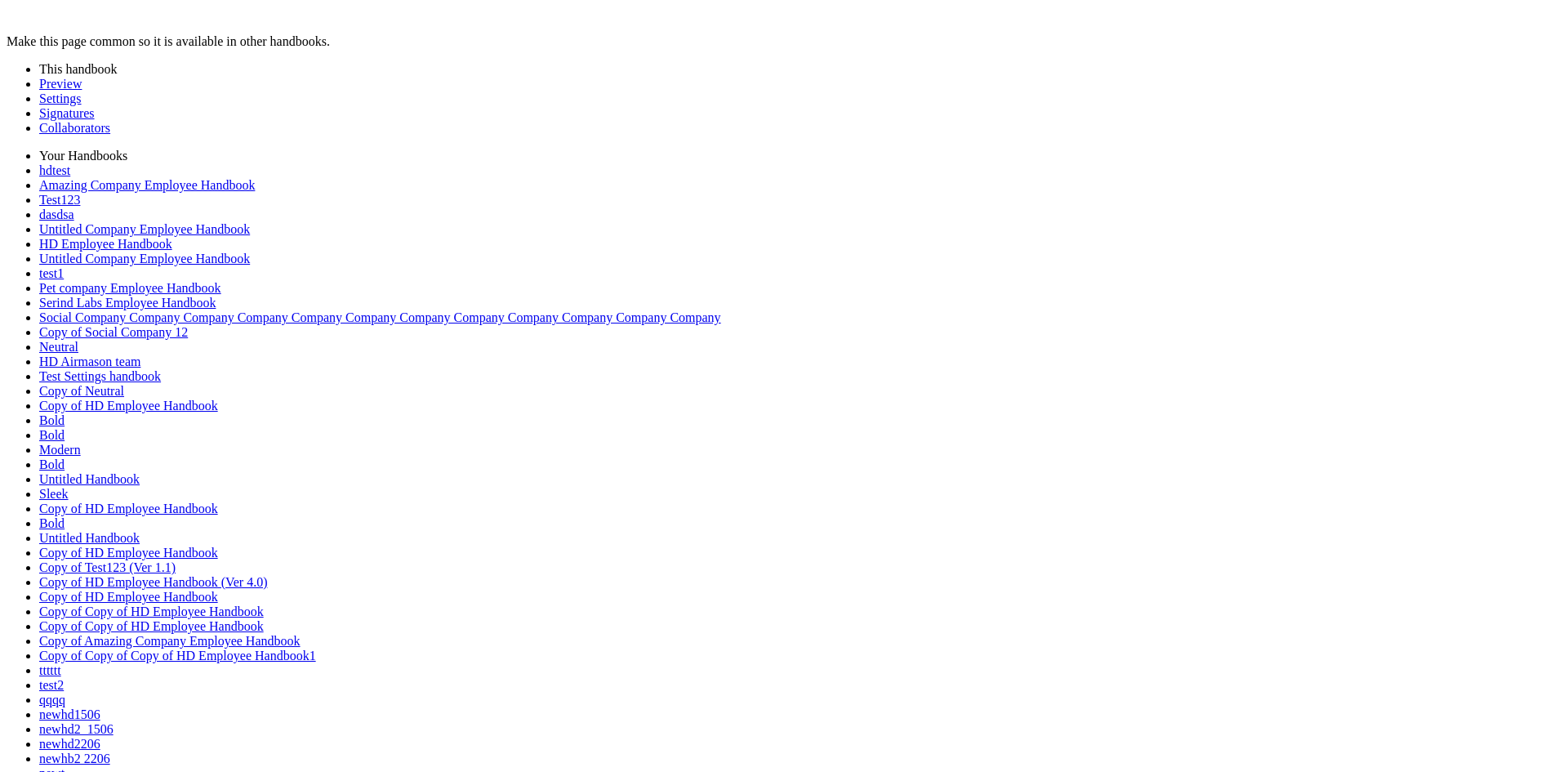
type input "******"
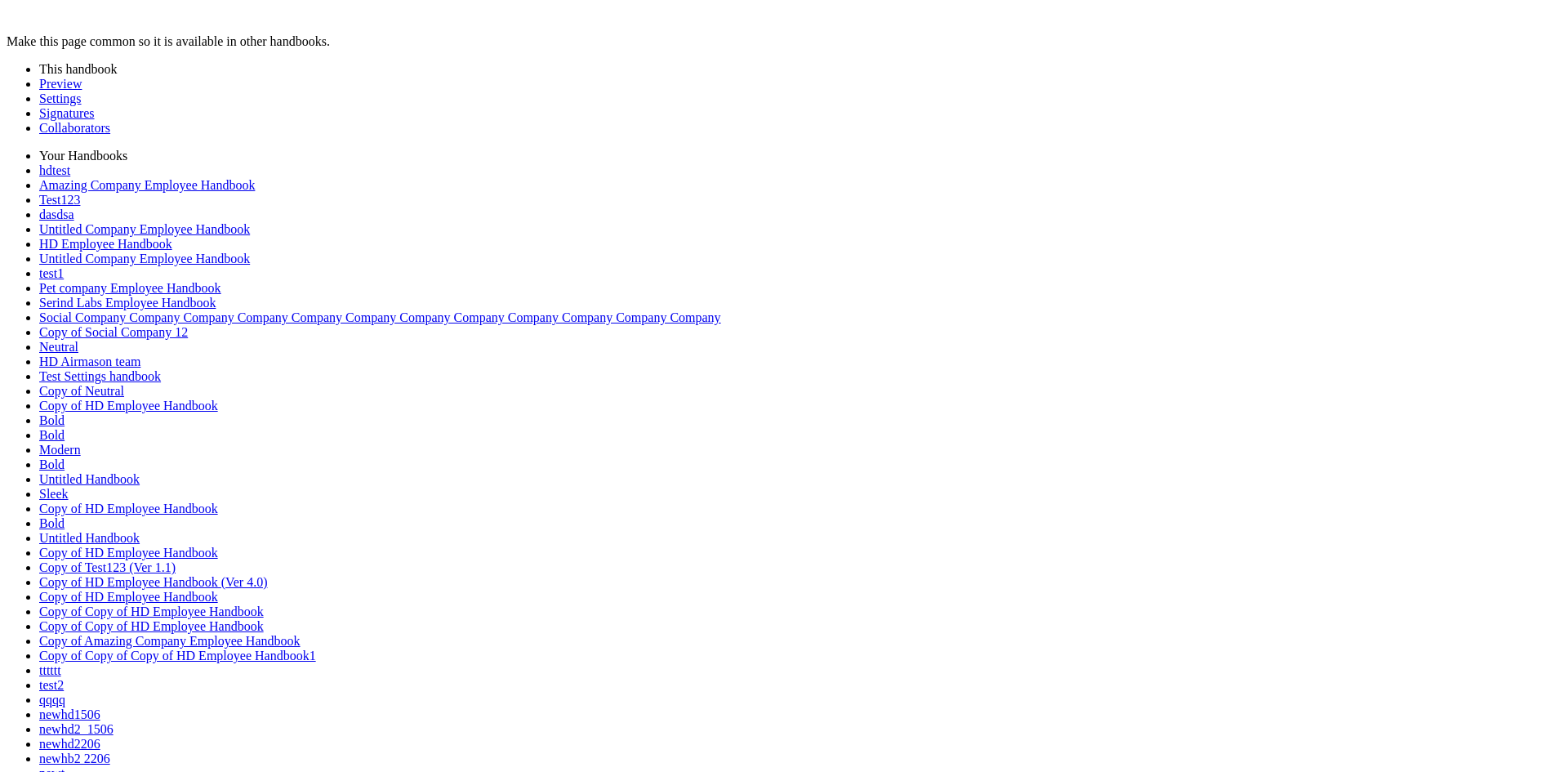
scroll to position [0, 0]
type input "*"
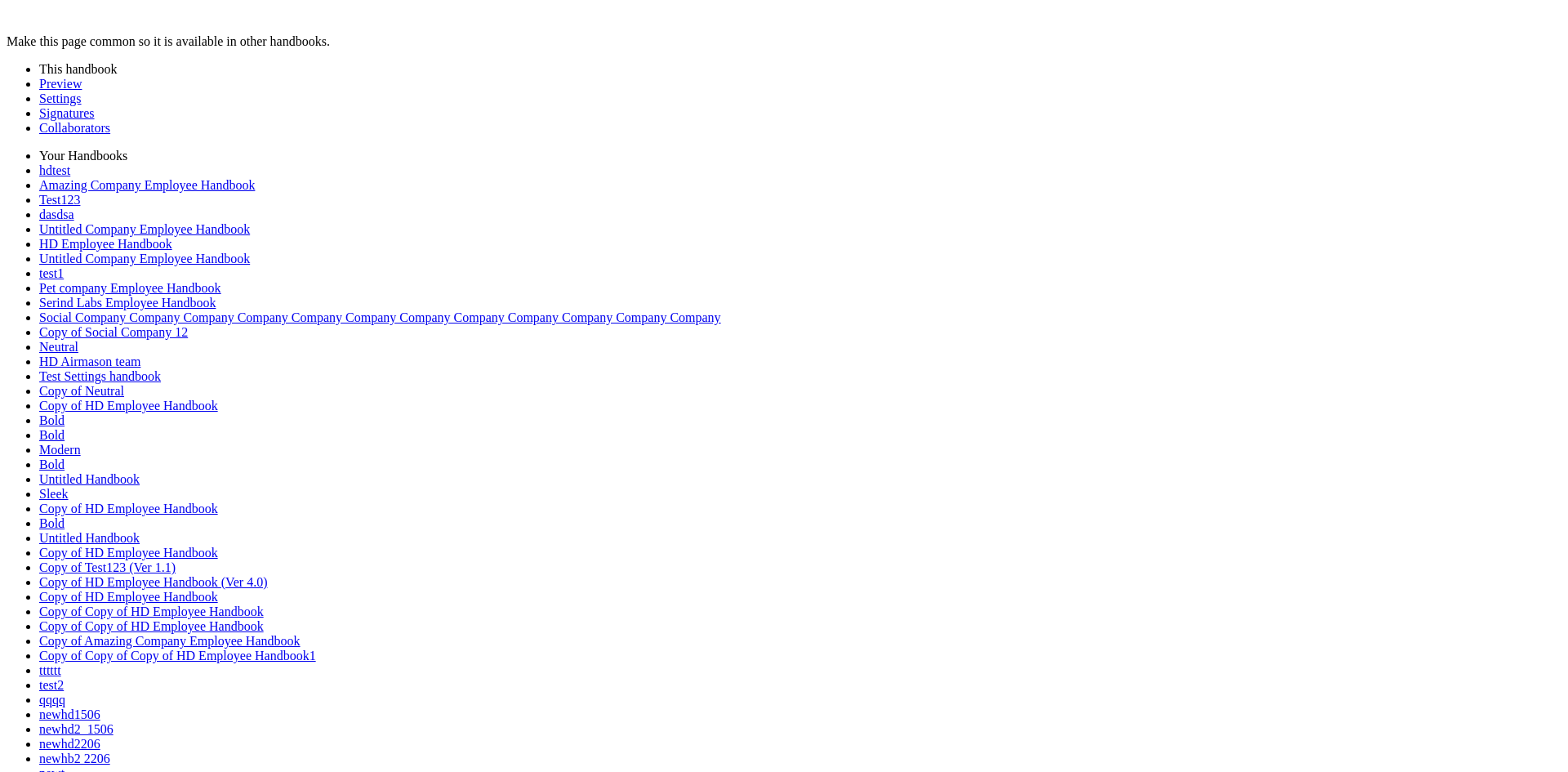
scroll to position [326, 0]
type input "*"
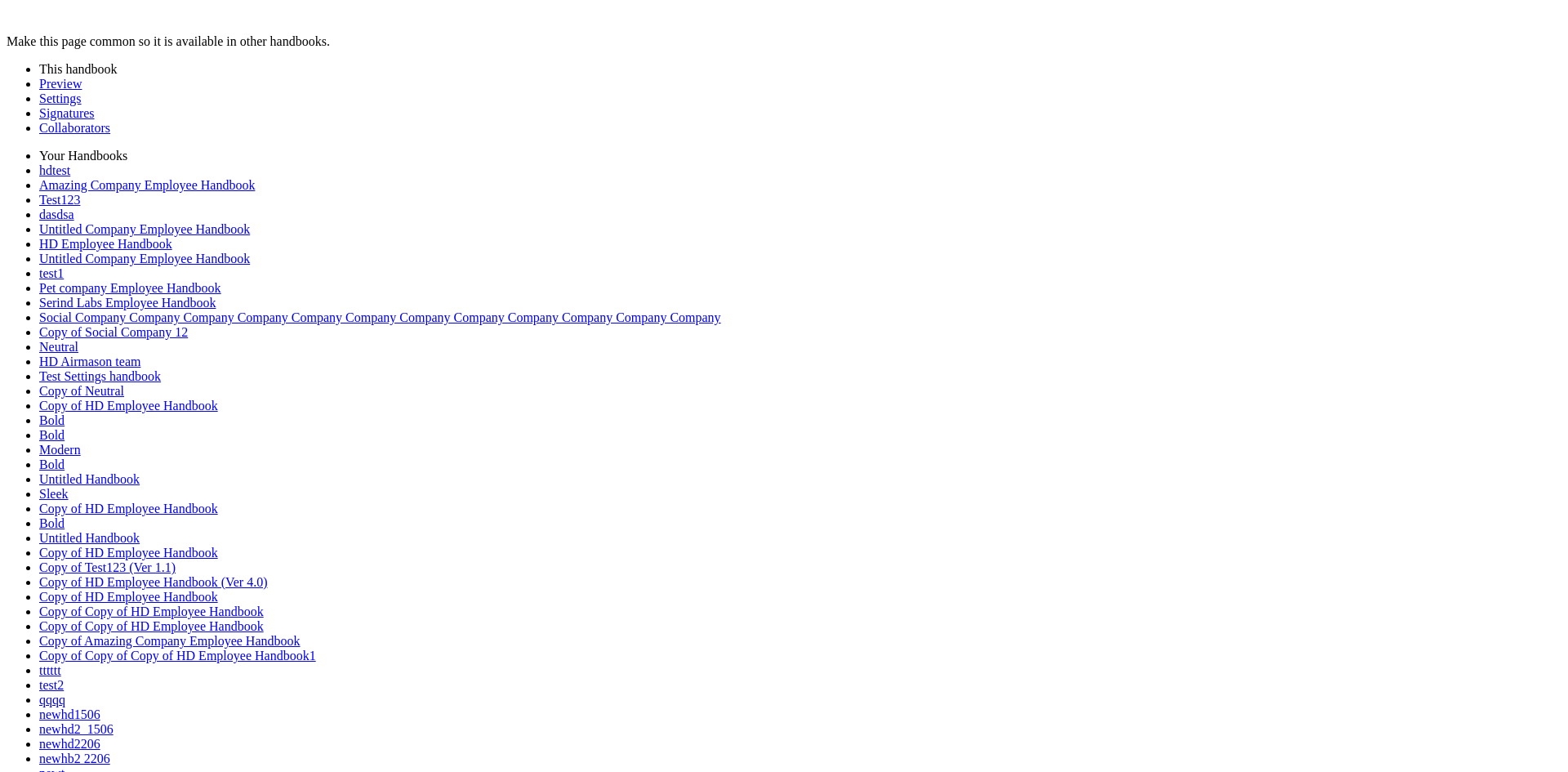
scroll to position [1129, 0]
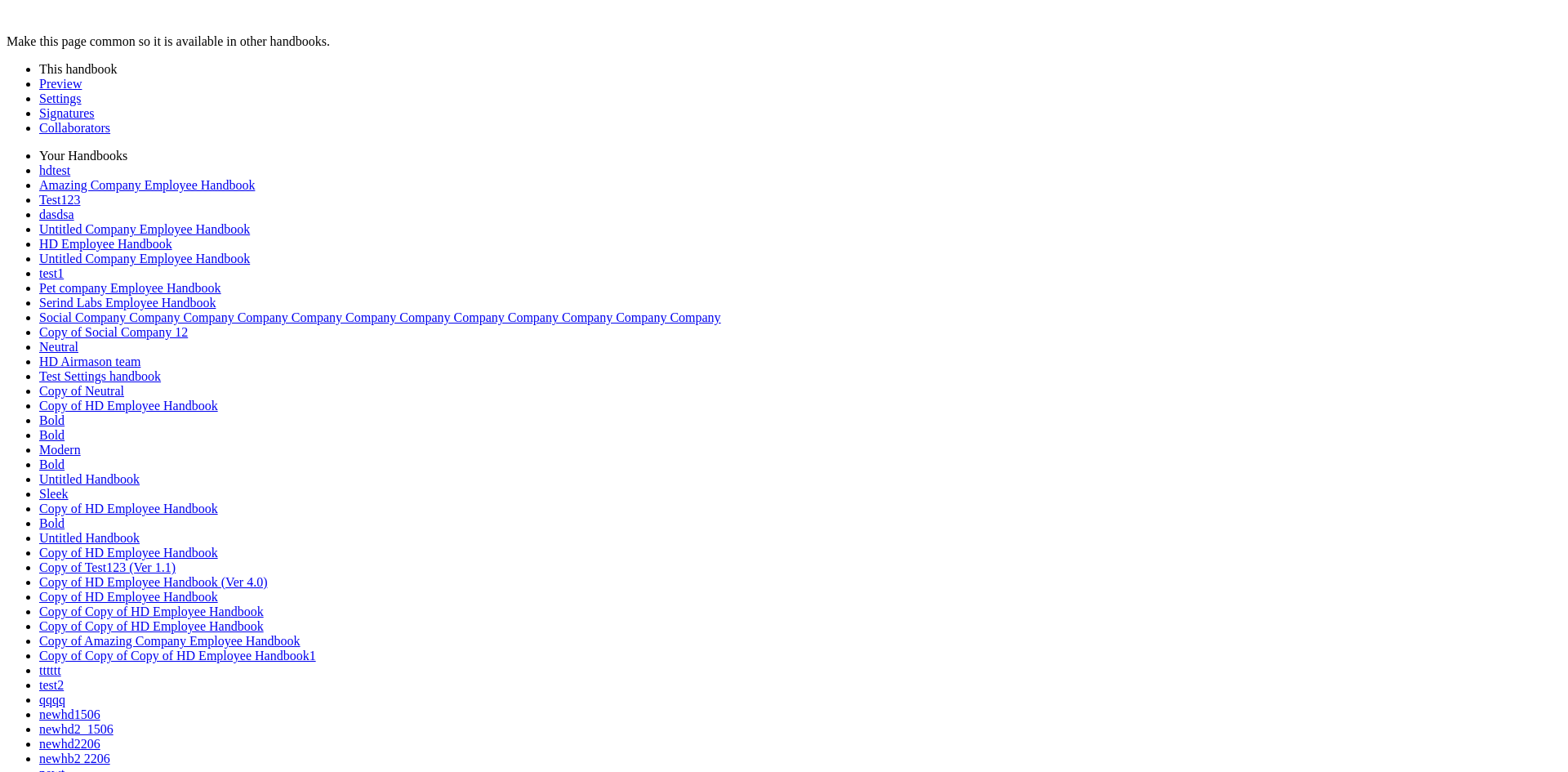
type input "*"
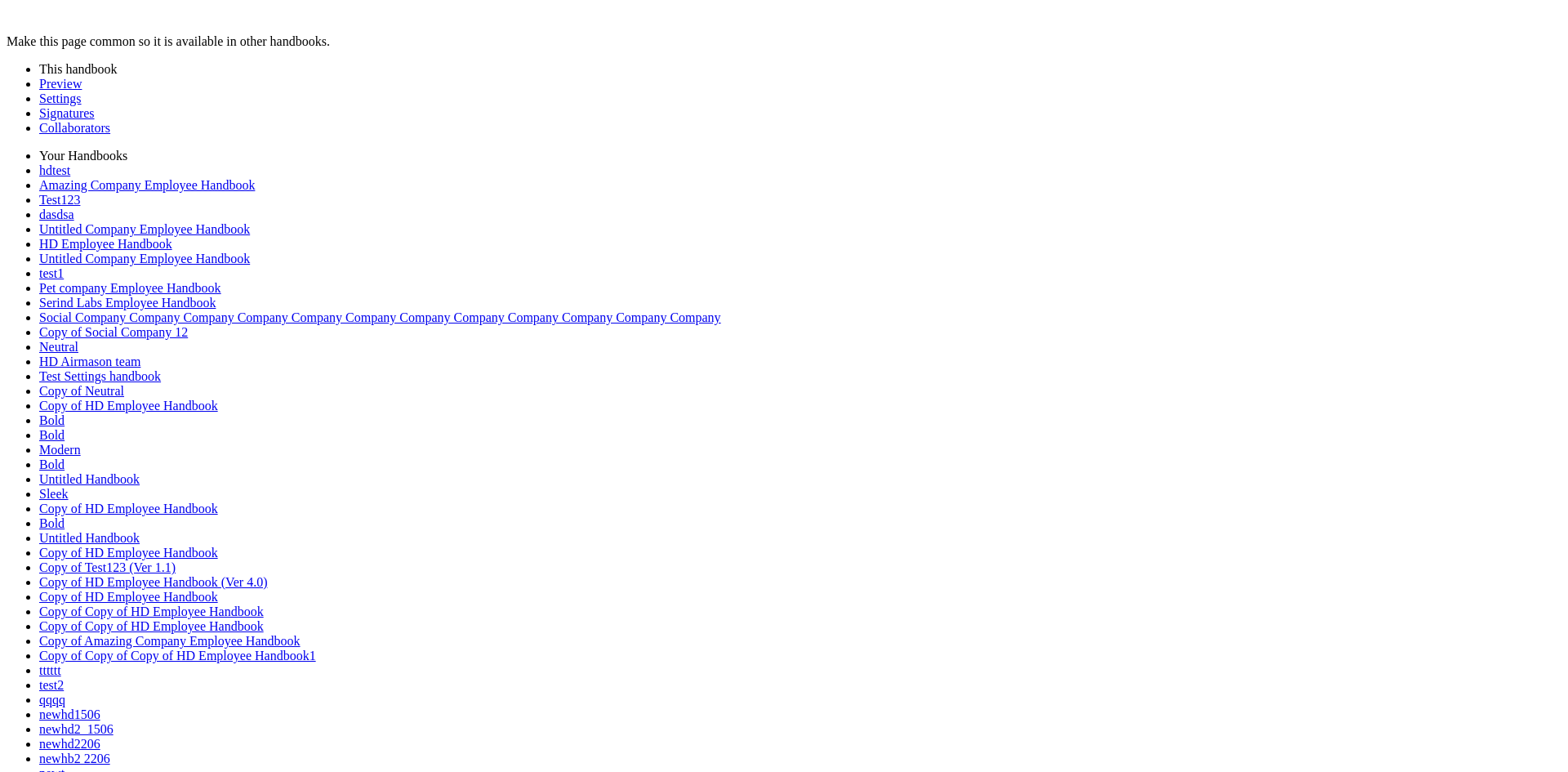
type input "*"
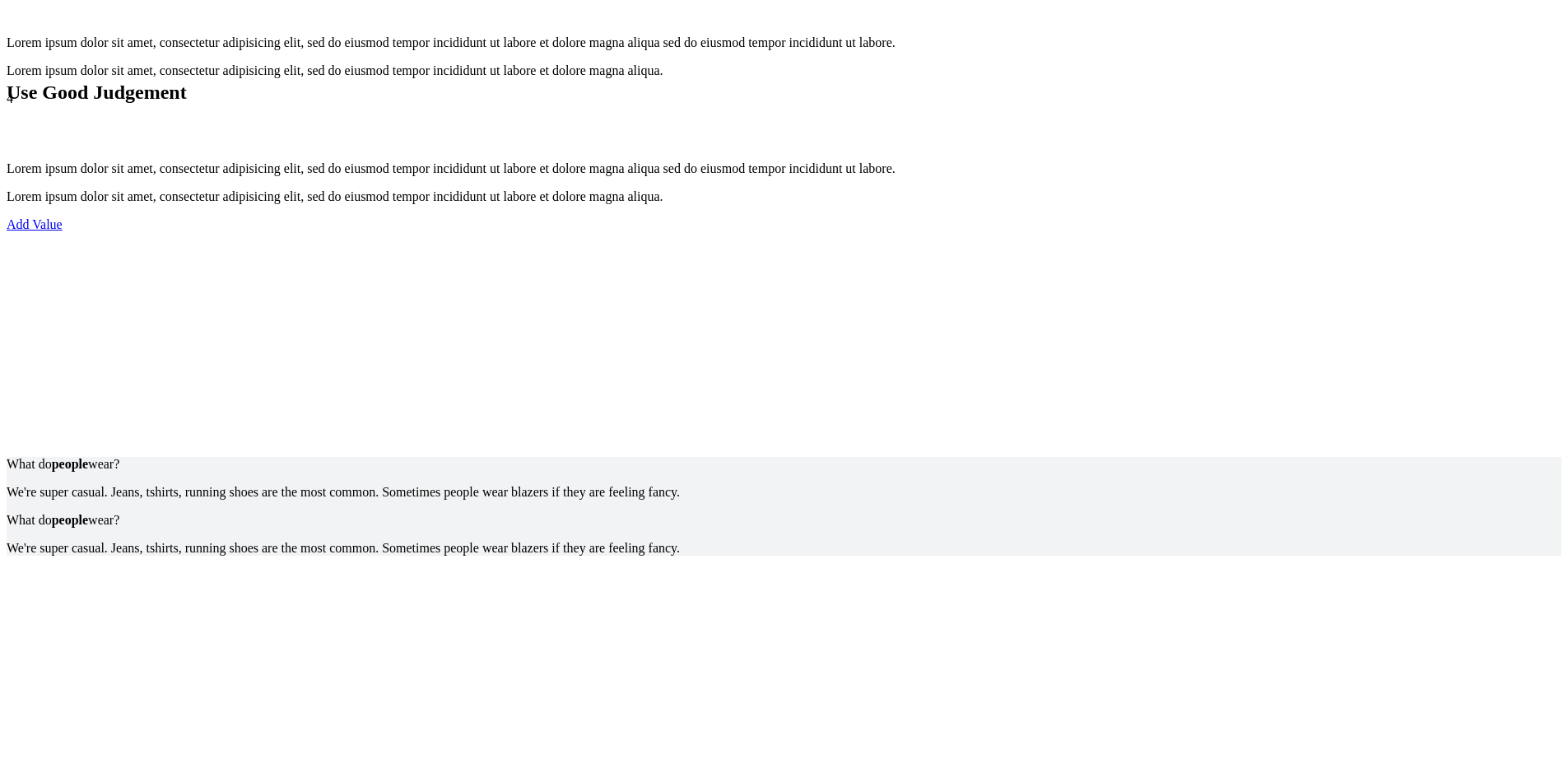
scroll to position [9112, 0]
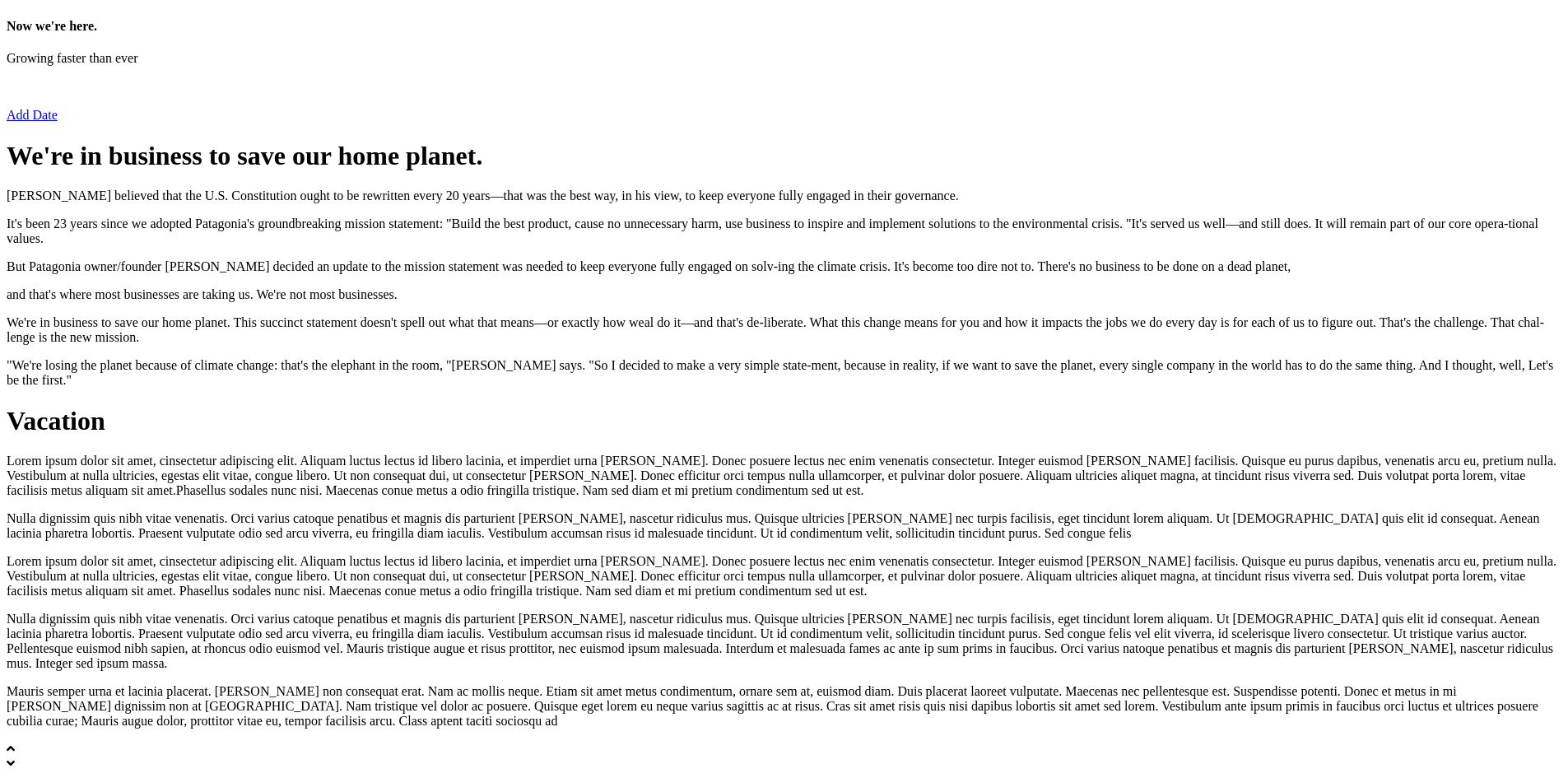
scroll to position [9112, 0]
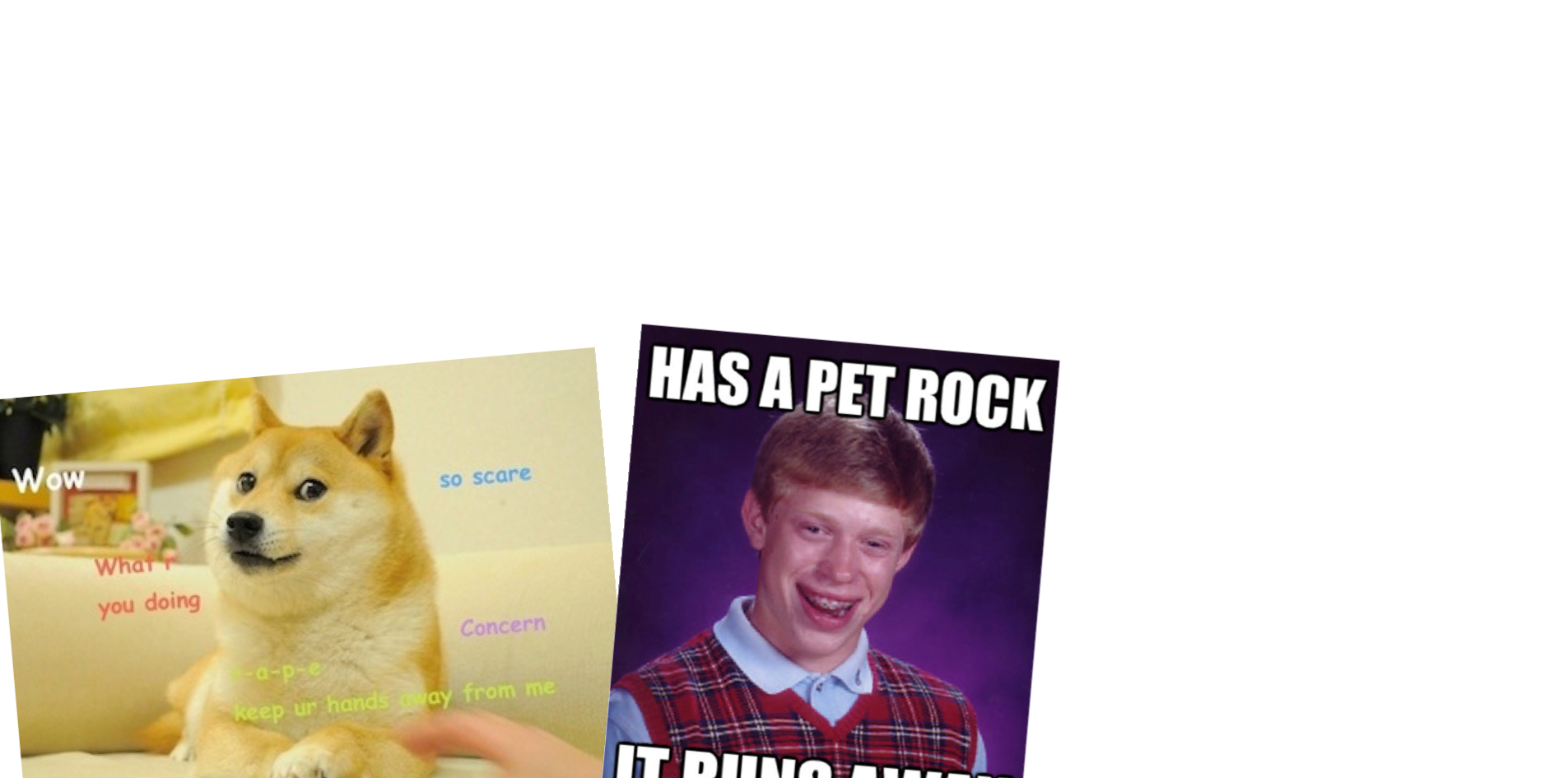
scroll to position [10017, 0]
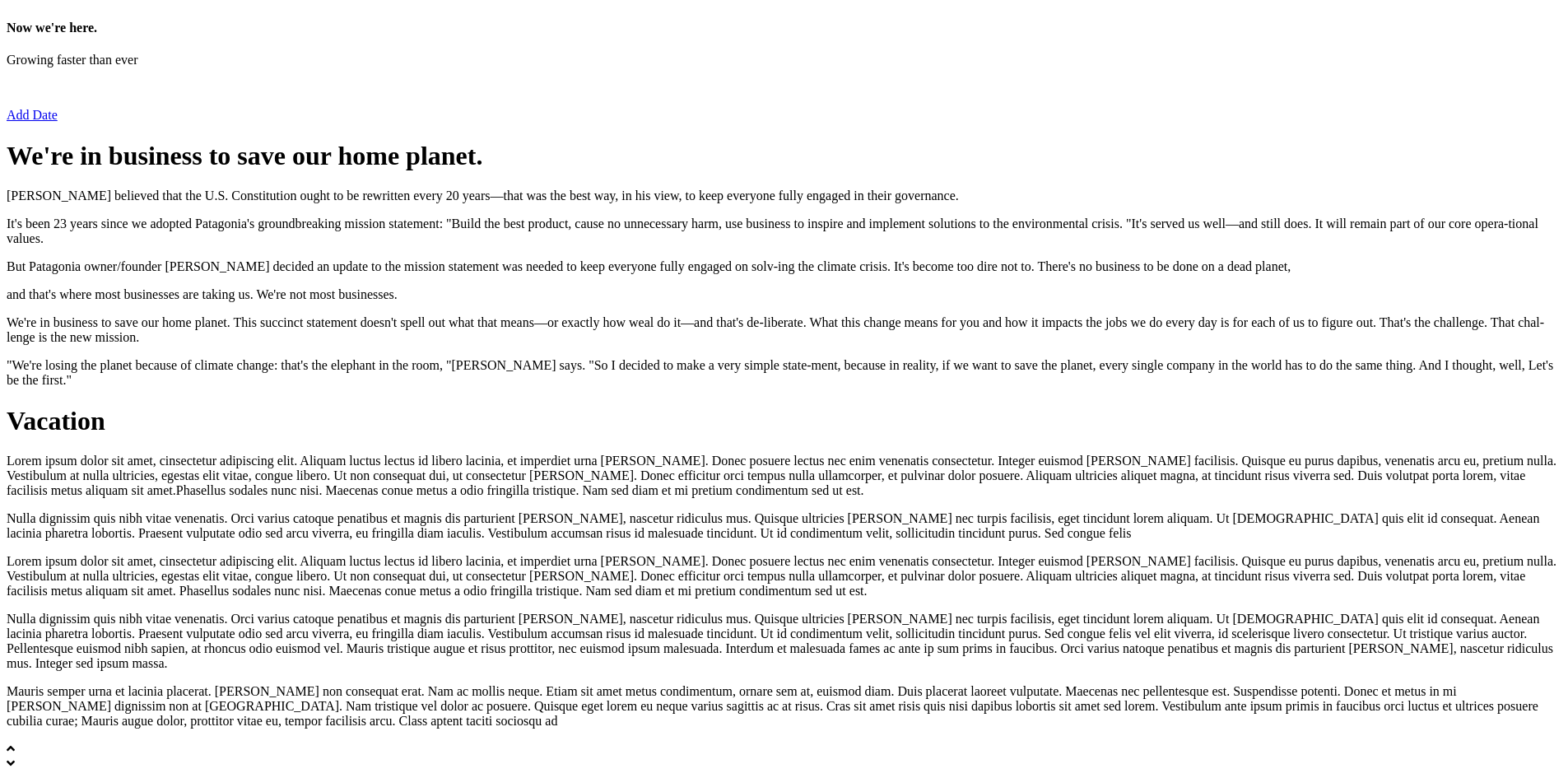
scroll to position [10017, 0]
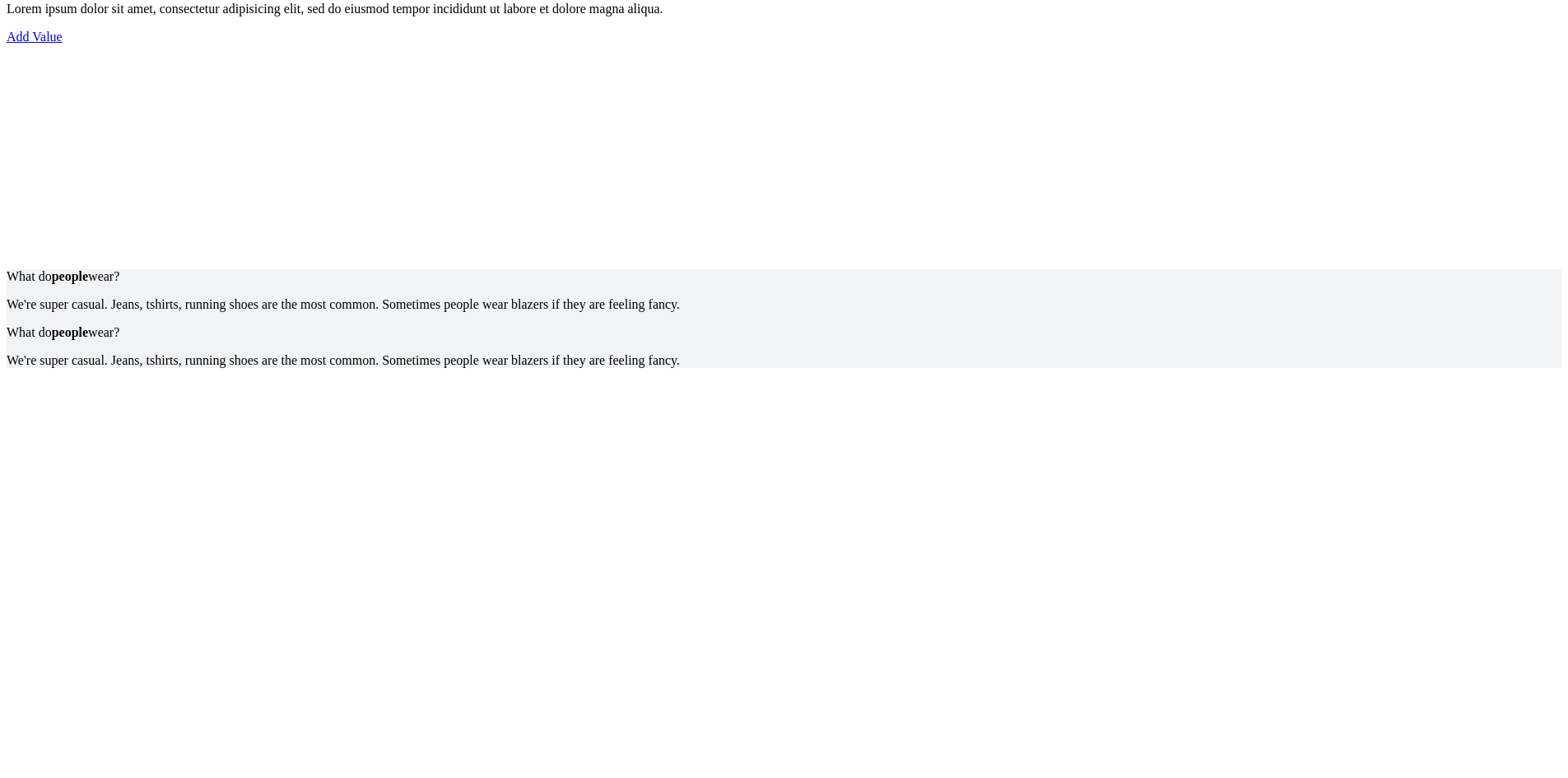
scroll to position [8948, 0]
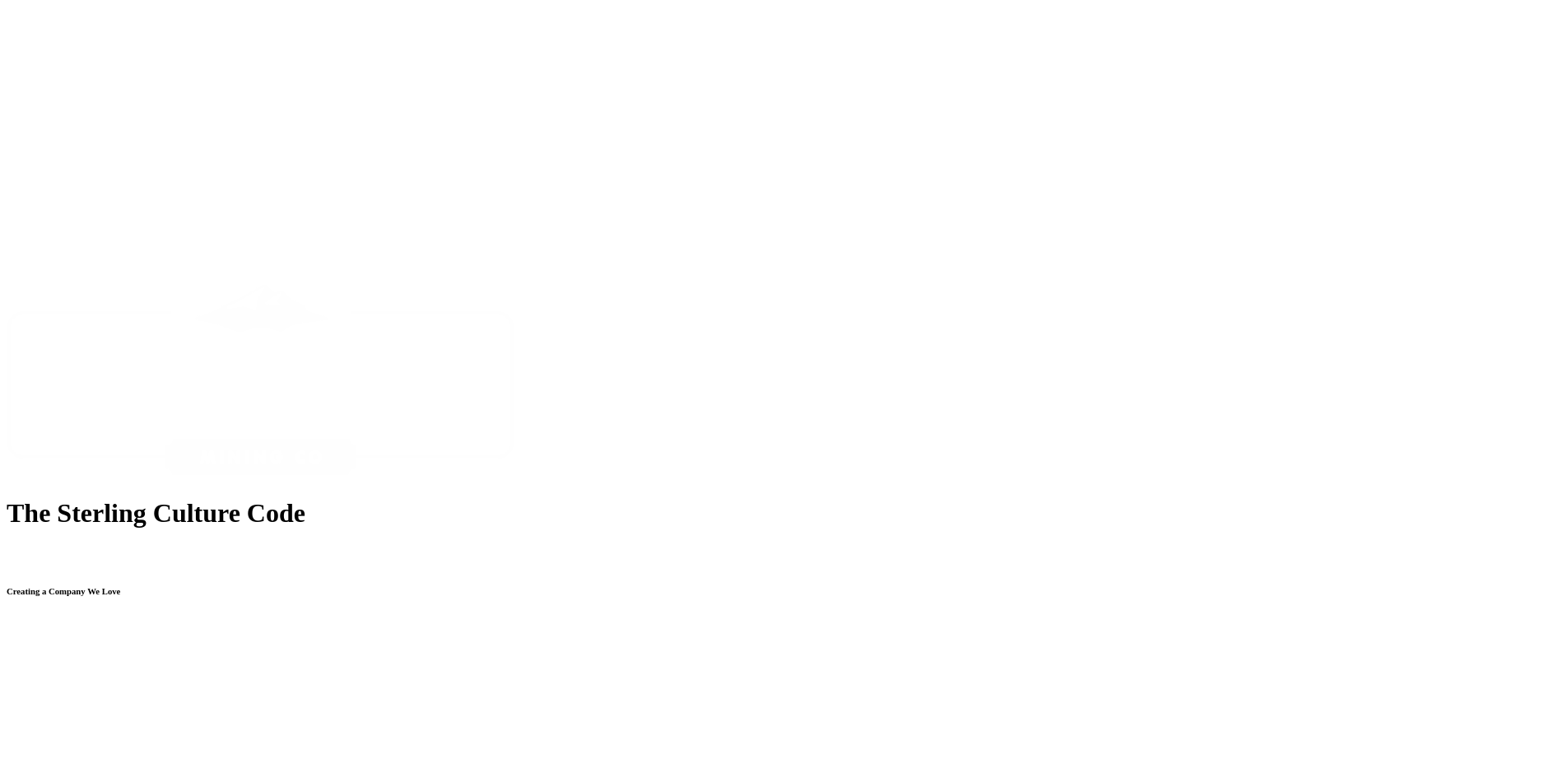
scroll to position [0, 0]
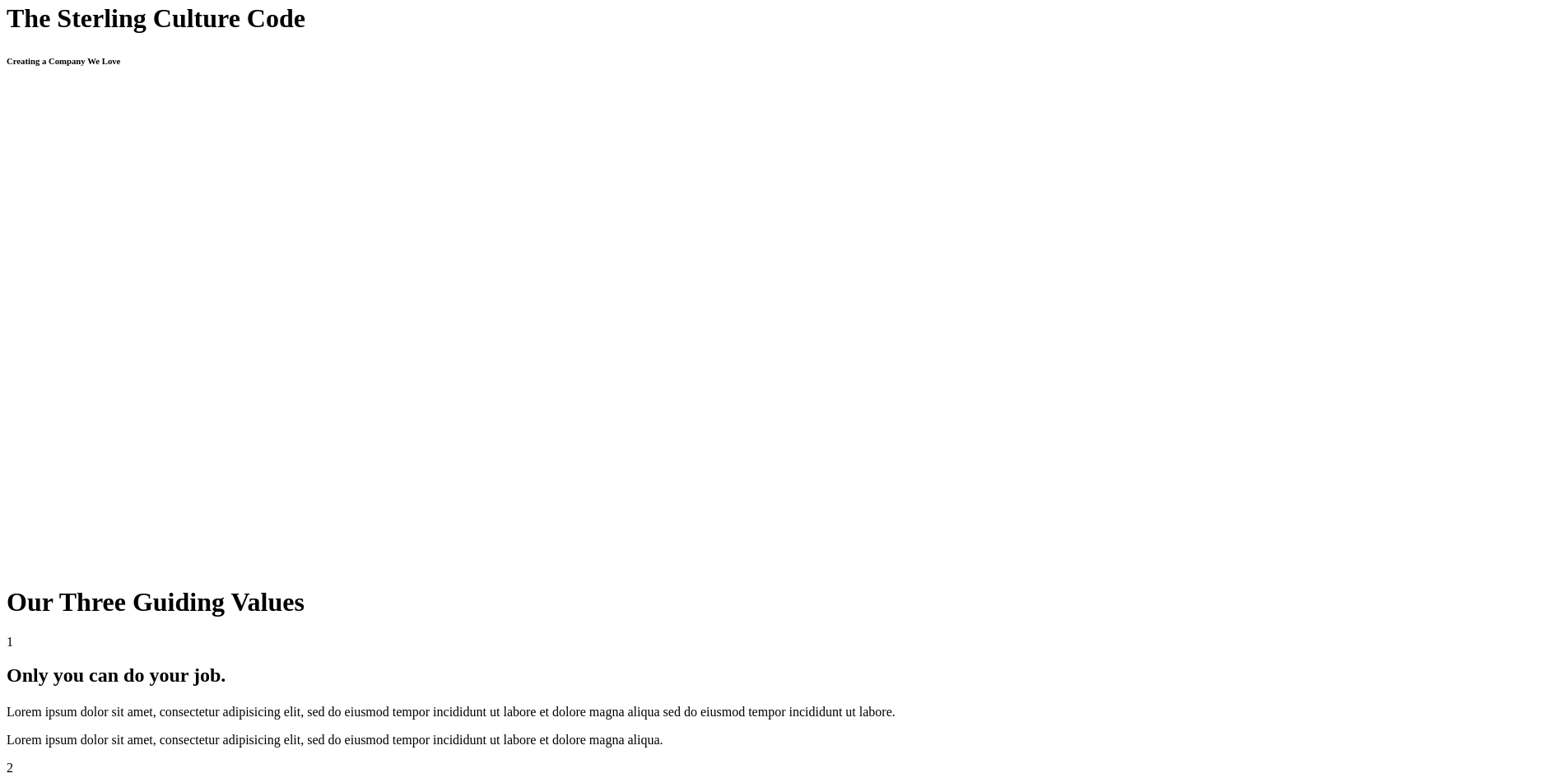
scroll to position [8070, 0]
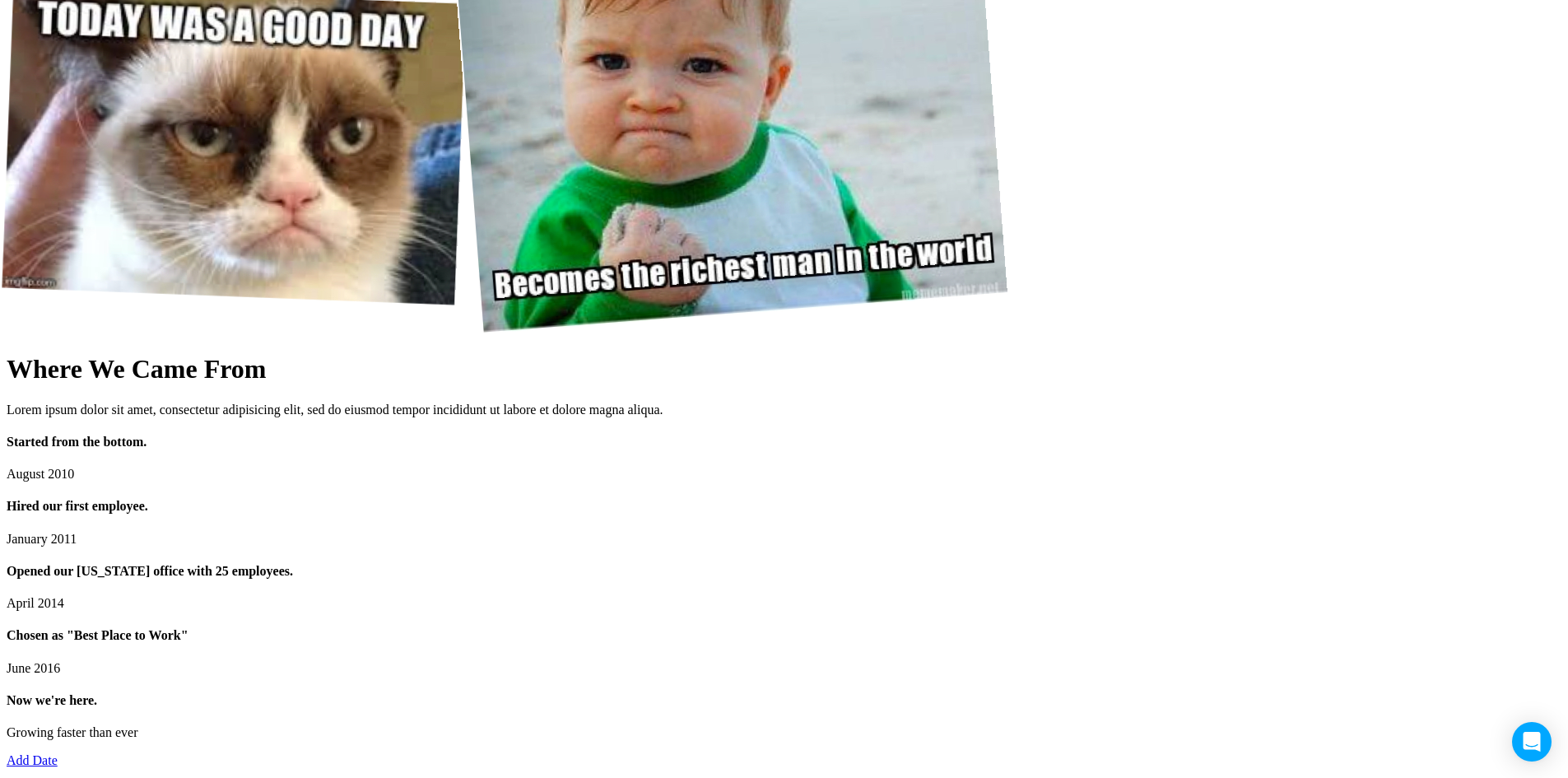
scroll to position [8070, 0]
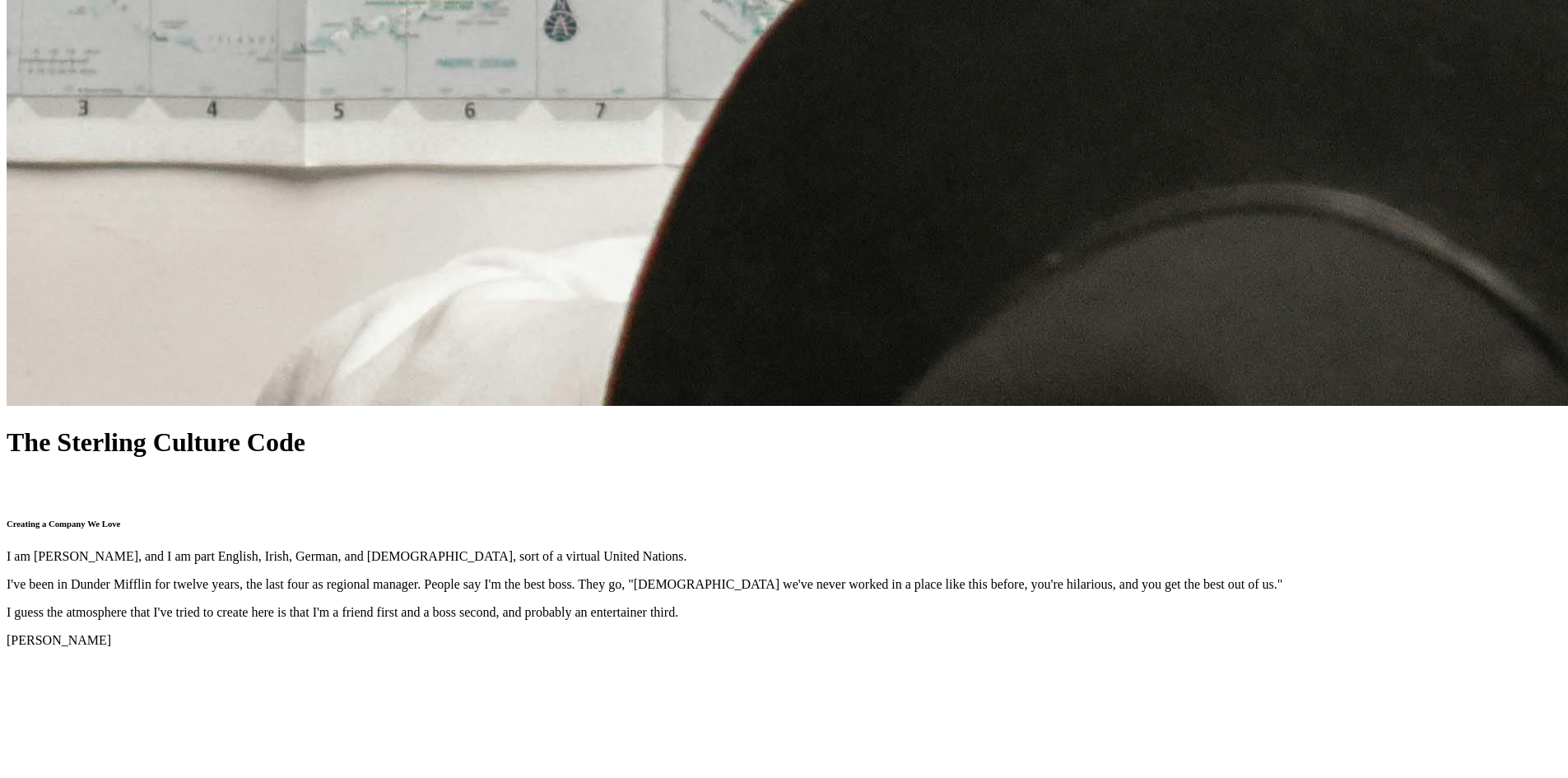
scroll to position [6047, 0]
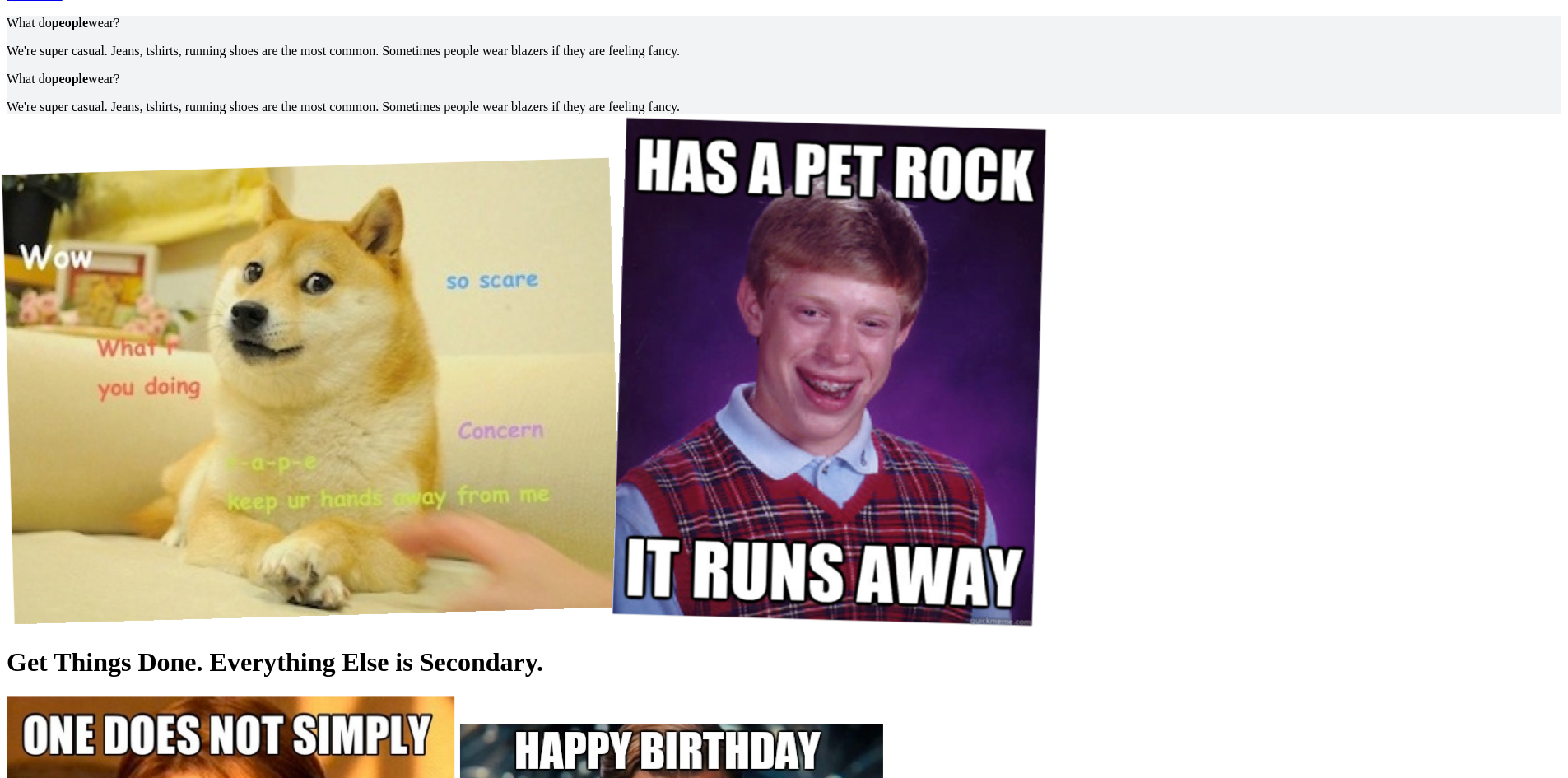
scroll to position [6047, 0]
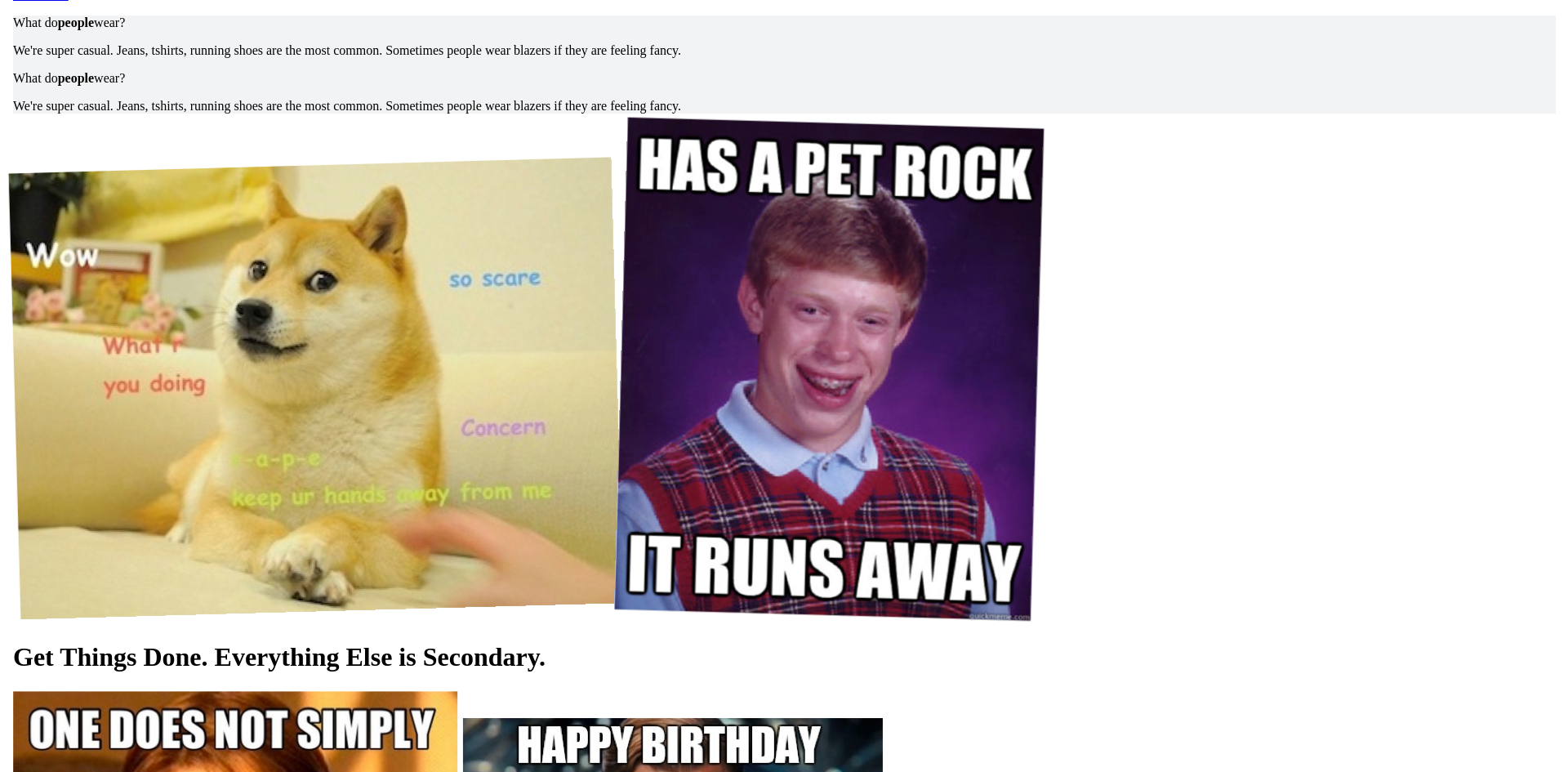
scroll to position [6000, 0]
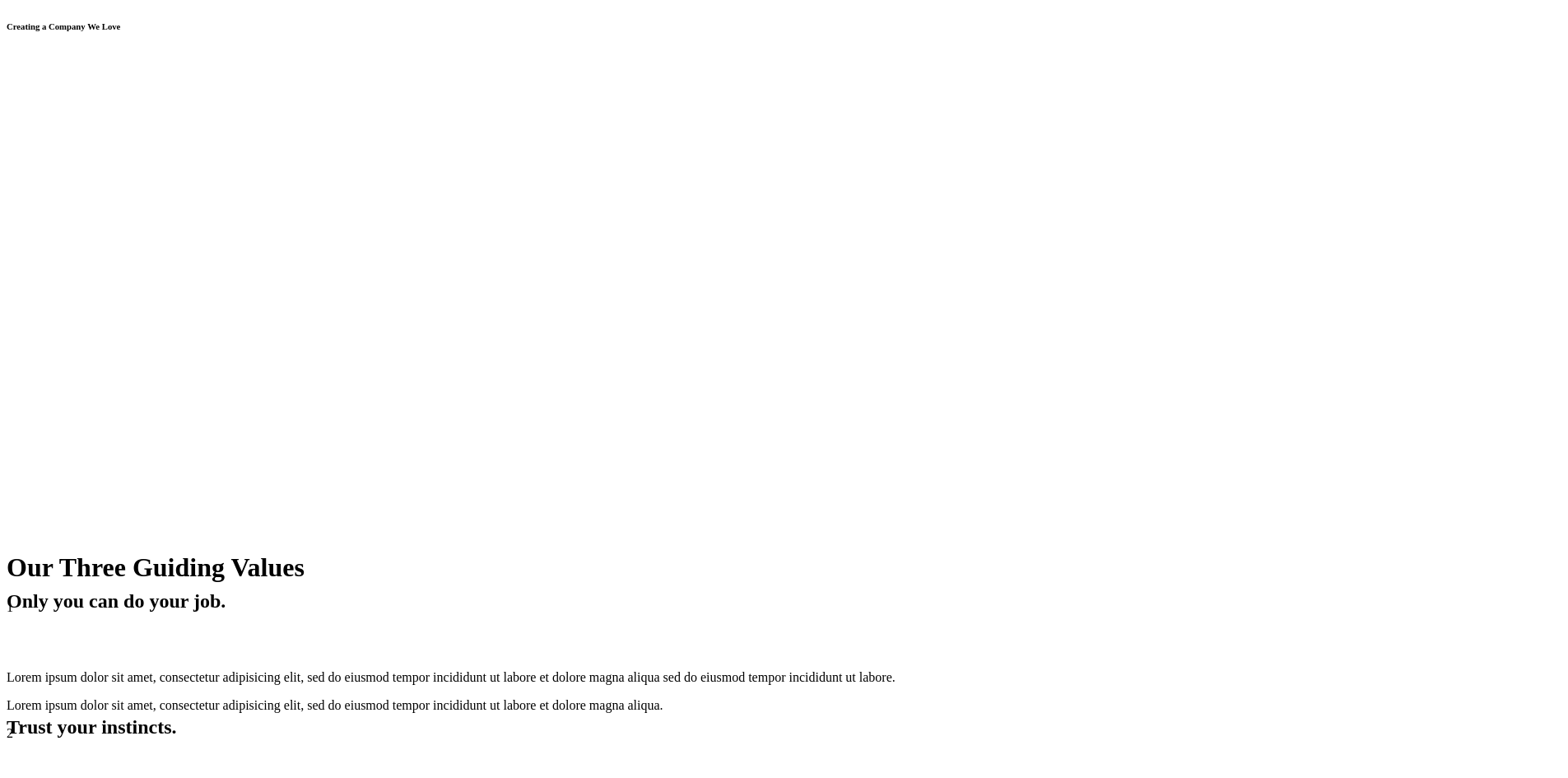
scroll to position [8070, 0]
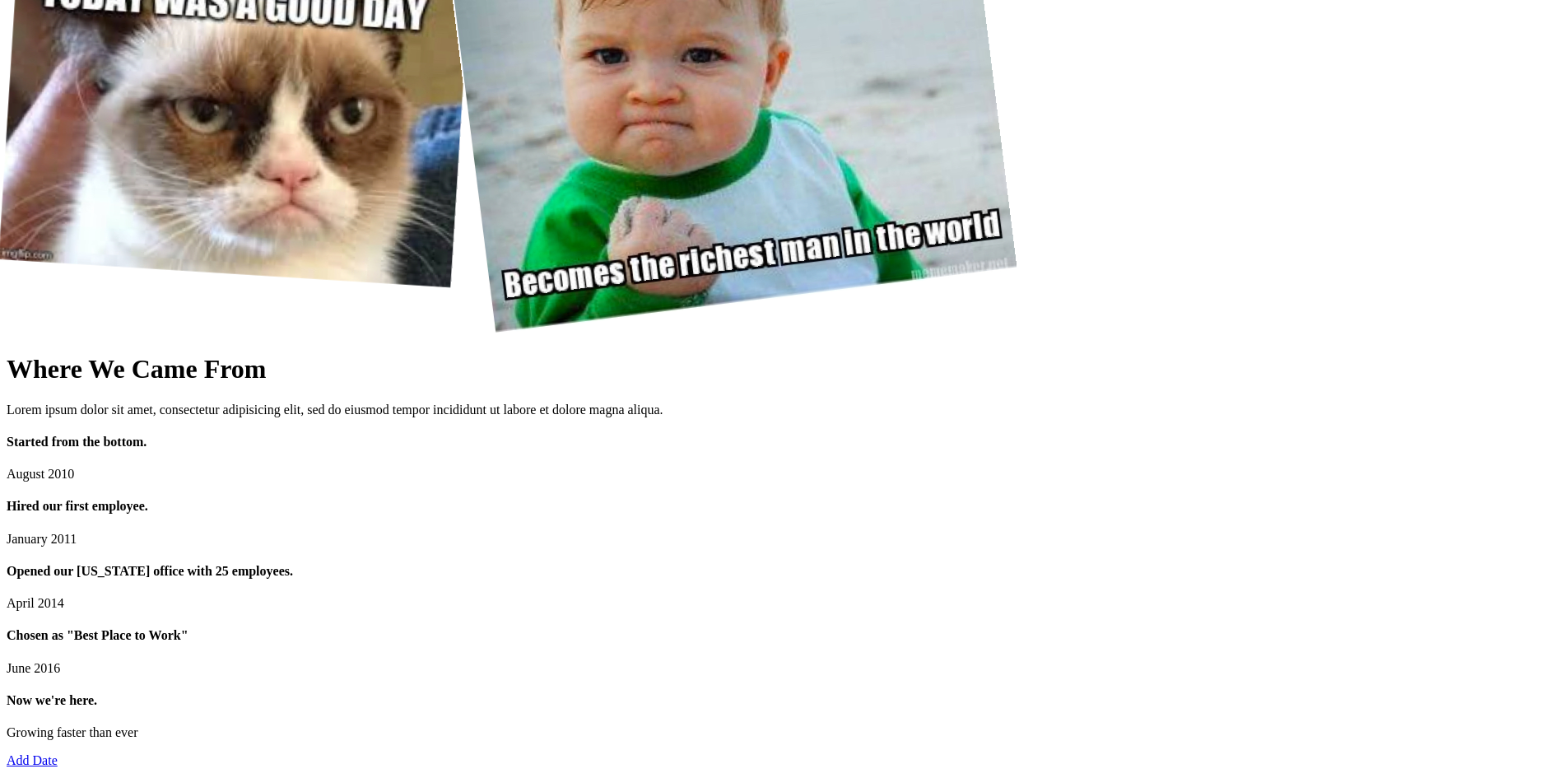
scroll to position [8070, 0]
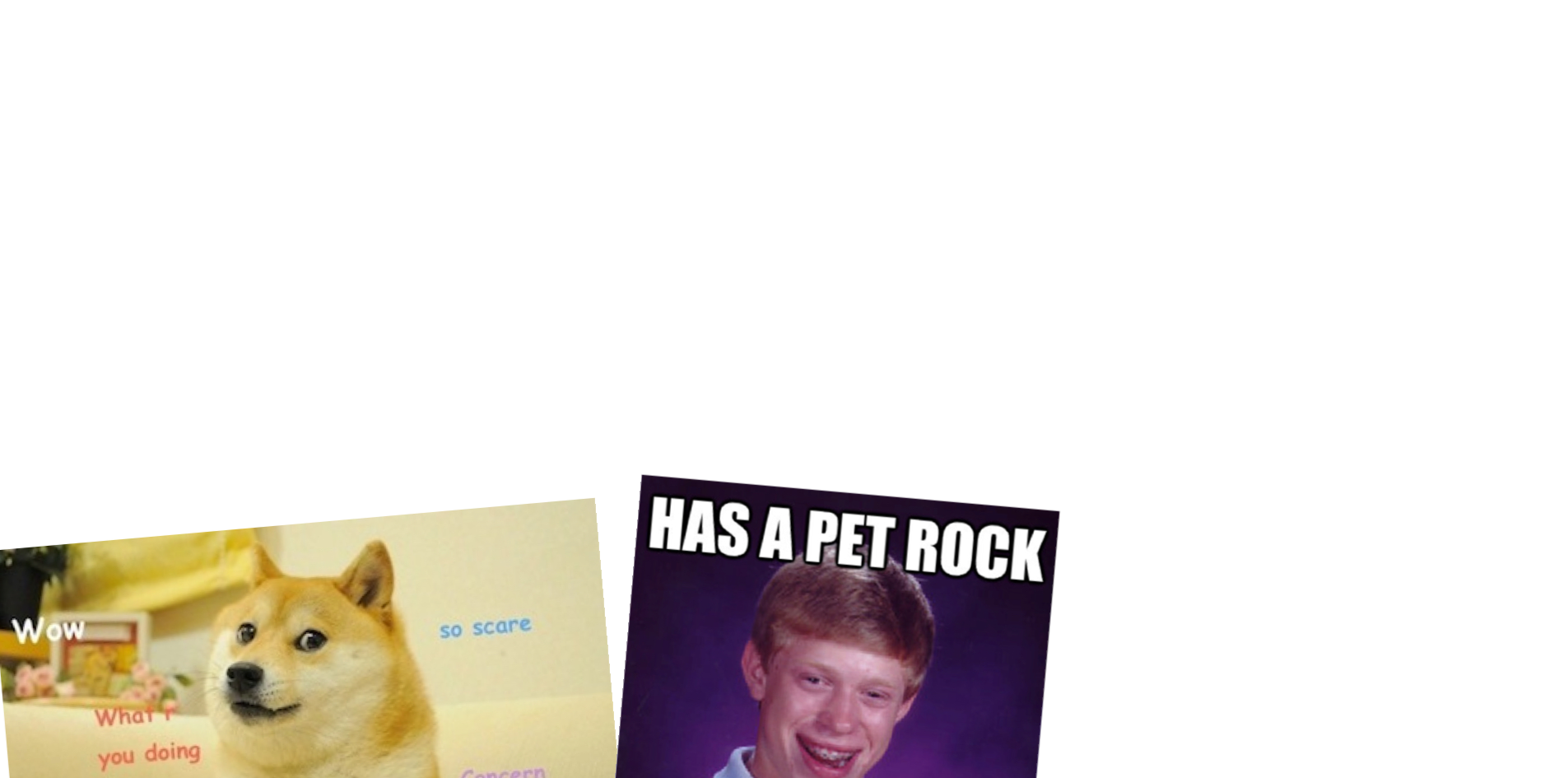
scroll to position [9656, 0]
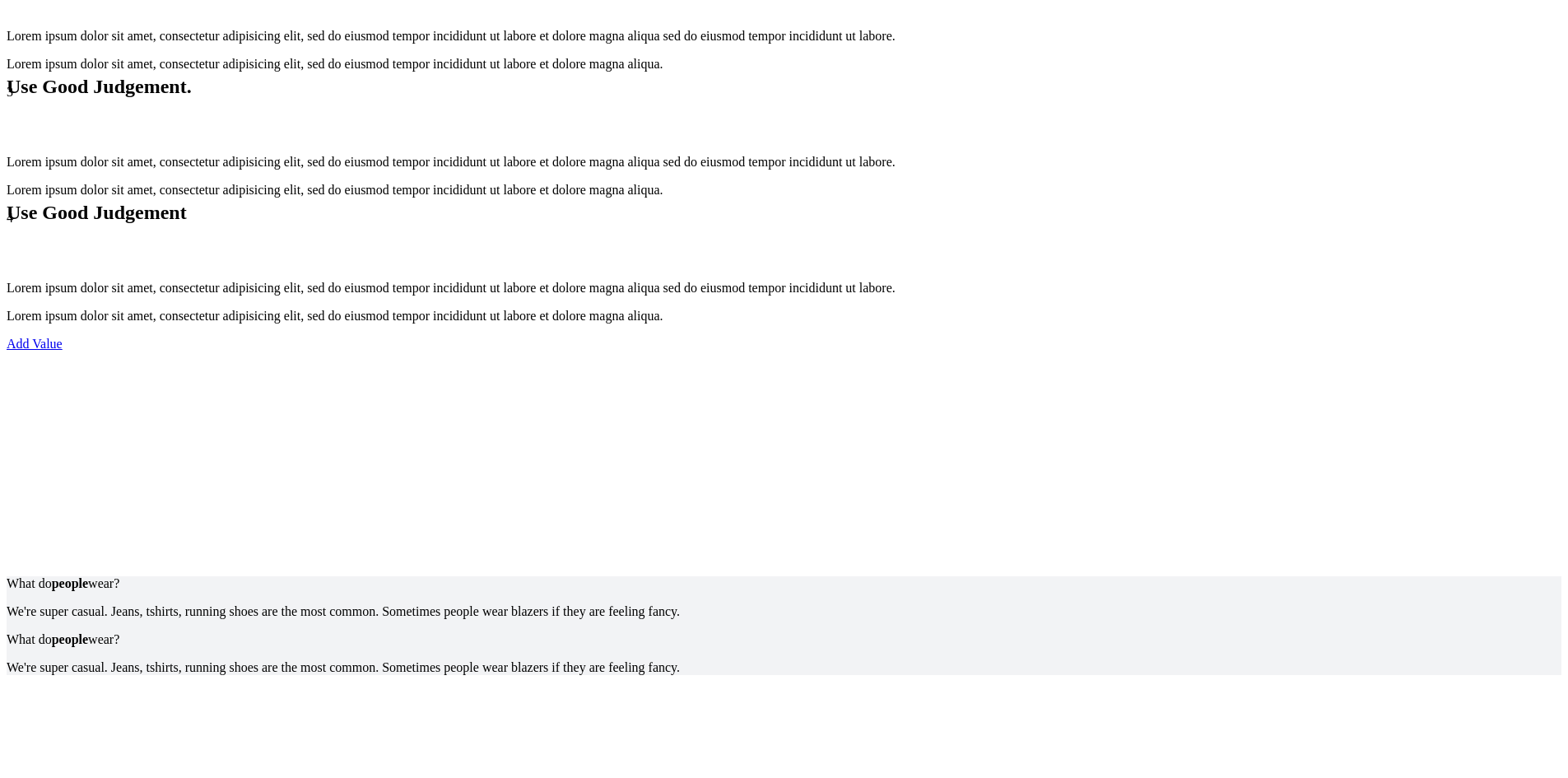
scroll to position [8586, 0]
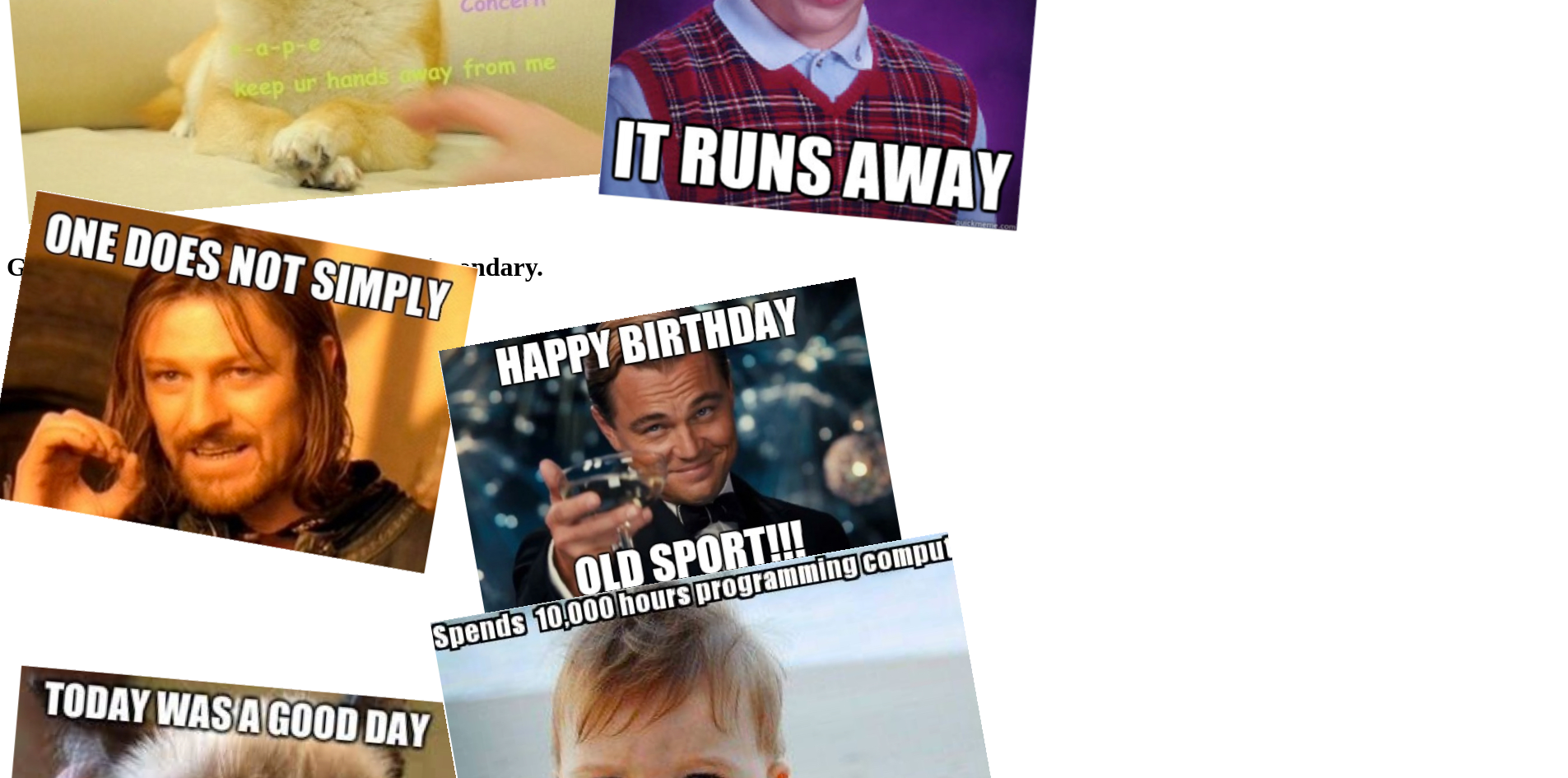
scroll to position [10578, 0]
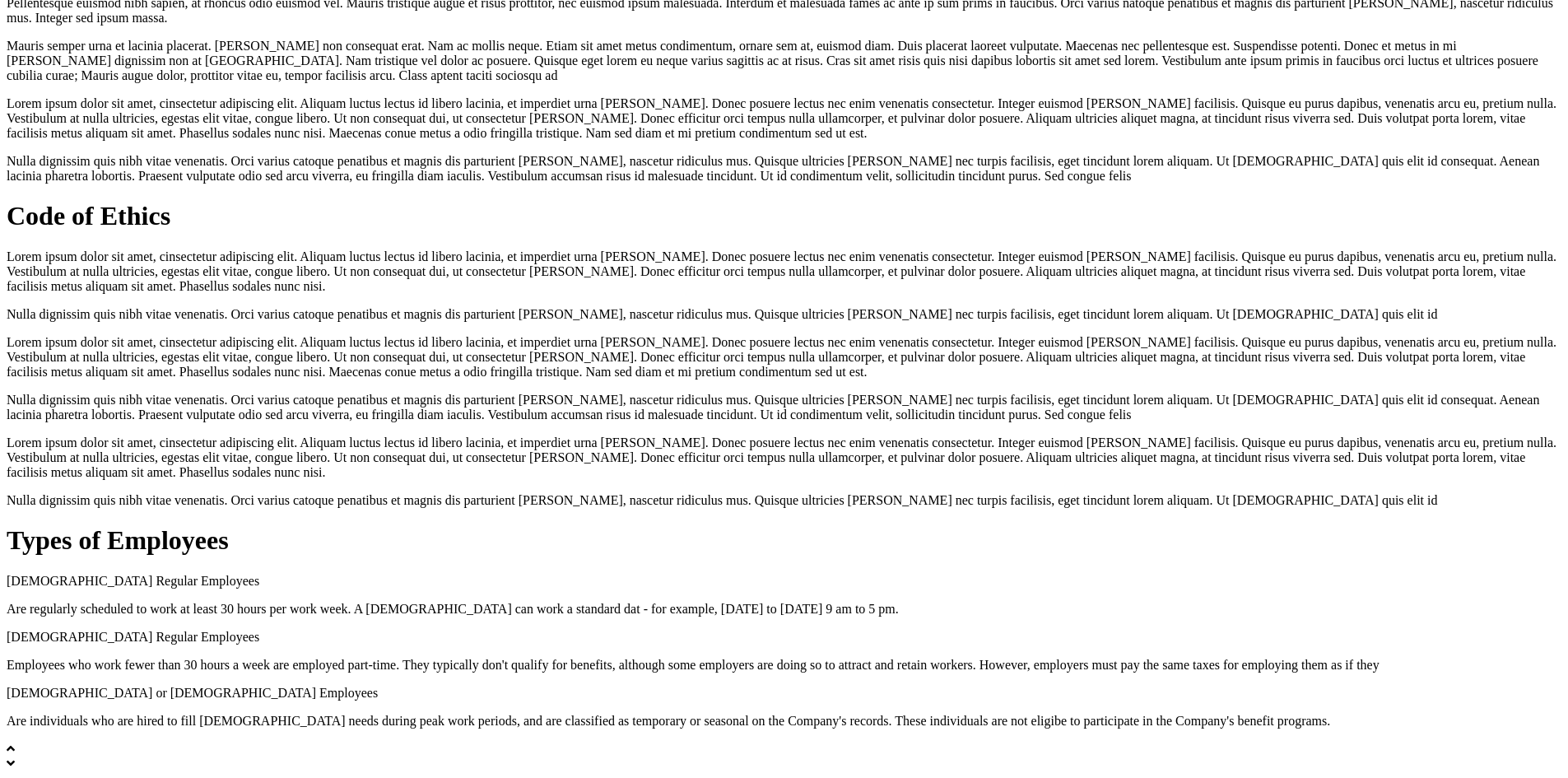
scroll to position [10578, 0]
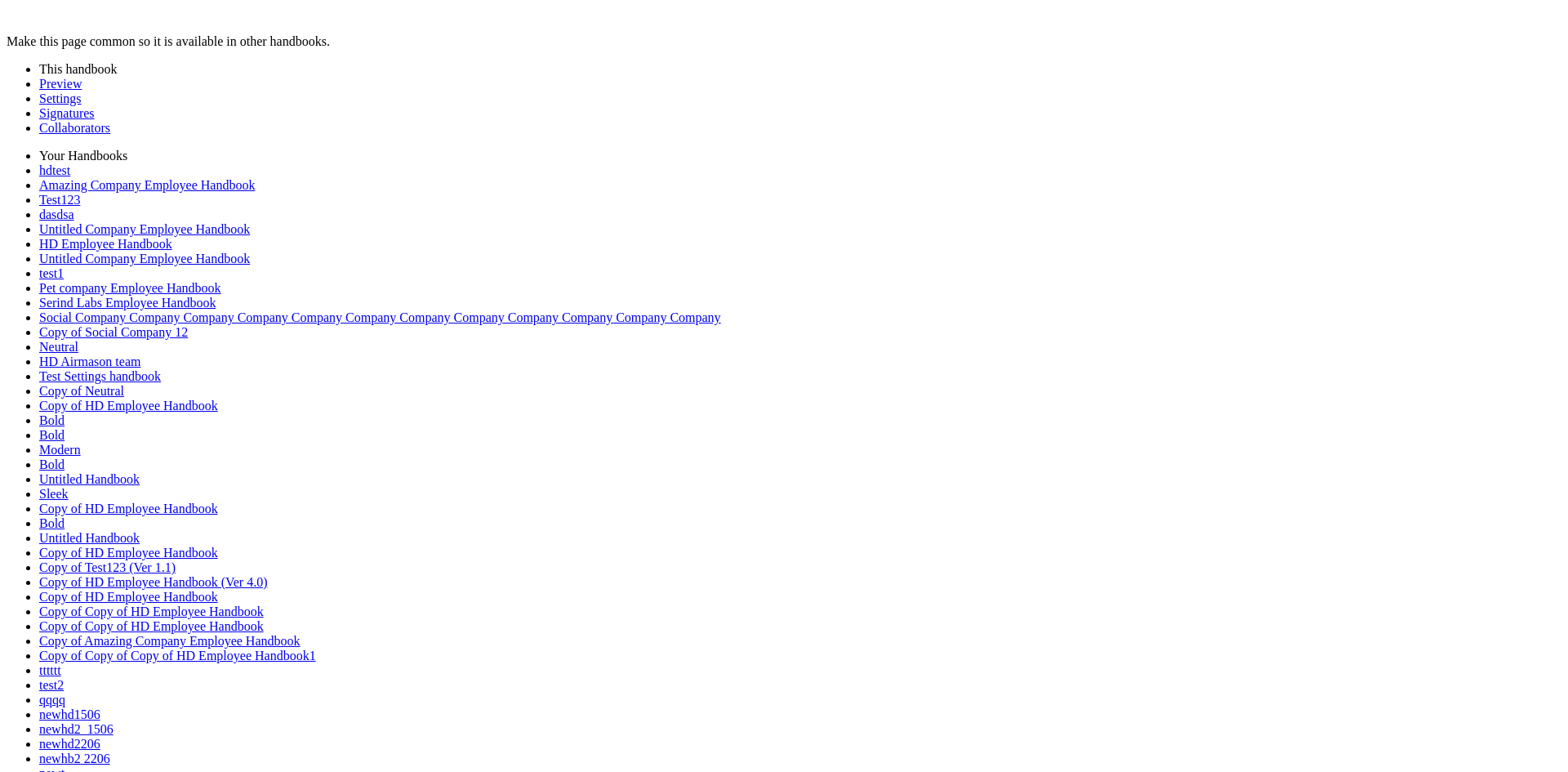
scroll to position [13944, 0]
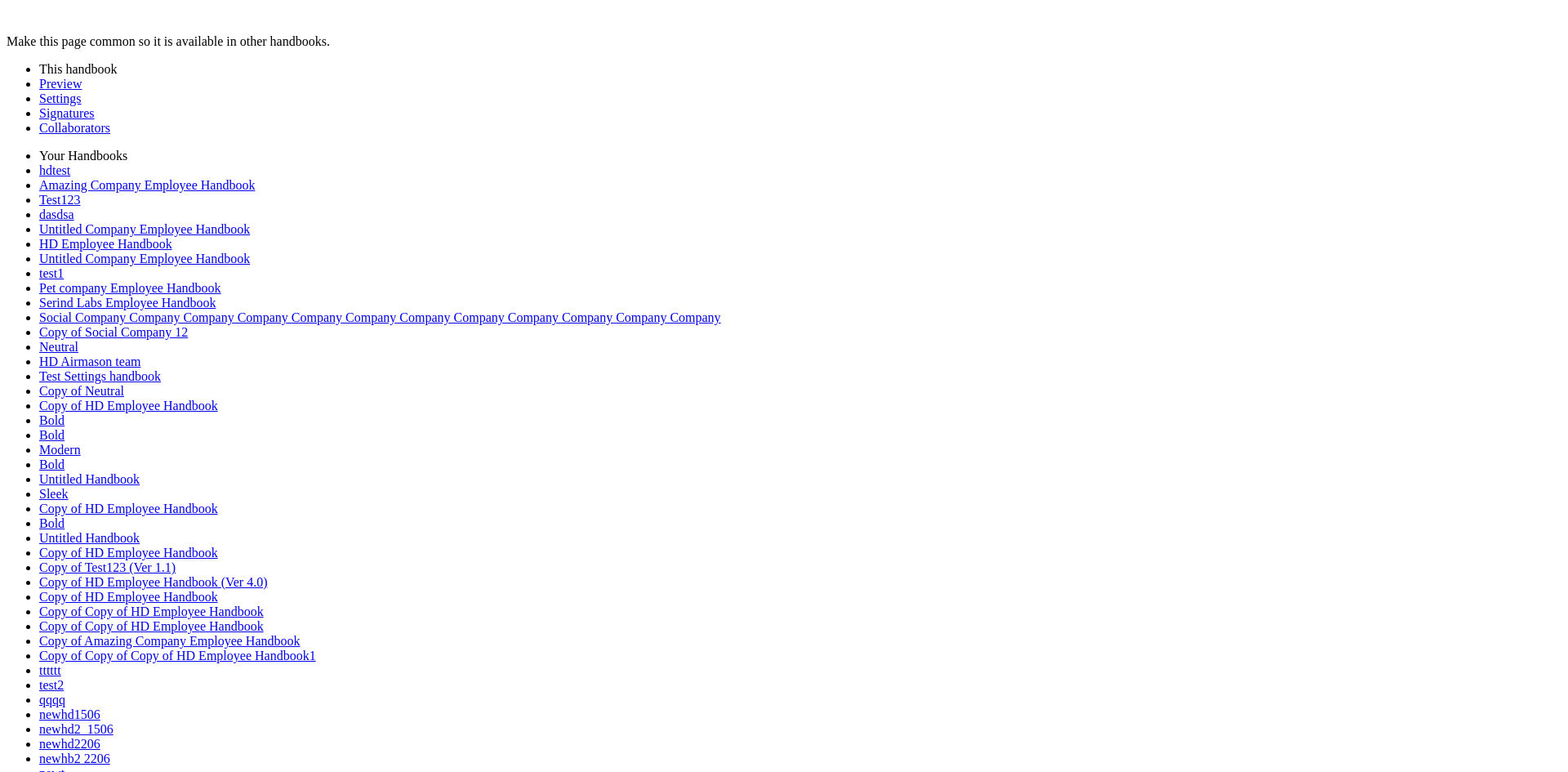
scroll to position [0, 0]
type input "*"
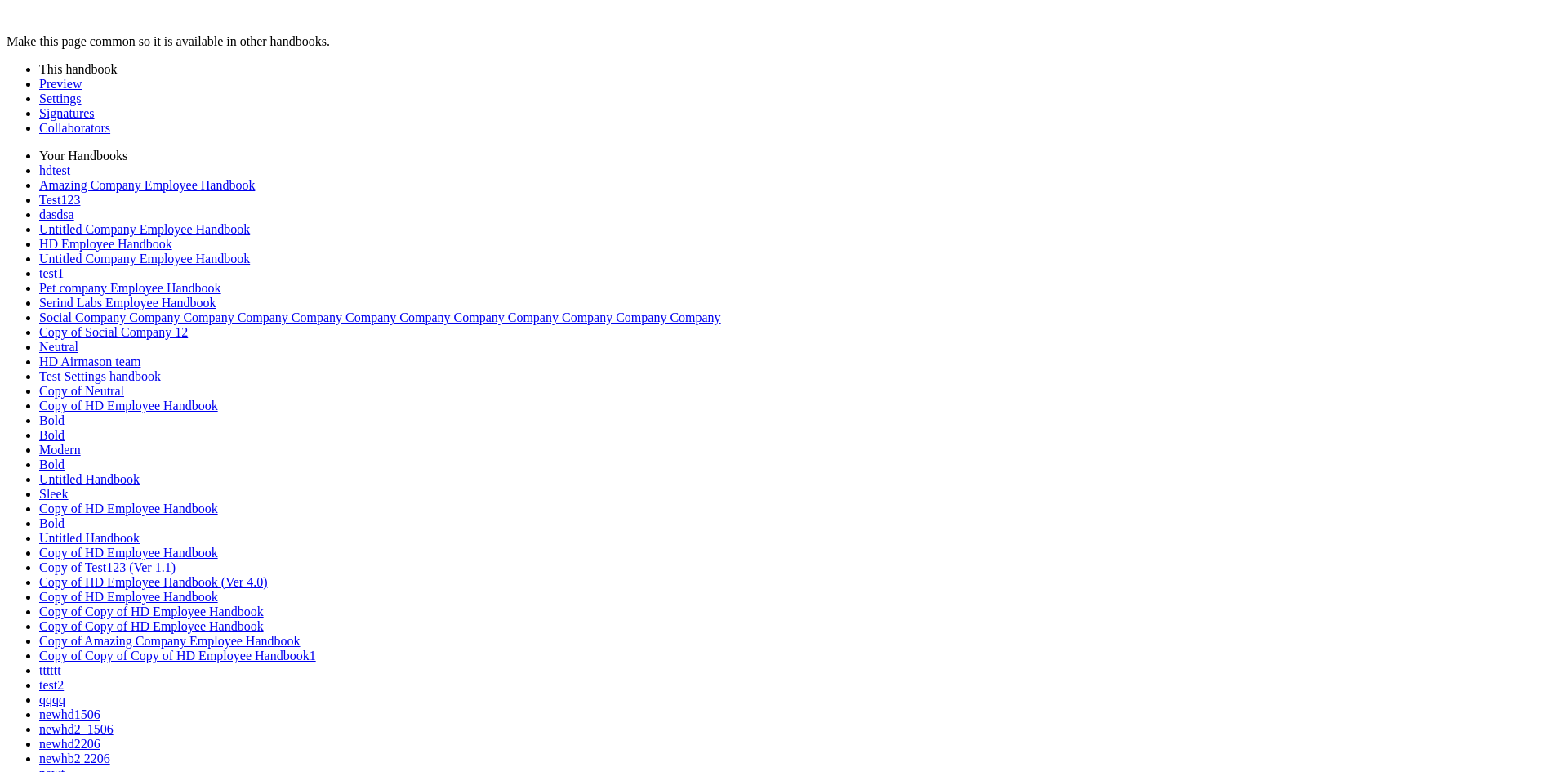
type input "*"
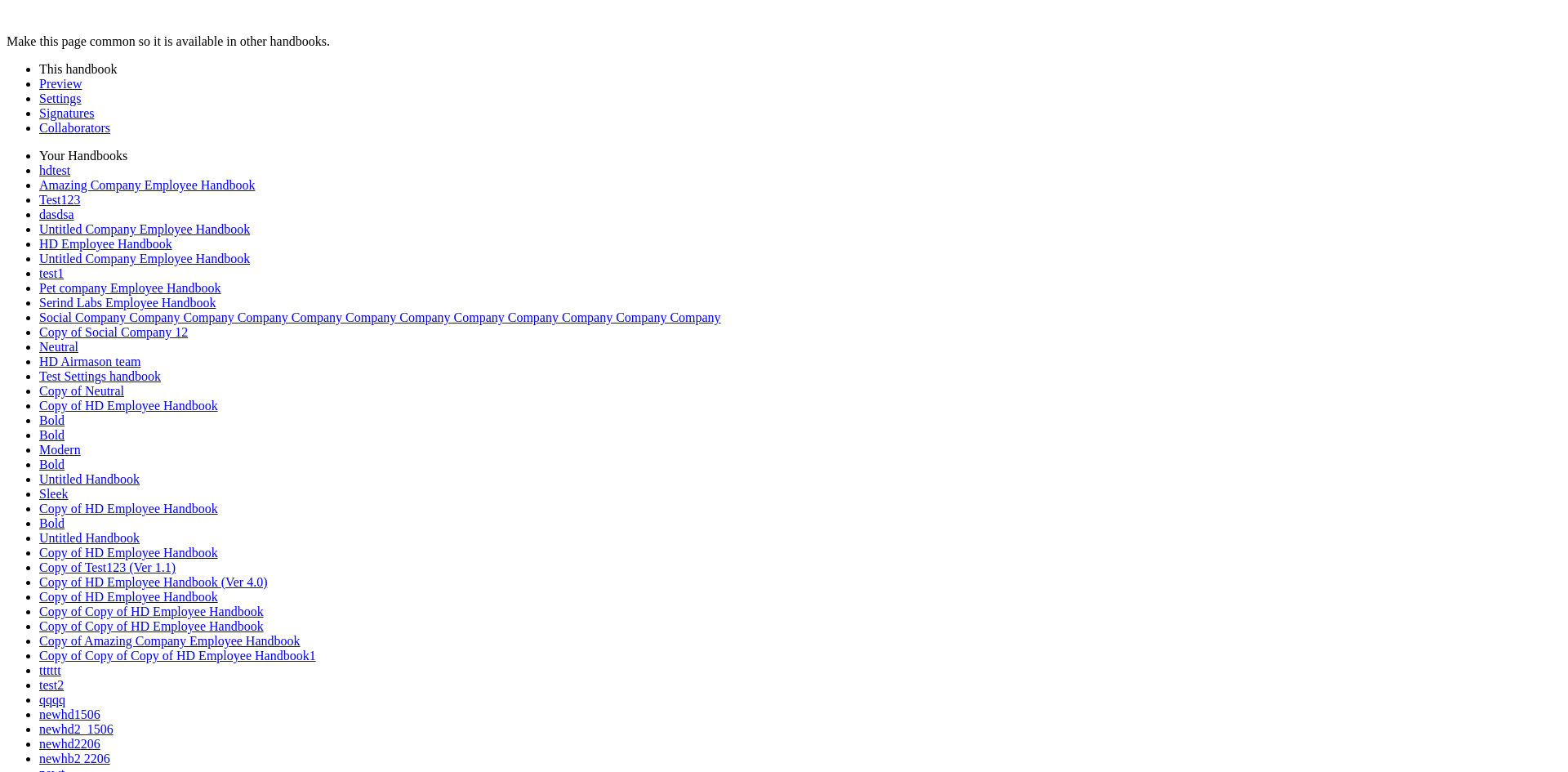
type input "*"
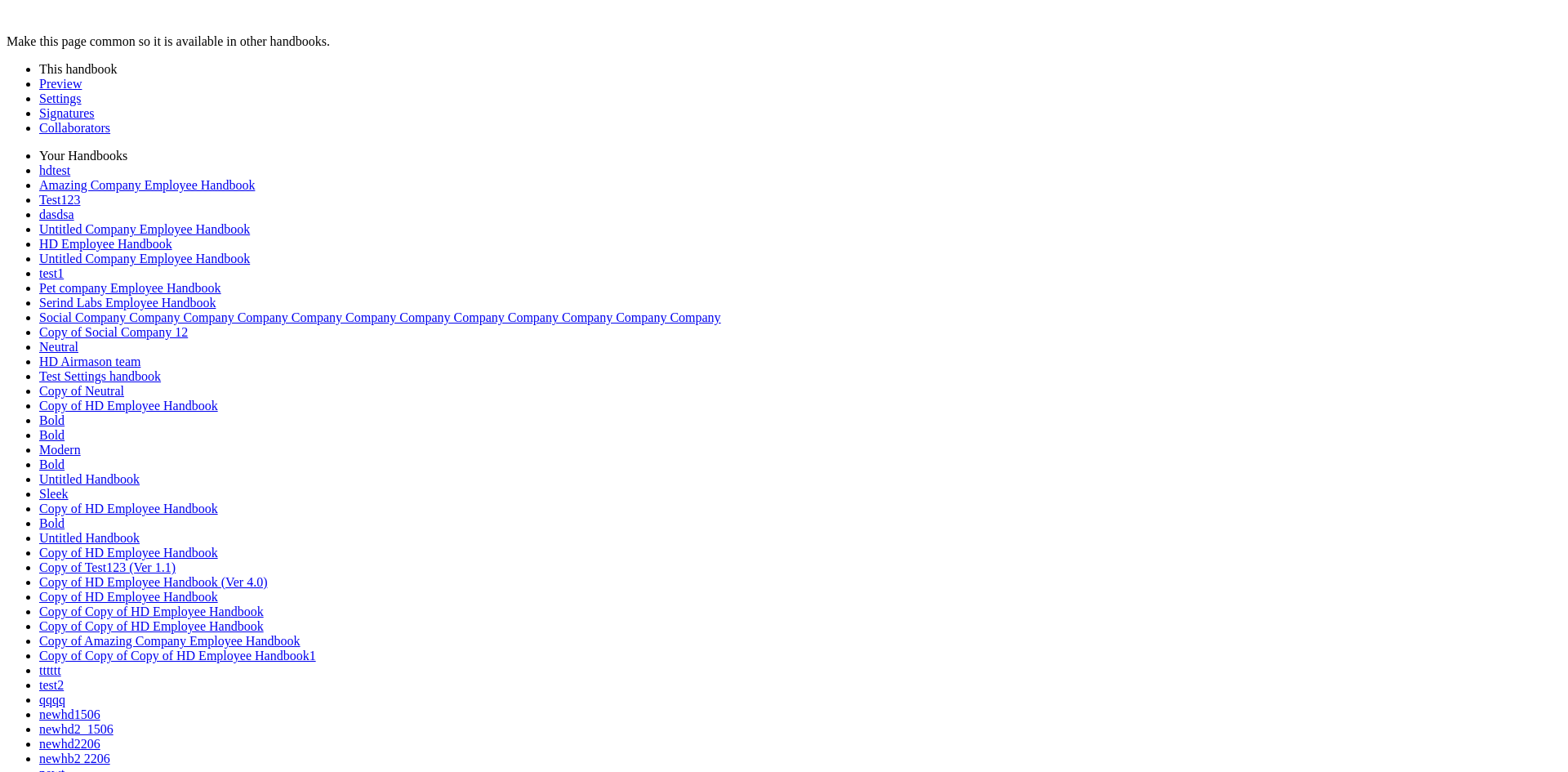
scroll to position [439, 0]
type input "*"
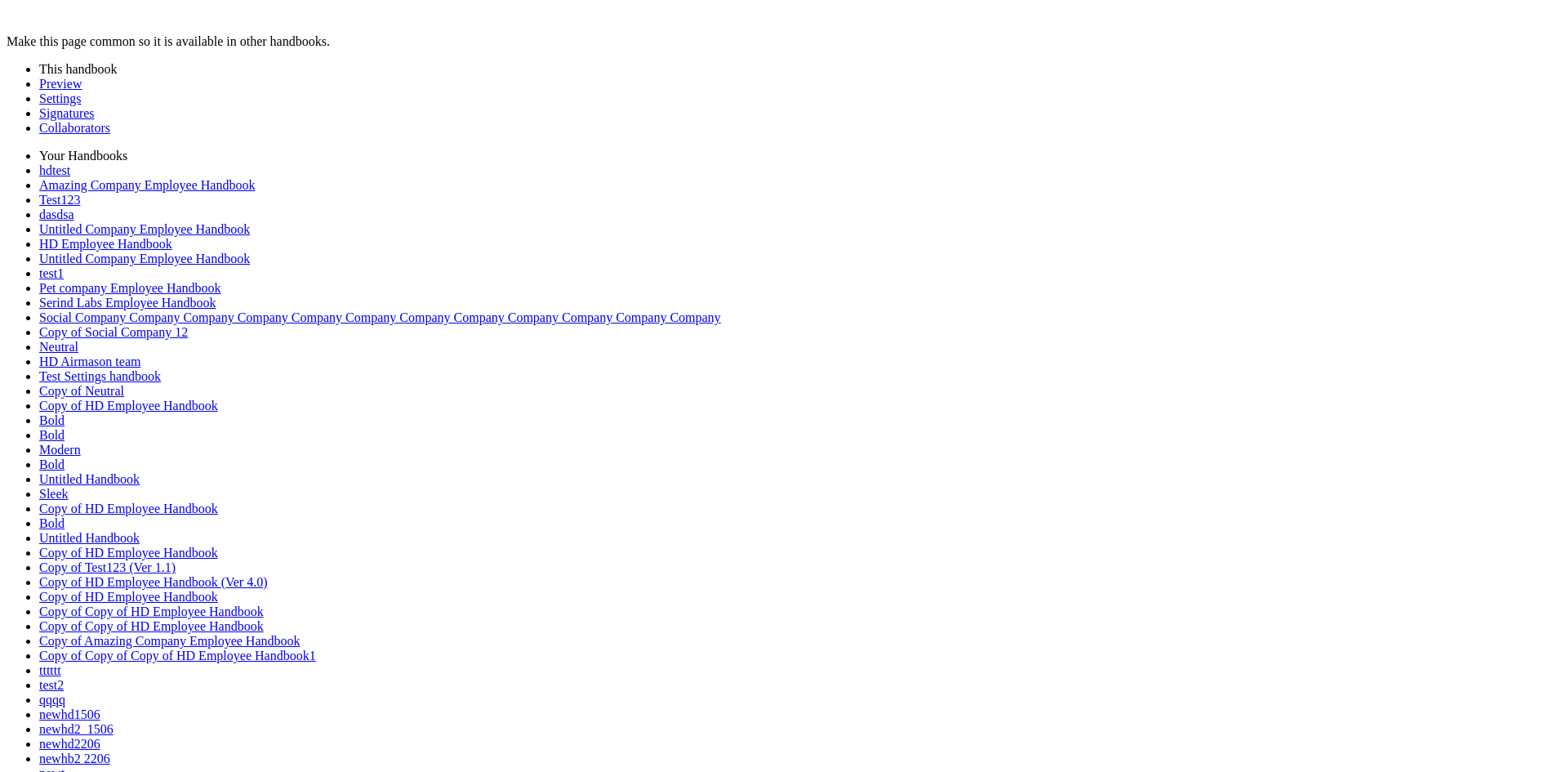
scroll to position [1711, 0]
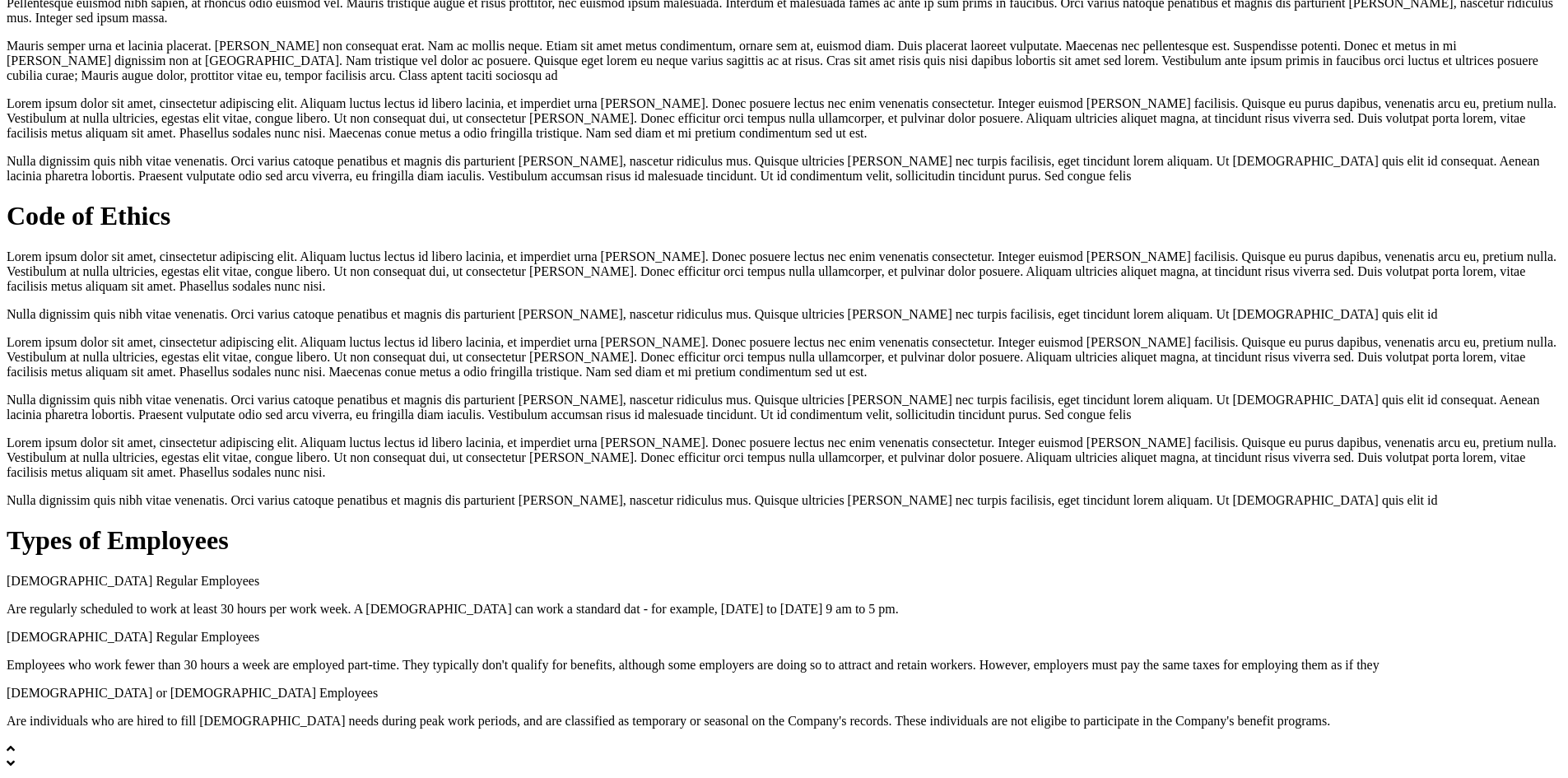
scroll to position [10578, 0]
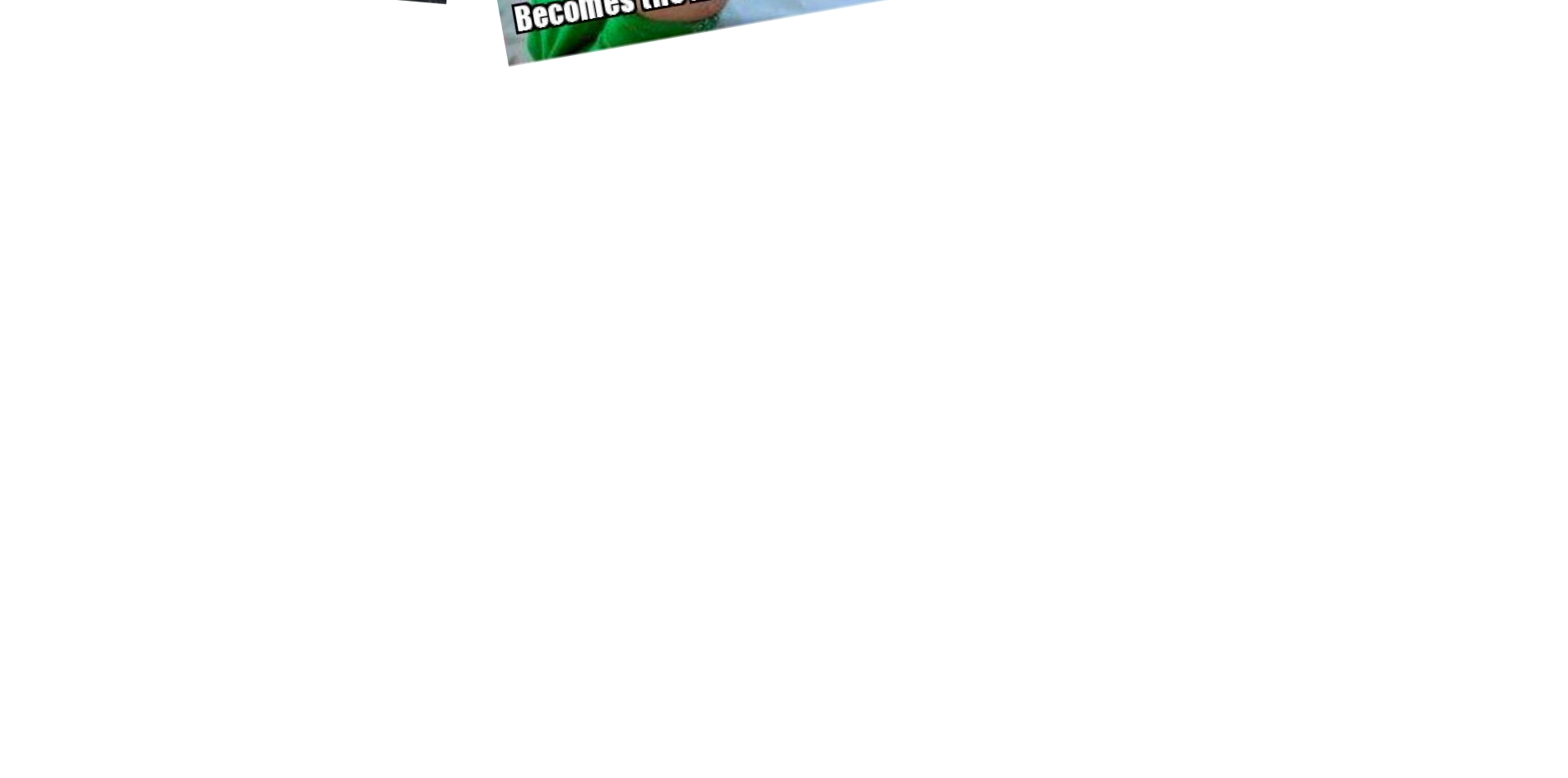
scroll to position [11685, 0]
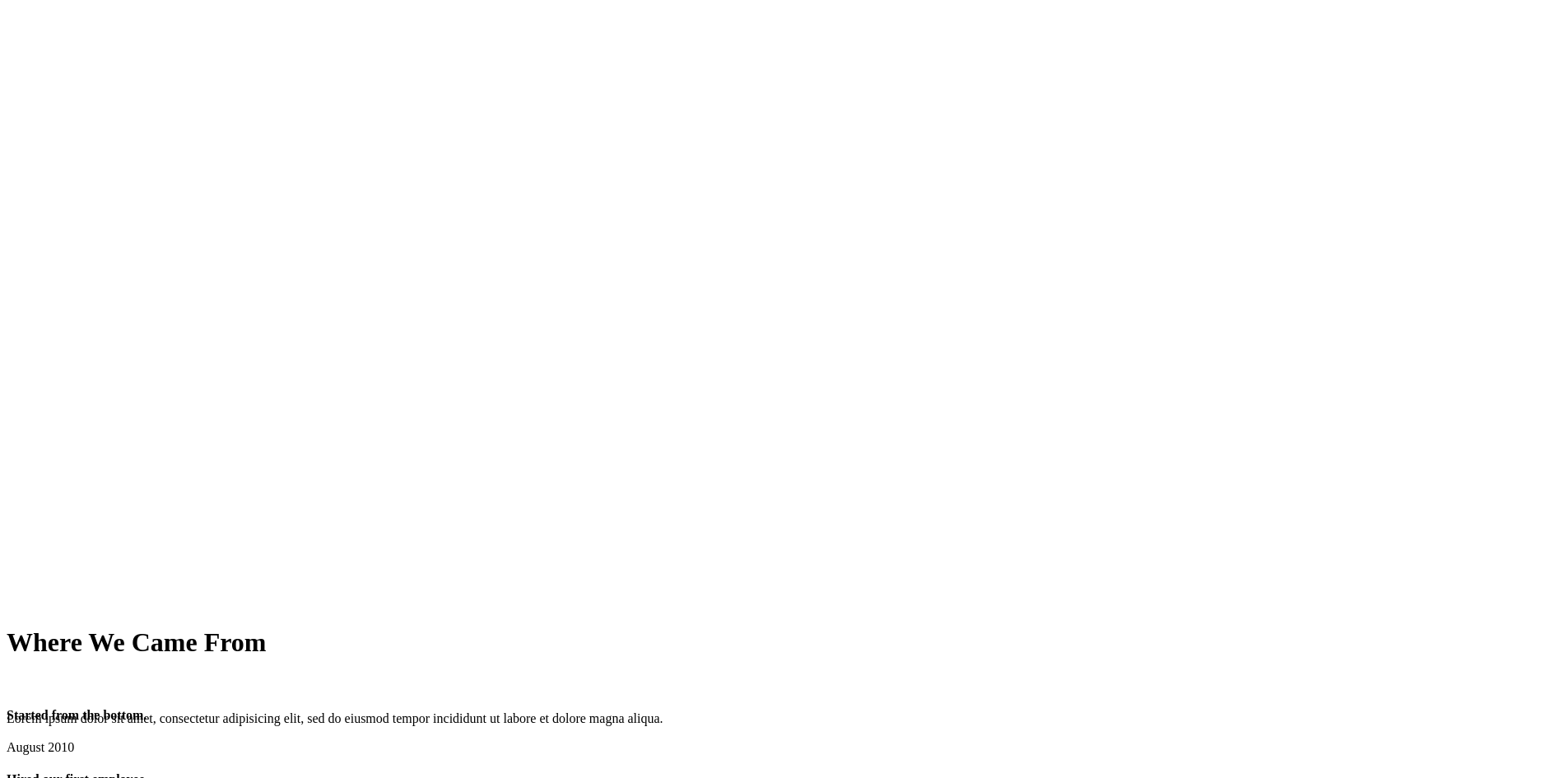
scroll to position [11685, 0]
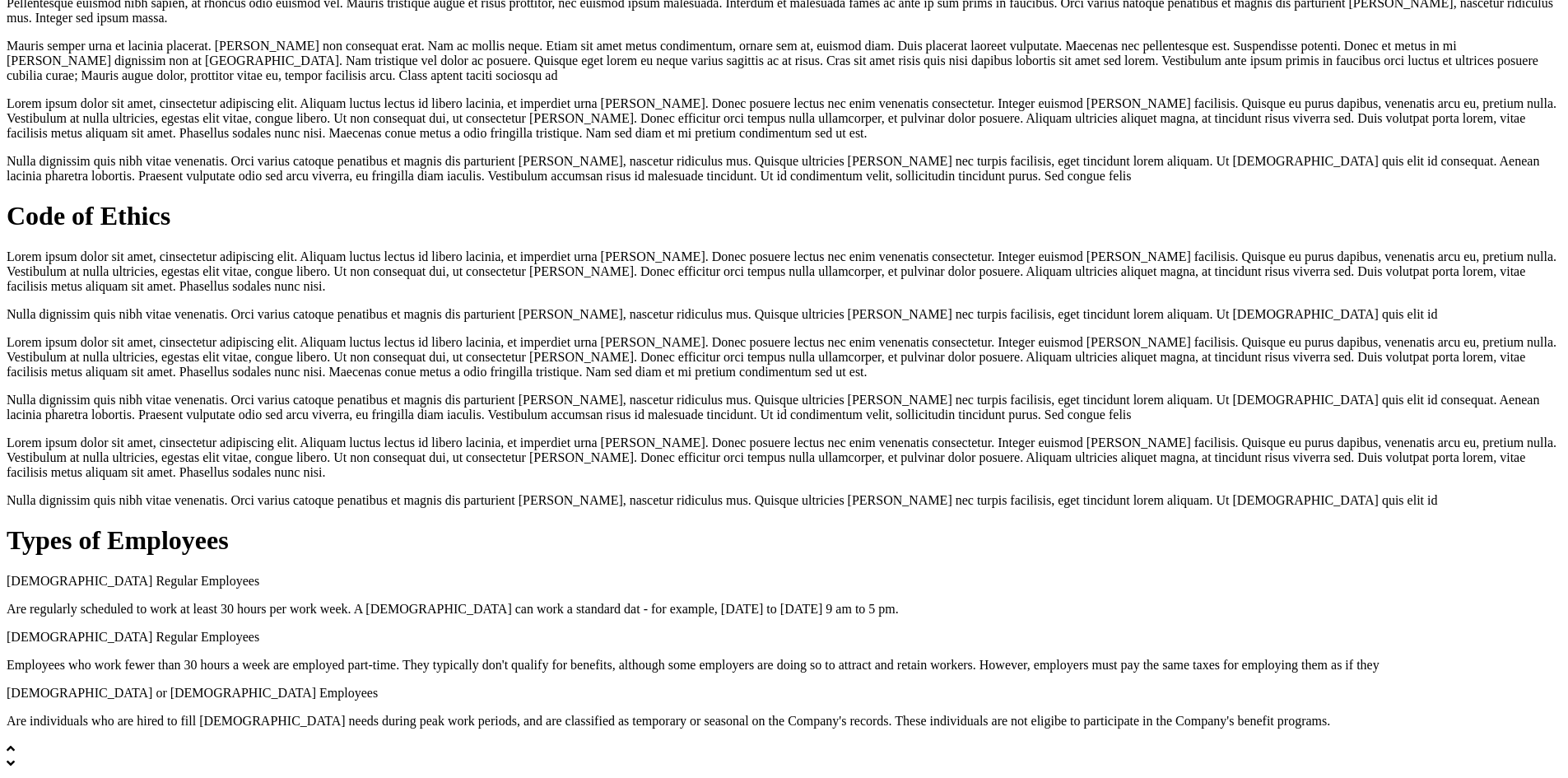
scroll to position [11685, 0]
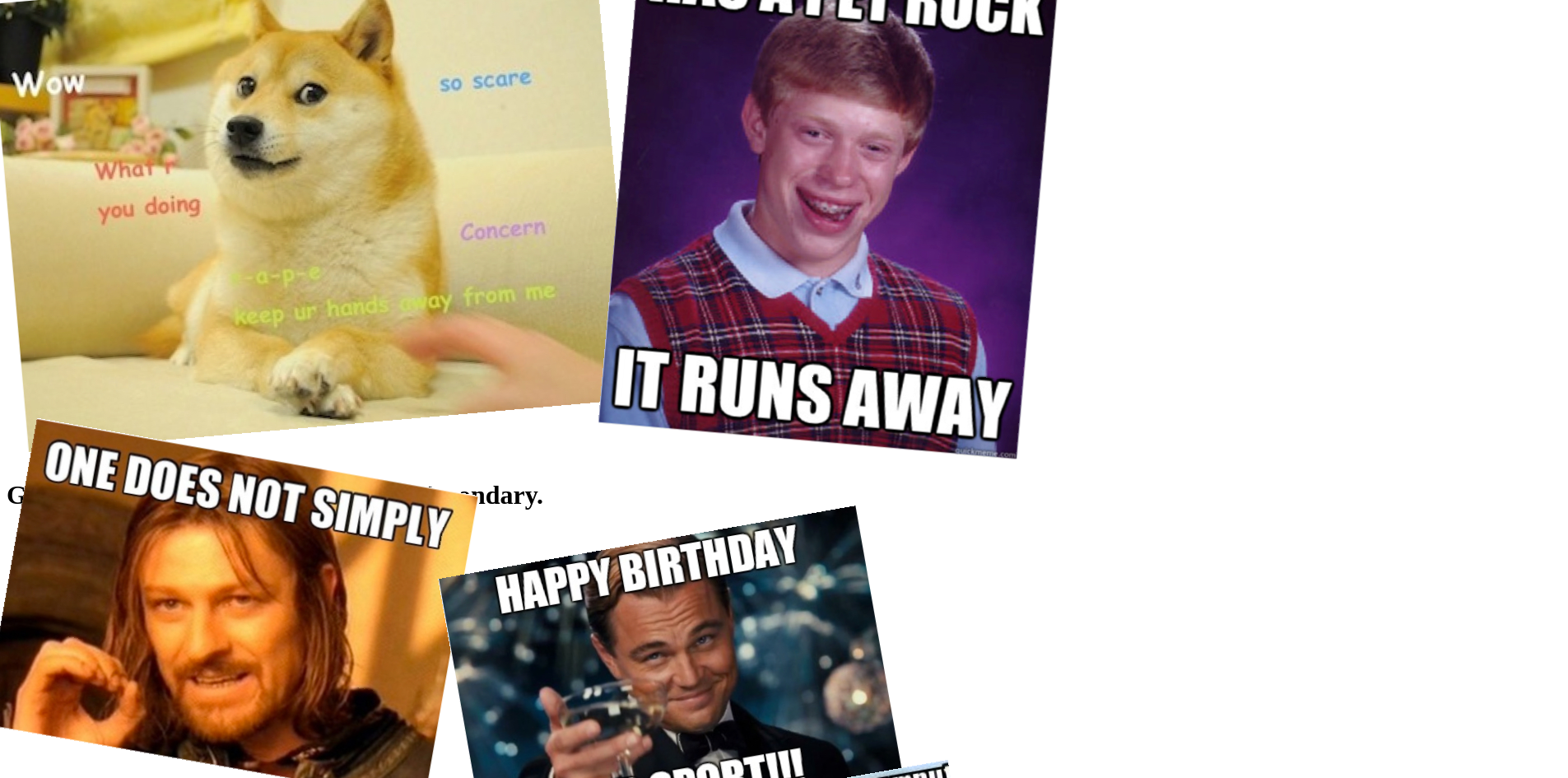
scroll to position [8070, 0]
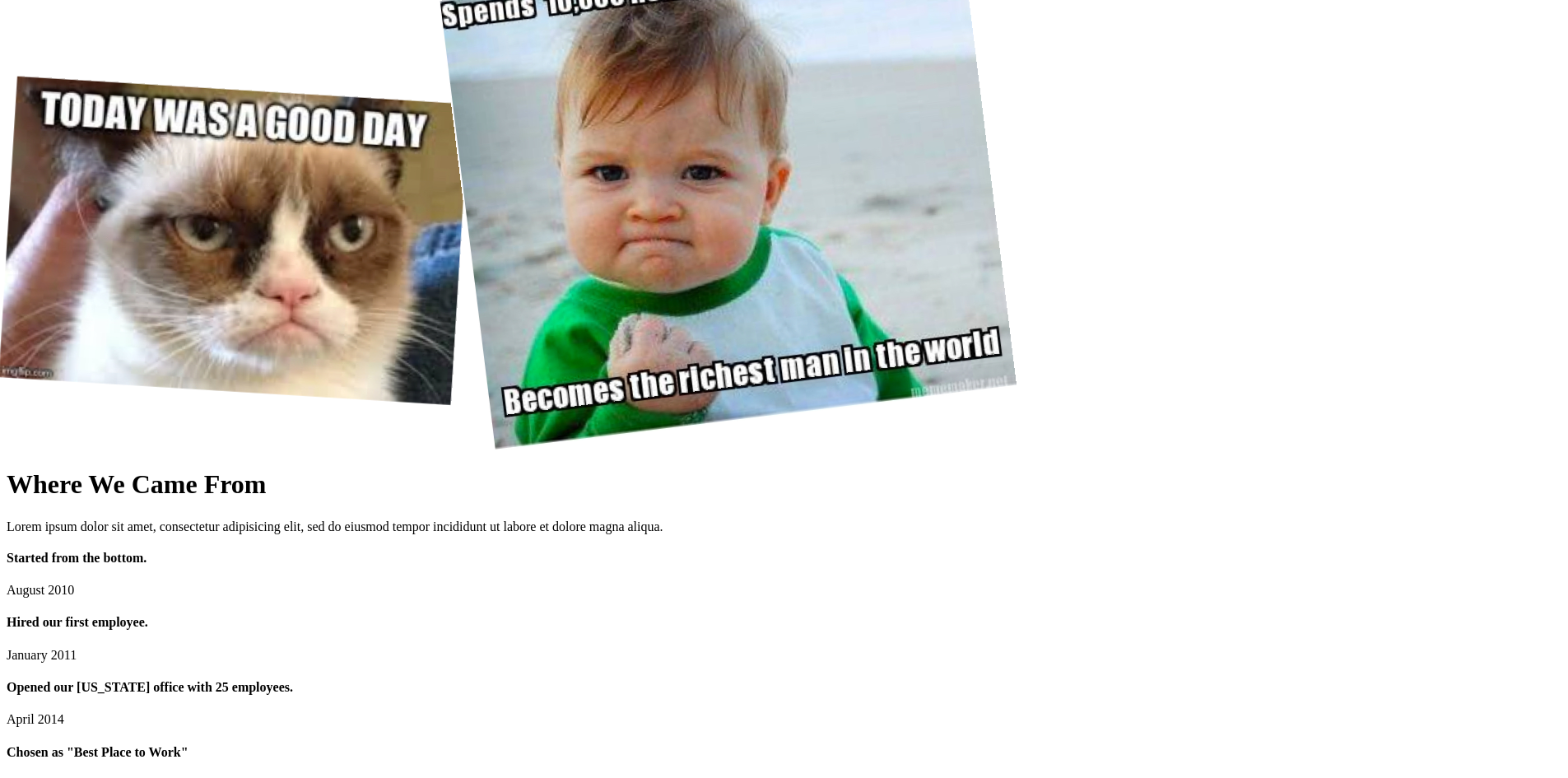
scroll to position [8070, 0]
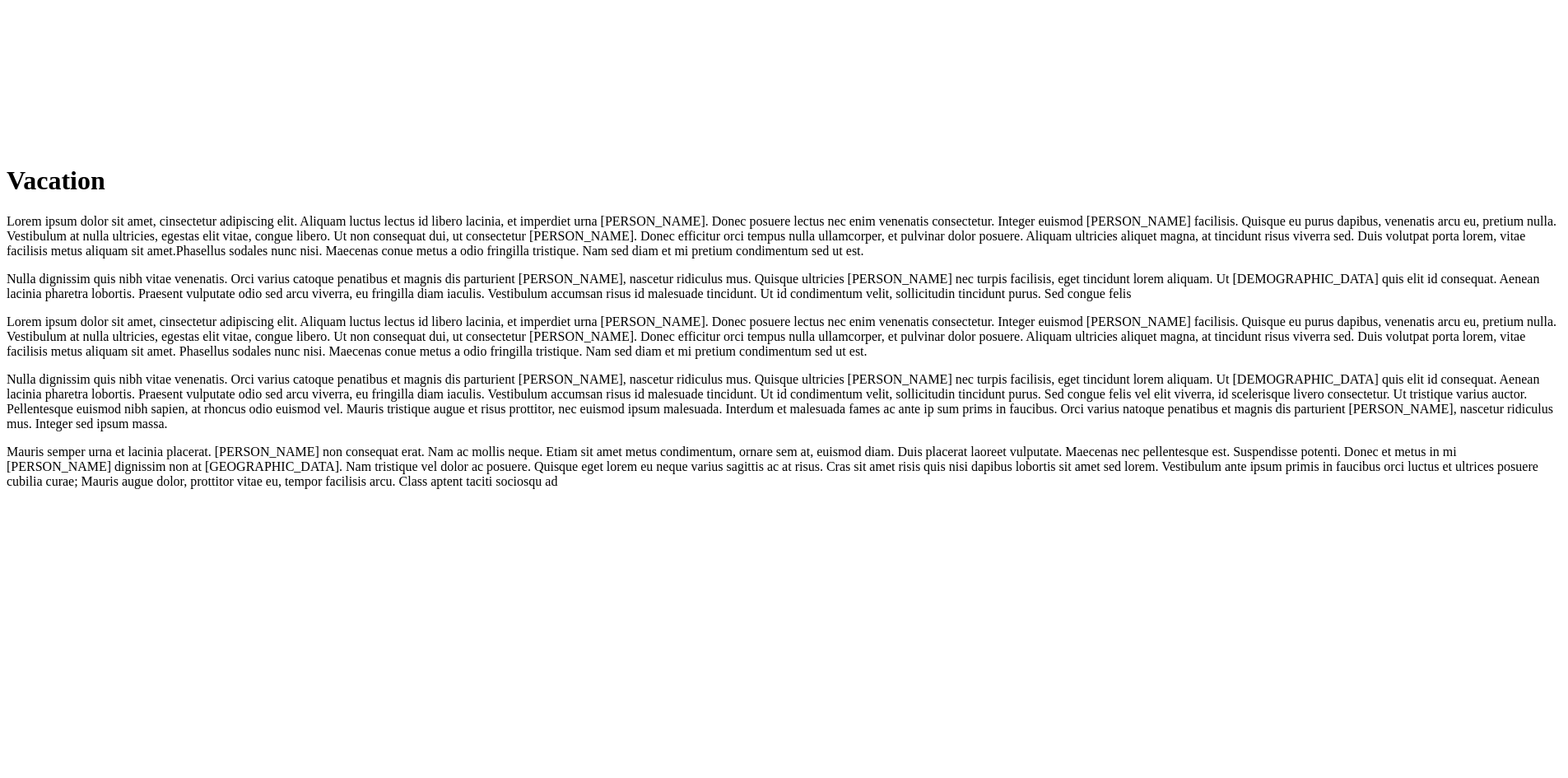
scroll to position [13929, 0]
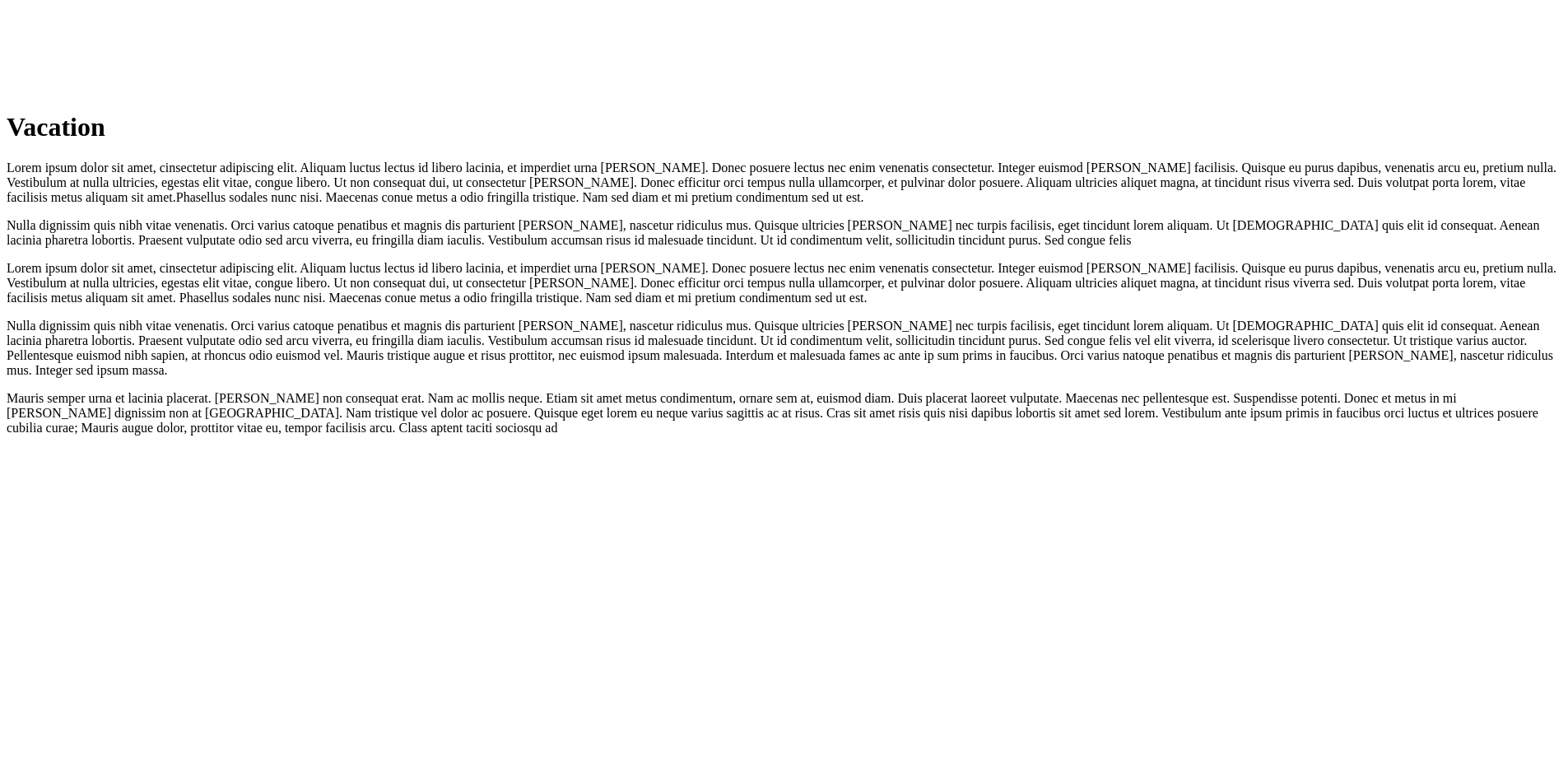
scroll to position [13514, 0]
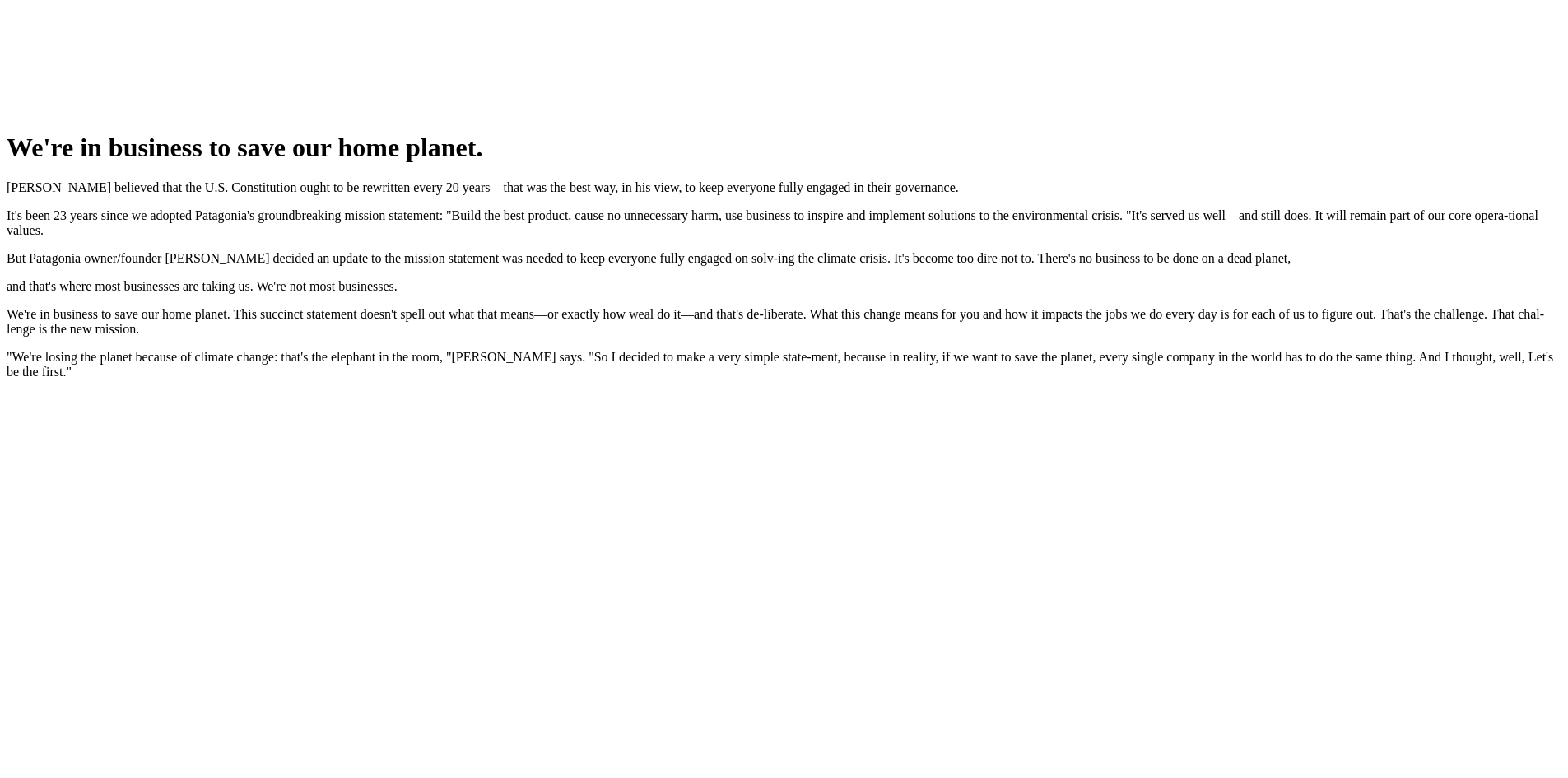
scroll to position [13086, 0]
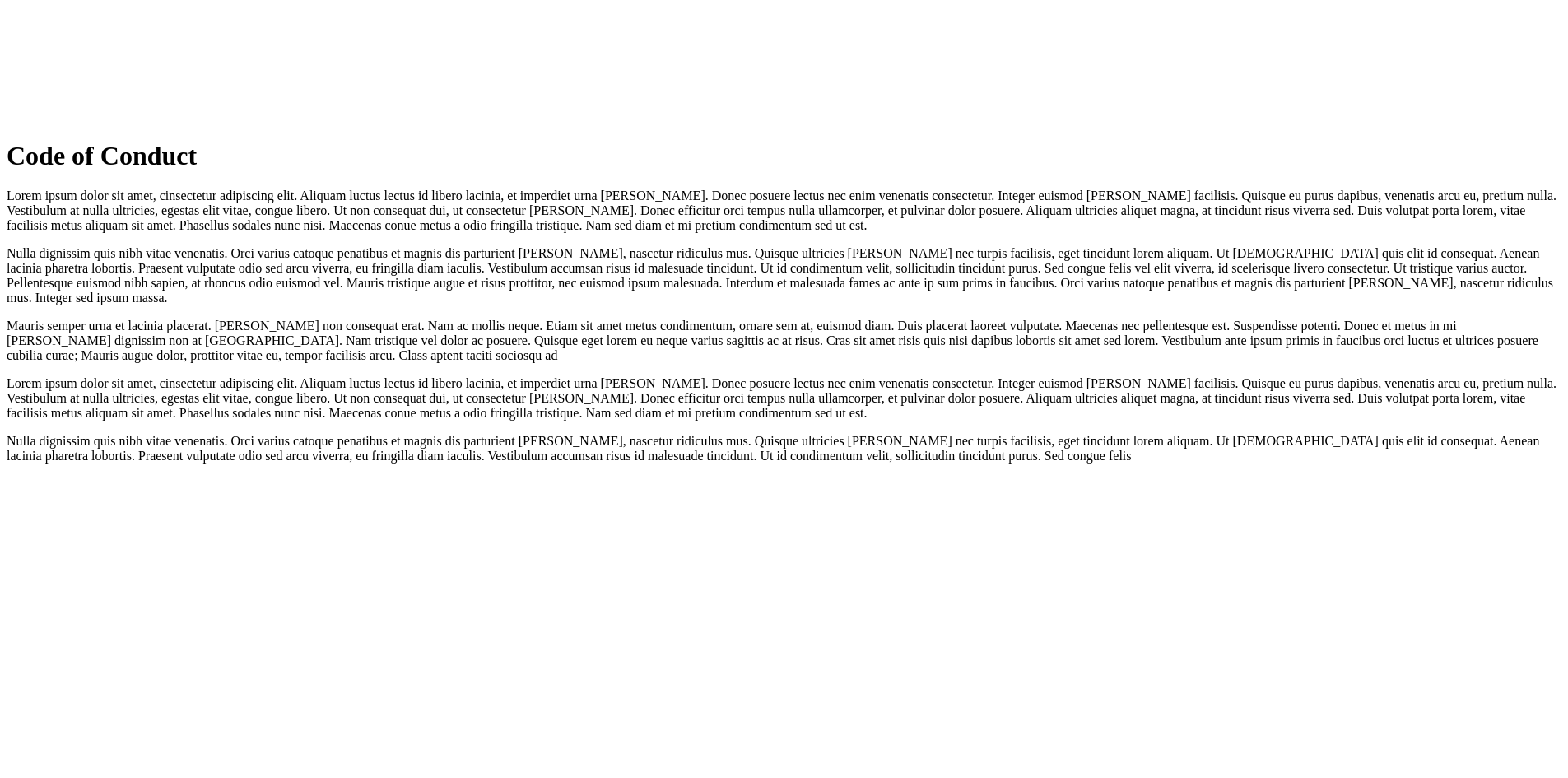
scroll to position [14779, 0]
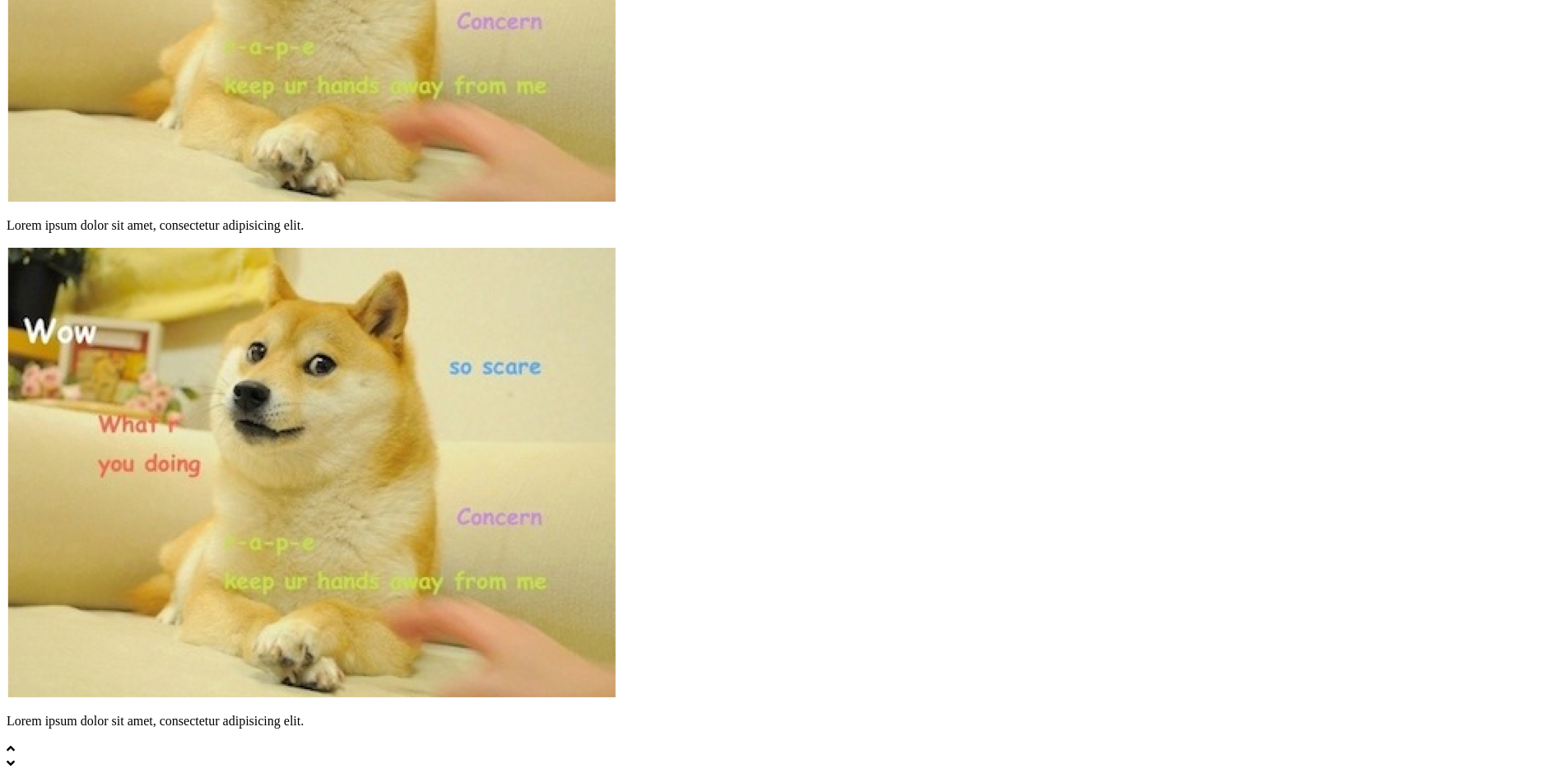
scroll to position [14779, 0]
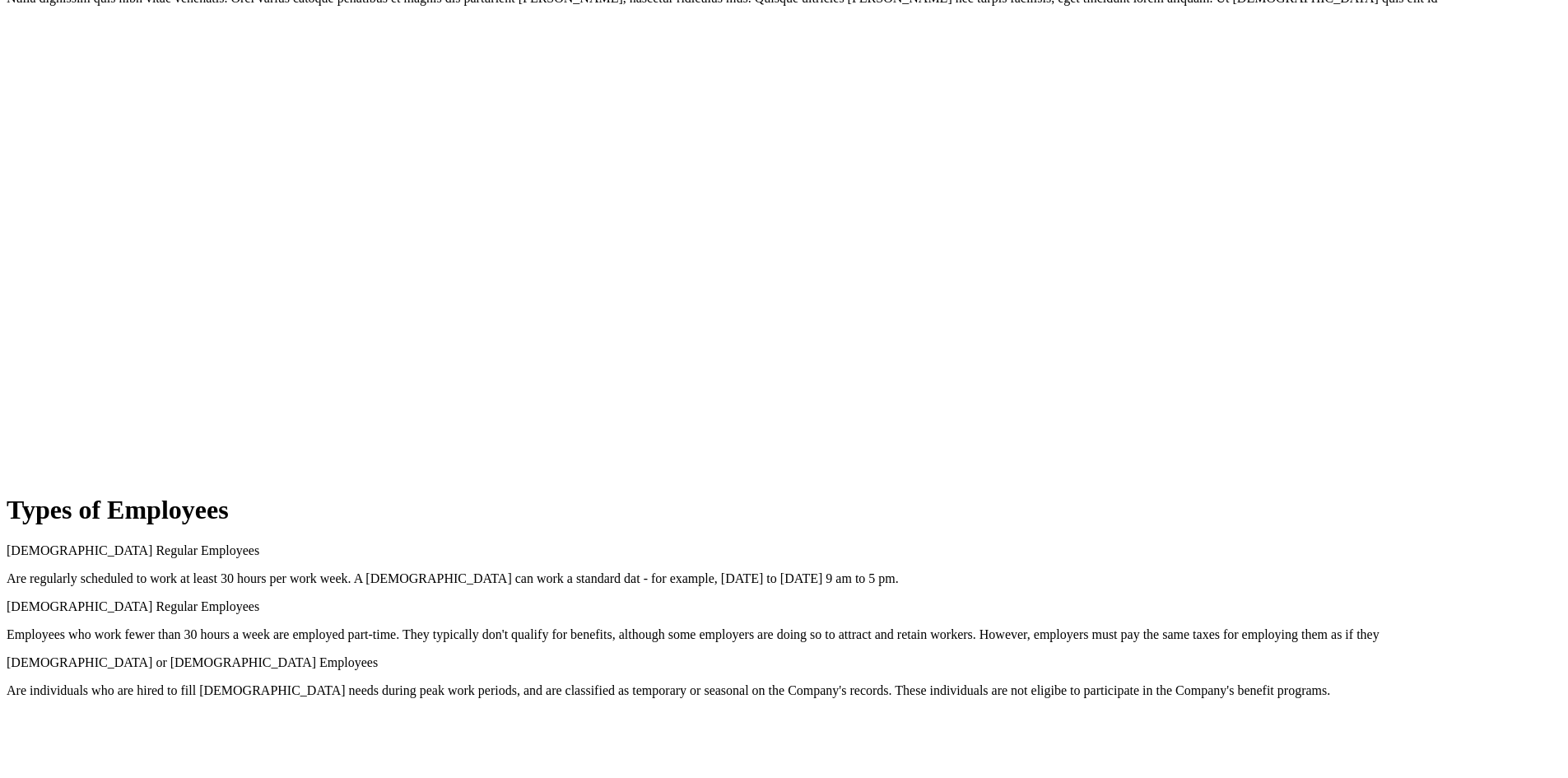
scroll to position [16089, 0]
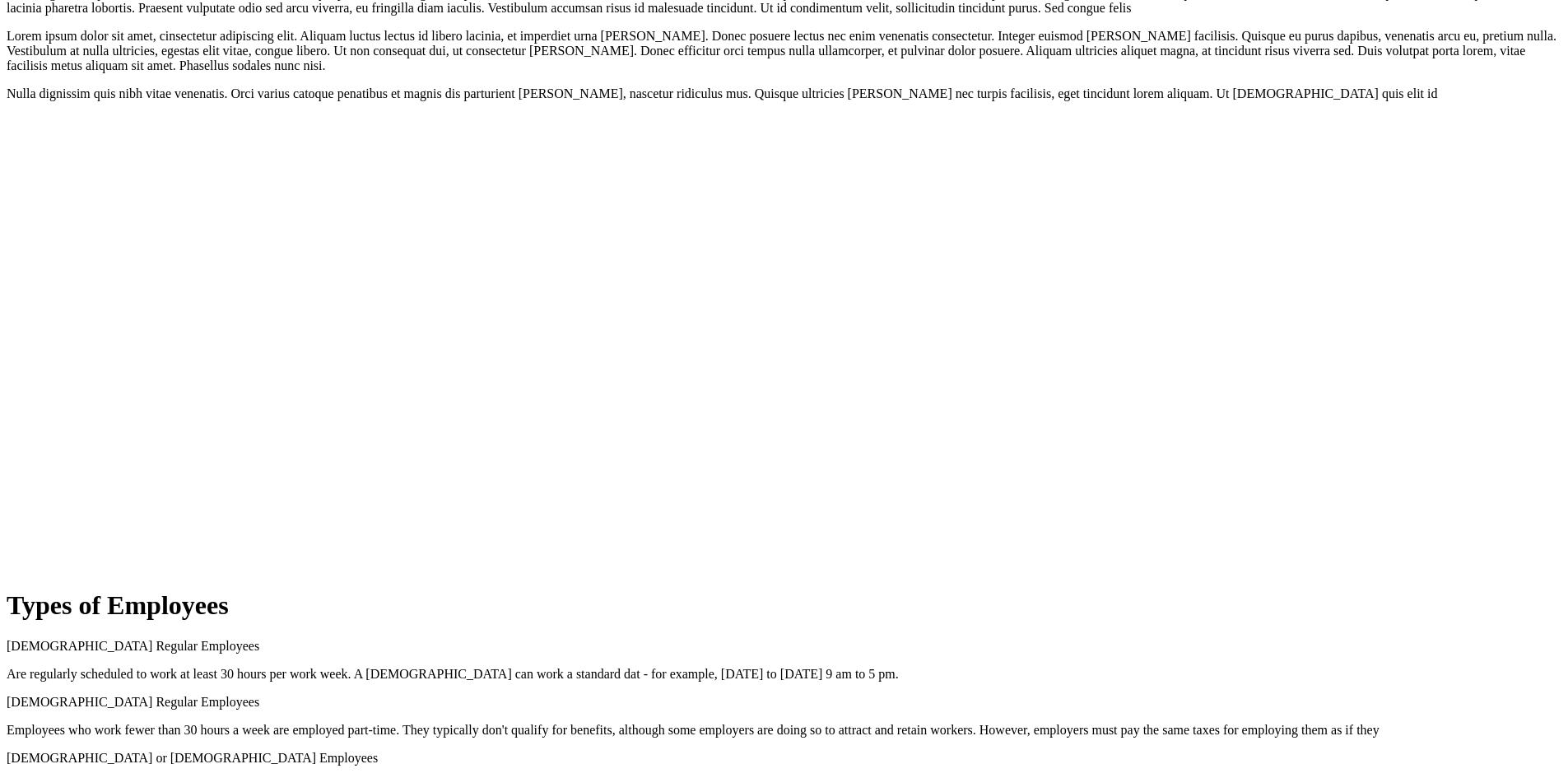
scroll to position [15678, 0]
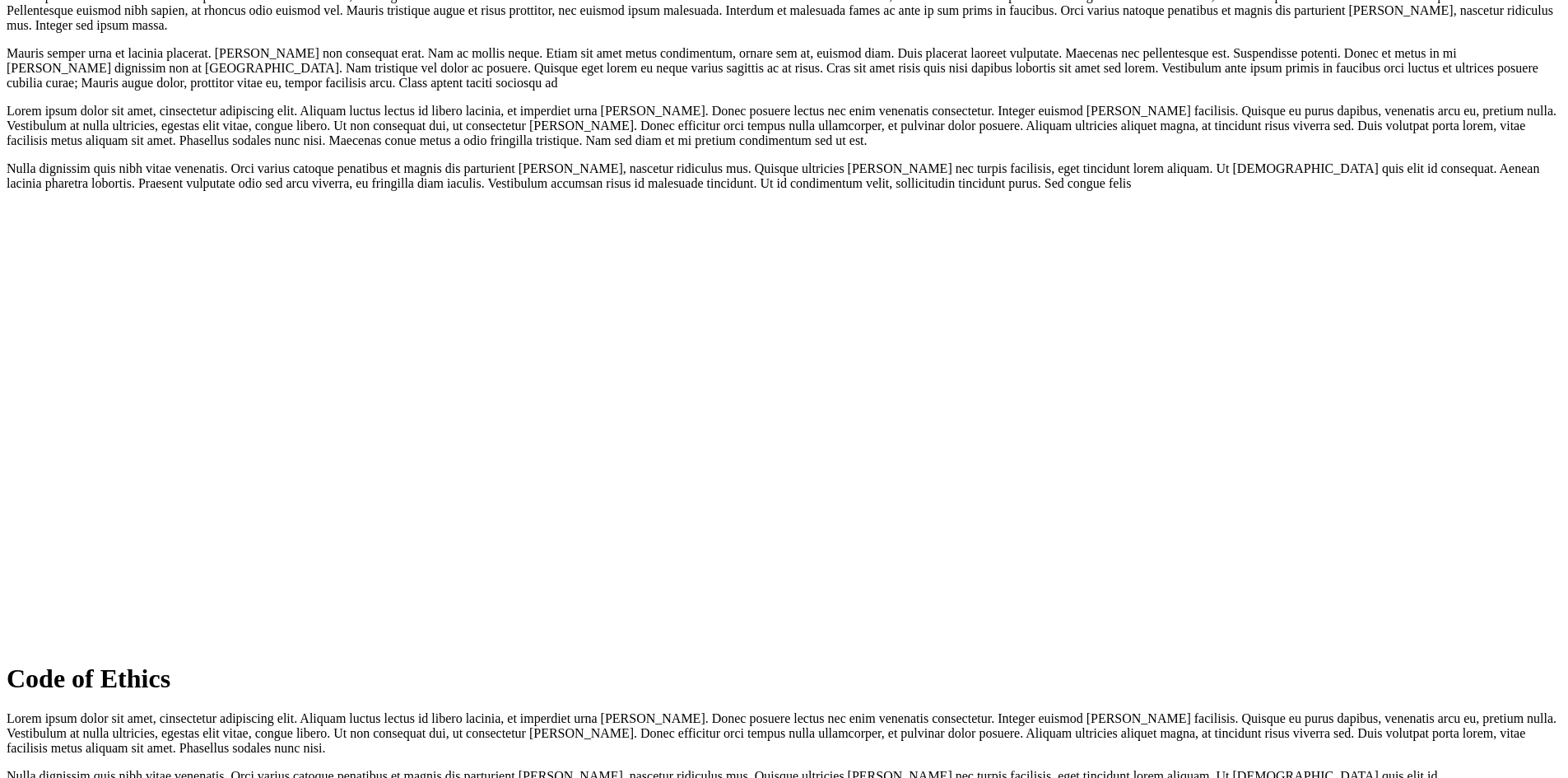
scroll to position [15183, 0]
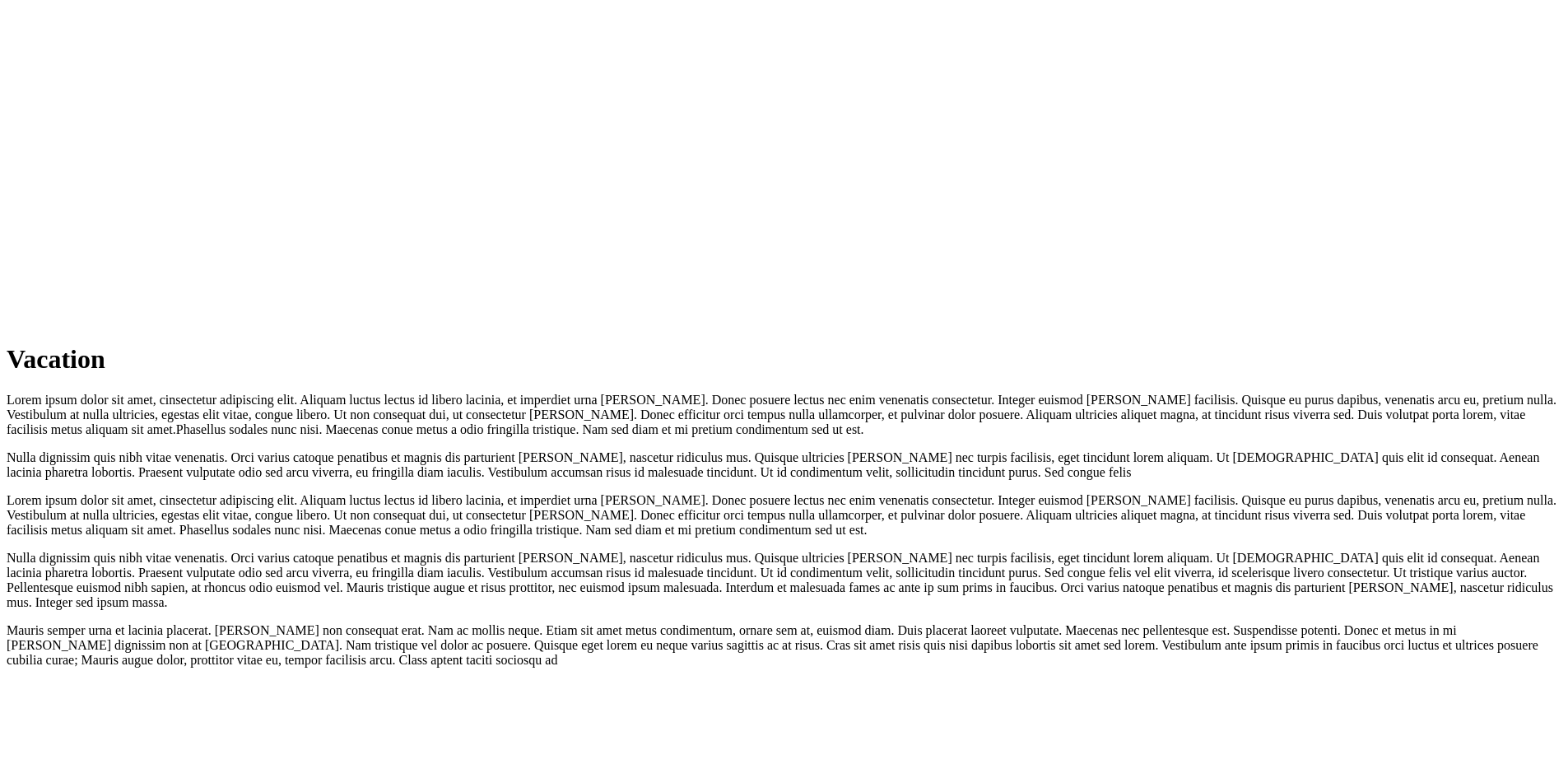
scroll to position [13537, 0]
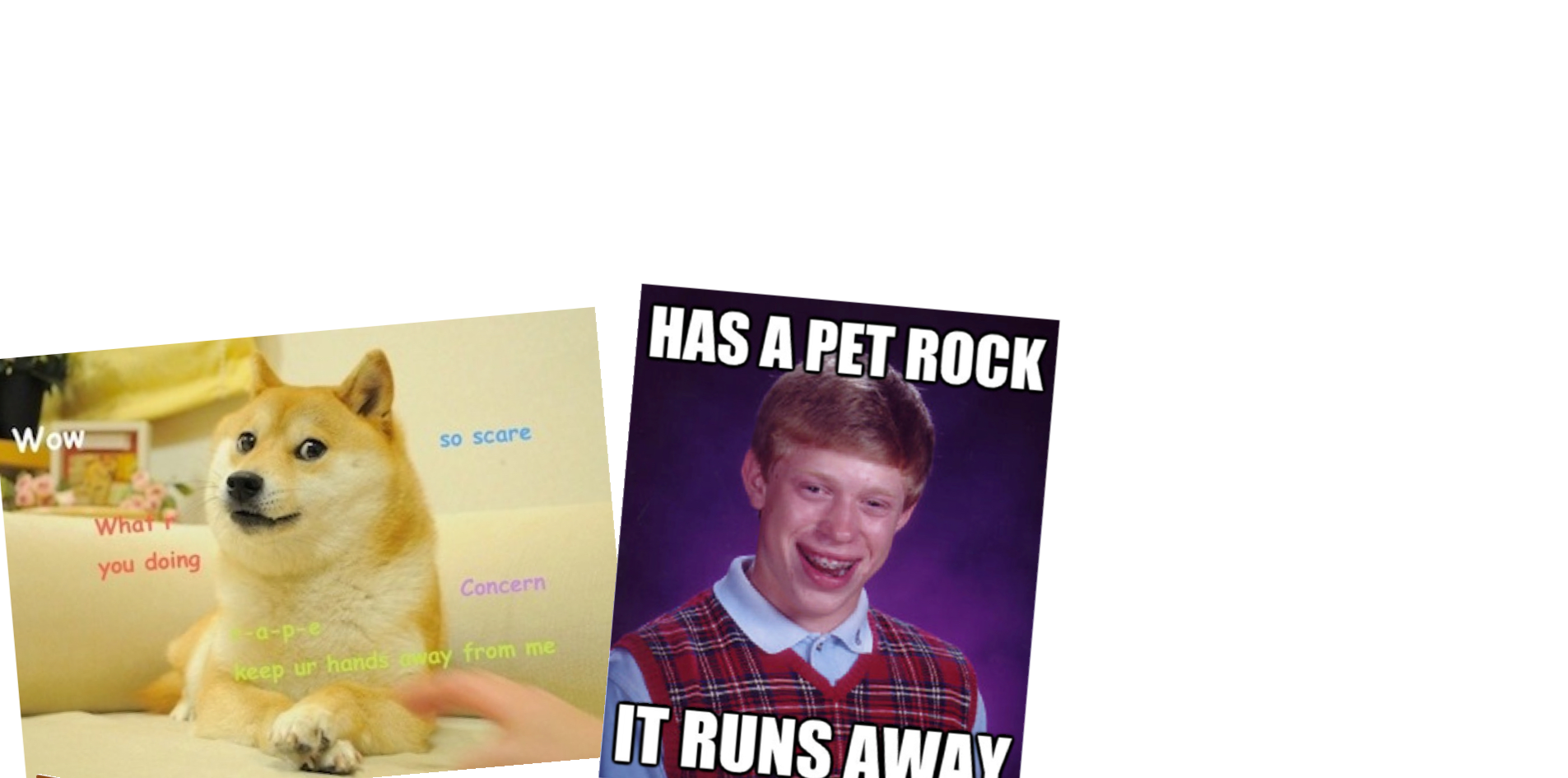
scroll to position [9833, 0]
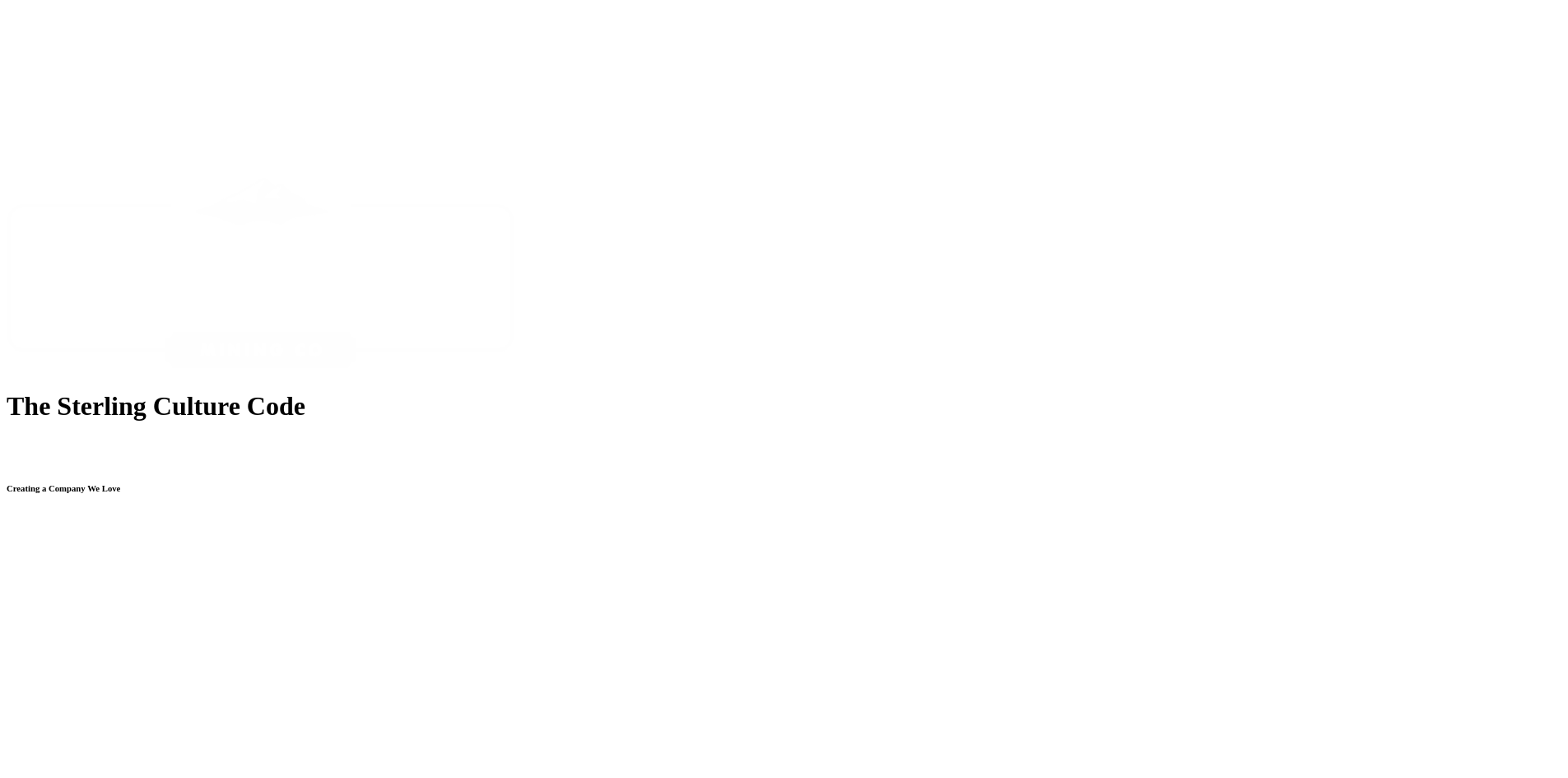
scroll to position [7528, 0]
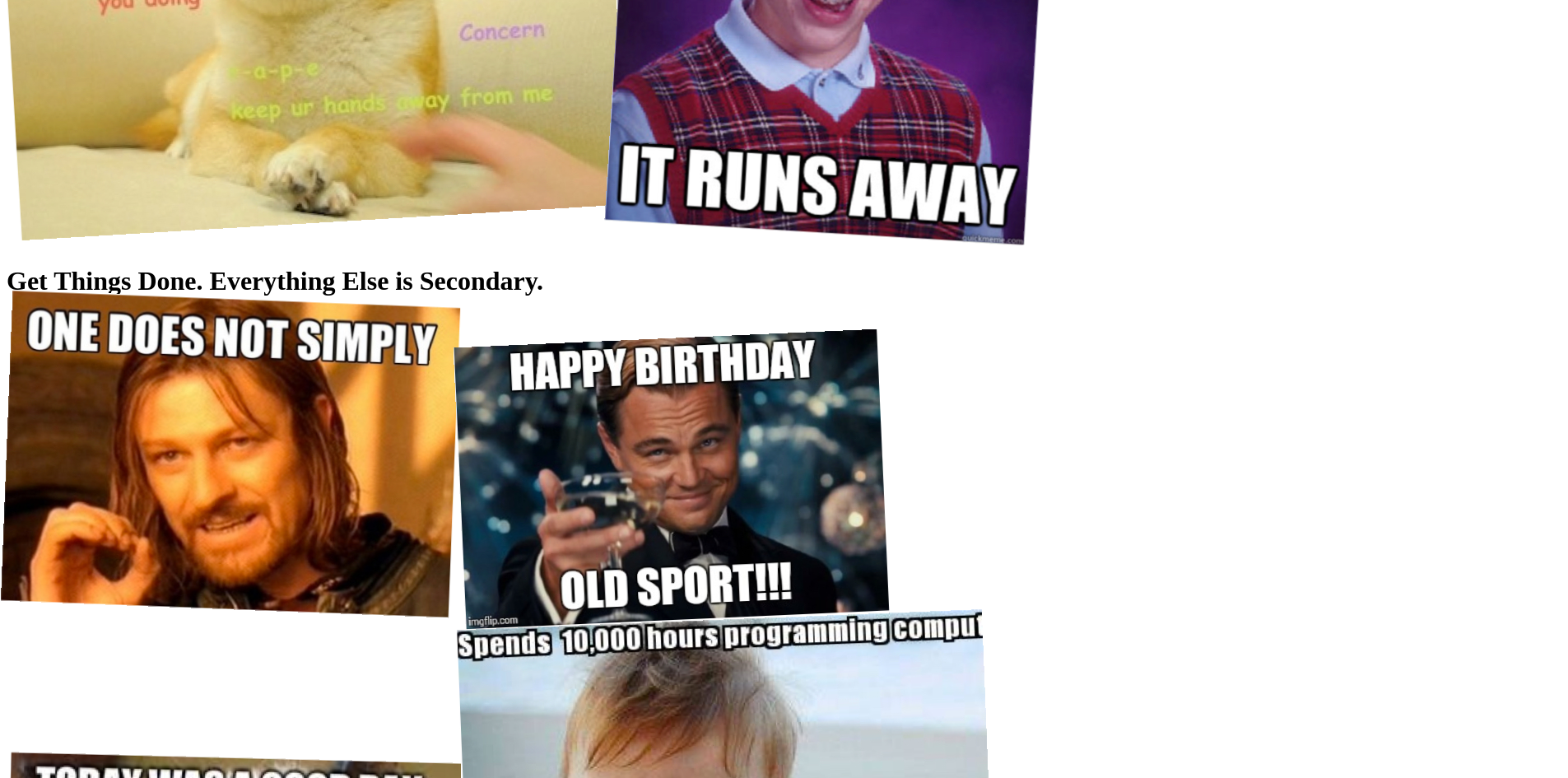
scroll to position [7528, 0]
